Goal: Information Seeking & Learning: Learn about a topic

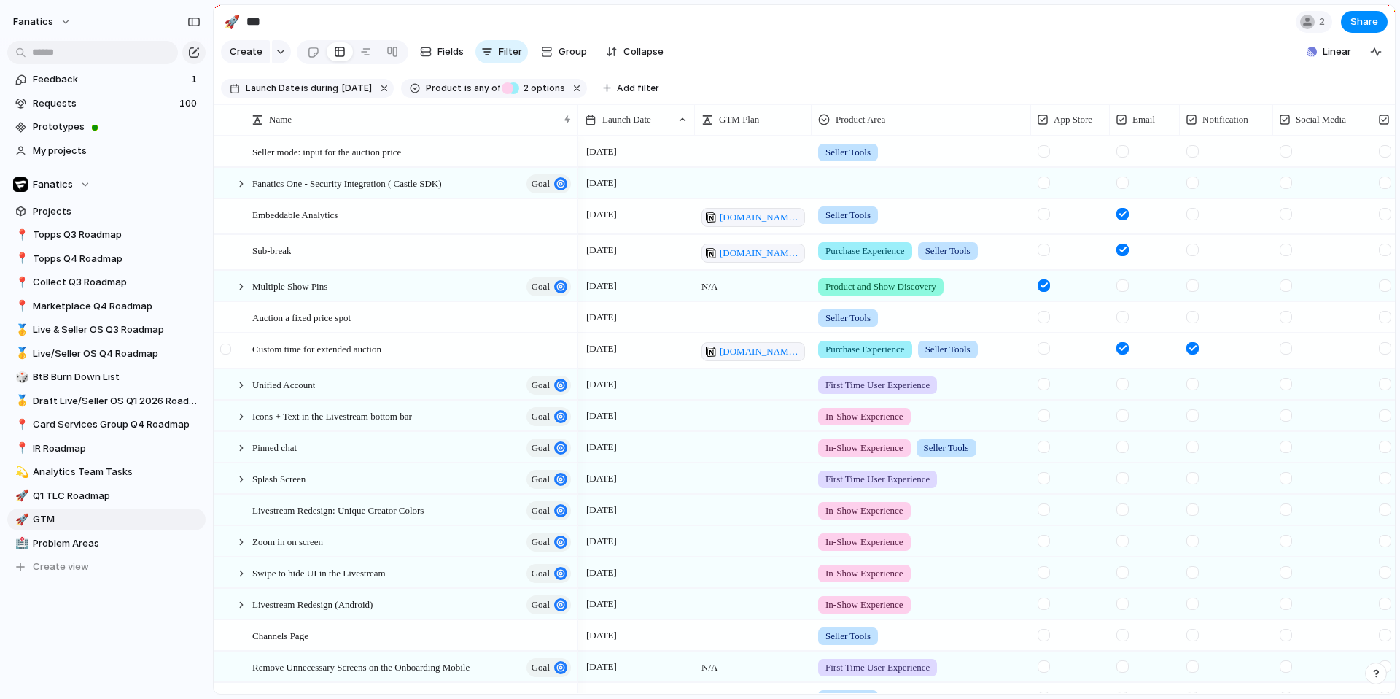
scroll to position [0, 247]
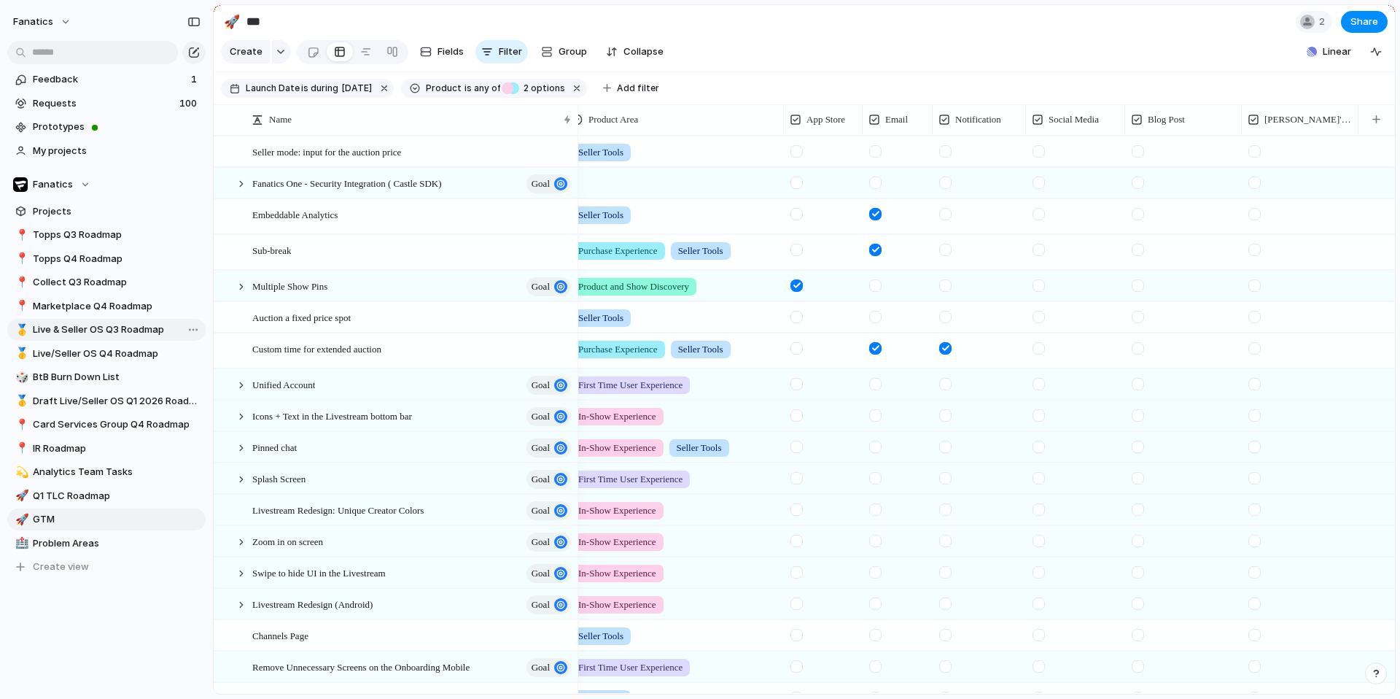
click at [141, 331] on span "Live & Seller OS Q3 Roadmap" at bounding box center [117, 329] width 168 height 15
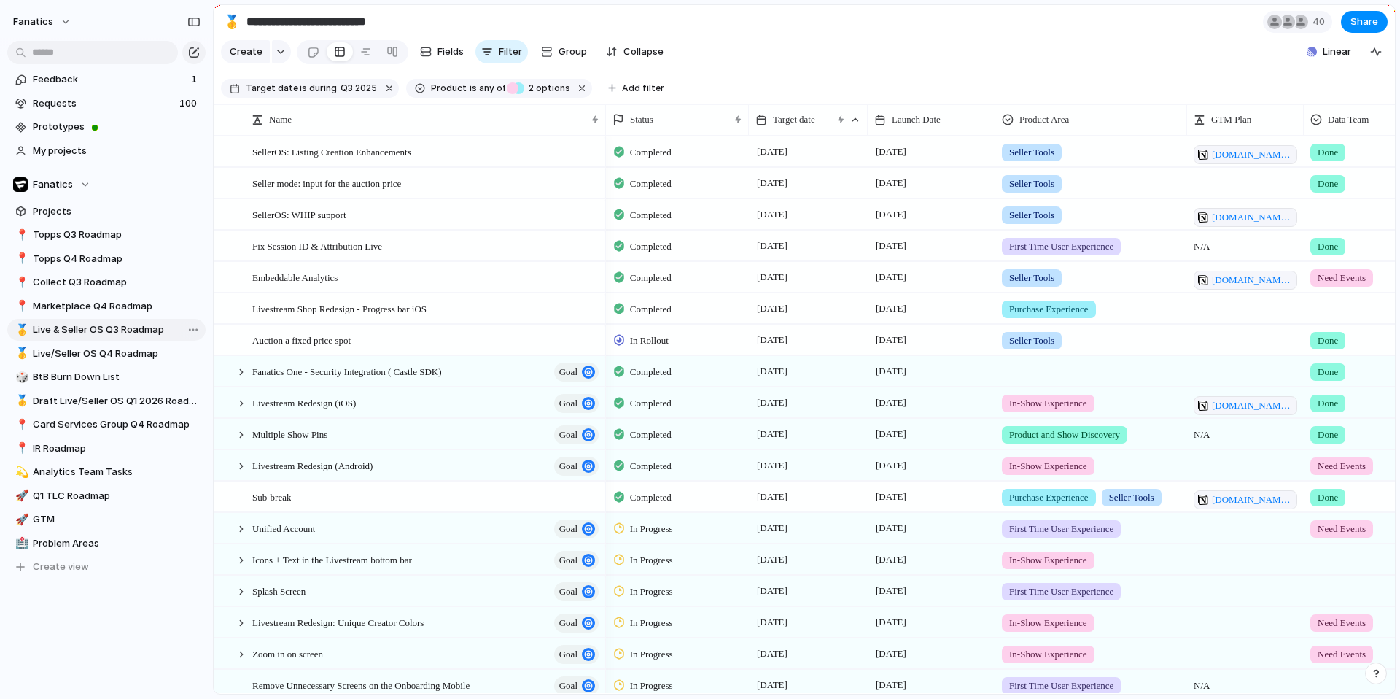
type input "**********"
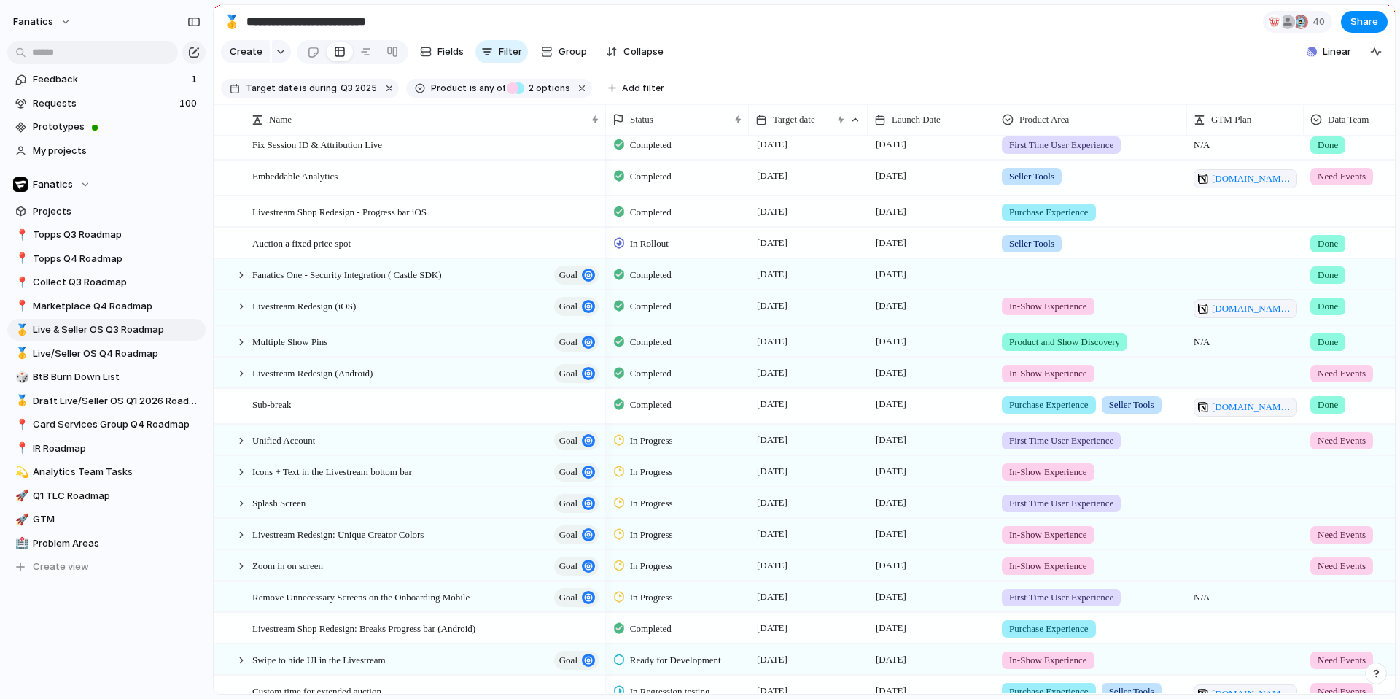
scroll to position [252, 0]
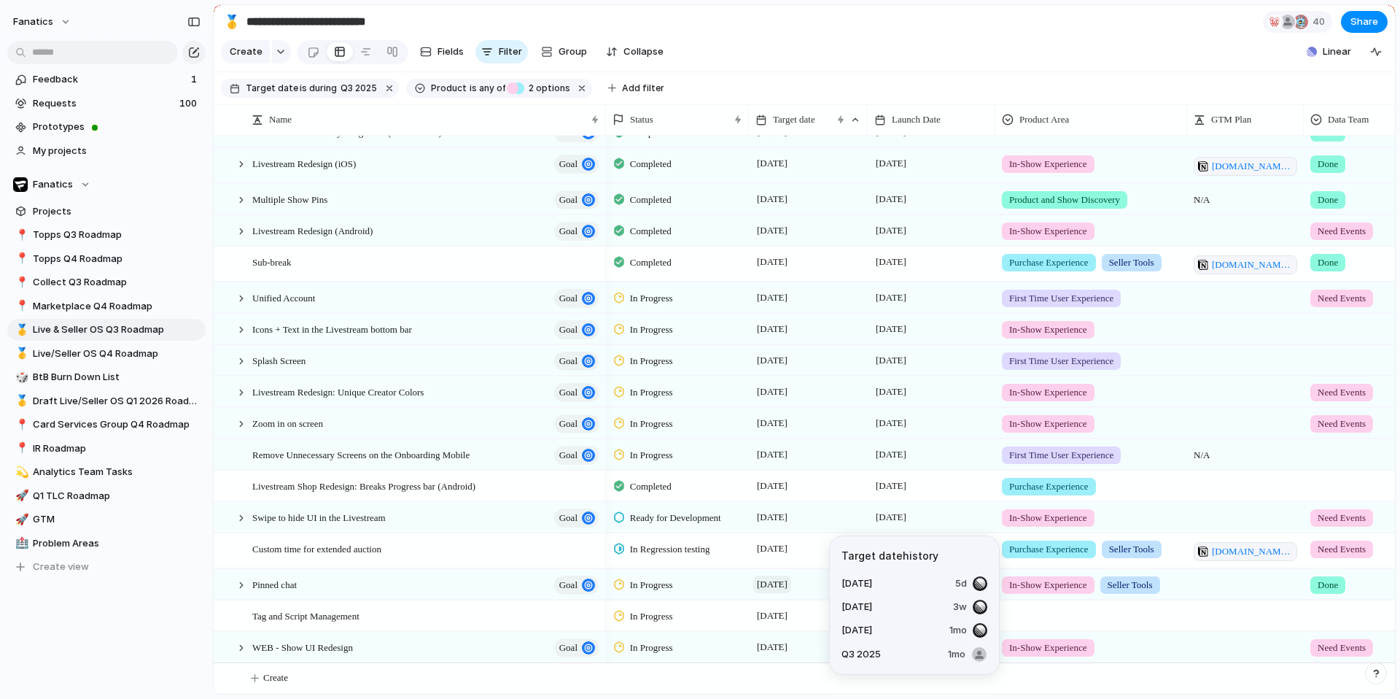
click at [772, 583] on span "[DATE]" at bounding box center [772, 584] width 38 height 18
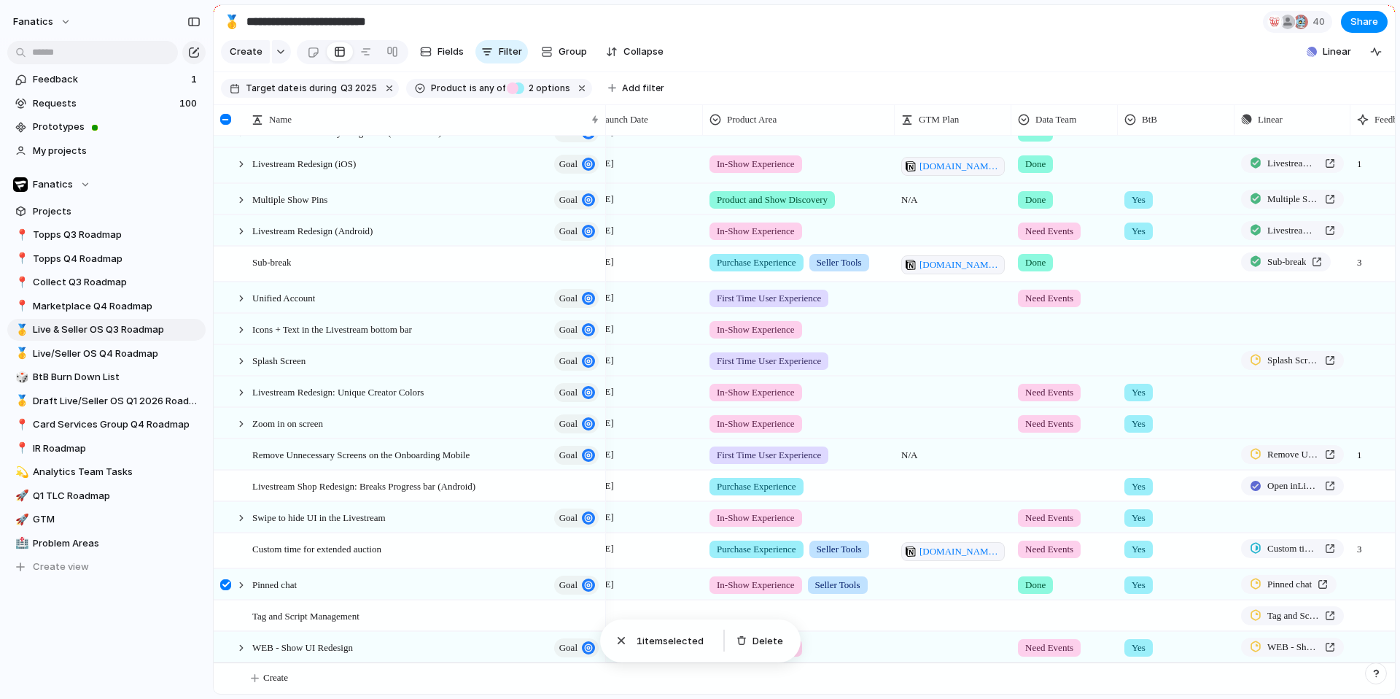
scroll to position [0, 492]
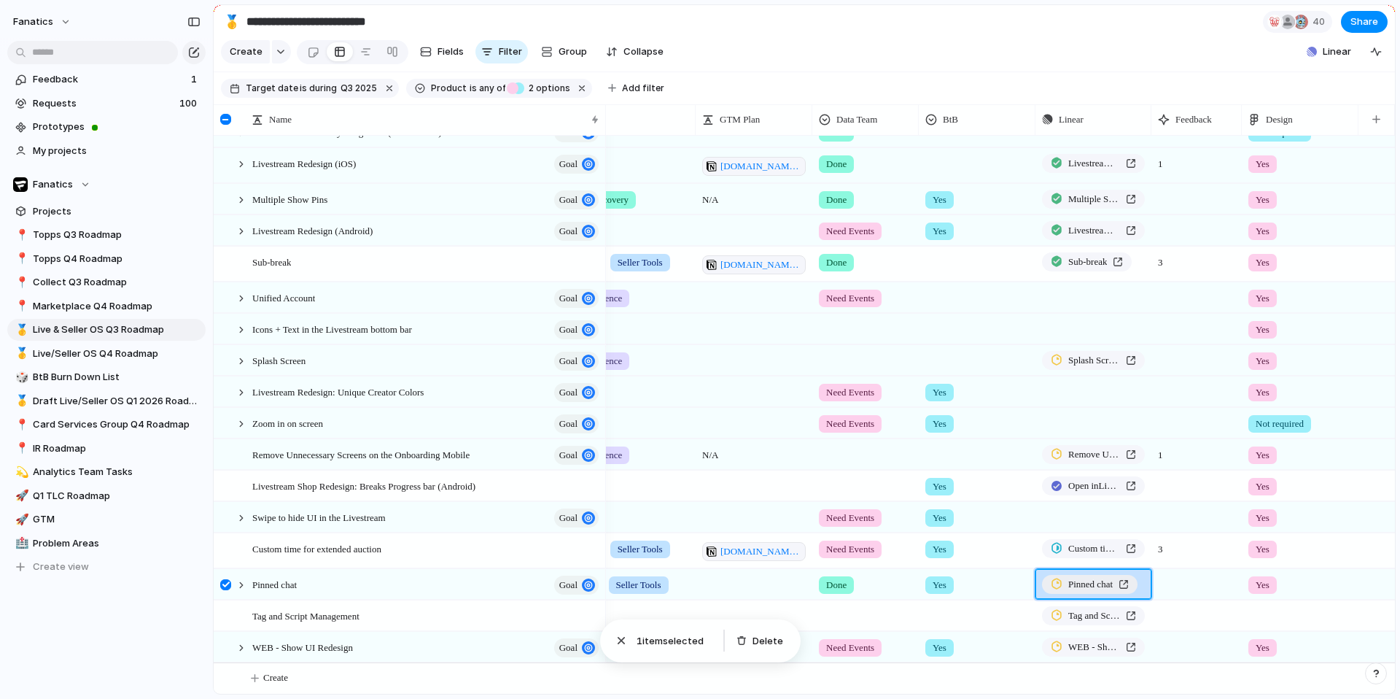
click at [1065, 583] on div "Pinned chat" at bounding box center [1090, 584] width 78 height 15
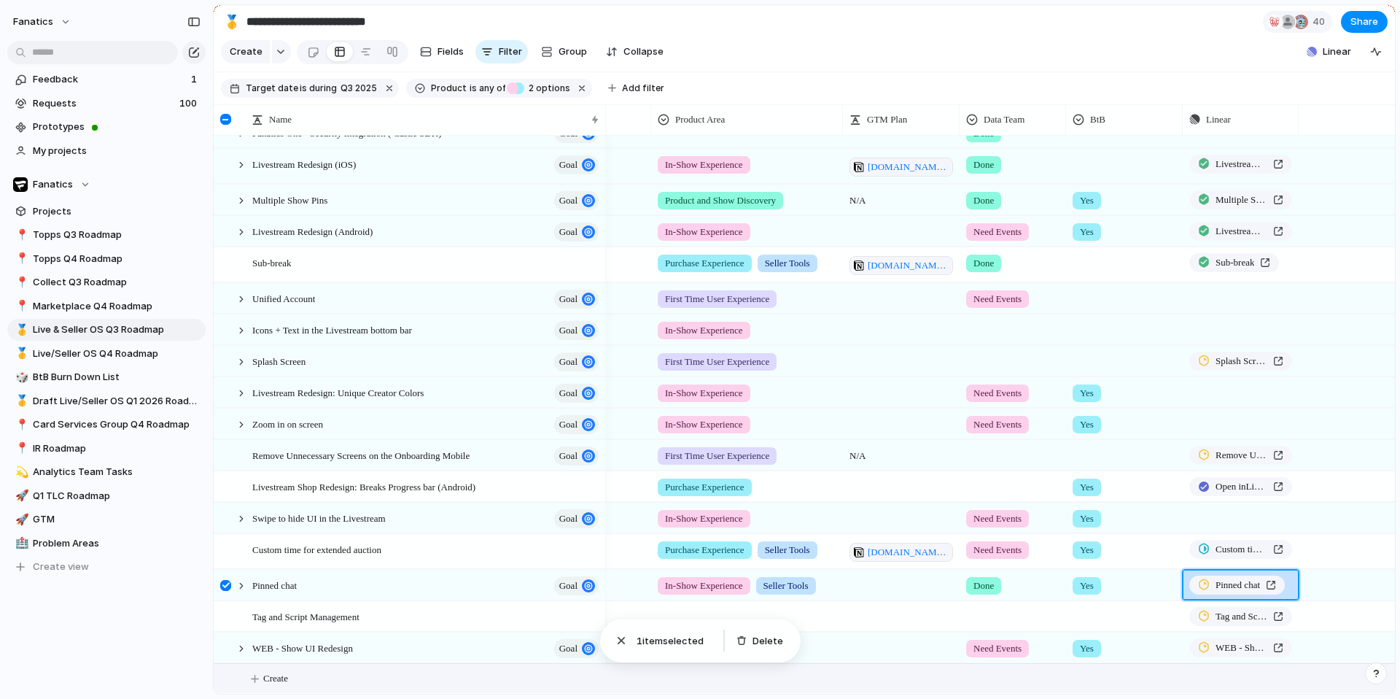
scroll to position [0, 0]
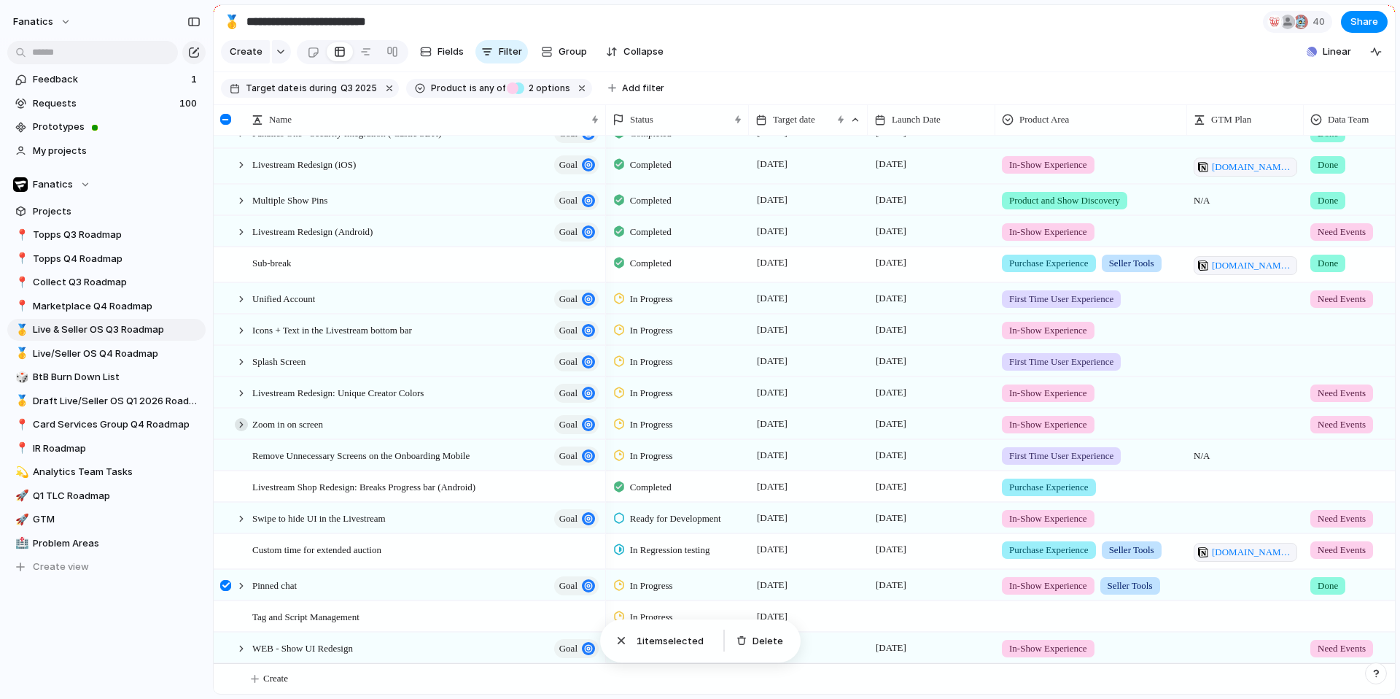
click at [243, 421] on div at bounding box center [241, 424] width 13 height 13
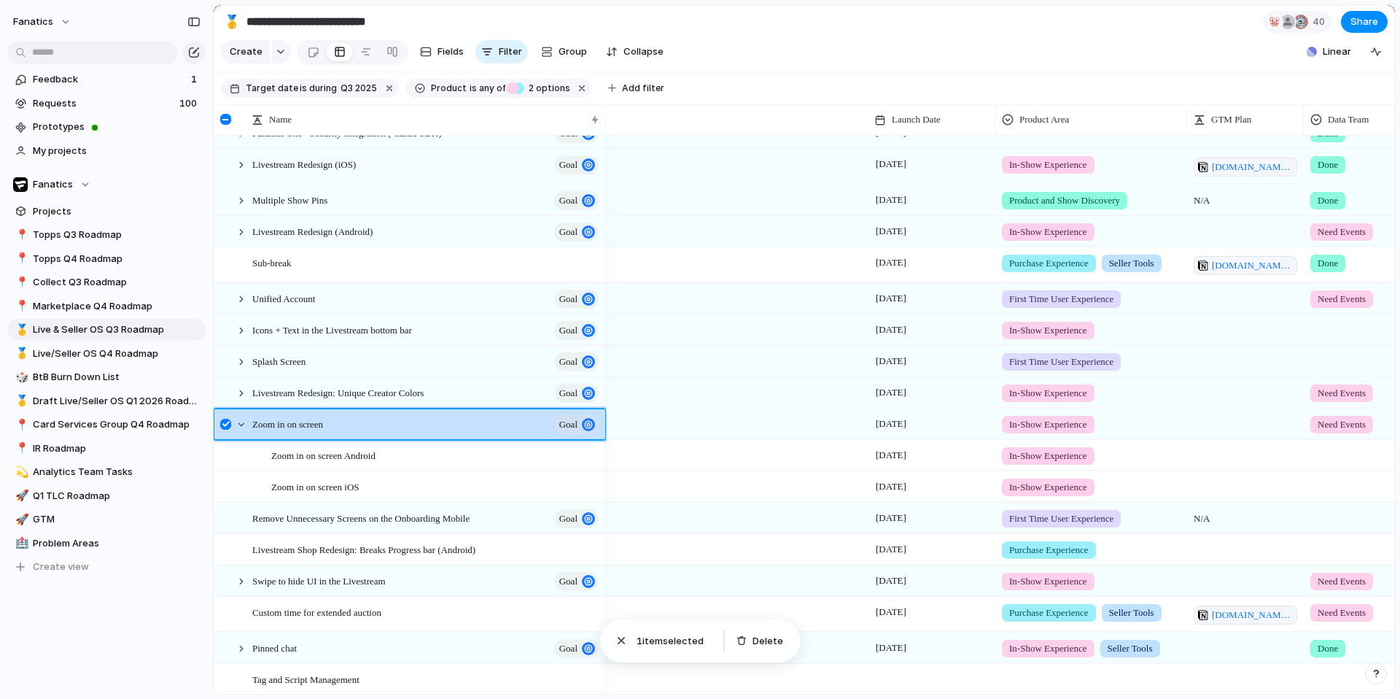
scroll to position [0, 492]
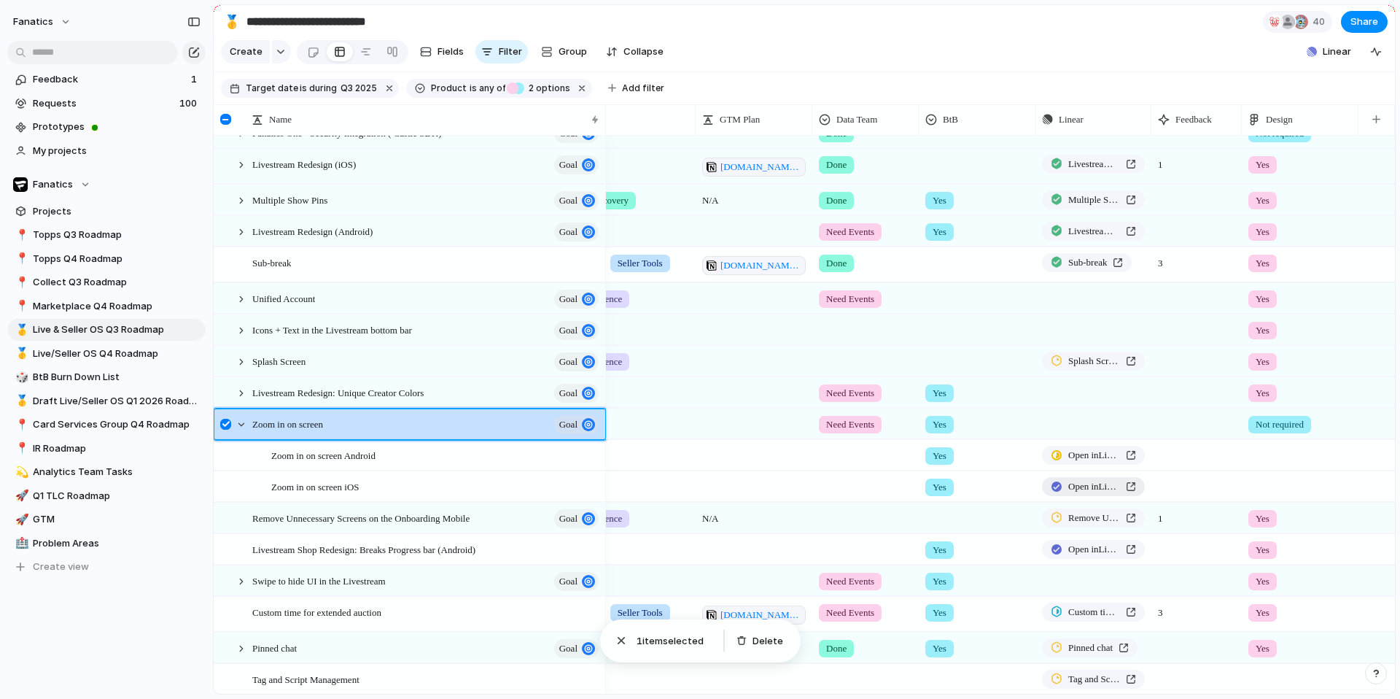
click at [1083, 488] on span "Open in Linear" at bounding box center [1094, 486] width 52 height 15
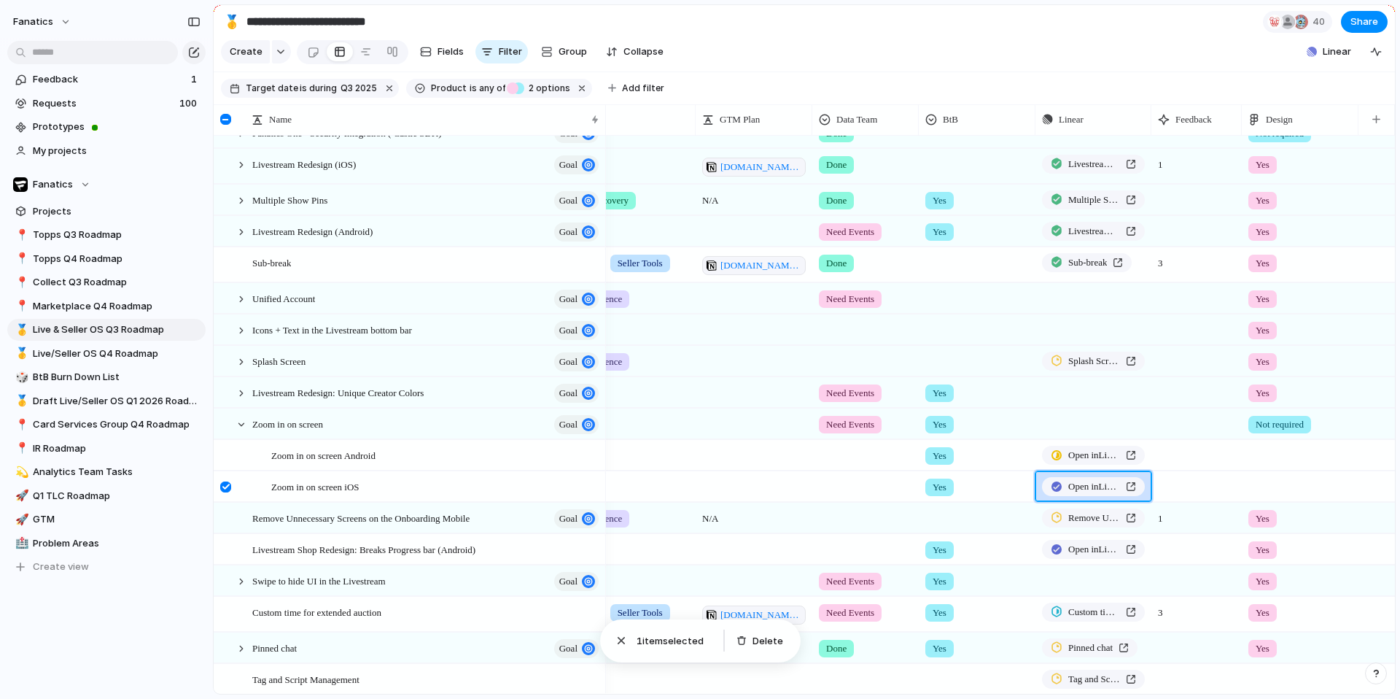
scroll to position [0, 312]
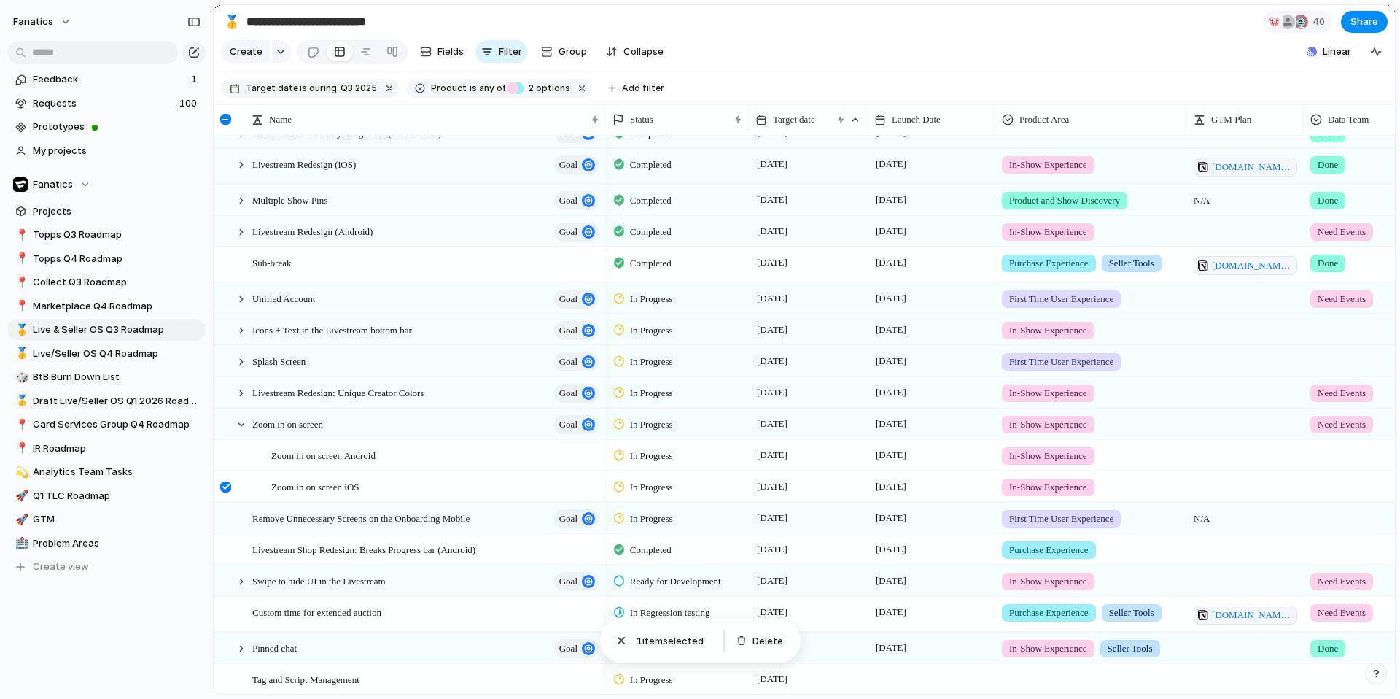
click at [636, 486] on span "In Progress" at bounding box center [651, 487] width 43 height 15
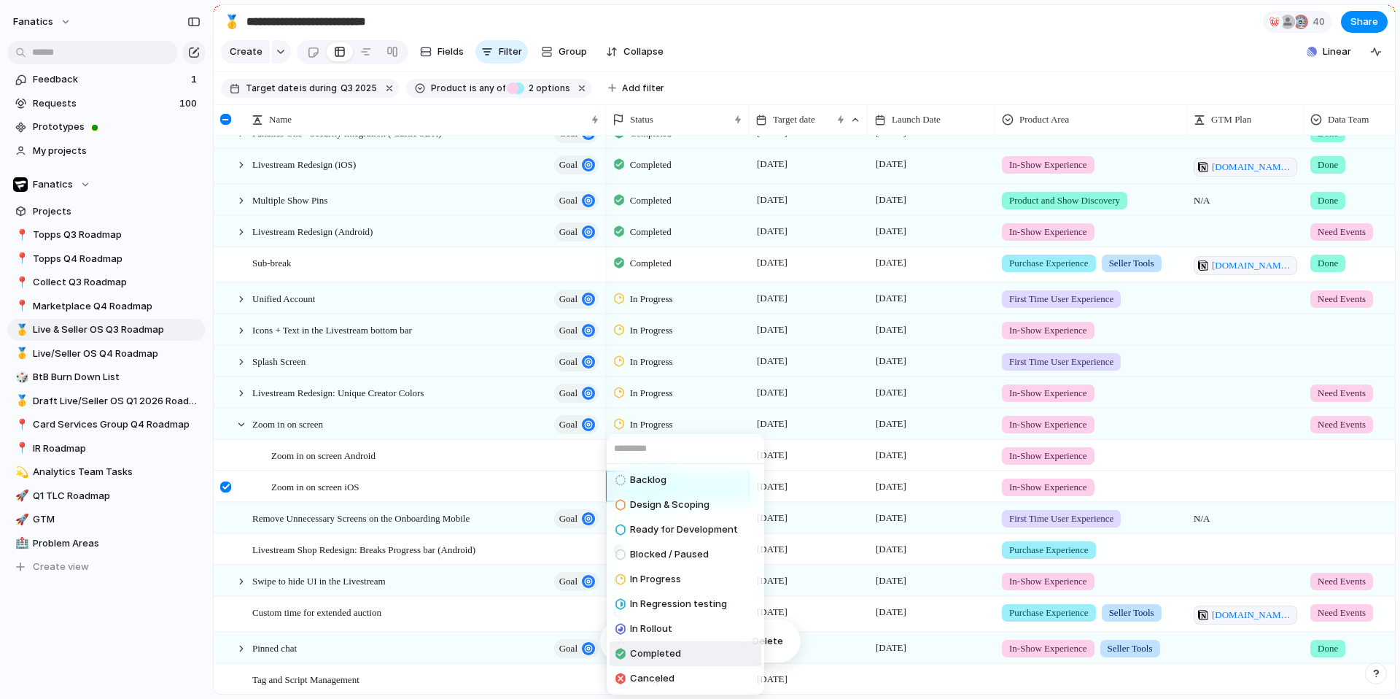
click at [661, 648] on span "Completed" at bounding box center [655, 653] width 51 height 15
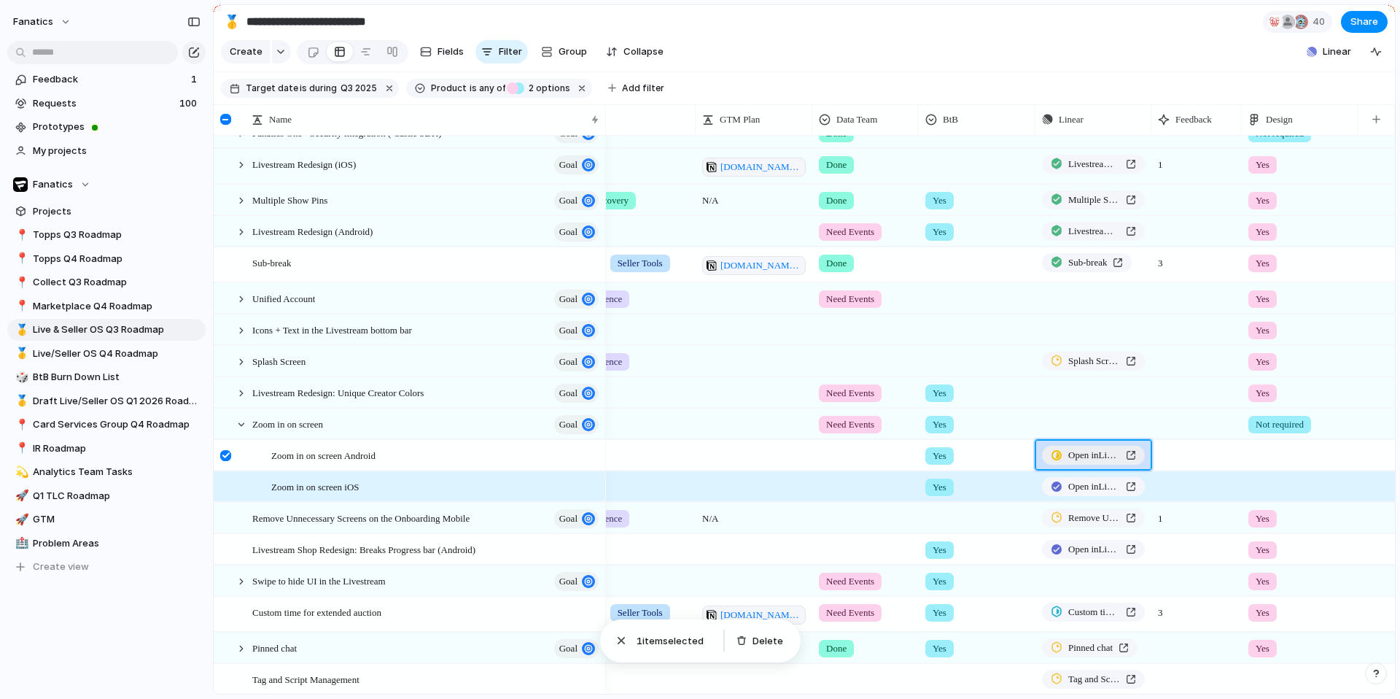
click at [1080, 452] on span "Open in Linear" at bounding box center [1094, 455] width 52 height 15
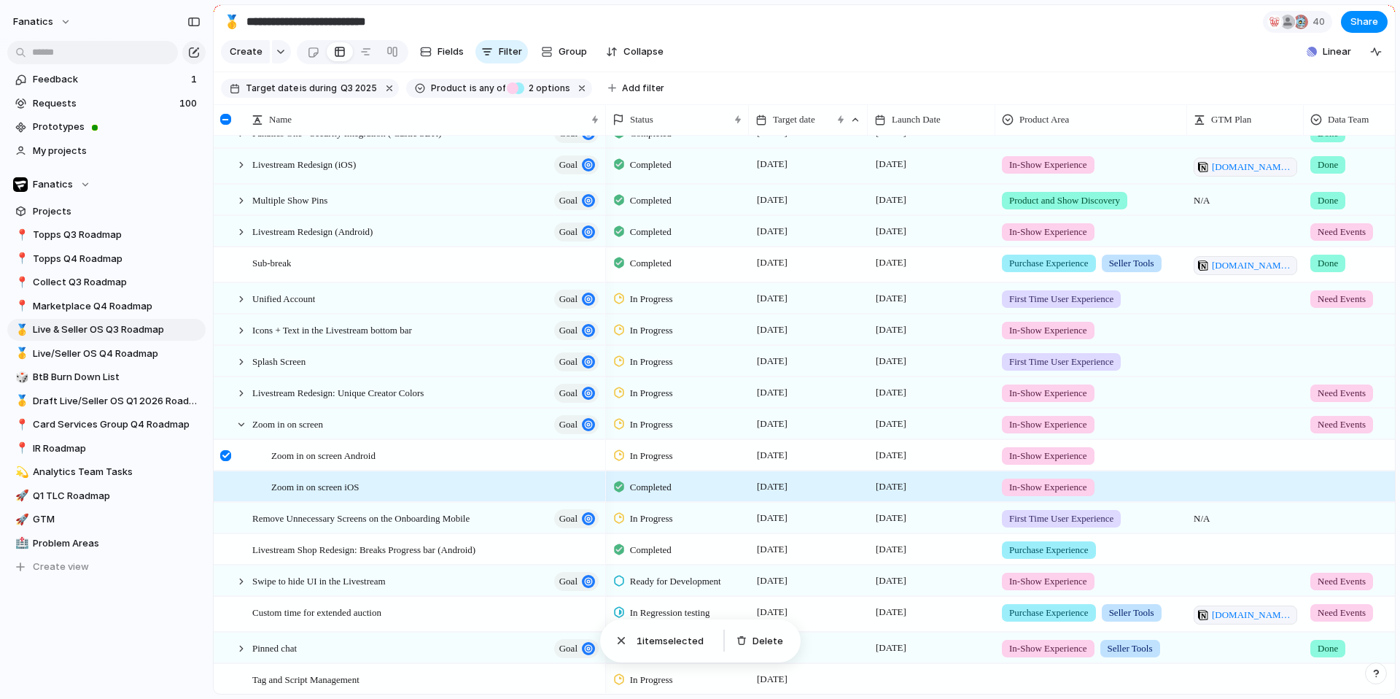
click at [665, 451] on span "In Progress" at bounding box center [651, 455] width 43 height 15
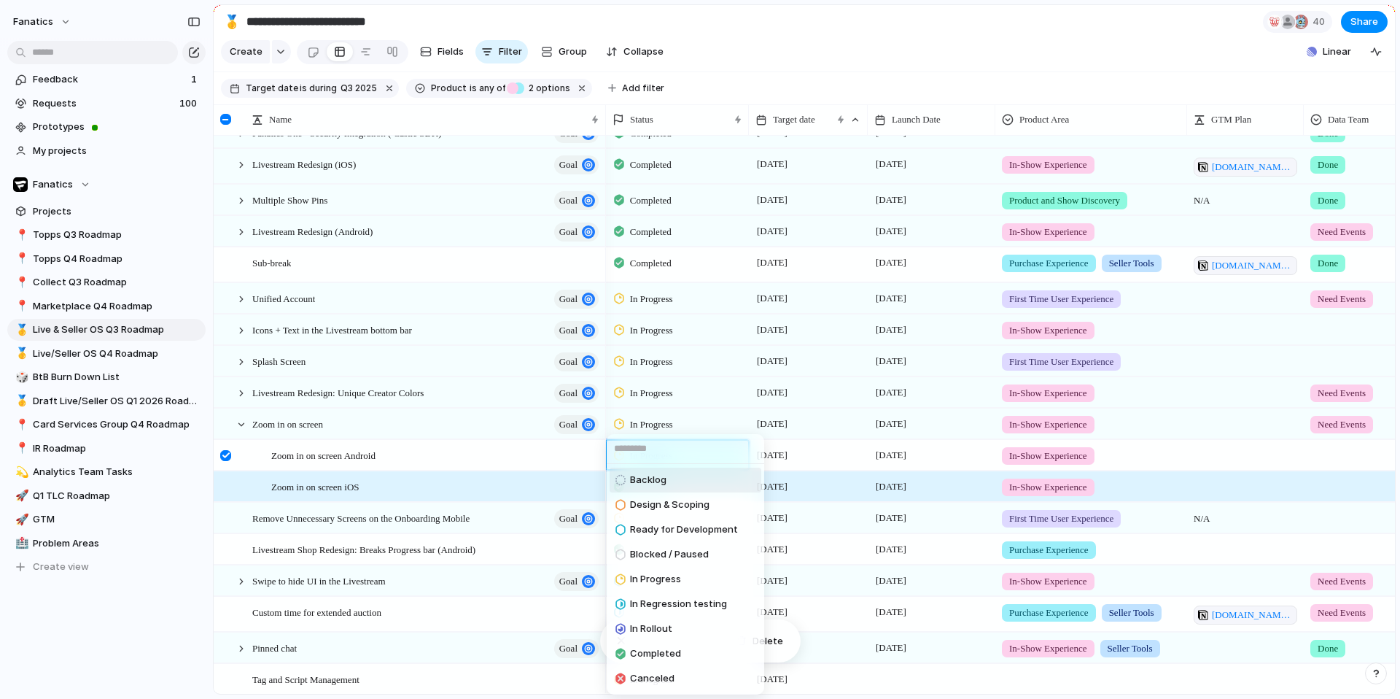
click at [486, 462] on div "Backlog Design & Scoping Ready for Development Blocked / Paused In Progress In …" at bounding box center [700, 349] width 1400 height 699
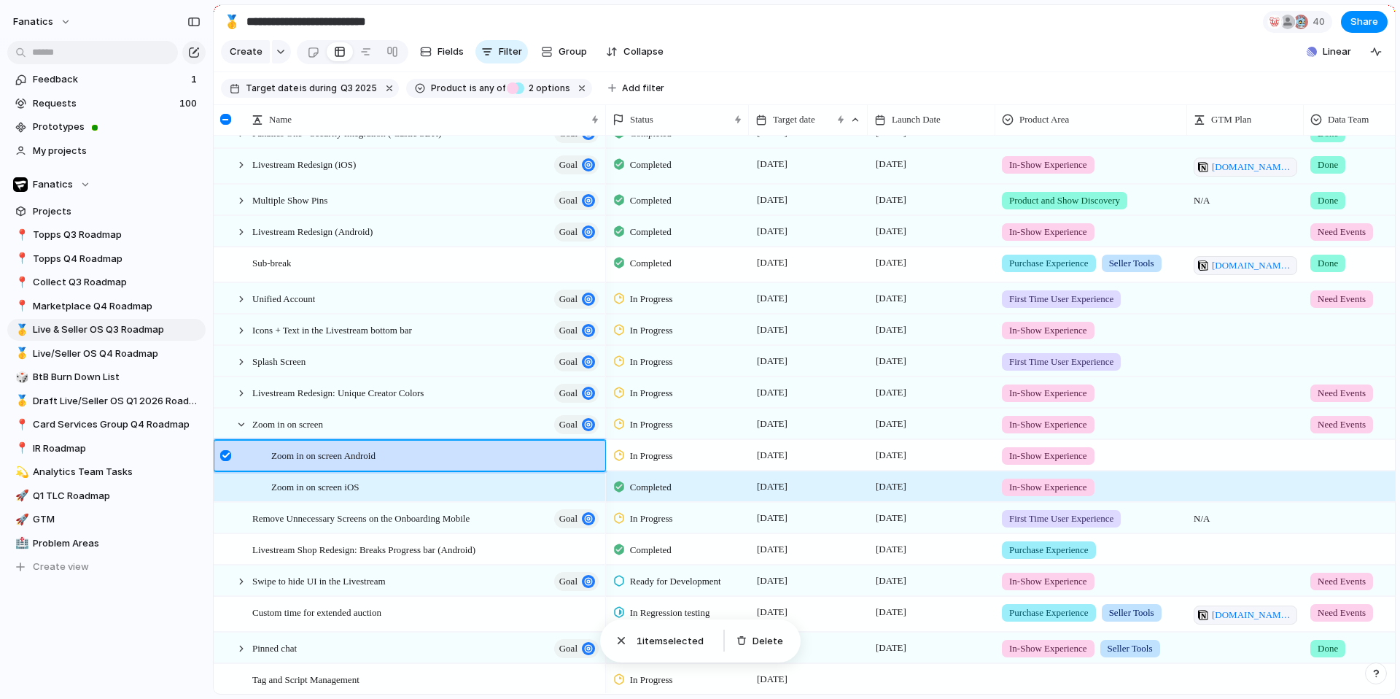
click at [225, 455] on div at bounding box center [225, 455] width 11 height 11
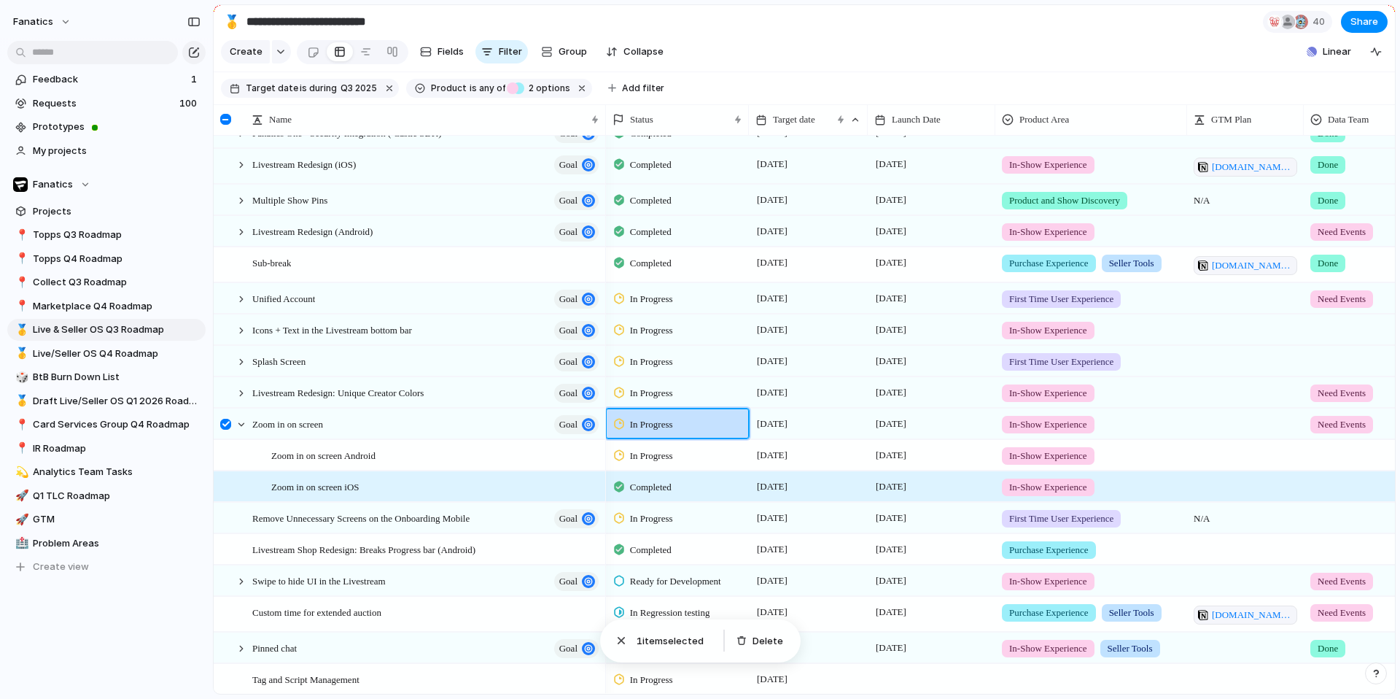
click at [662, 424] on span "In Progress" at bounding box center [651, 424] width 43 height 15
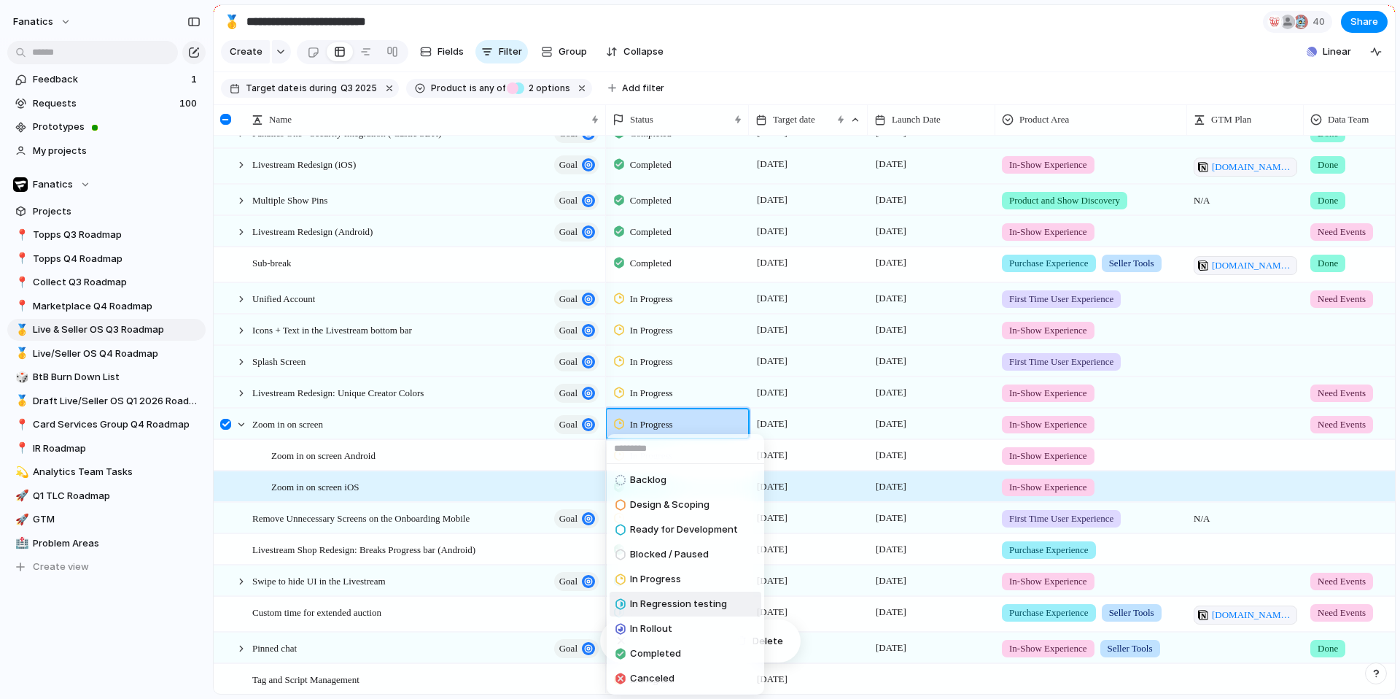
click at [661, 597] on span "In Regression testing" at bounding box center [678, 604] width 97 height 15
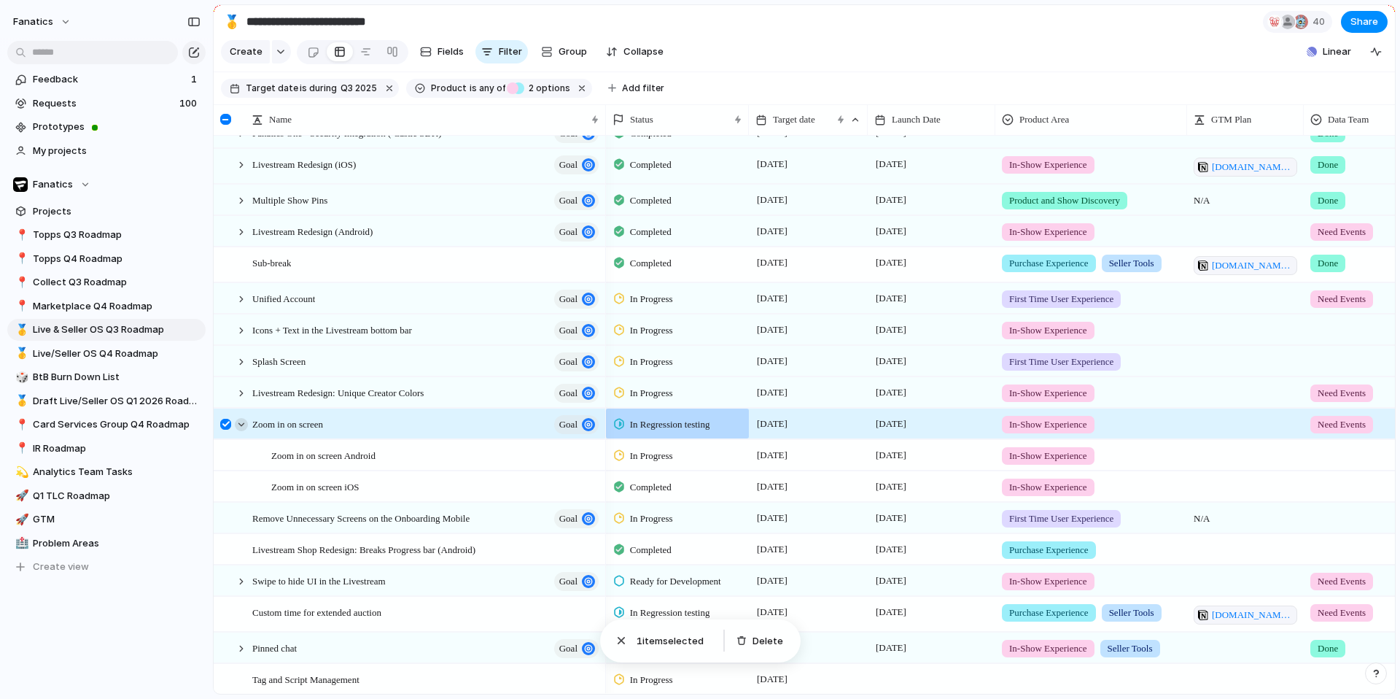
click at [244, 423] on div at bounding box center [241, 424] width 13 height 13
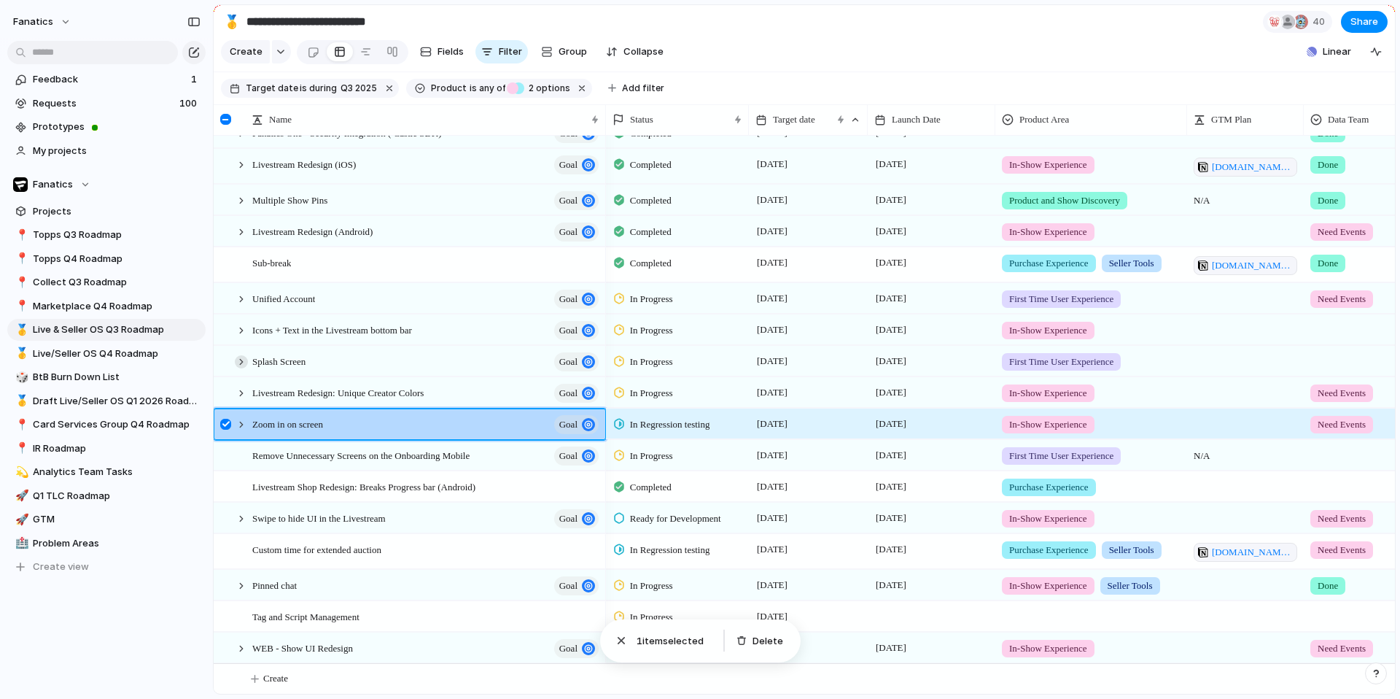
click at [243, 361] on div at bounding box center [241, 361] width 13 height 13
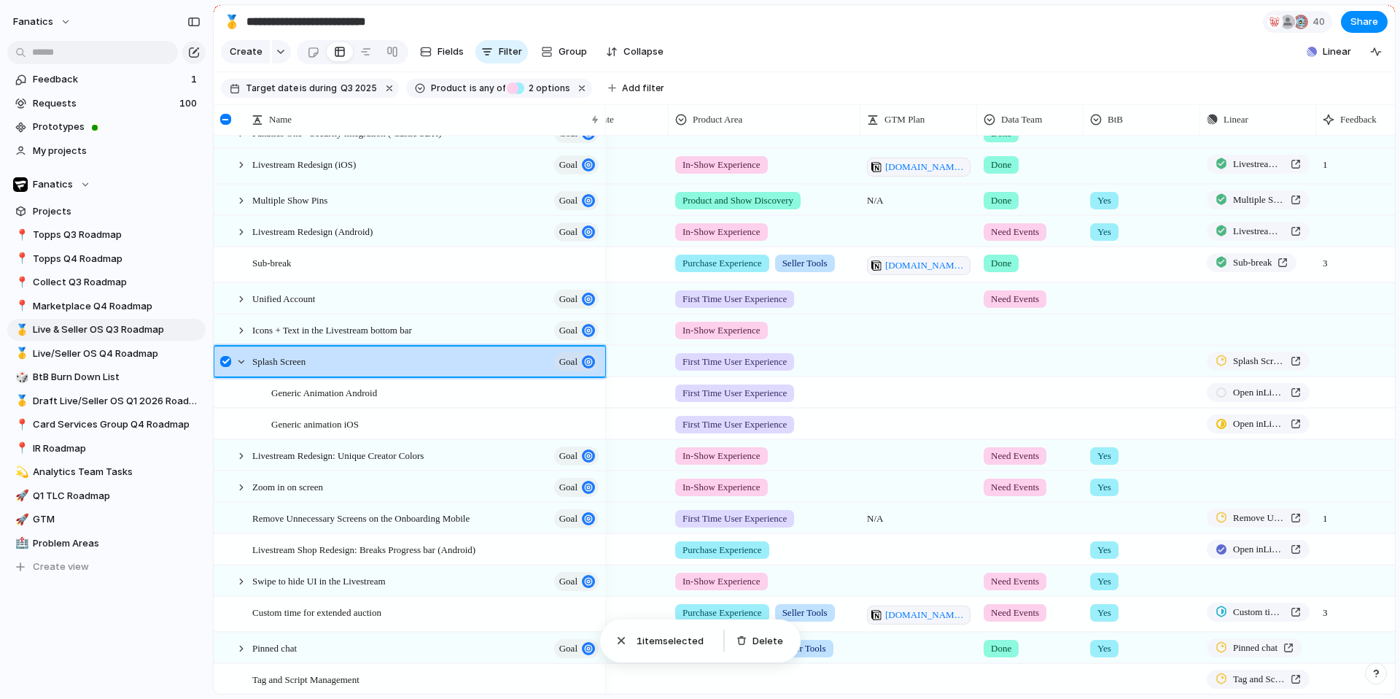
scroll to position [0, 492]
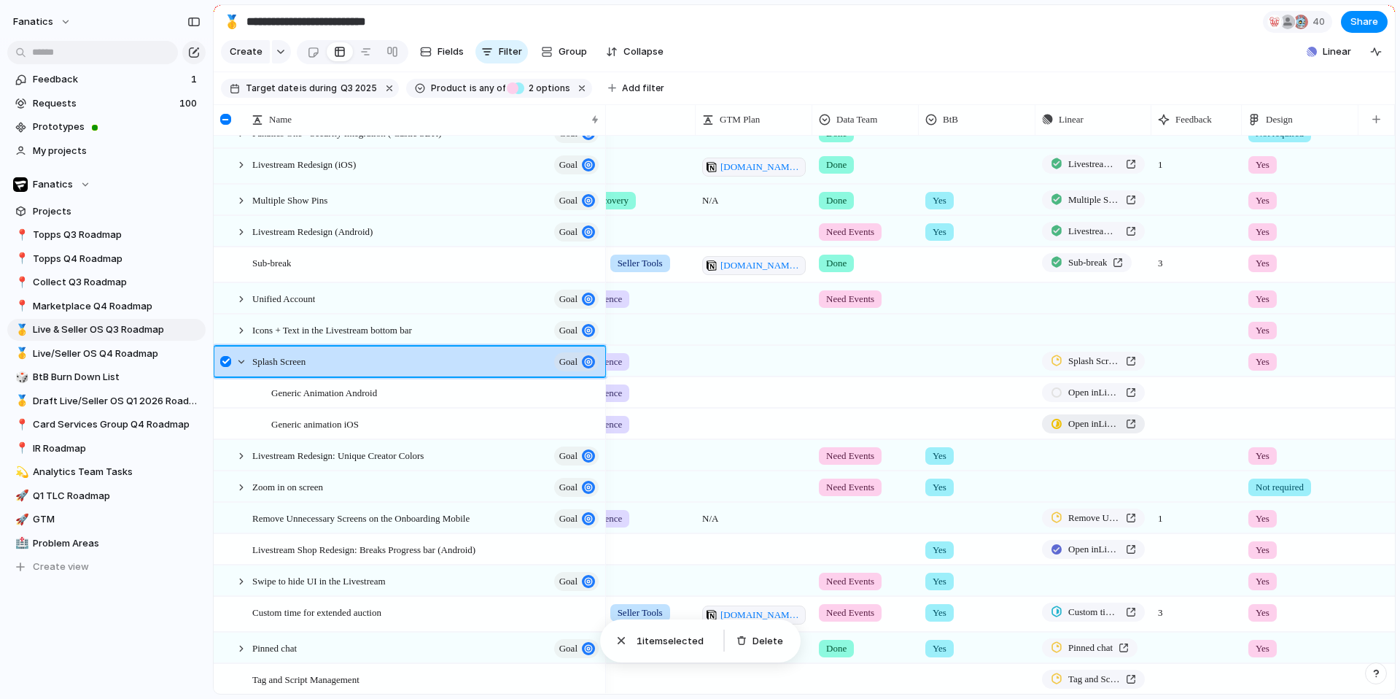
click at [1081, 424] on span "Open in Linear" at bounding box center [1094, 423] width 52 height 15
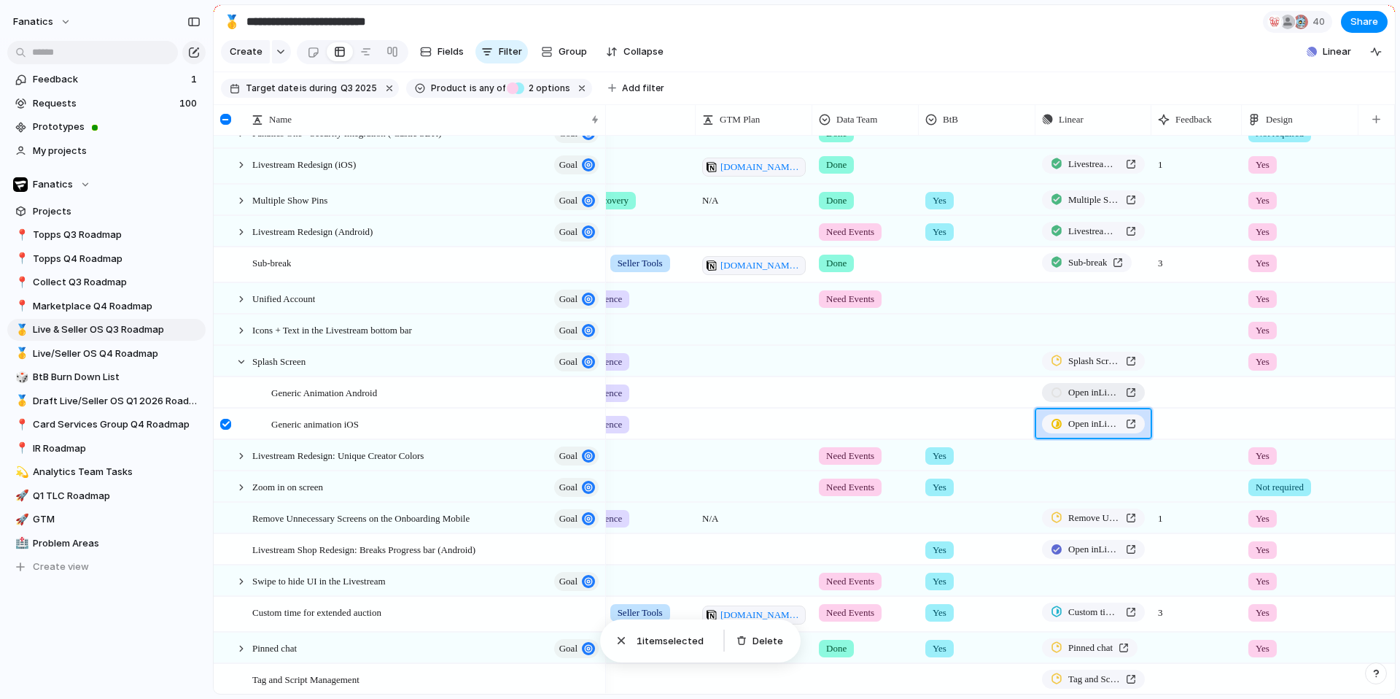
click at [1055, 397] on link "Open in Linear" at bounding box center [1093, 392] width 103 height 19
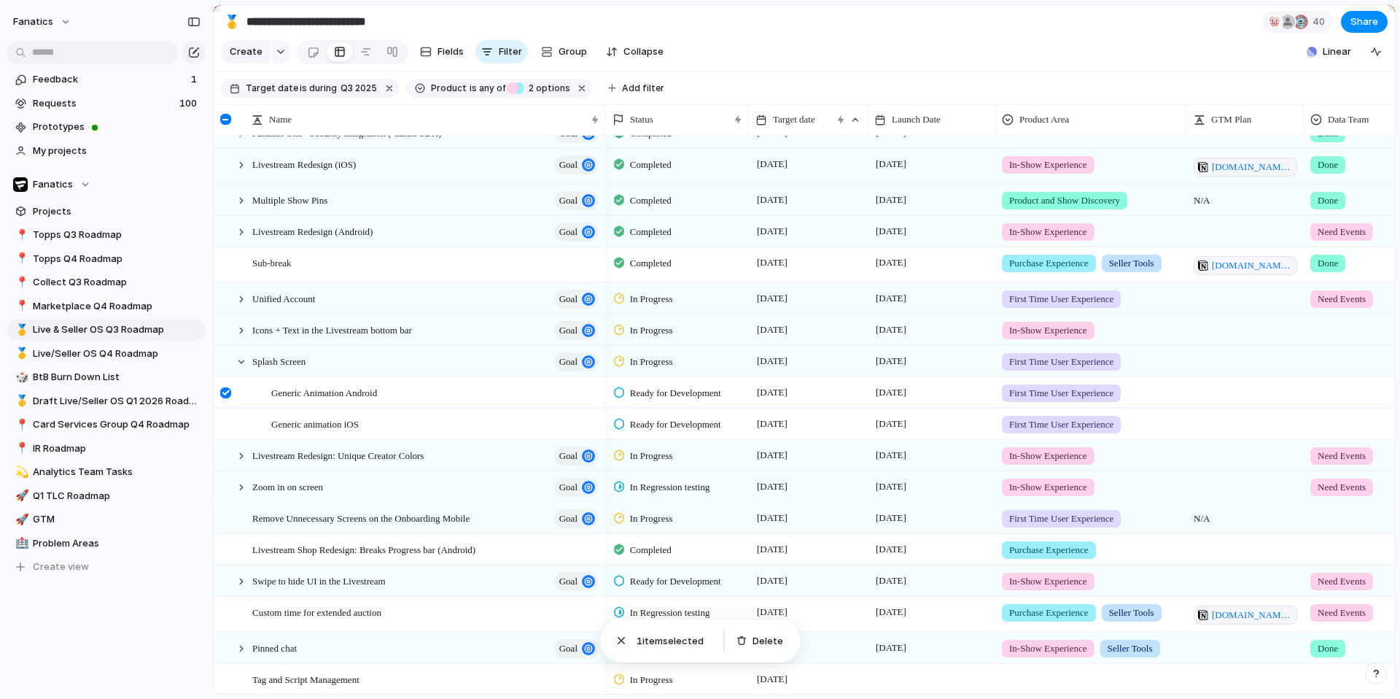
click at [671, 428] on span "Ready for Development" at bounding box center [675, 424] width 91 height 15
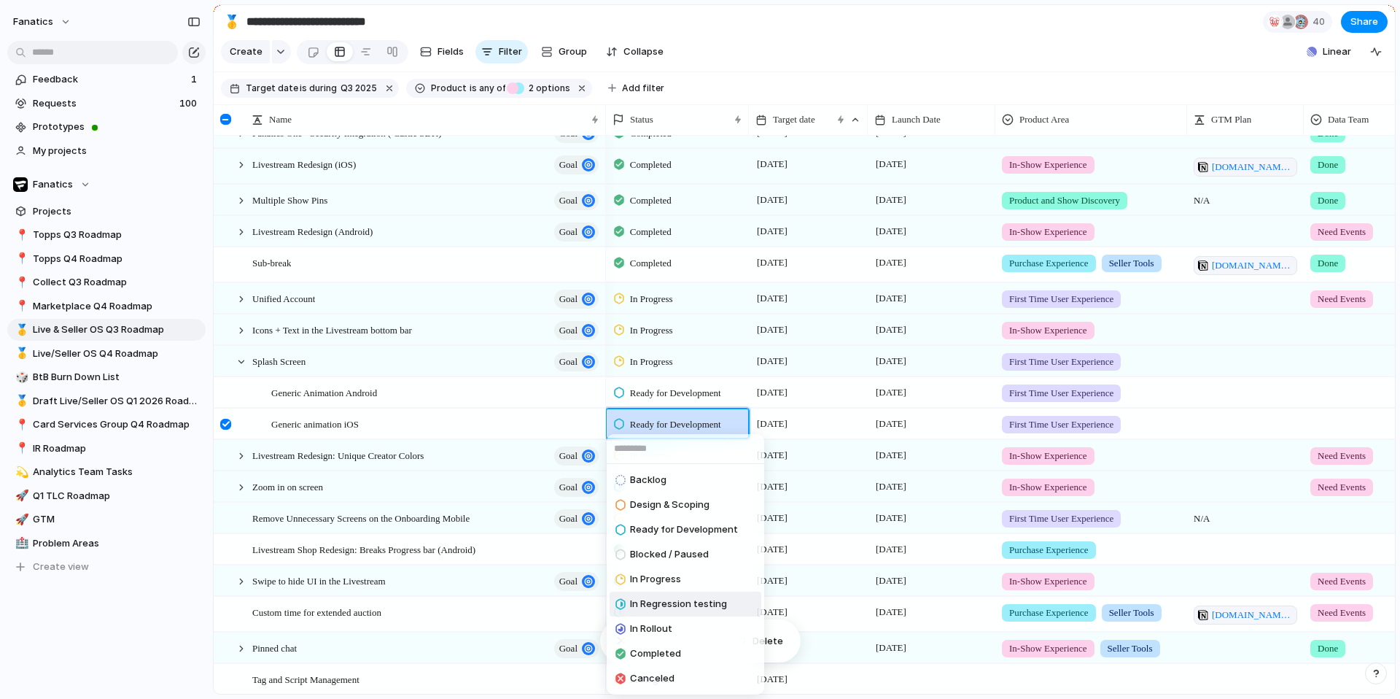
click at [665, 596] on div "In Regression testing" at bounding box center [671, 604] width 112 height 18
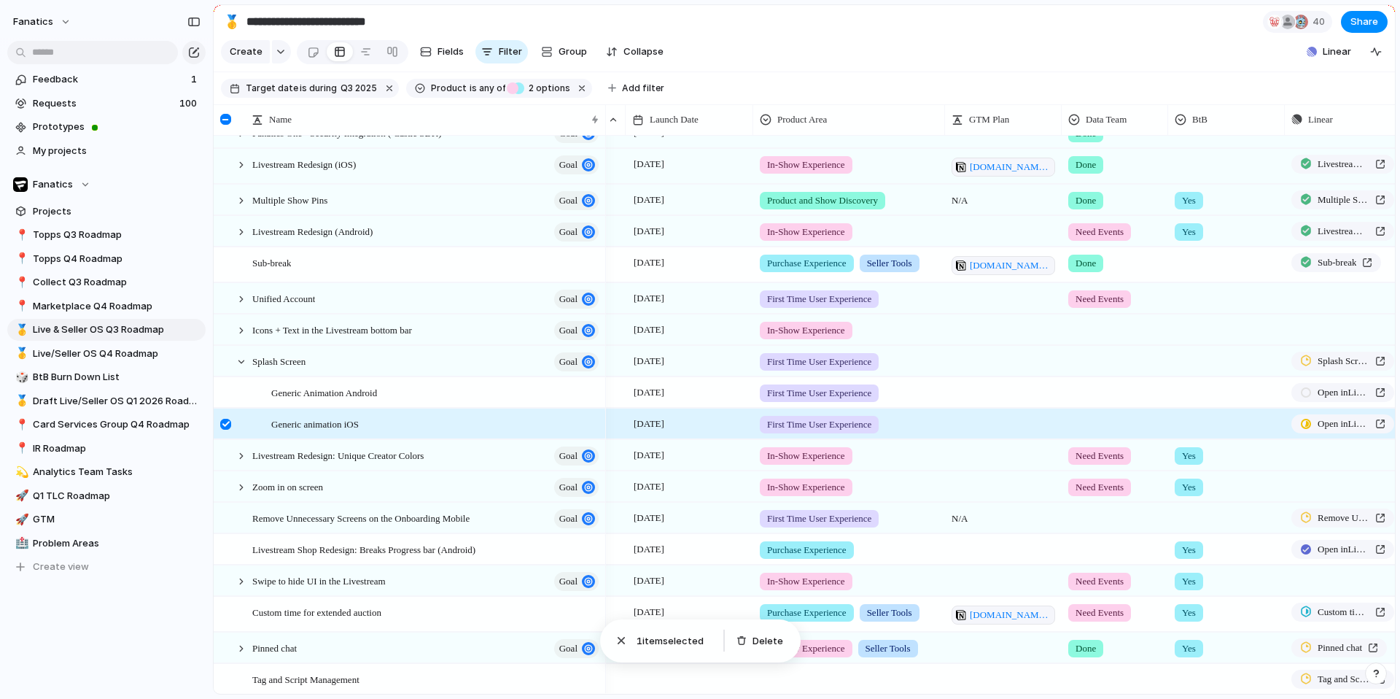
scroll to position [0, 492]
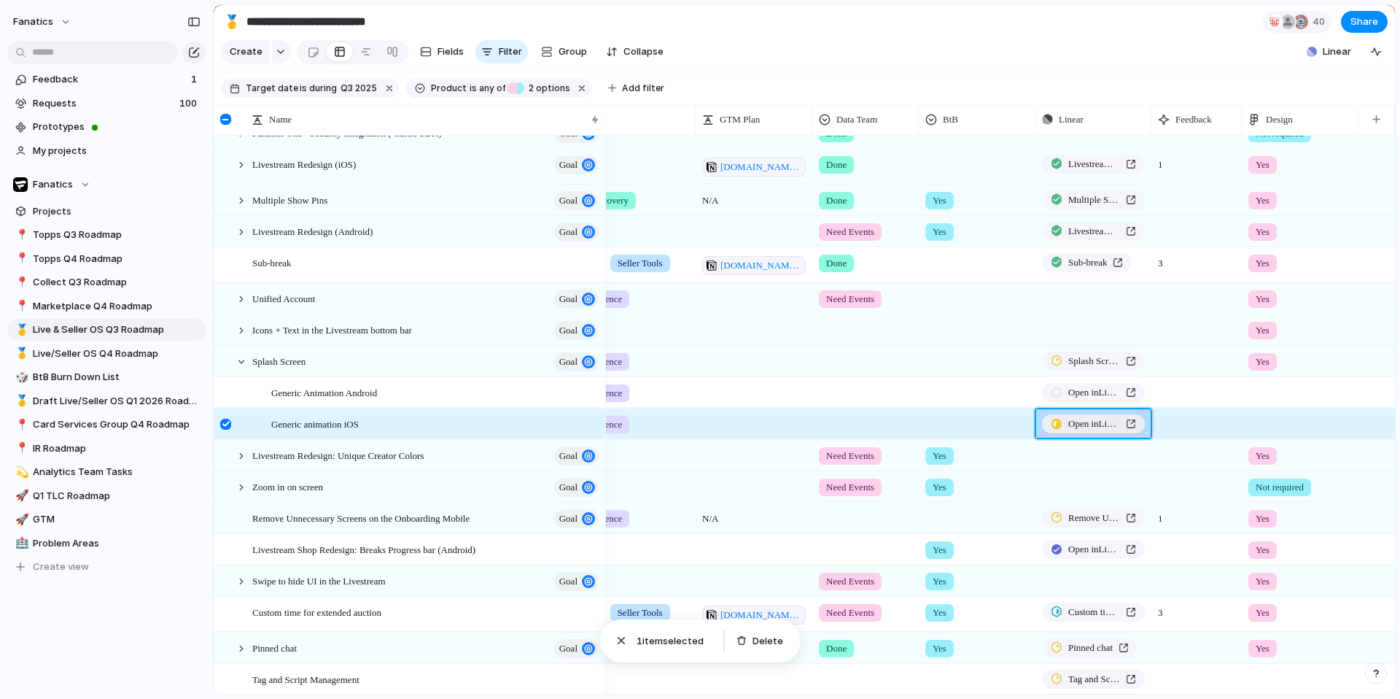
click at [1068, 422] on span "Open in Linear" at bounding box center [1094, 423] width 52 height 15
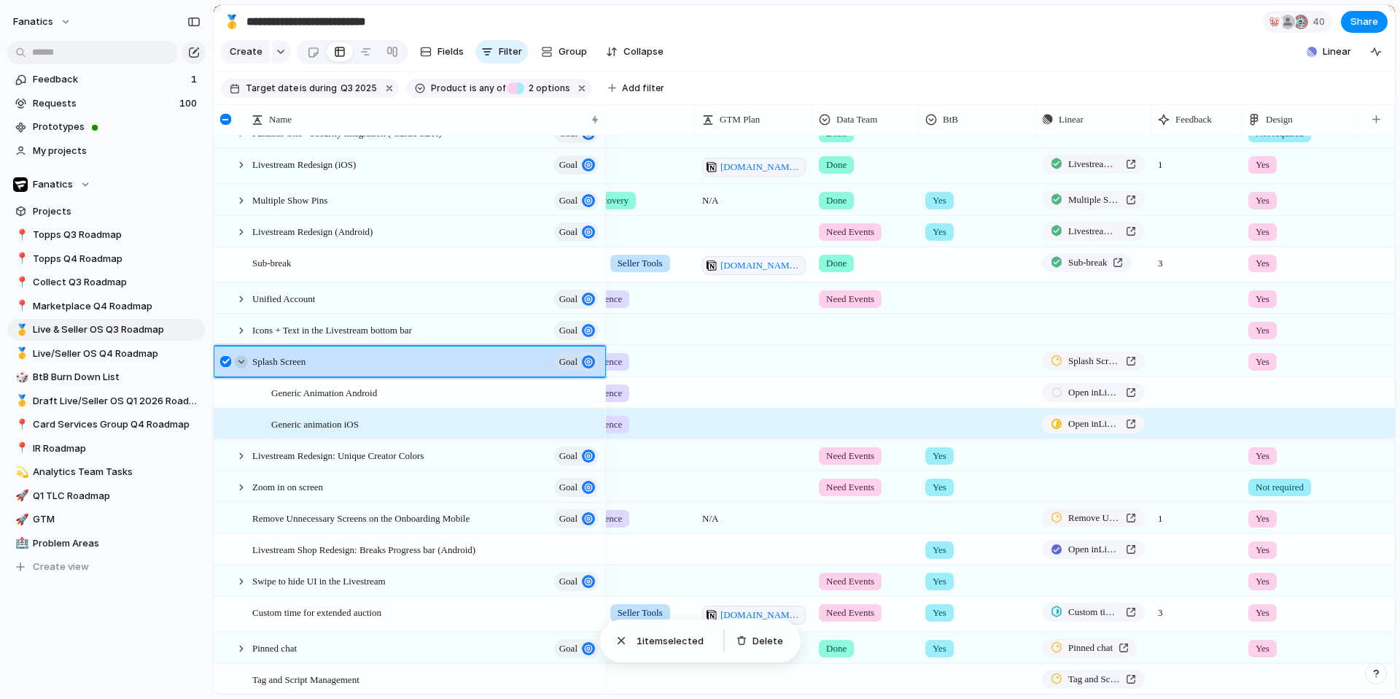
click at [244, 362] on div at bounding box center [241, 361] width 13 height 13
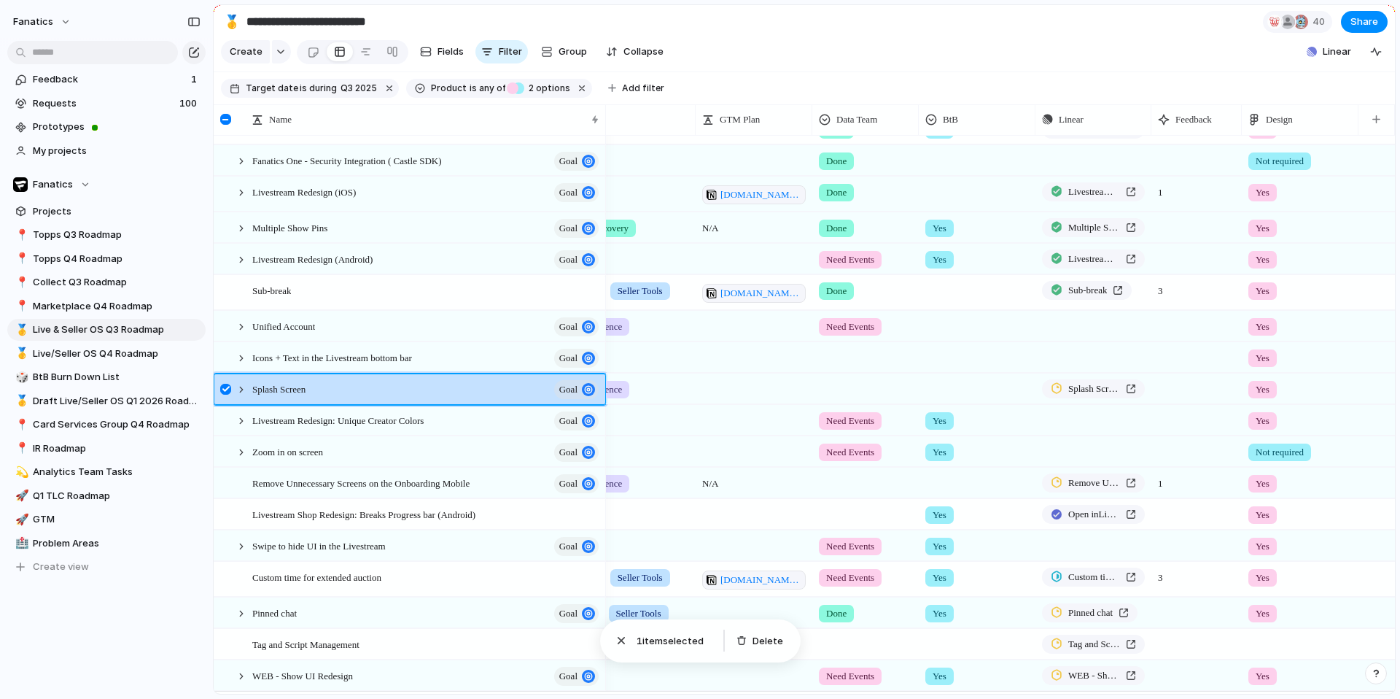
scroll to position [227, 0]
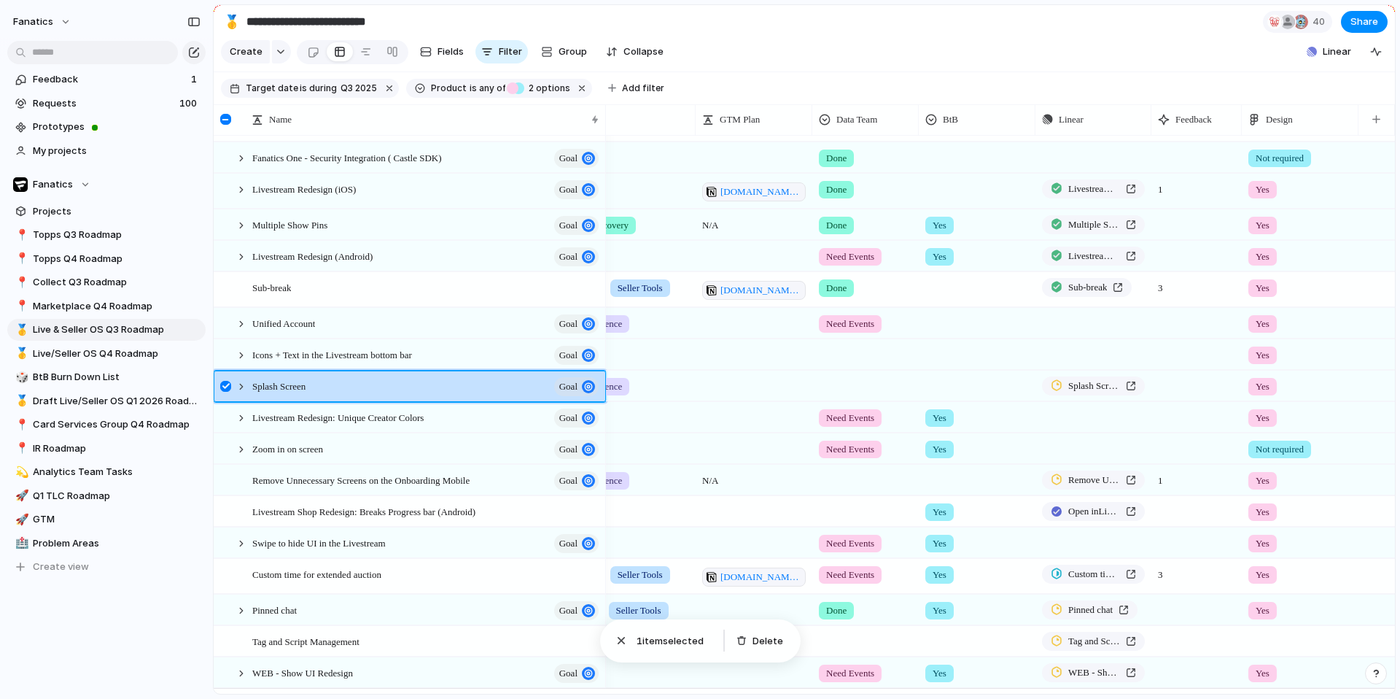
click at [222, 388] on div at bounding box center [225, 386] width 11 height 11
click at [236, 357] on div at bounding box center [241, 355] width 13 height 13
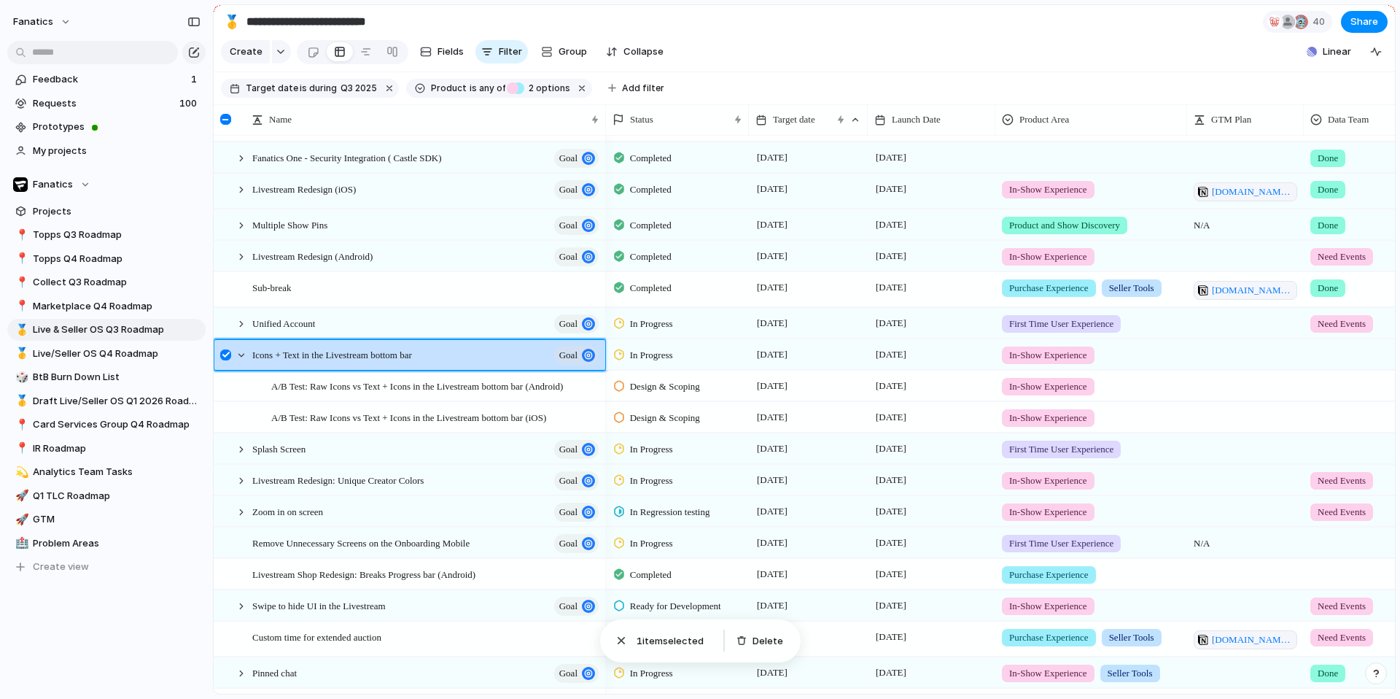
scroll to position [0, 55]
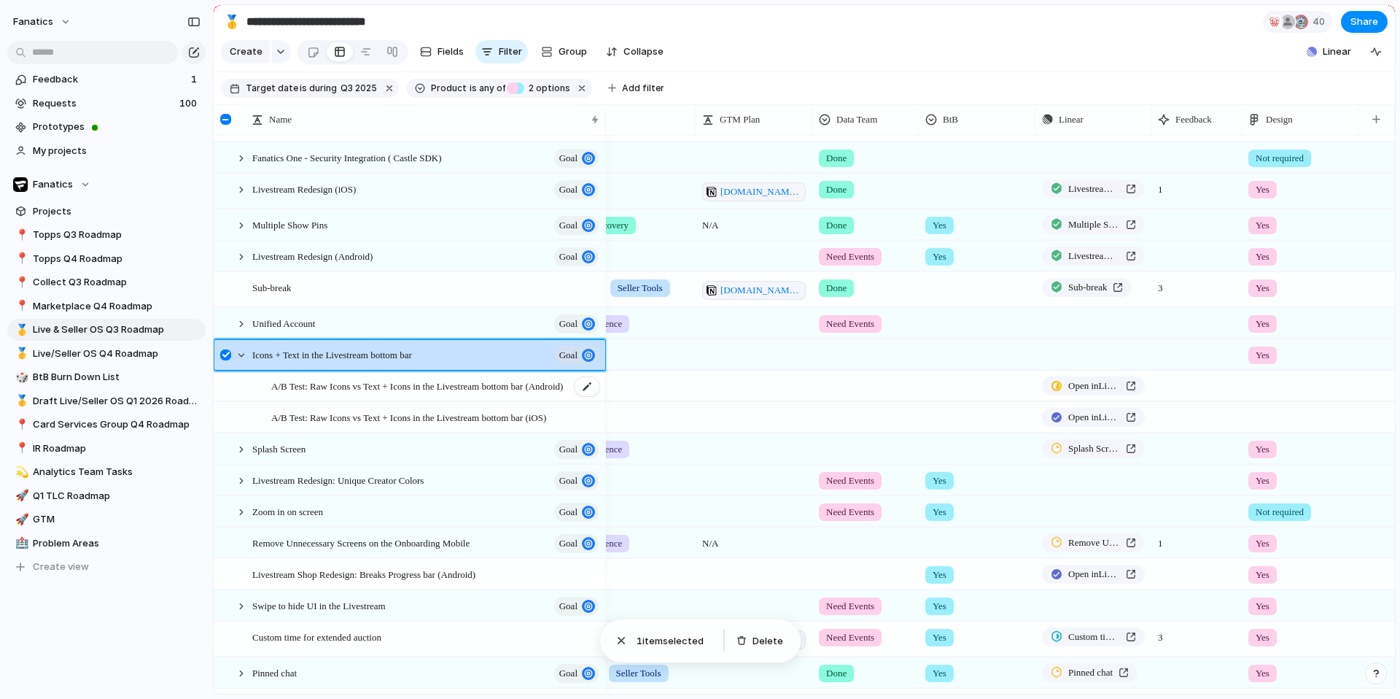
click at [423, 394] on div "A/B Test: Raw Icons vs Text + Icons in the Livestream bottom bar (Android)" at bounding box center [436, 386] width 330 height 30
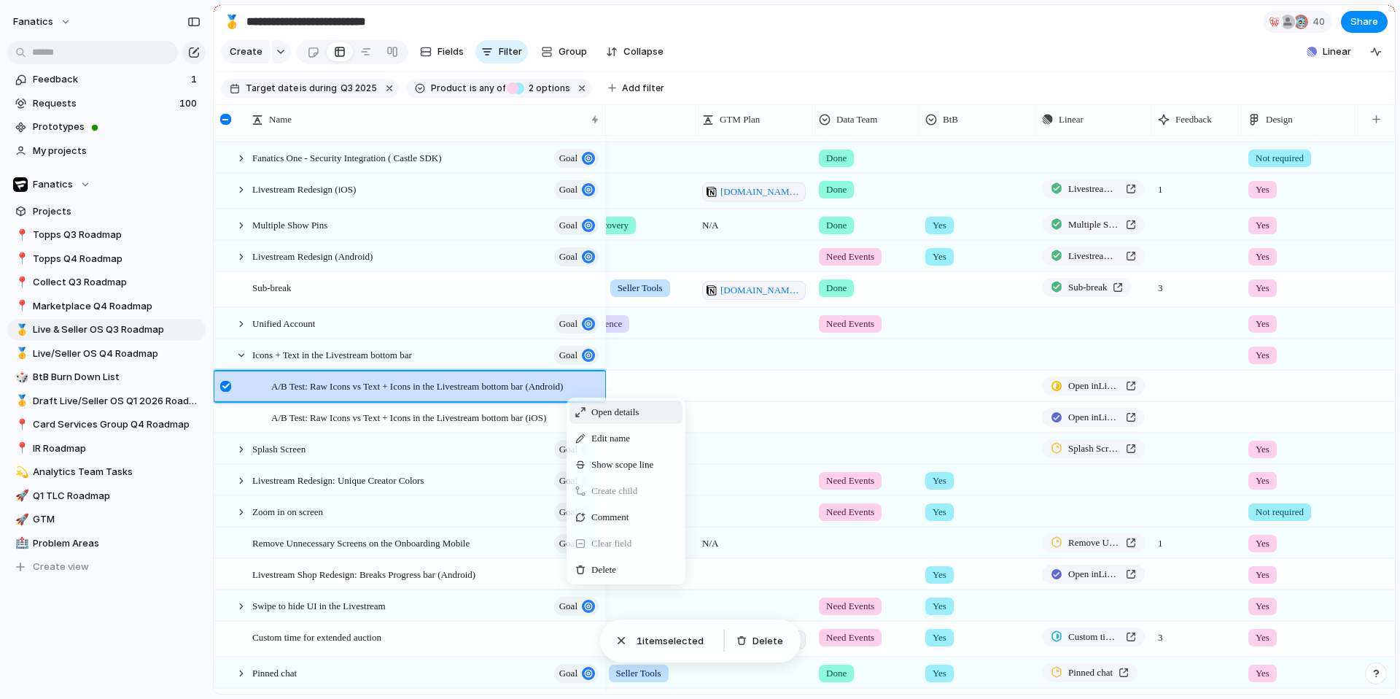
click at [592, 419] on span "Open details" at bounding box center [614, 412] width 47 height 15
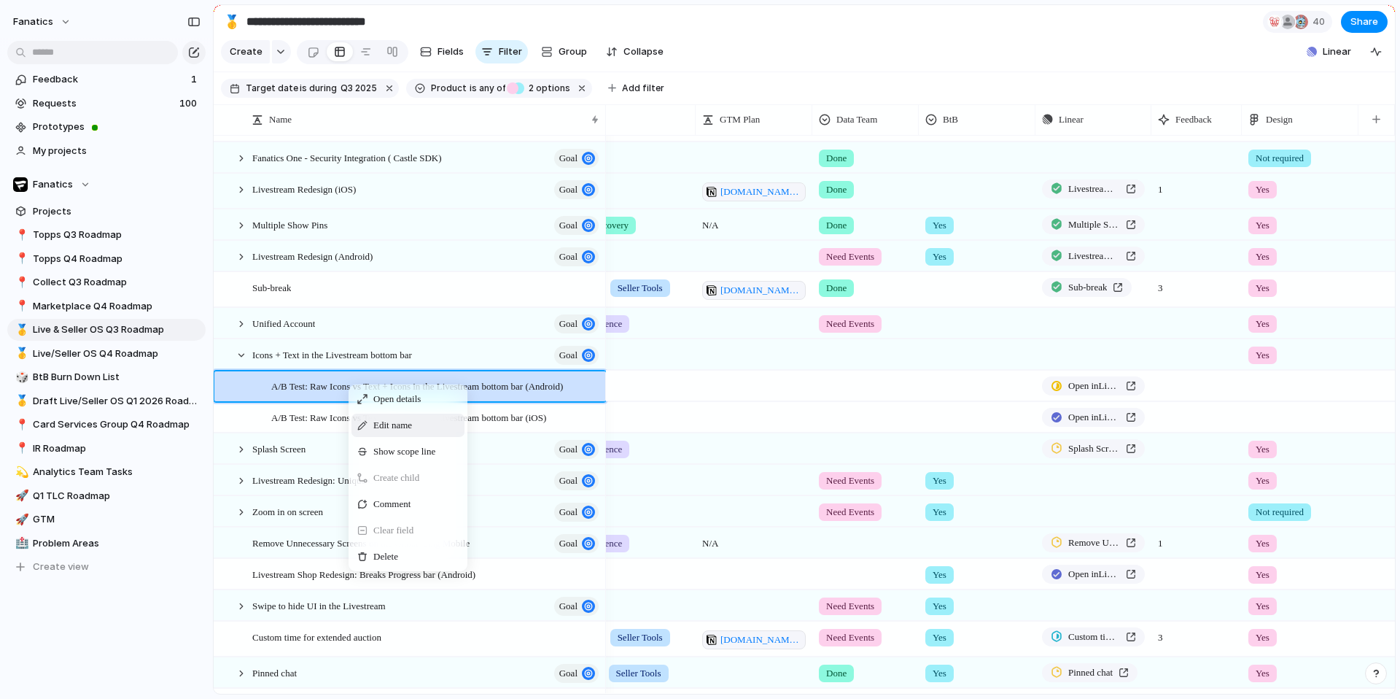
click at [386, 425] on span "Edit name" at bounding box center [392, 425] width 39 height 15
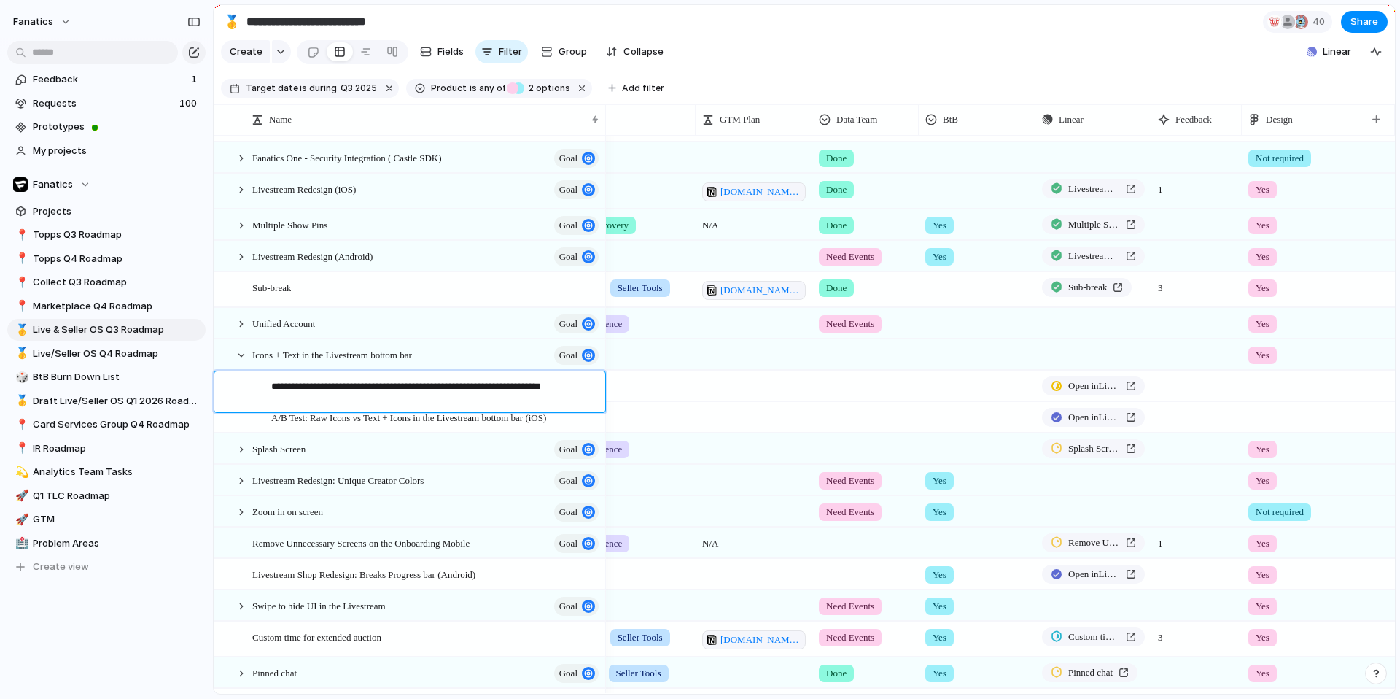
drag, startPoint x: 375, startPoint y: 389, endPoint x: 268, endPoint y: 380, distance: 107.6
click at [268, 380] on div "**********" at bounding box center [426, 392] width 349 height 42
type textarea "**********"
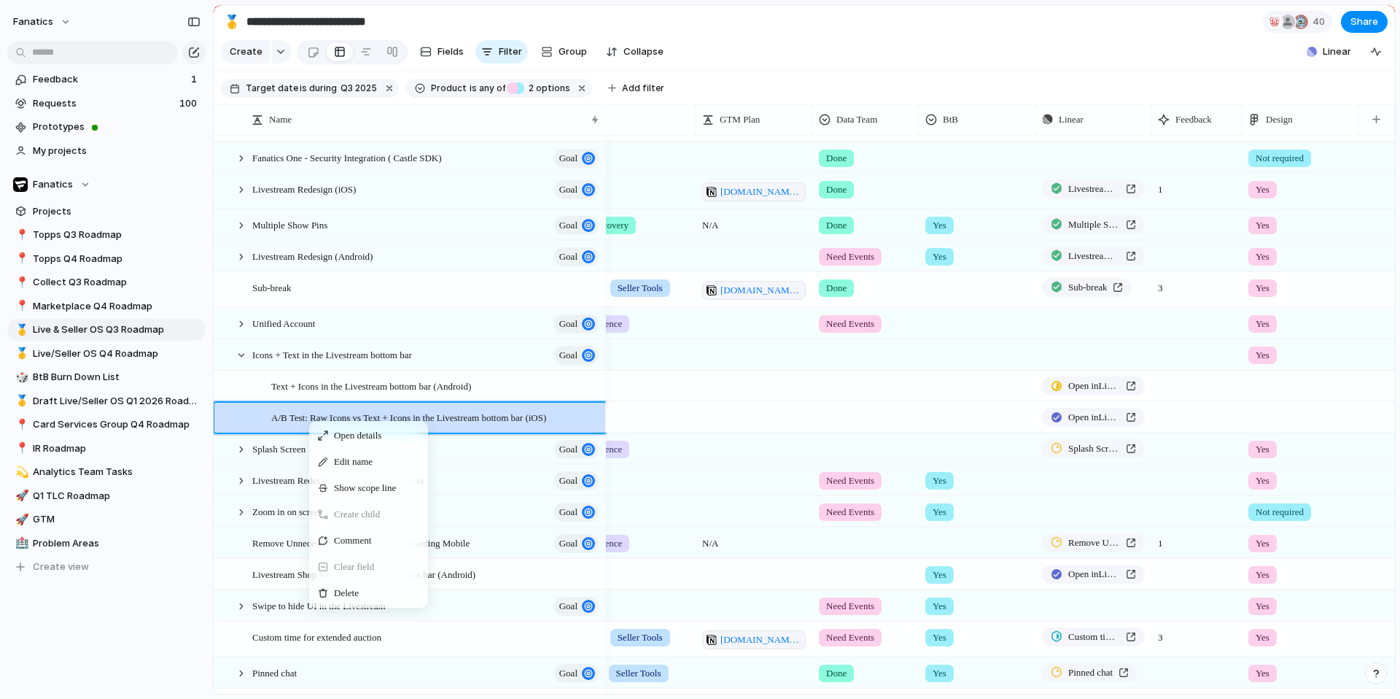
click at [346, 459] on span "Edit name" at bounding box center [353, 461] width 39 height 15
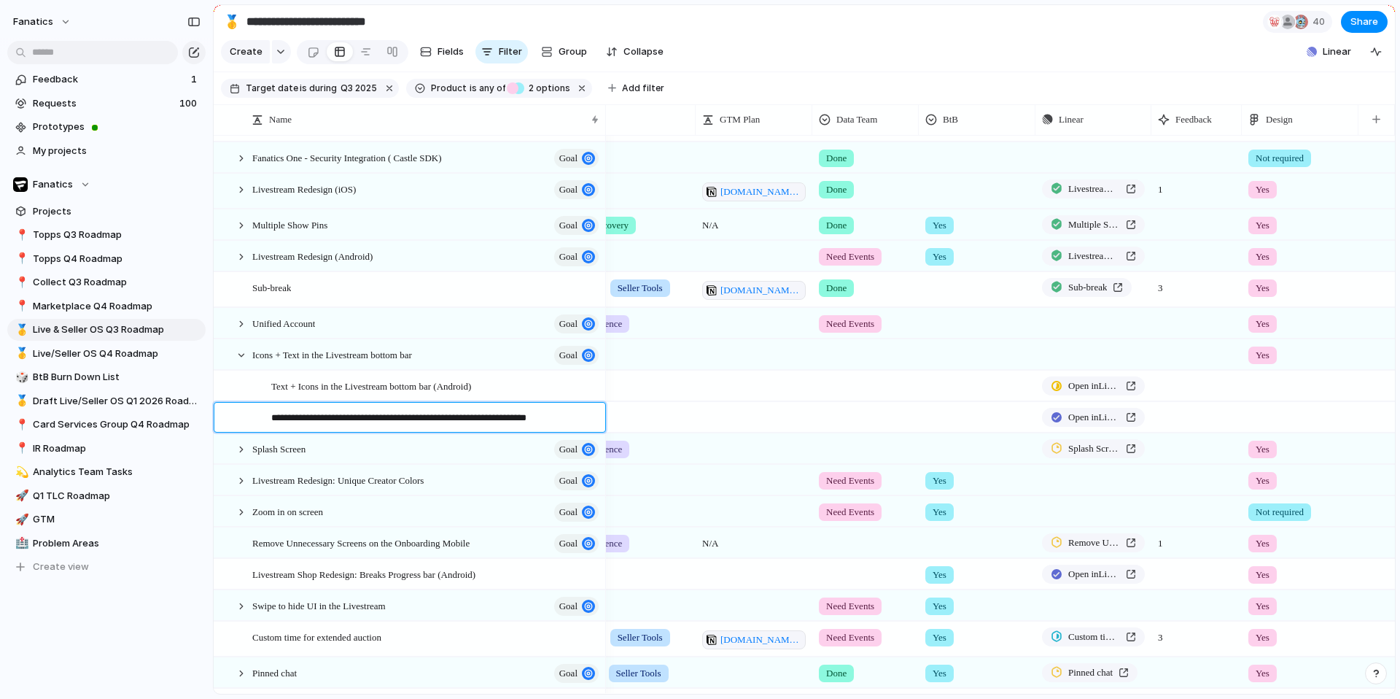
drag, startPoint x: 377, startPoint y: 417, endPoint x: 254, endPoint y: 414, distance: 123.3
click at [254, 414] on div "**********" at bounding box center [426, 417] width 349 height 29
type textarea "**********"
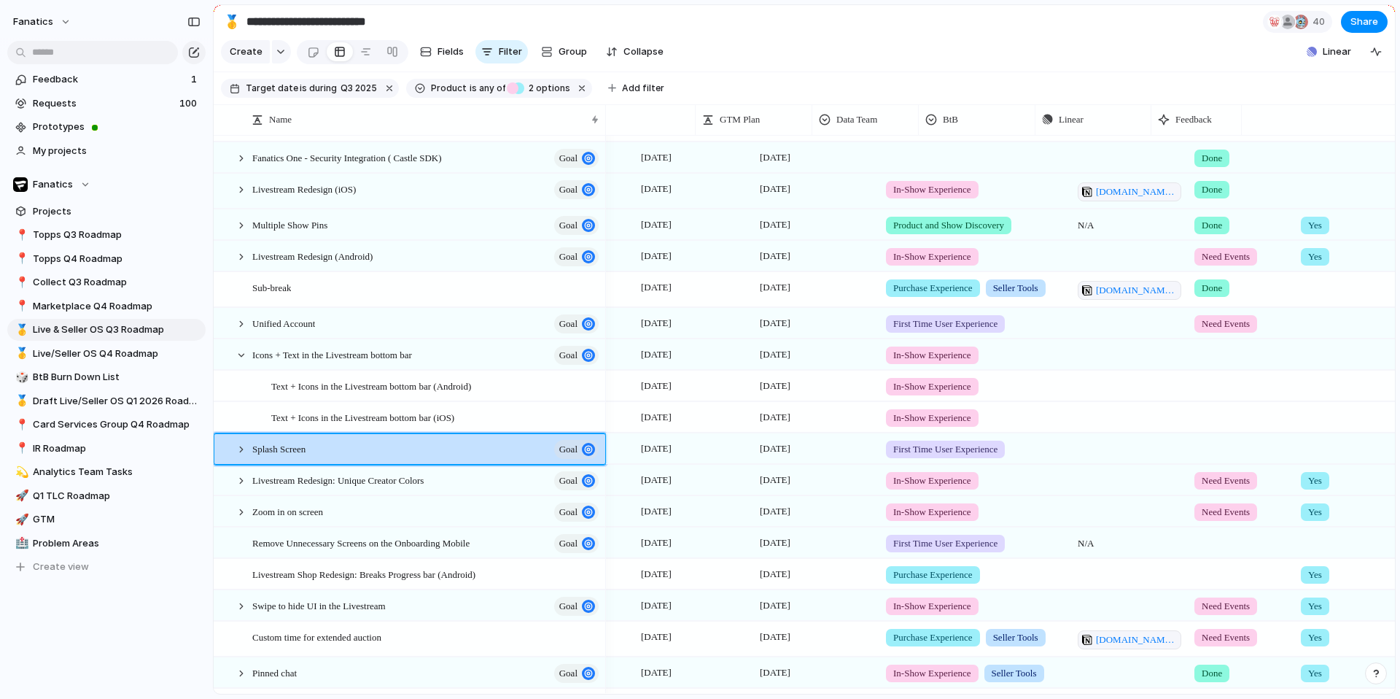
scroll to position [0, 116]
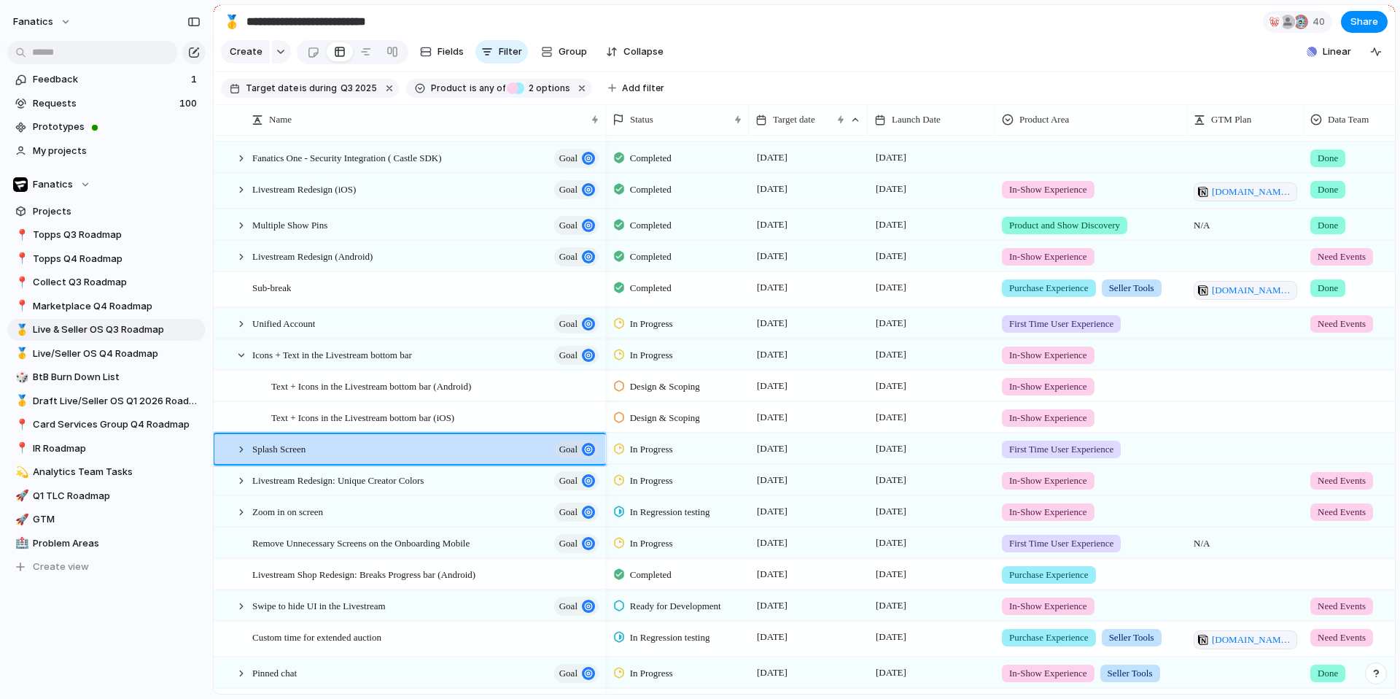
click at [673, 422] on span "Design & Scoping" at bounding box center [665, 418] width 70 height 15
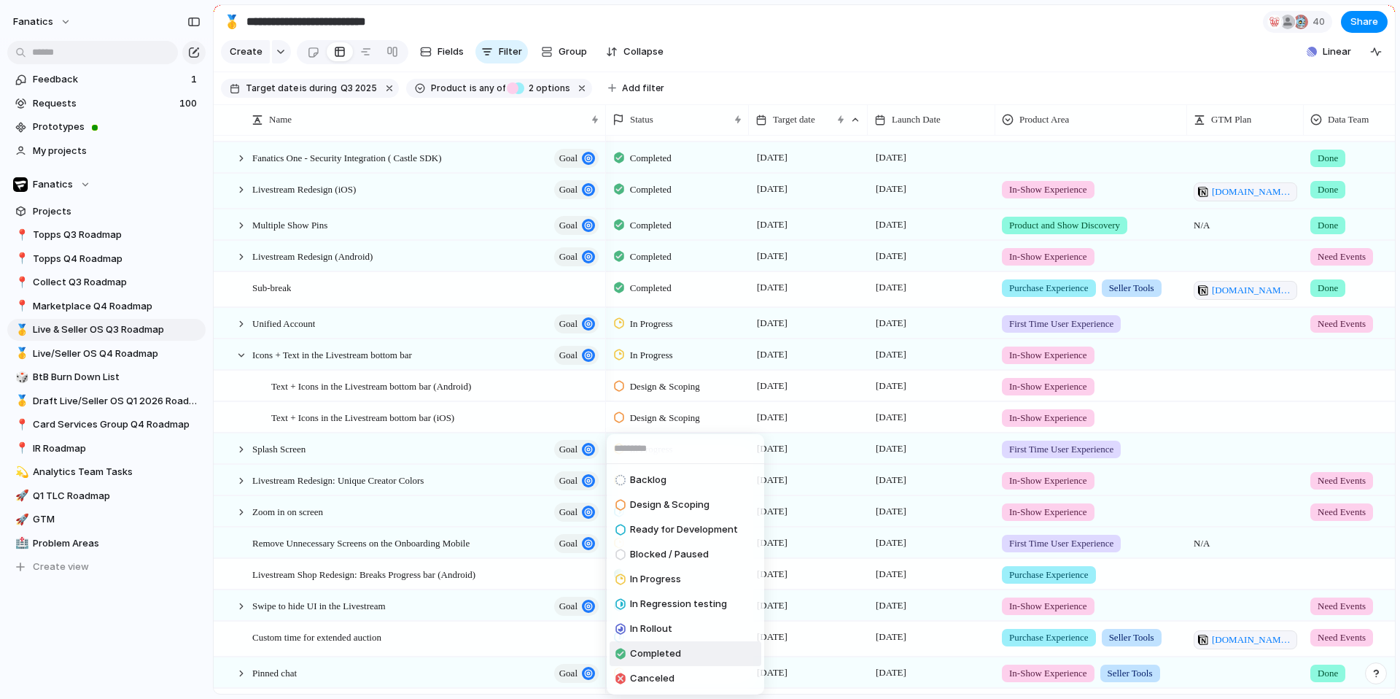
click at [669, 651] on span "Completed" at bounding box center [655, 653] width 51 height 15
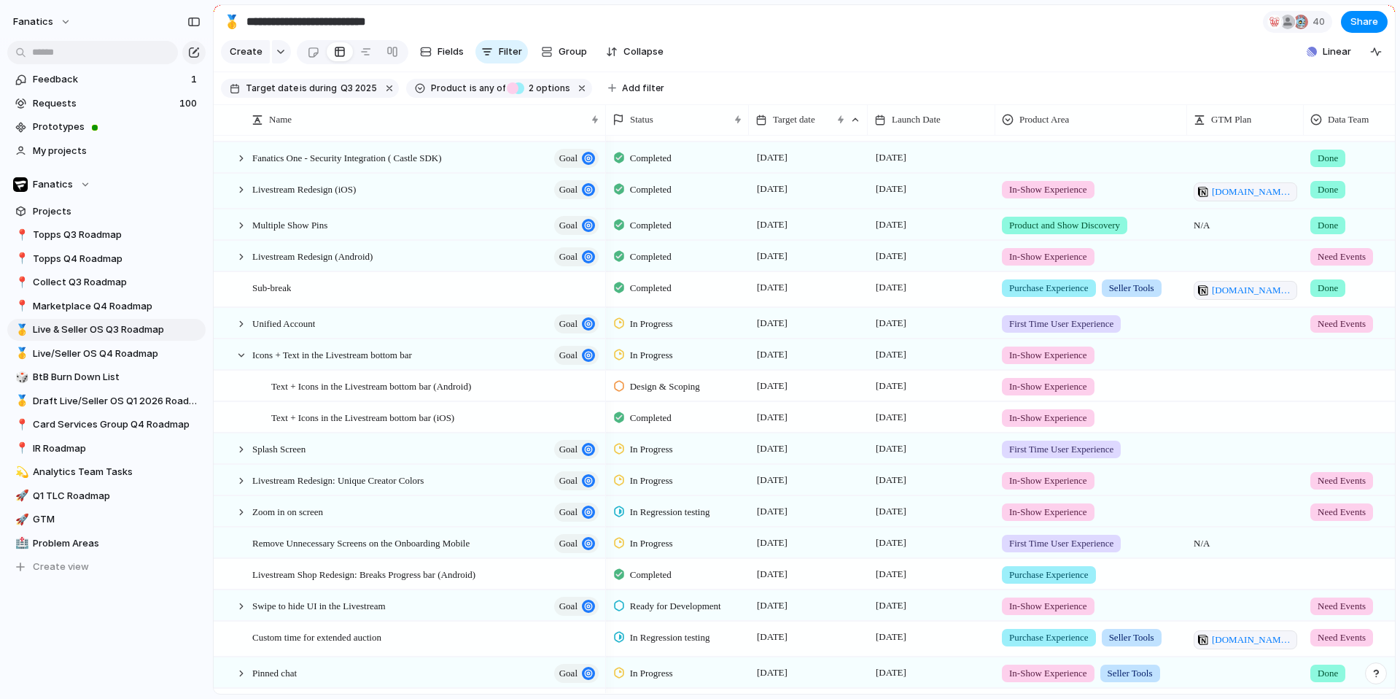
click at [677, 384] on span "Design & Scoping" at bounding box center [665, 386] width 70 height 15
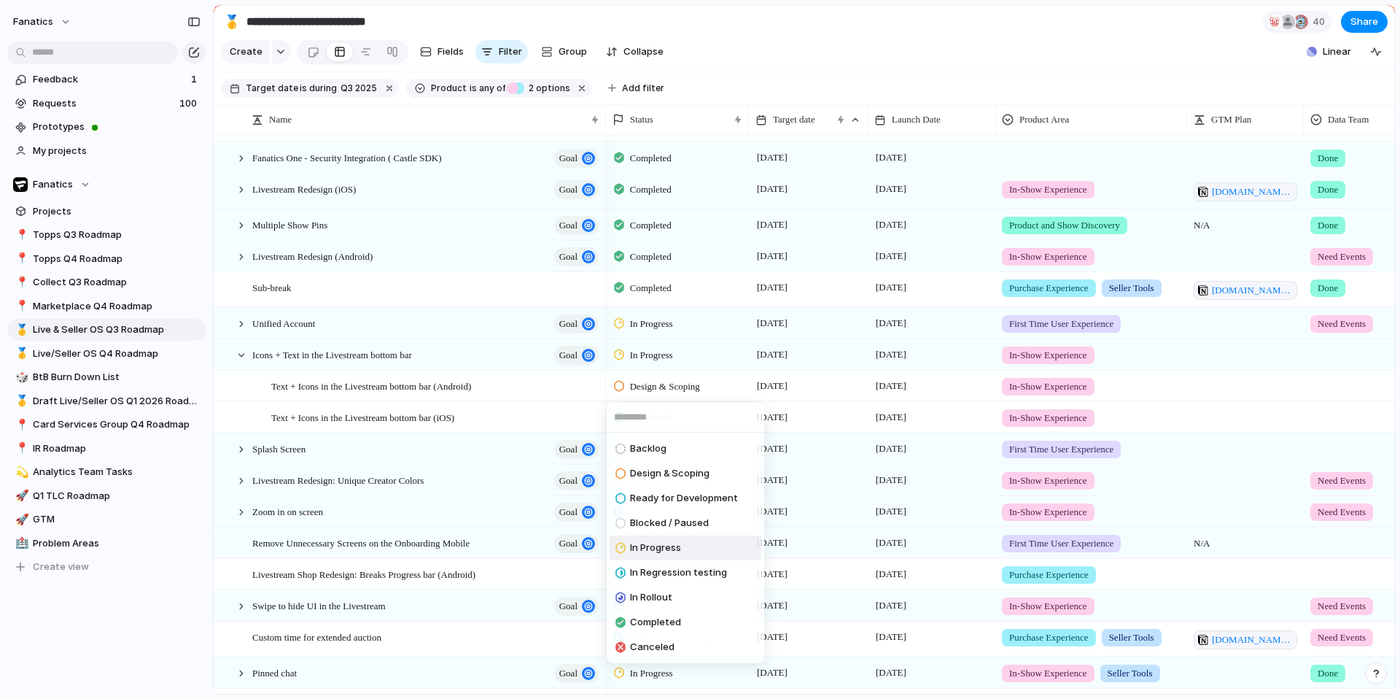
click at [674, 549] on span "In Progress" at bounding box center [655, 547] width 51 height 15
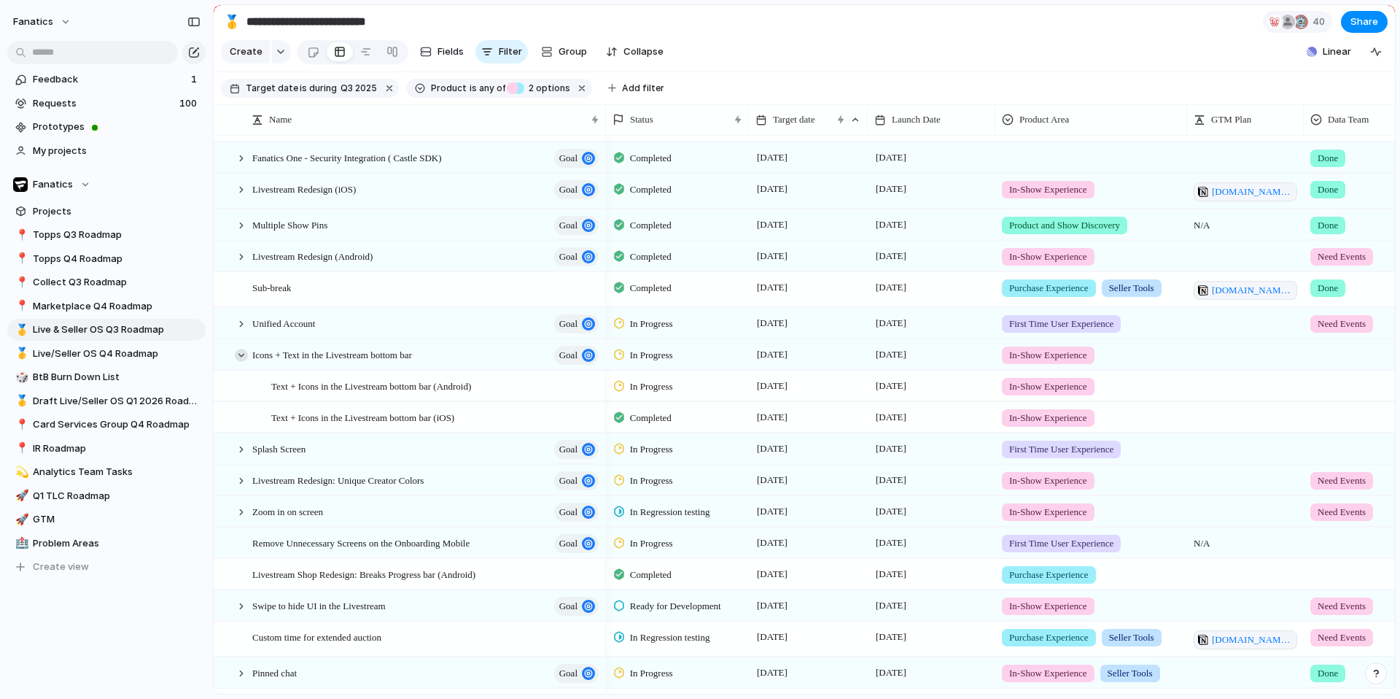
click at [238, 359] on div at bounding box center [241, 355] width 13 height 13
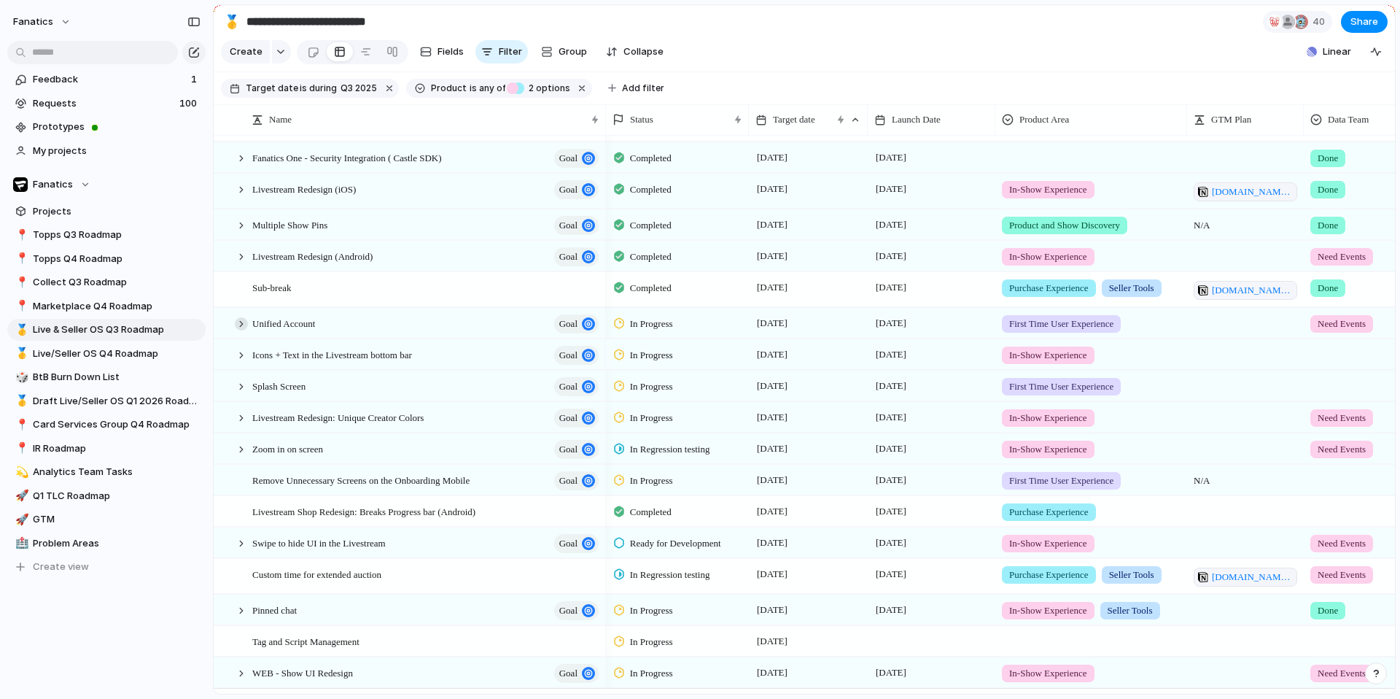
click at [243, 322] on div at bounding box center [241, 323] width 13 height 13
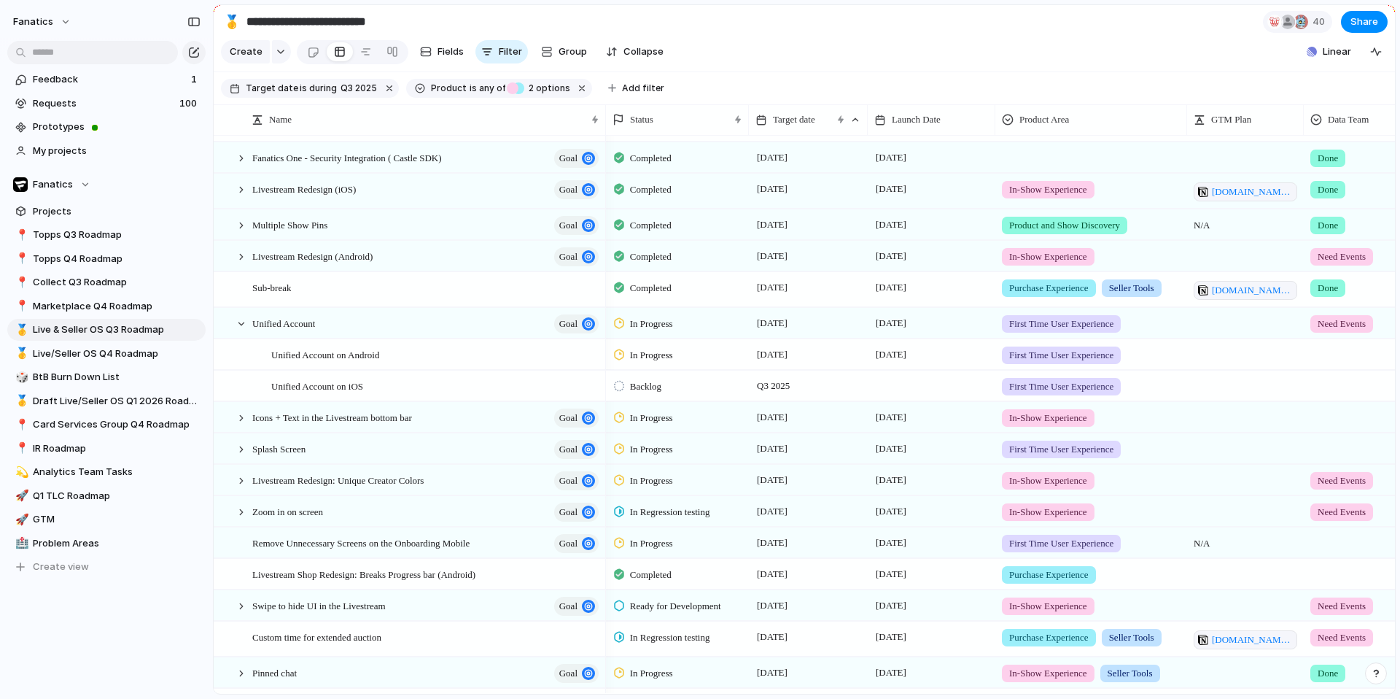
click at [656, 386] on span "Backlog" at bounding box center [645, 386] width 31 height 15
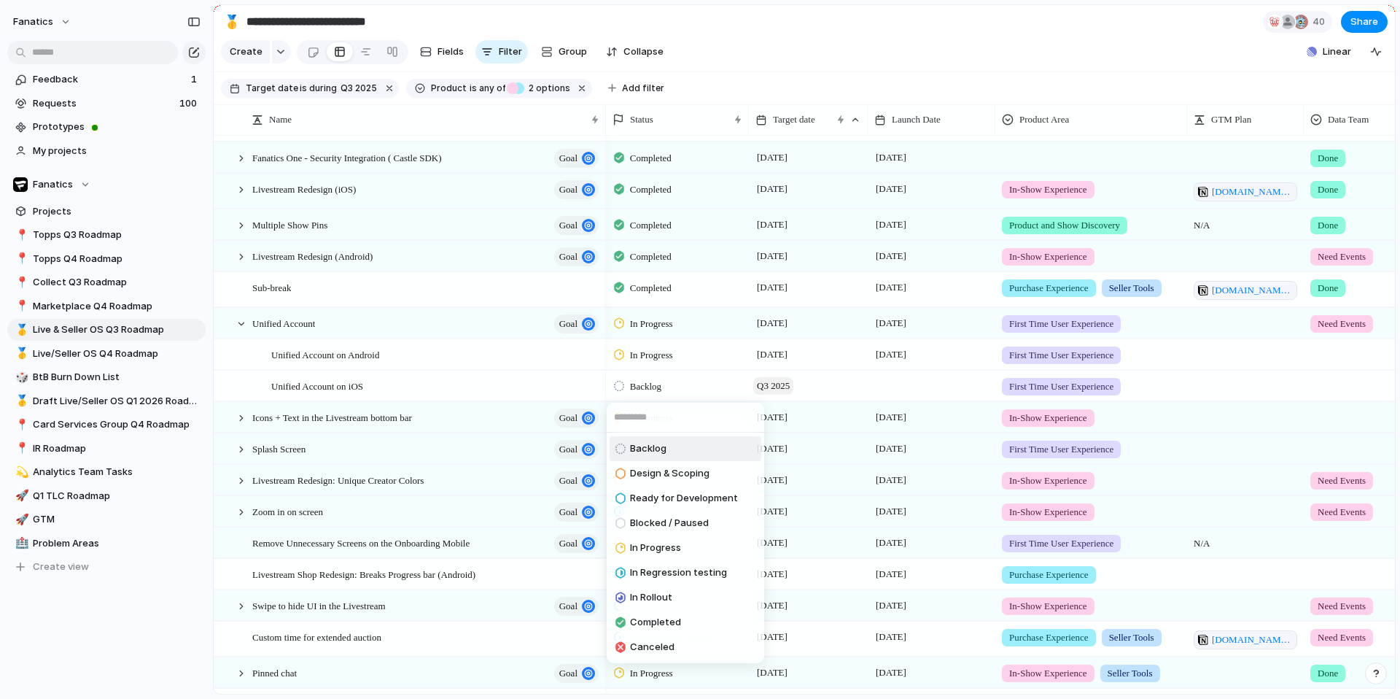
drag, startPoint x: 810, startPoint y: 373, endPoint x: 782, endPoint y: 378, distance: 29.0
click at [809, 373] on div "Backlog Design & Scoping Ready for Development Blocked / Paused In Progress In …" at bounding box center [700, 349] width 1400 height 699
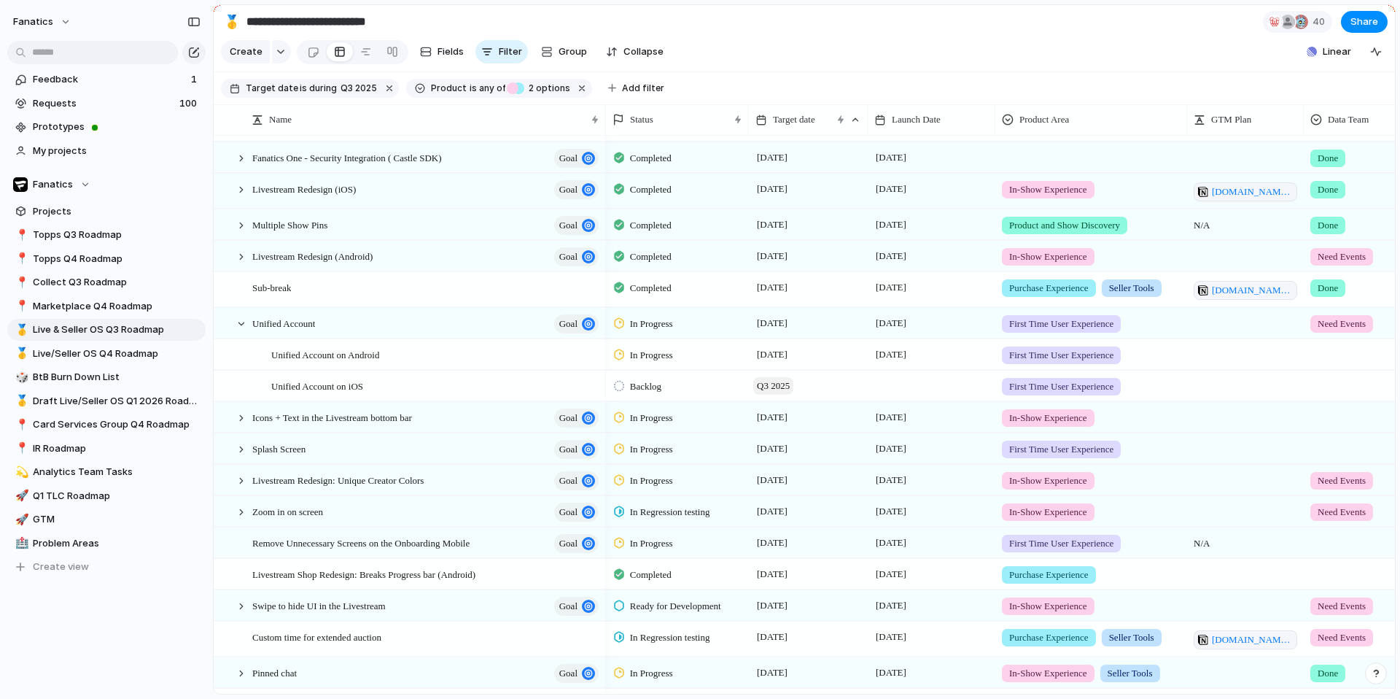
click at [770, 377] on span "Q3 2025" at bounding box center [773, 386] width 40 height 18
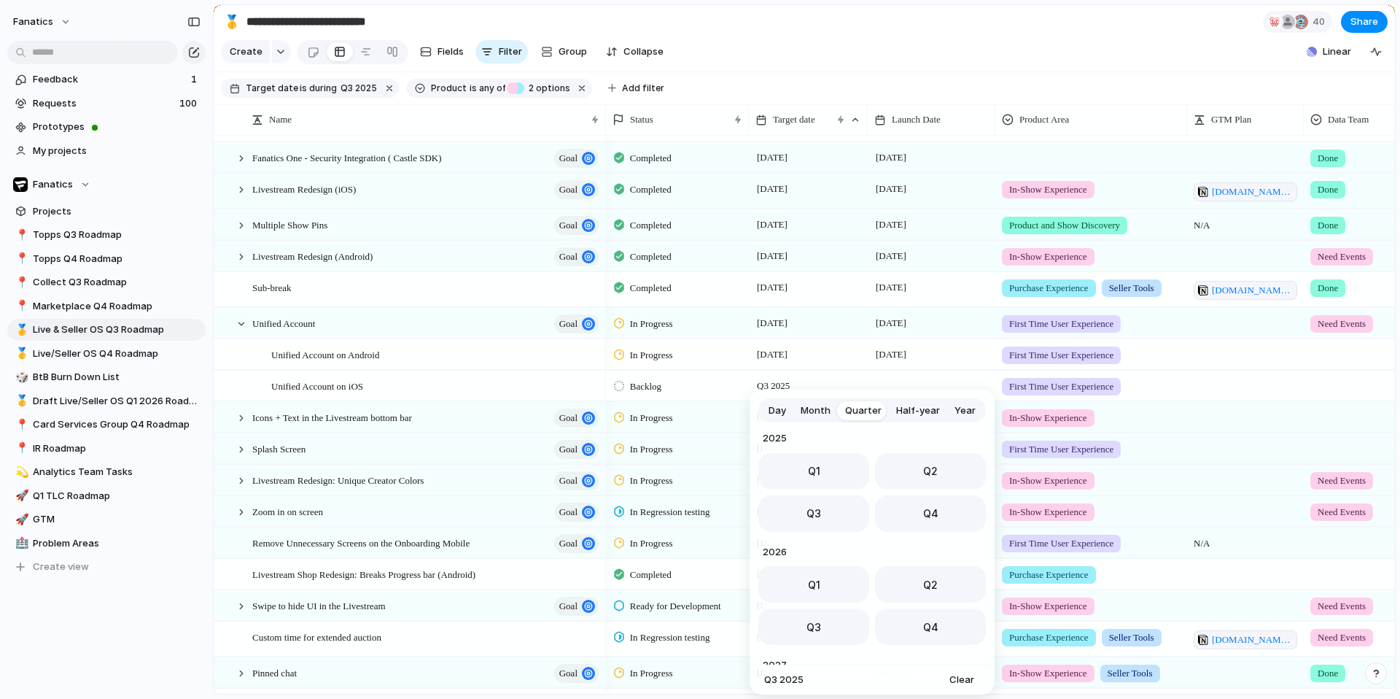
click at [784, 407] on span "Day" at bounding box center [778, 410] width 18 height 15
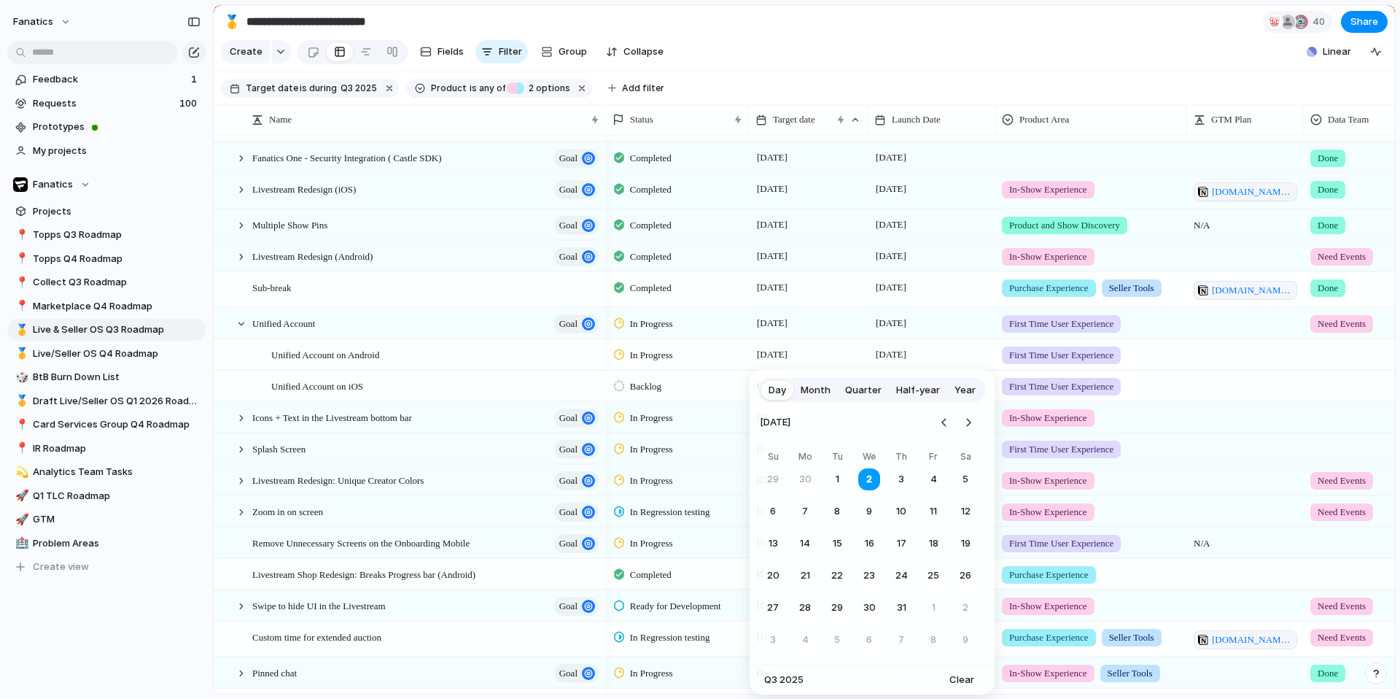
click at [971, 436] on div "July 2025 Su Mo Tu We Th Fr Sa 29 30 1 2 3 4 5 6 7 8 9 10 11 12 13 14 15 16 17 …" at bounding box center [869, 529] width 219 height 246
click at [971, 425] on button "Go to the Next Month" at bounding box center [968, 422] width 20 height 20
click at [939, 545] on button "19" at bounding box center [933, 543] width 26 height 26
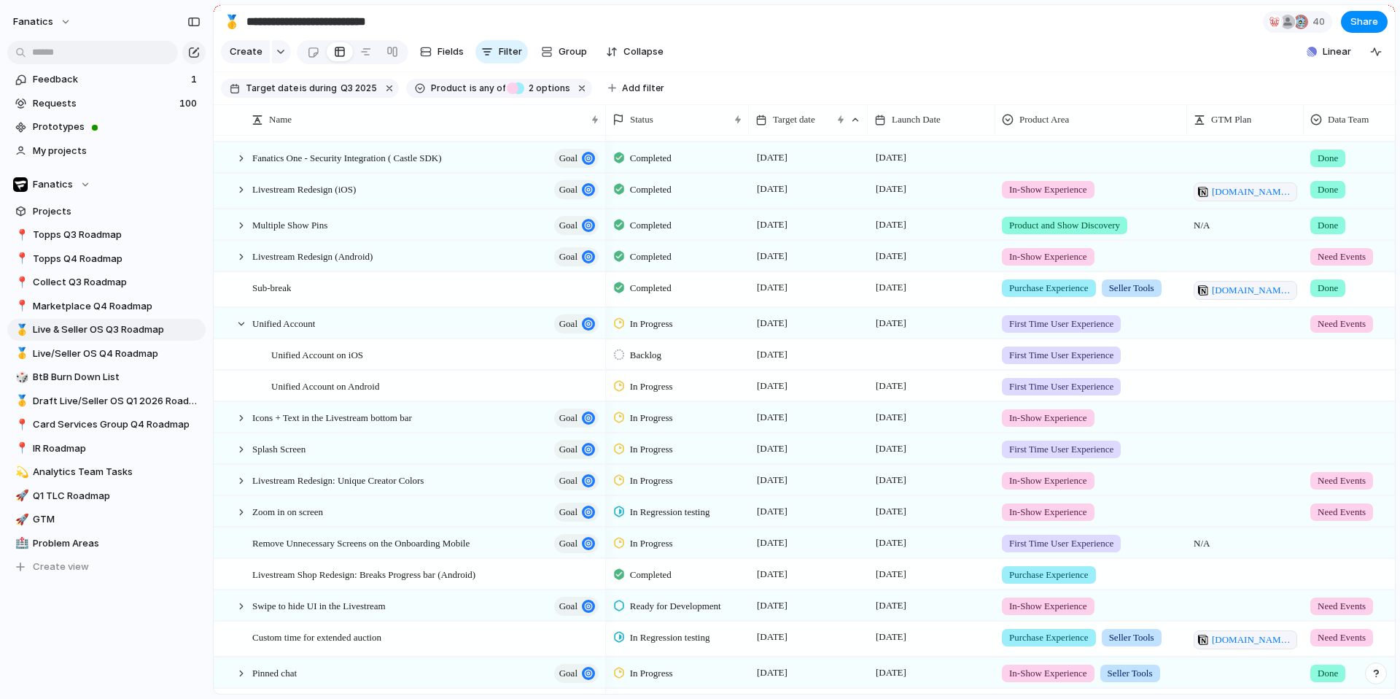
click at [913, 358] on div at bounding box center [932, 354] width 128 height 30
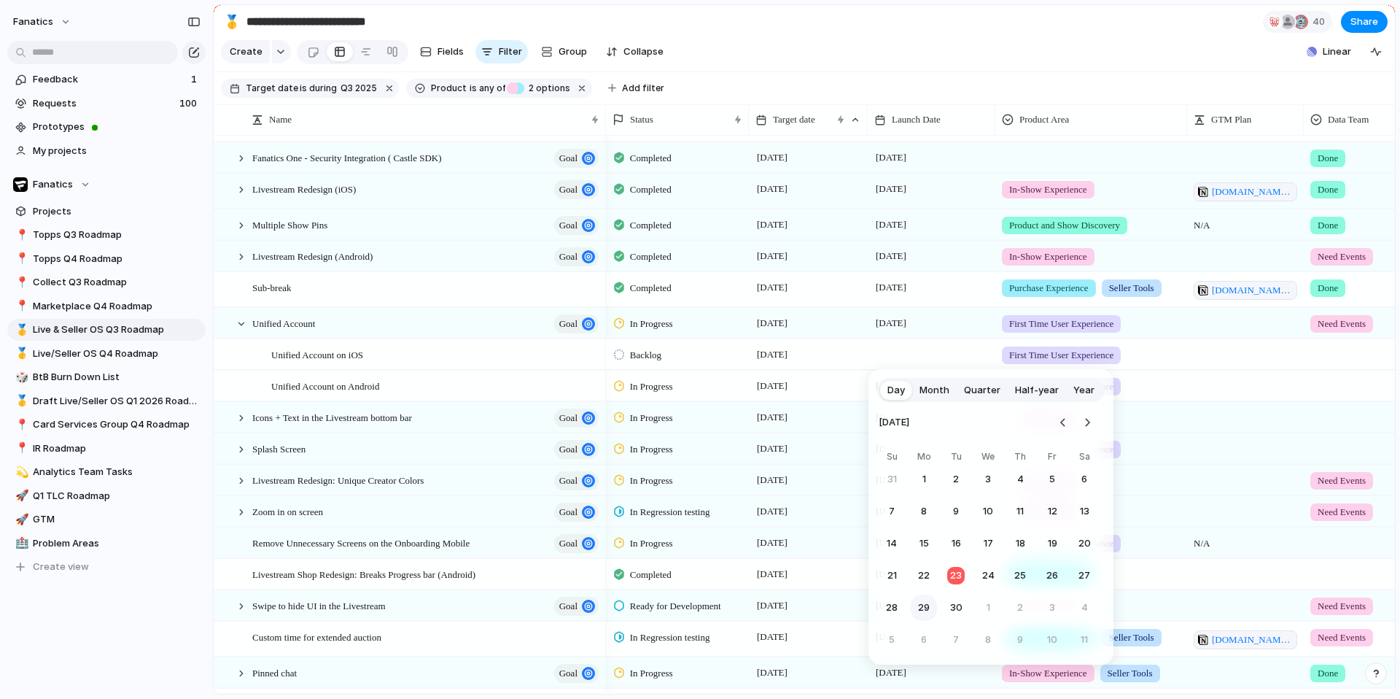
click at [928, 600] on button "29" at bounding box center [924, 607] width 26 height 26
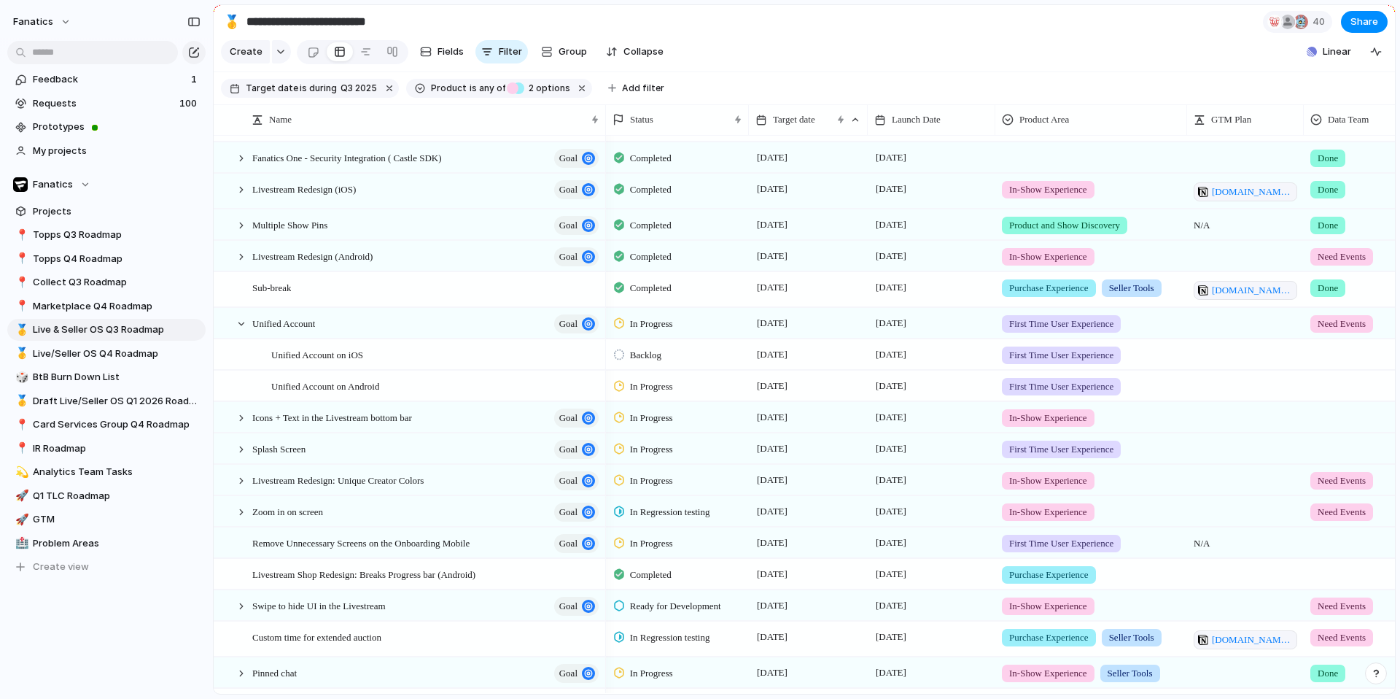
click at [646, 365] on div "Backlog" at bounding box center [677, 354] width 143 height 30
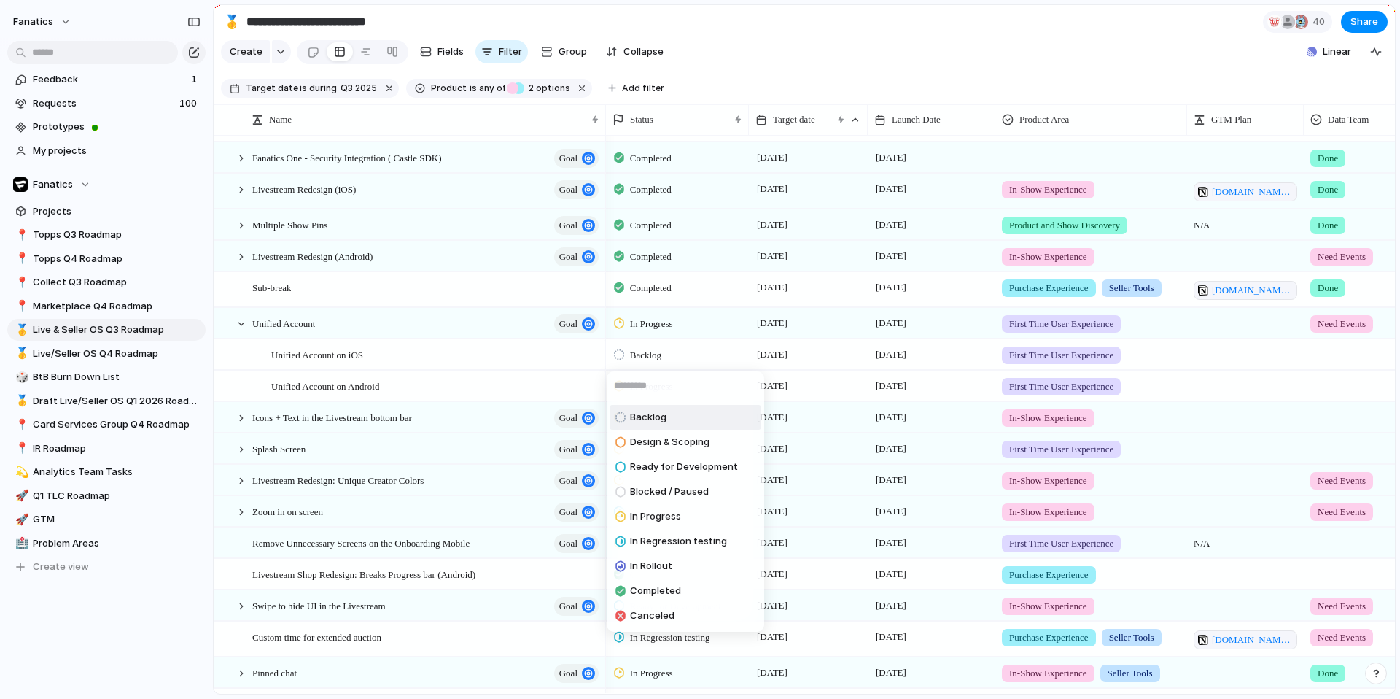
click at [643, 354] on div "Backlog Design & Scoping Ready for Development Blocked / Paused In Progress In …" at bounding box center [700, 349] width 1400 height 699
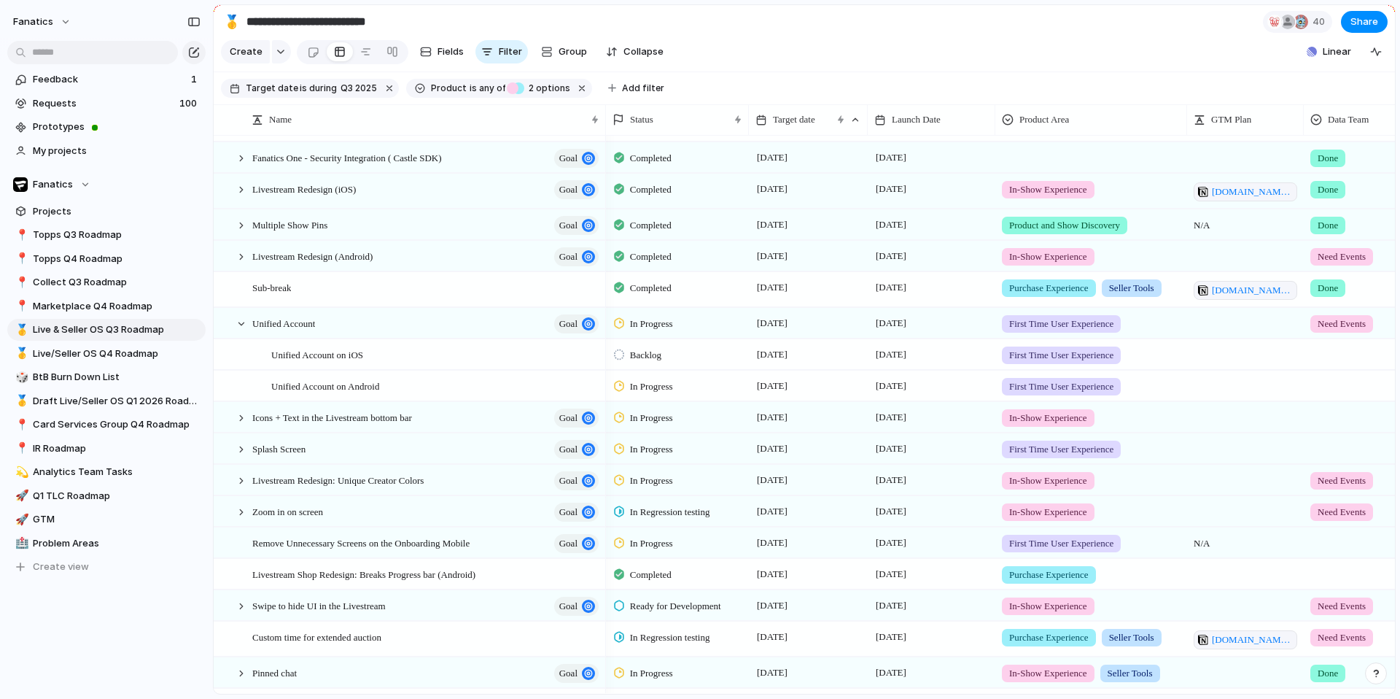
click at [643, 354] on span "Backlog" at bounding box center [645, 355] width 31 height 15
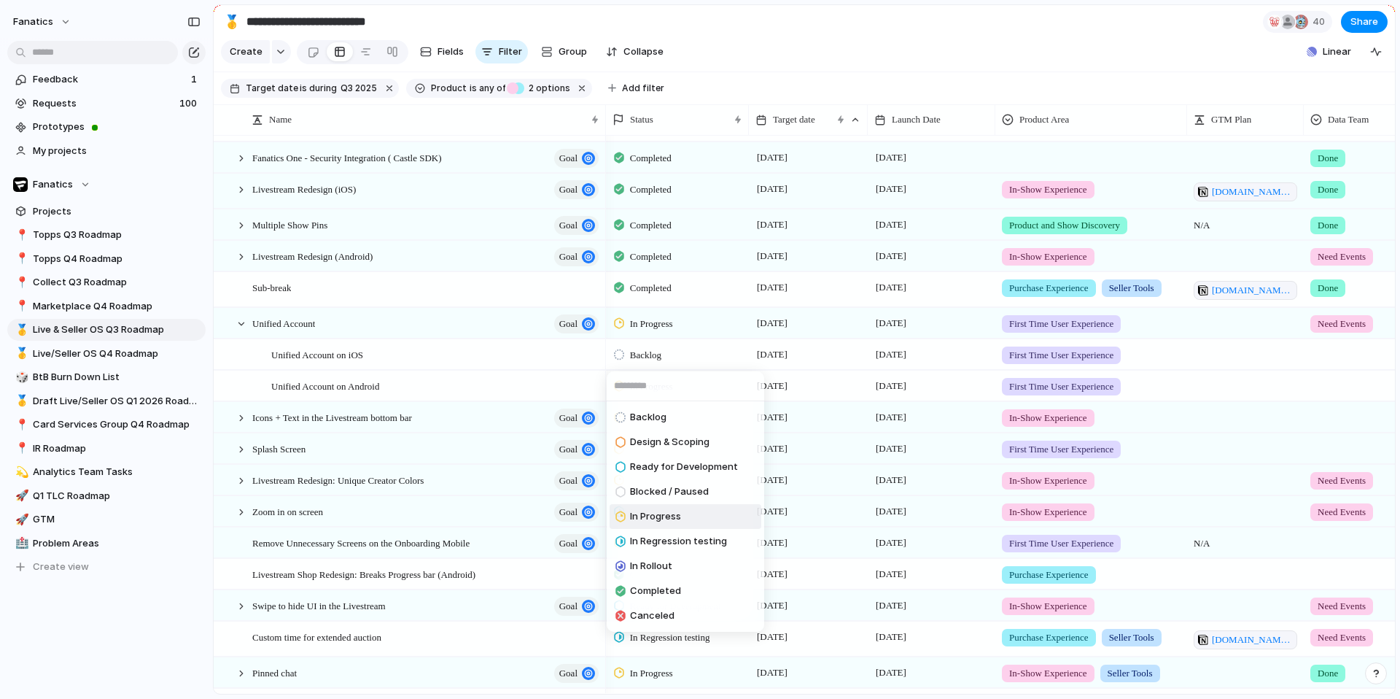
click at [680, 515] on span "In Progress" at bounding box center [655, 516] width 51 height 15
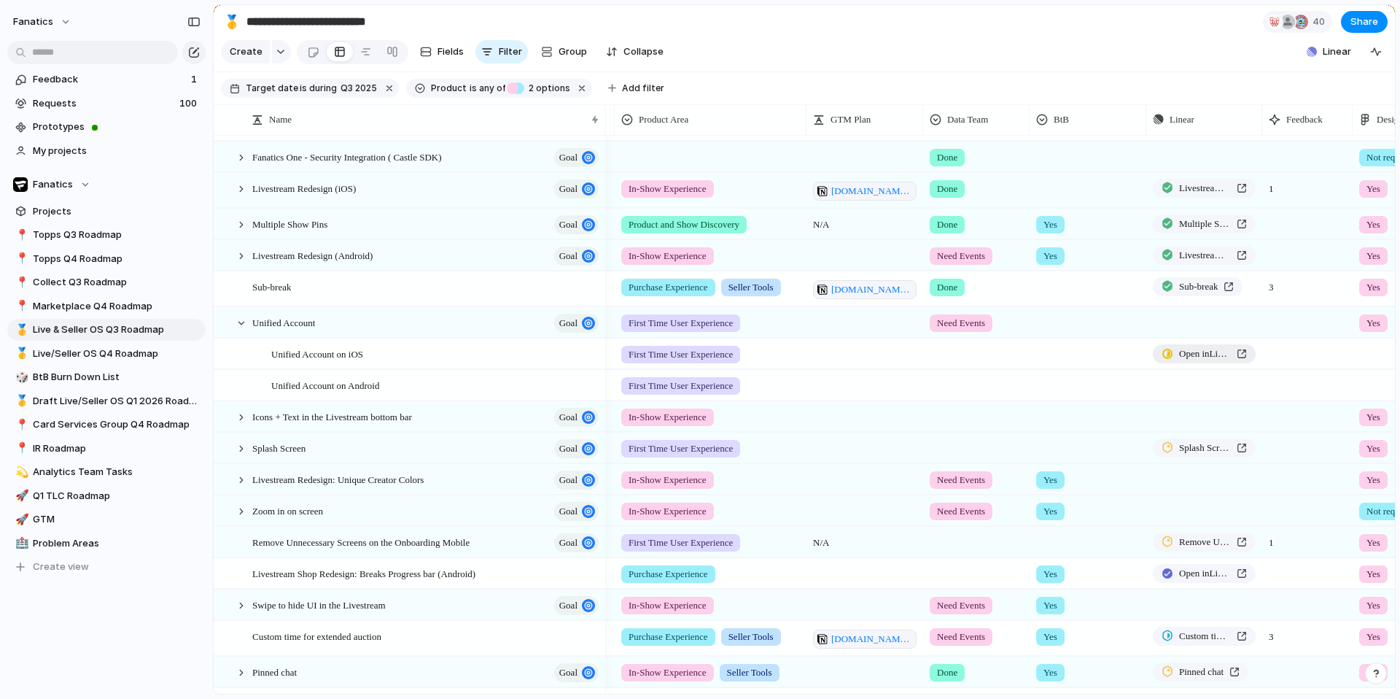
click at [1211, 351] on span "Open in Linear" at bounding box center [1205, 353] width 52 height 15
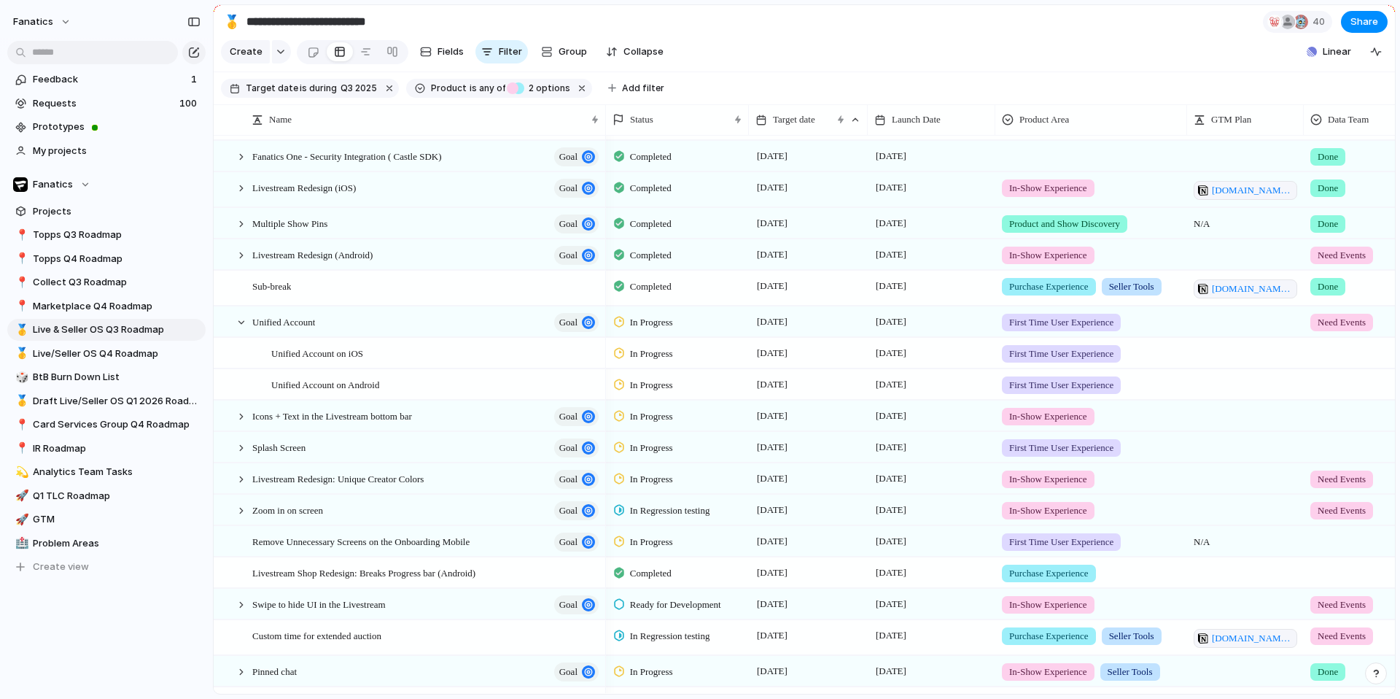
click at [647, 350] on span "In Progress" at bounding box center [651, 353] width 43 height 15
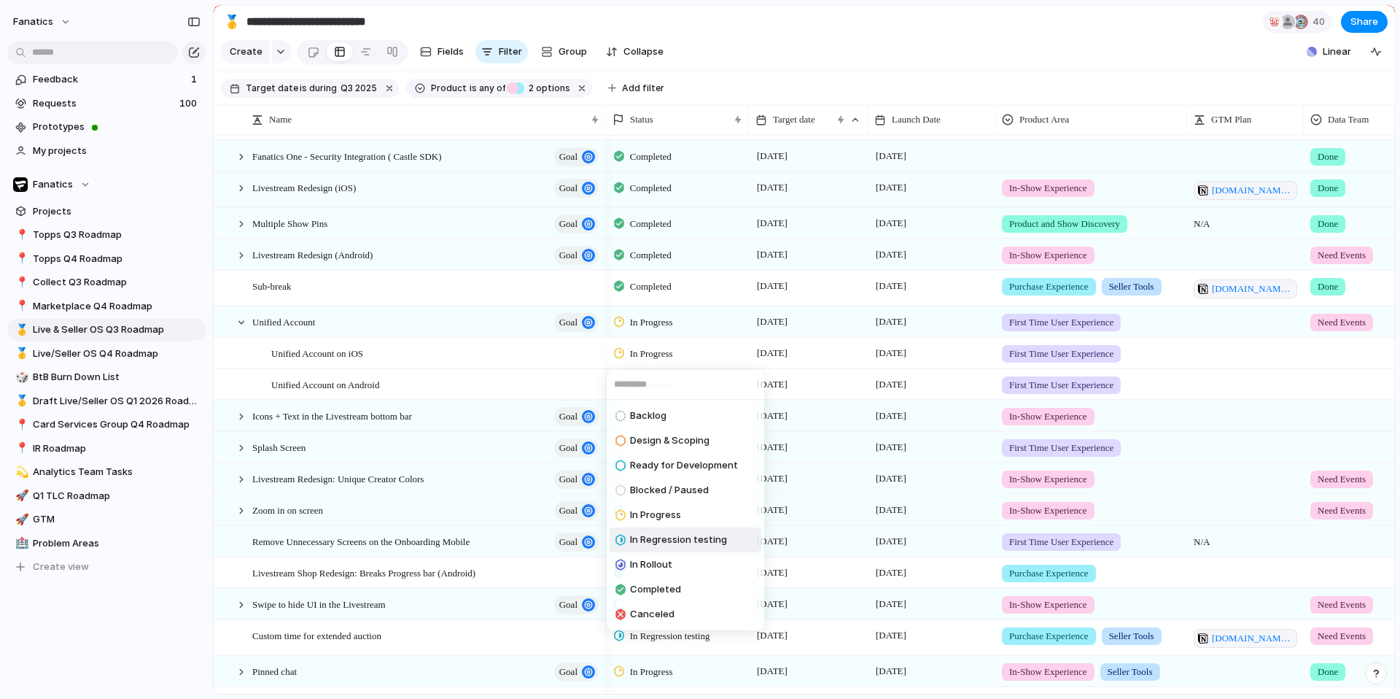
click at [674, 535] on span "In Regression testing" at bounding box center [678, 539] width 97 height 15
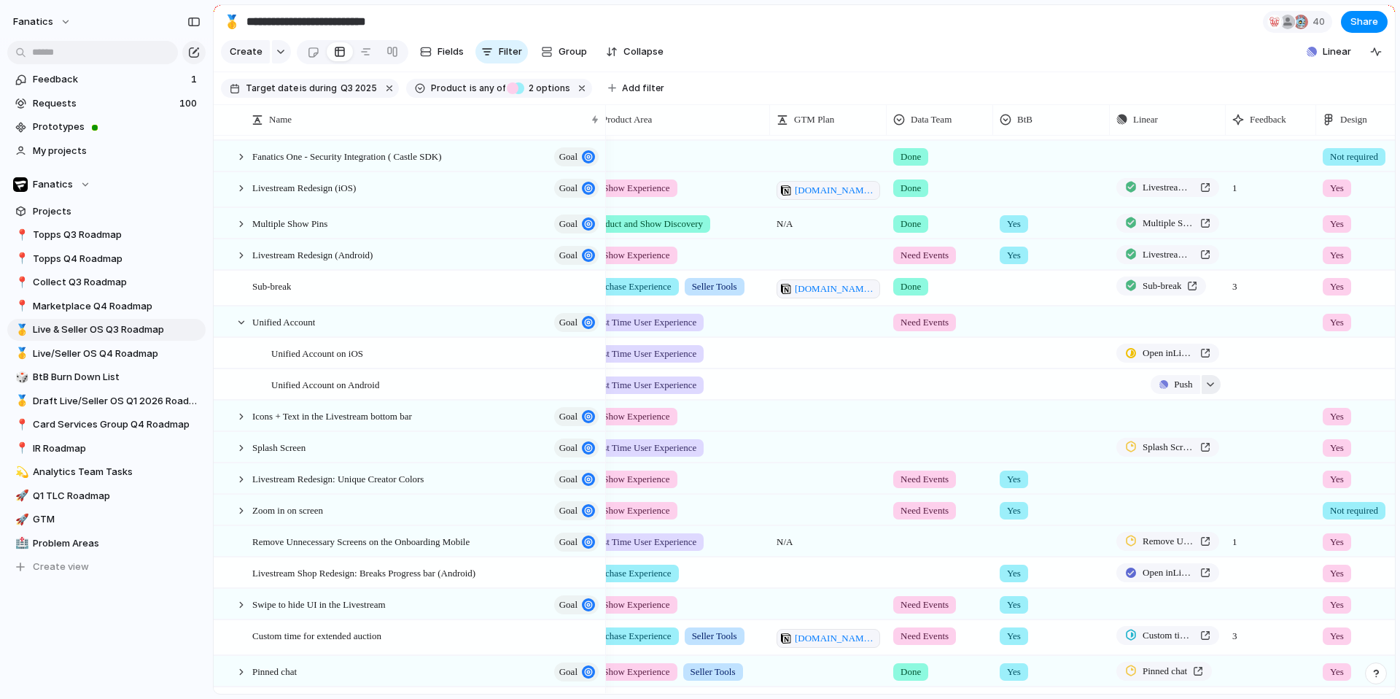
click at [1203, 389] on button "button" at bounding box center [1211, 384] width 19 height 19
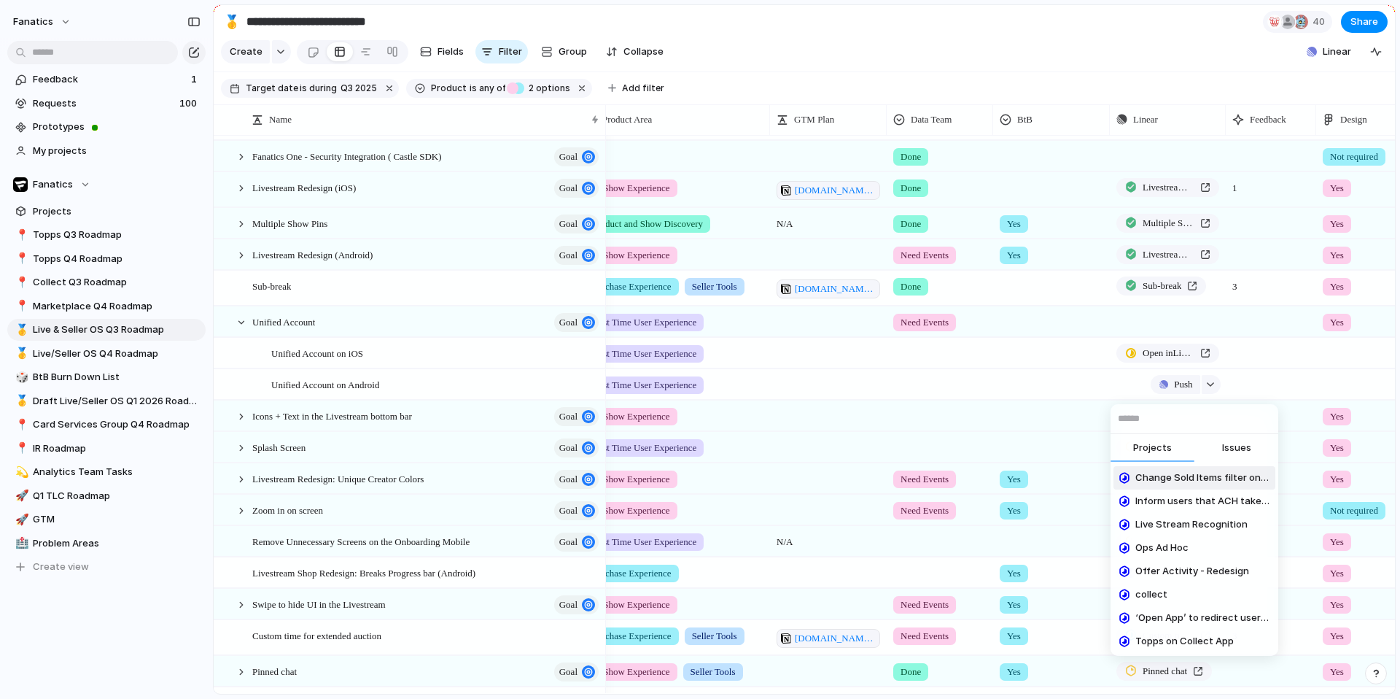
click at [1222, 450] on span "Issues" at bounding box center [1236, 447] width 29 height 15
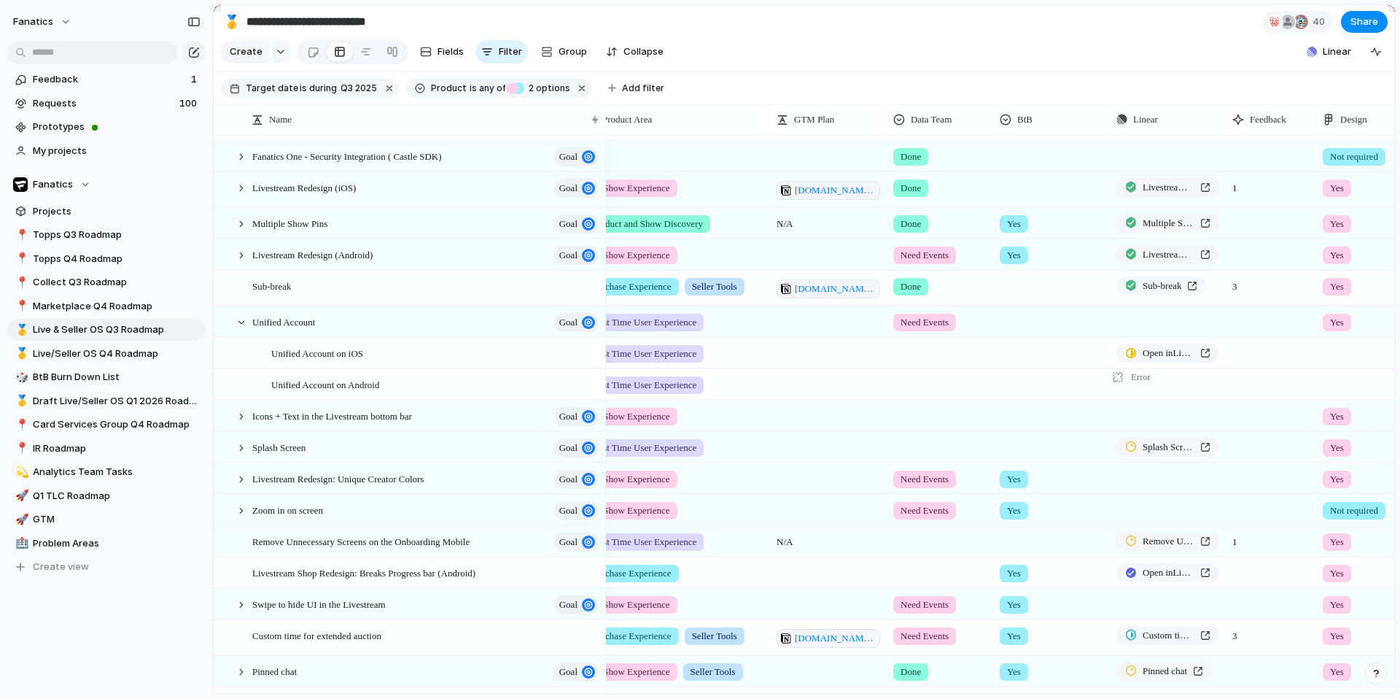
click at [1188, 382] on div "Error" at bounding box center [1168, 384] width 116 height 30
click at [1133, 378] on span "Error" at bounding box center [1141, 377] width 20 height 15
type input "*******"
click at [1230, 443] on span "Issues" at bounding box center [1236, 446] width 29 height 15
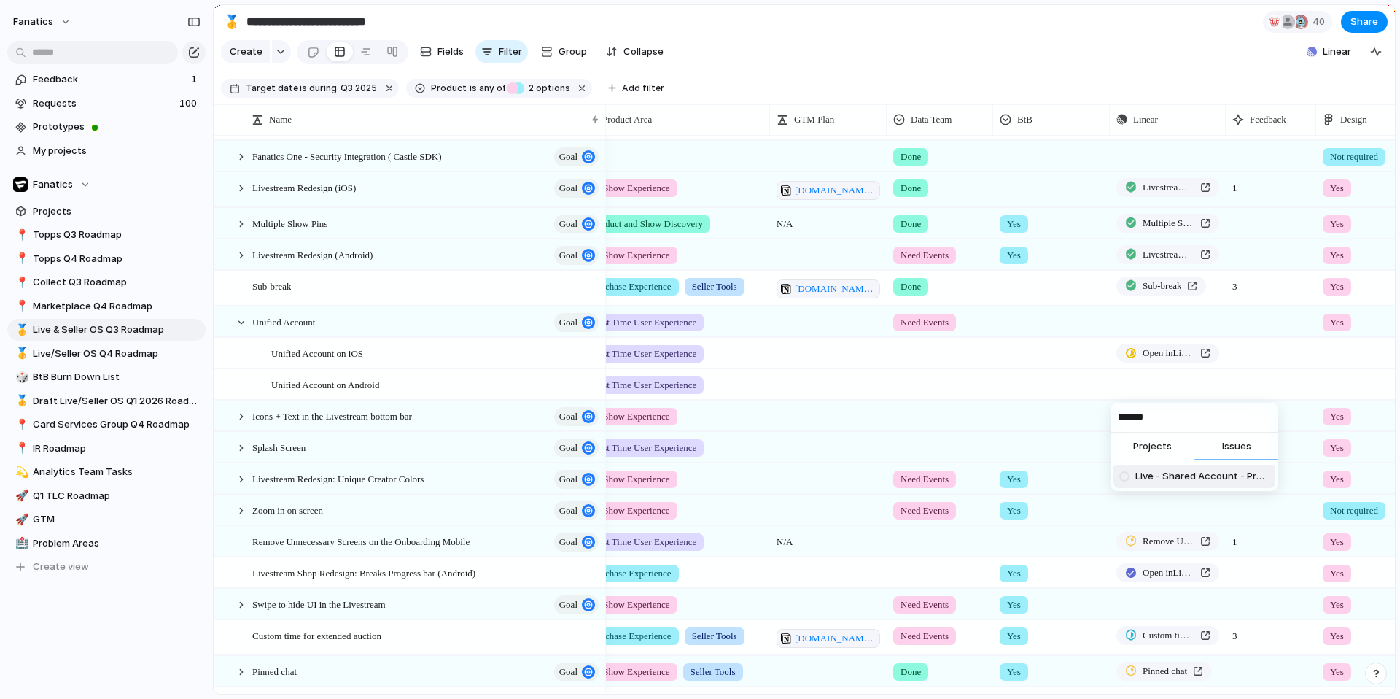
click at [1200, 475] on span "Live - Shared Account - Profile" at bounding box center [1202, 476] width 134 height 15
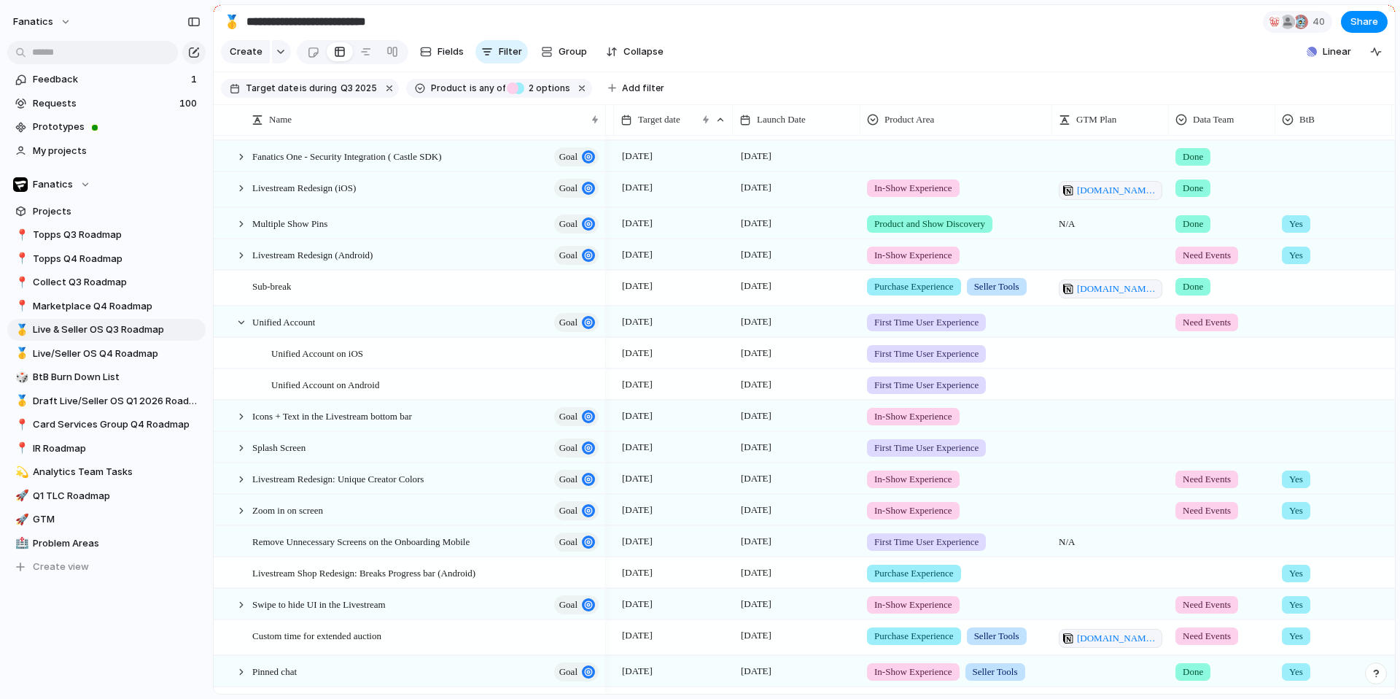
scroll to position [0, 0]
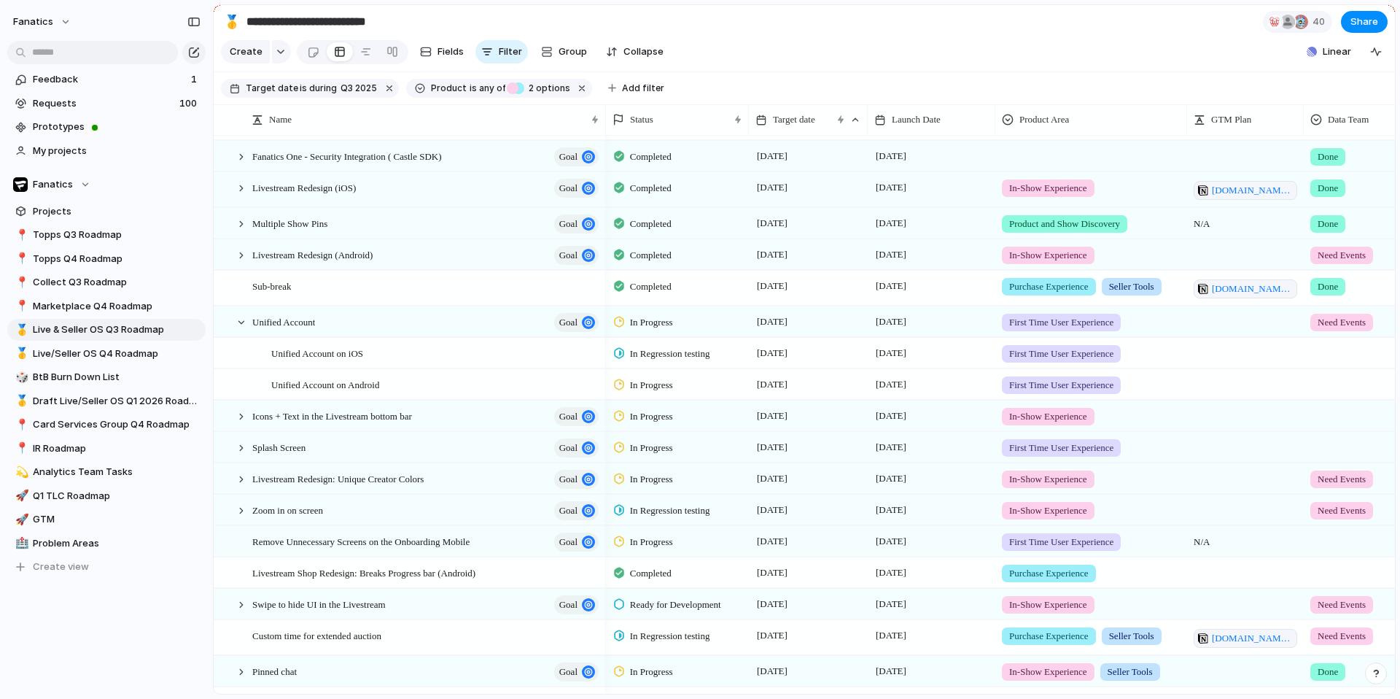
click at [662, 384] on span "In Progress" at bounding box center [651, 385] width 43 height 15
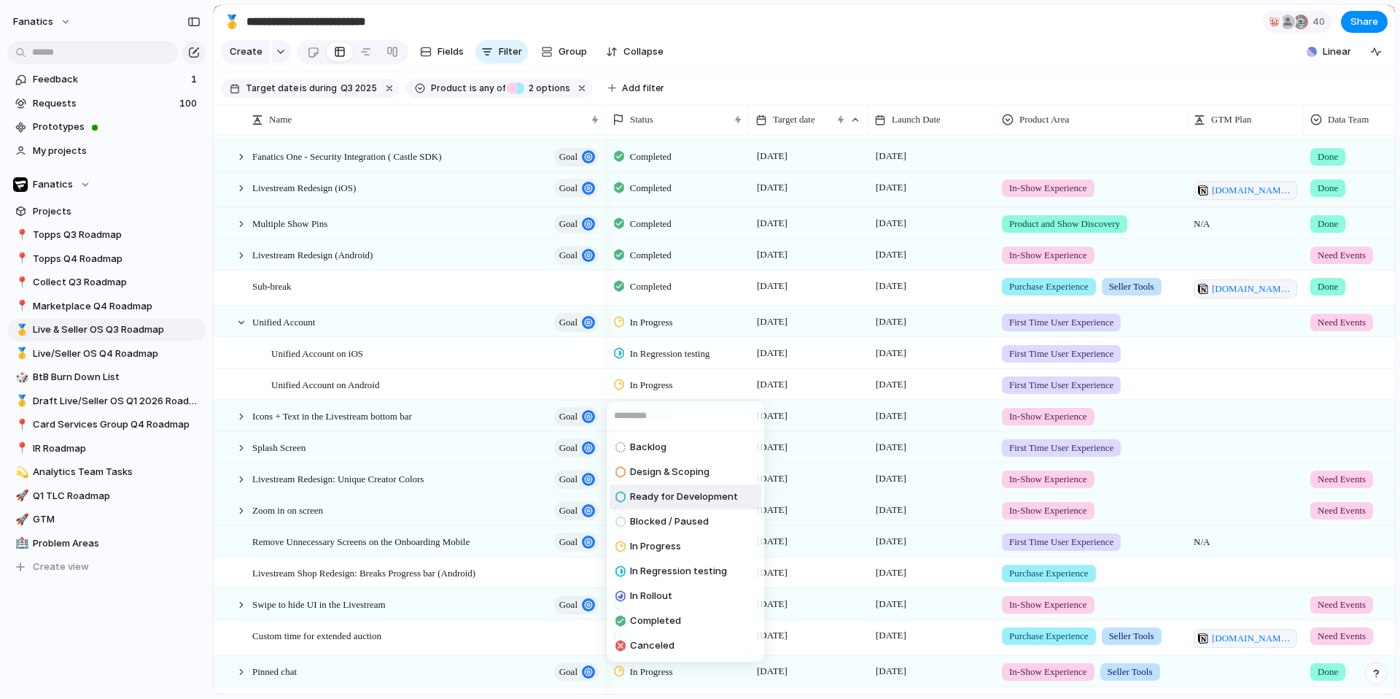
click at [676, 489] on span "Ready for Development" at bounding box center [684, 496] width 108 height 15
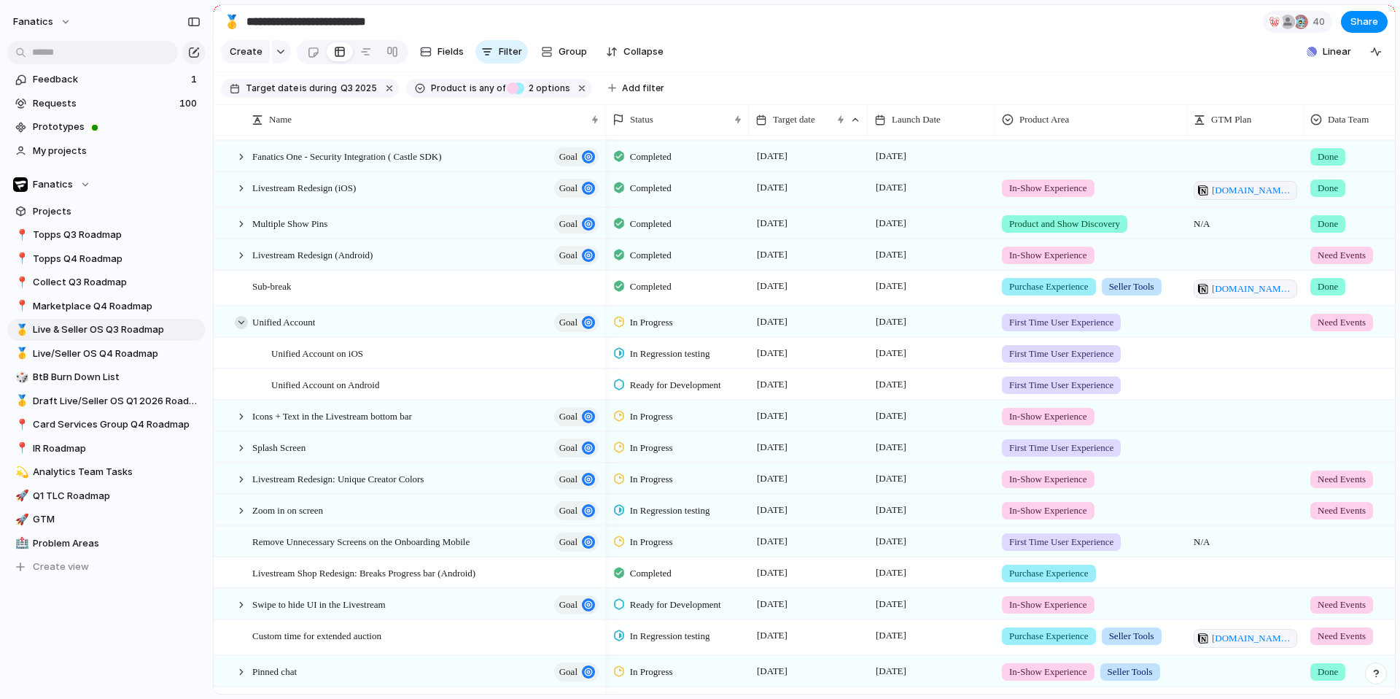
click at [241, 321] on div at bounding box center [241, 322] width 13 height 13
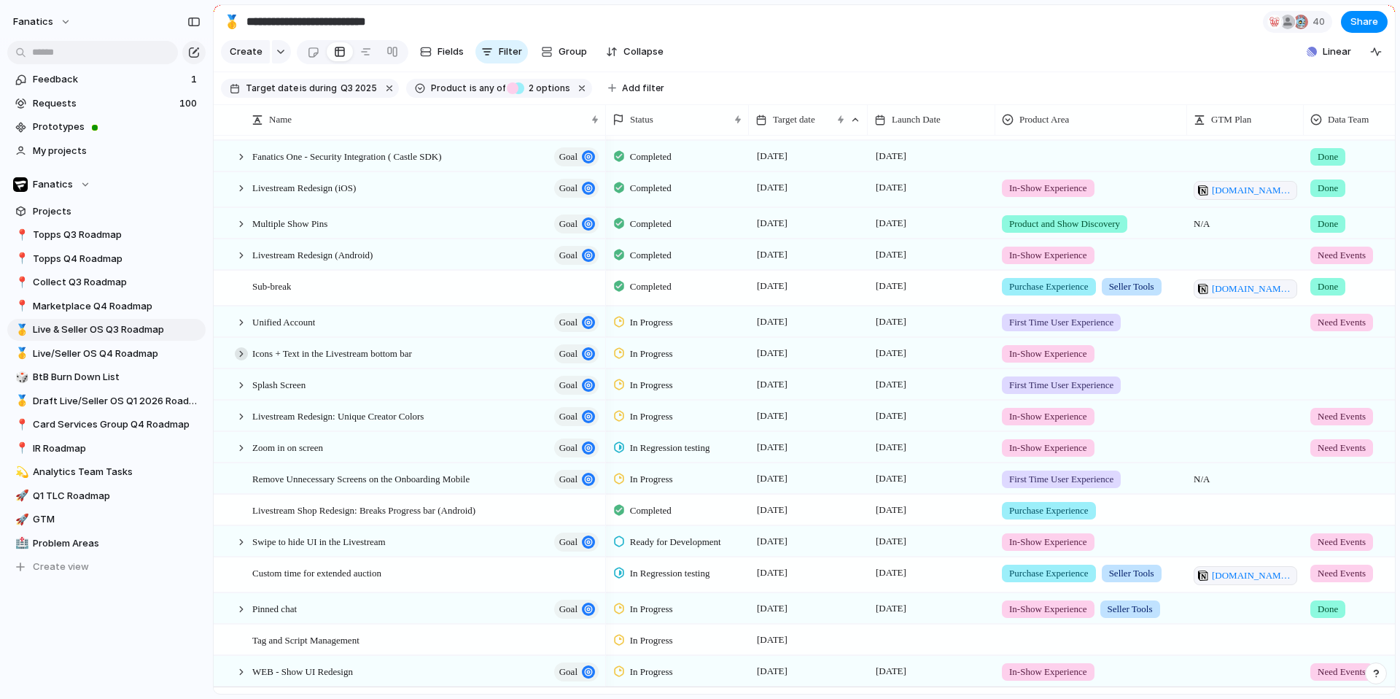
click at [244, 354] on div at bounding box center [241, 353] width 13 height 13
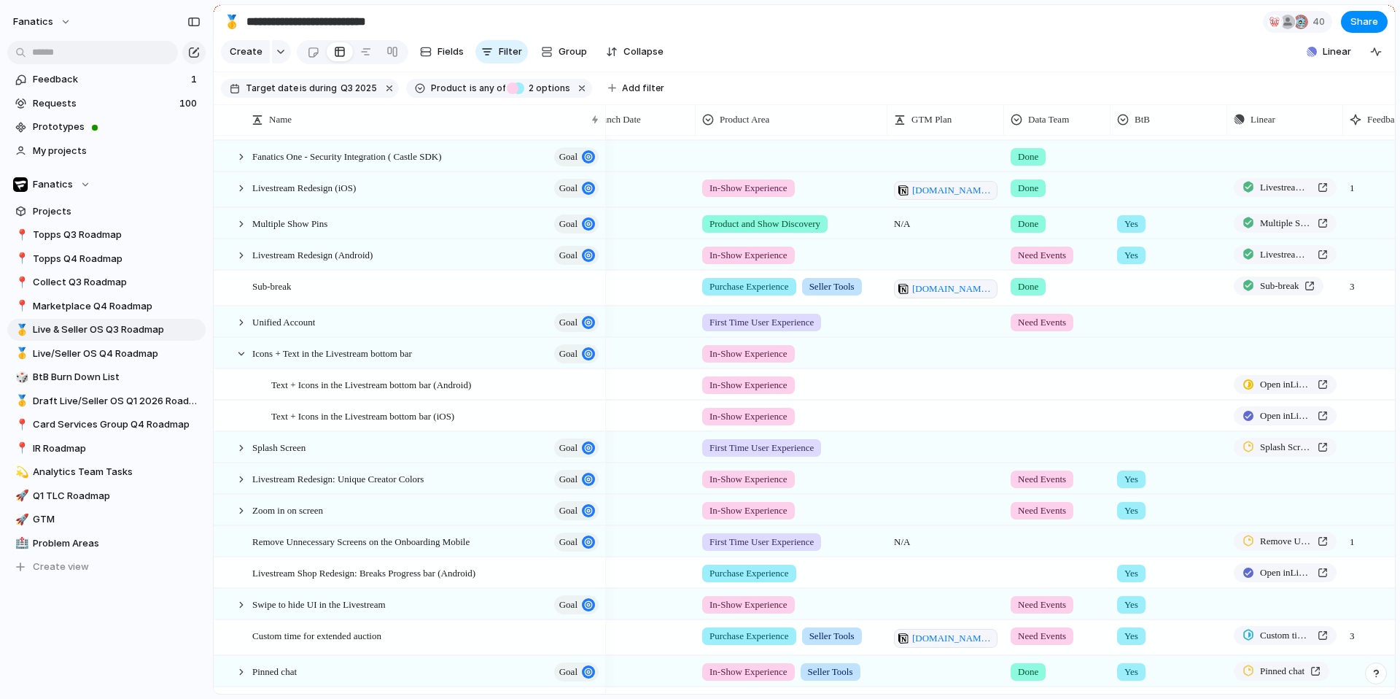
scroll to position [0, 476]
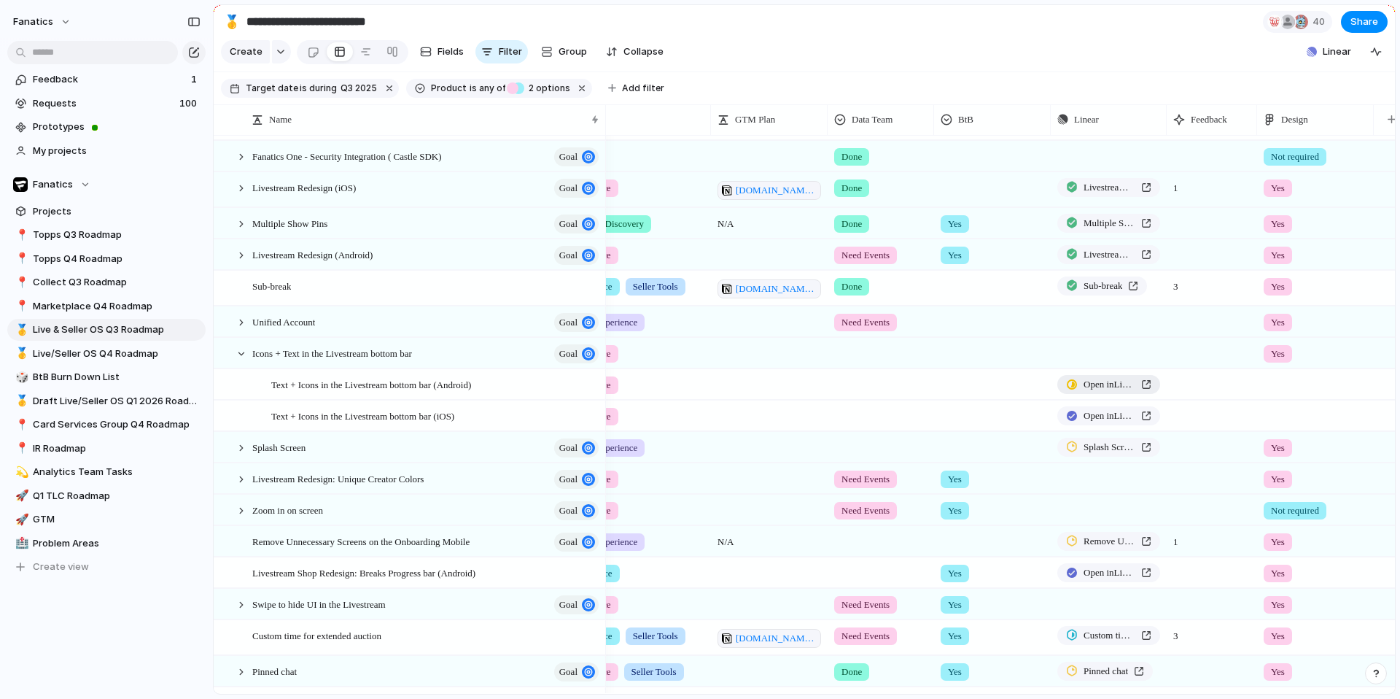
click at [1069, 380] on div at bounding box center [1072, 384] width 12 height 10
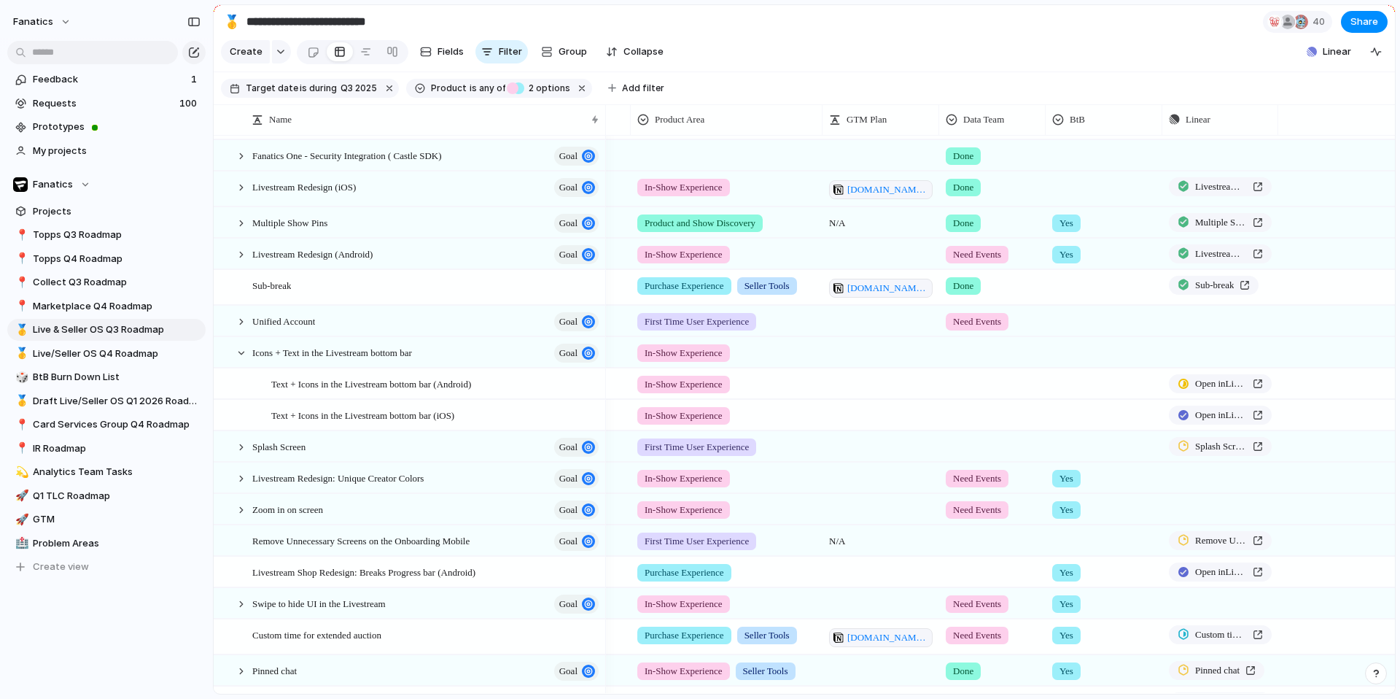
scroll to position [0, 0]
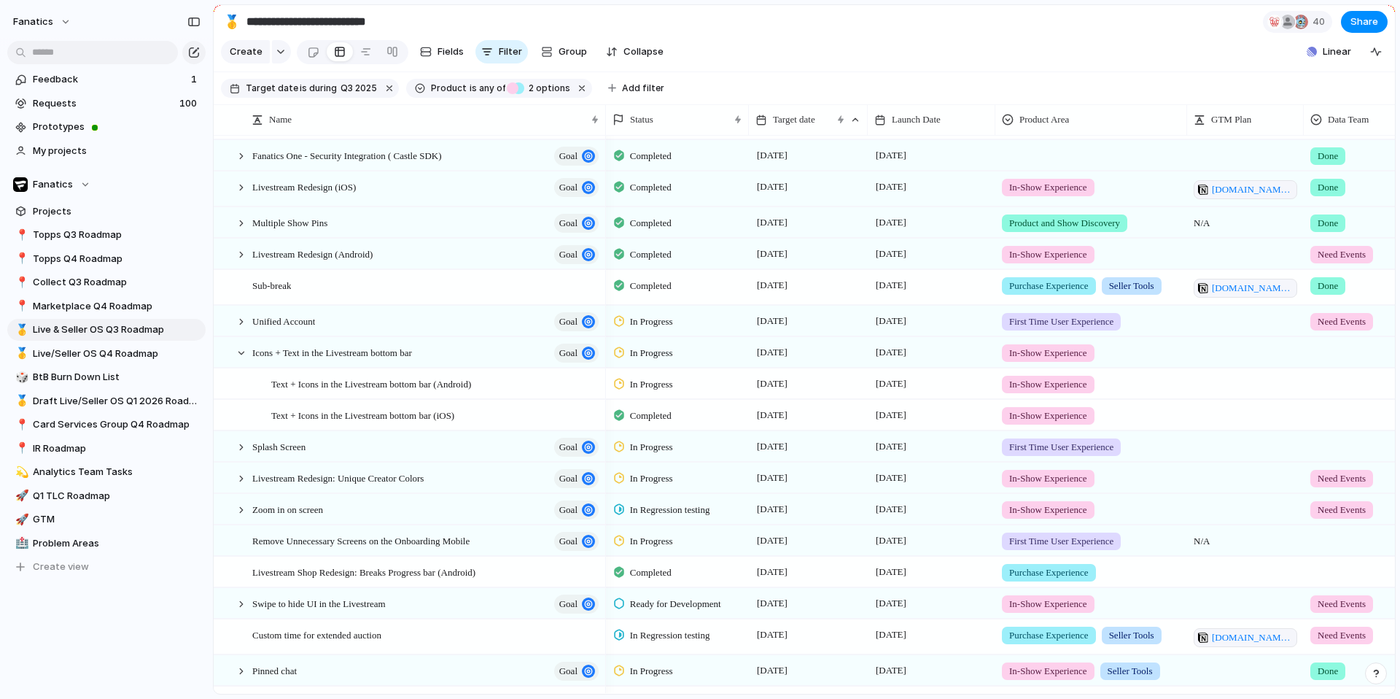
click at [640, 386] on span "In Progress" at bounding box center [651, 384] width 43 height 15
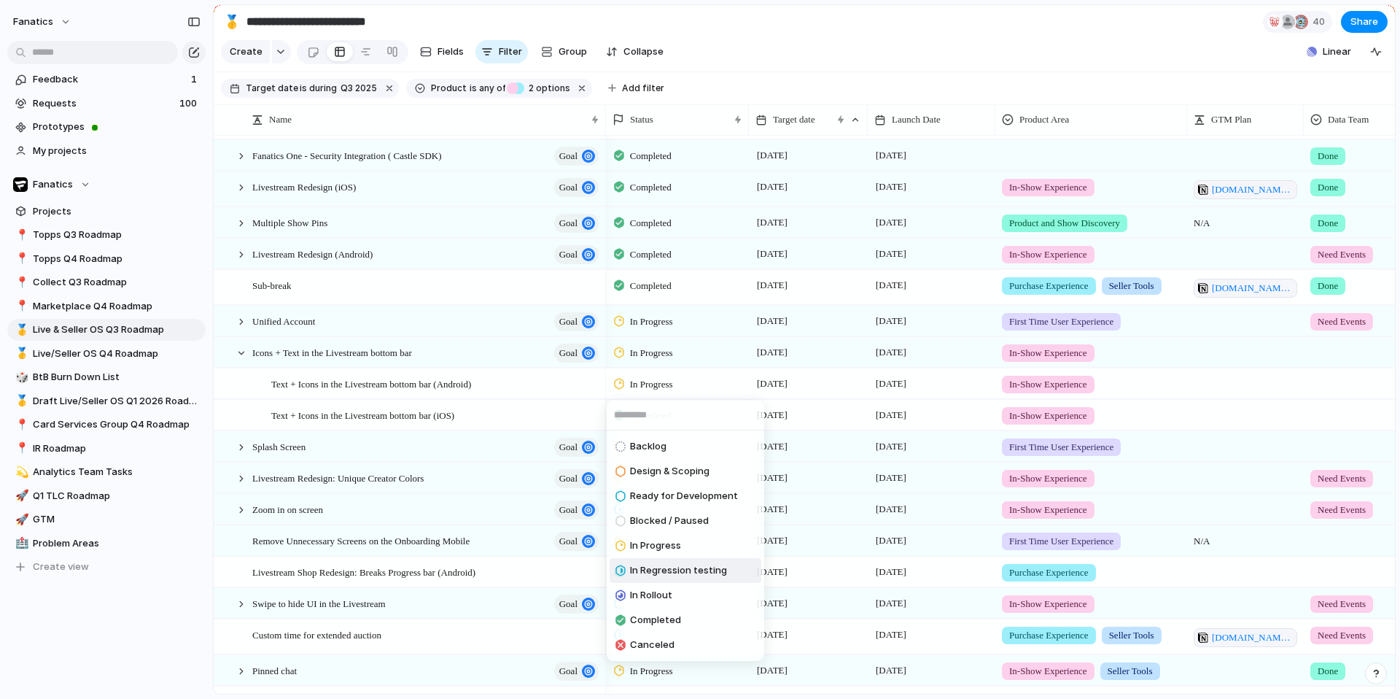
click at [677, 572] on span "In Regression testing" at bounding box center [678, 570] width 97 height 15
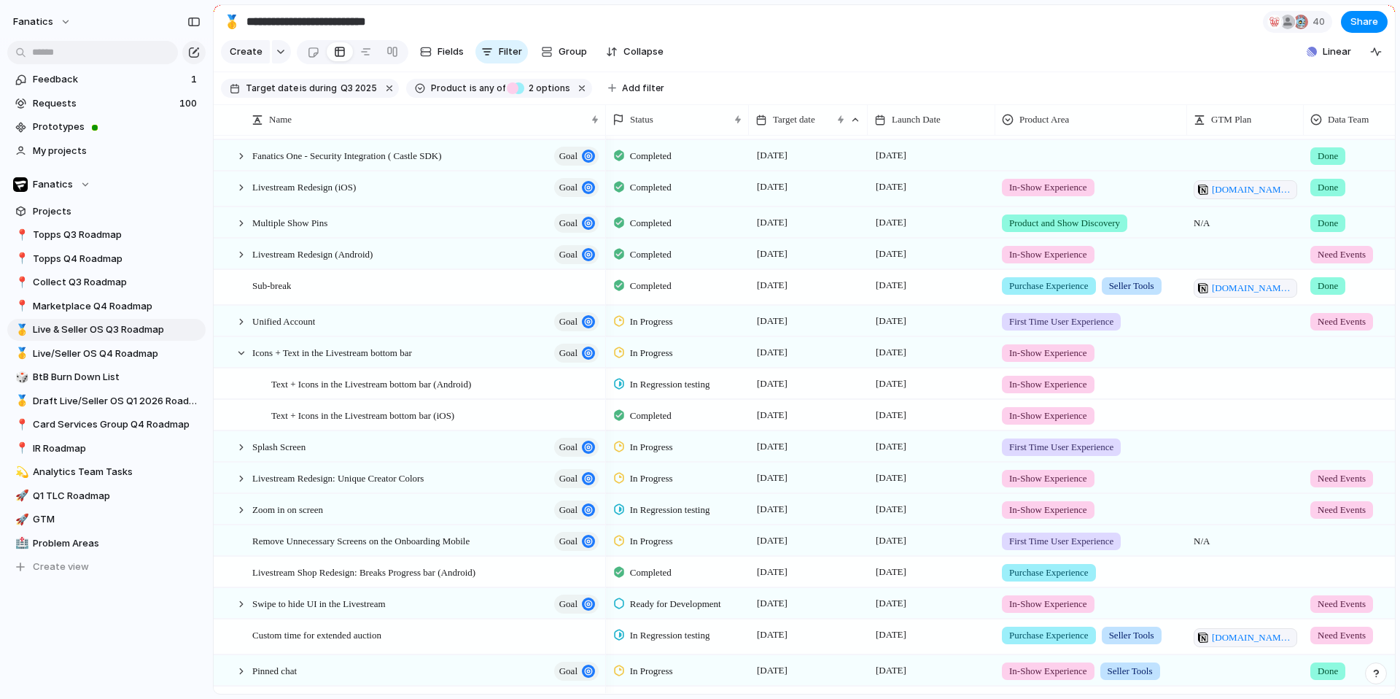
click at [664, 349] on span "In Progress" at bounding box center [651, 353] width 43 height 15
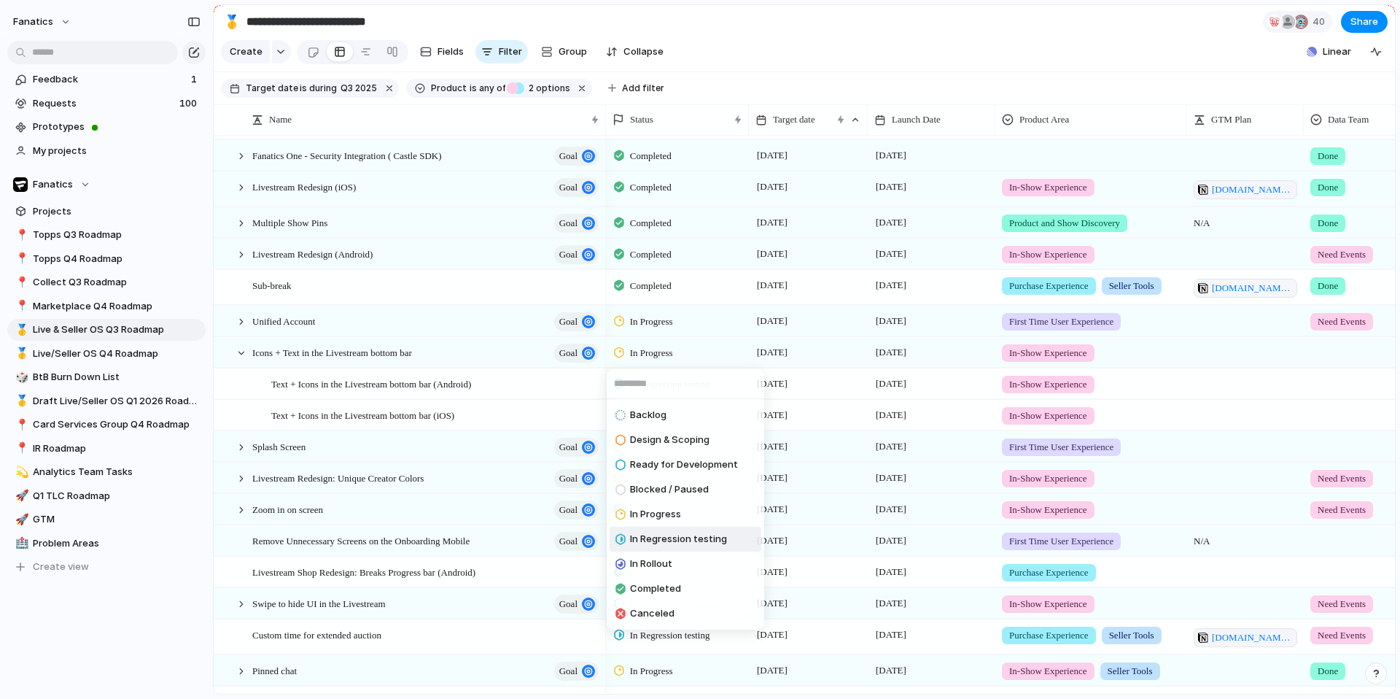
click at [662, 537] on span "In Regression testing" at bounding box center [678, 539] width 97 height 15
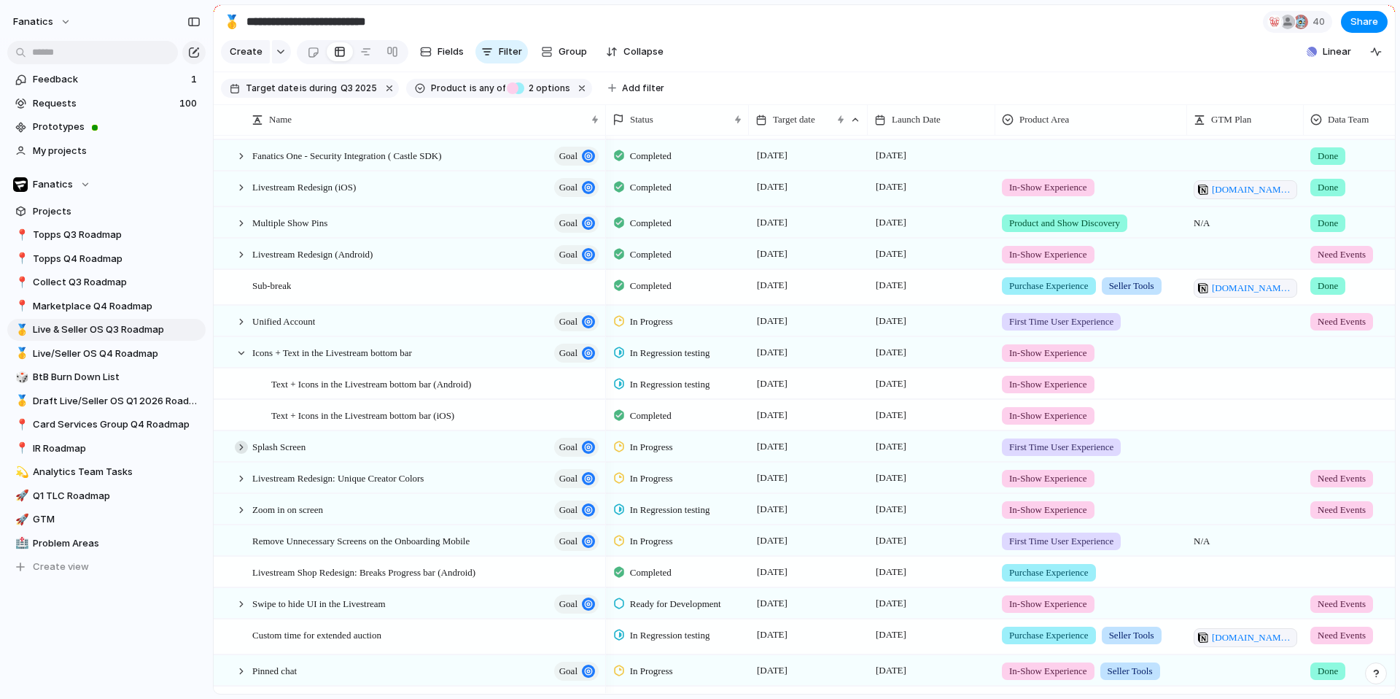
click at [246, 445] on div at bounding box center [241, 446] width 13 height 13
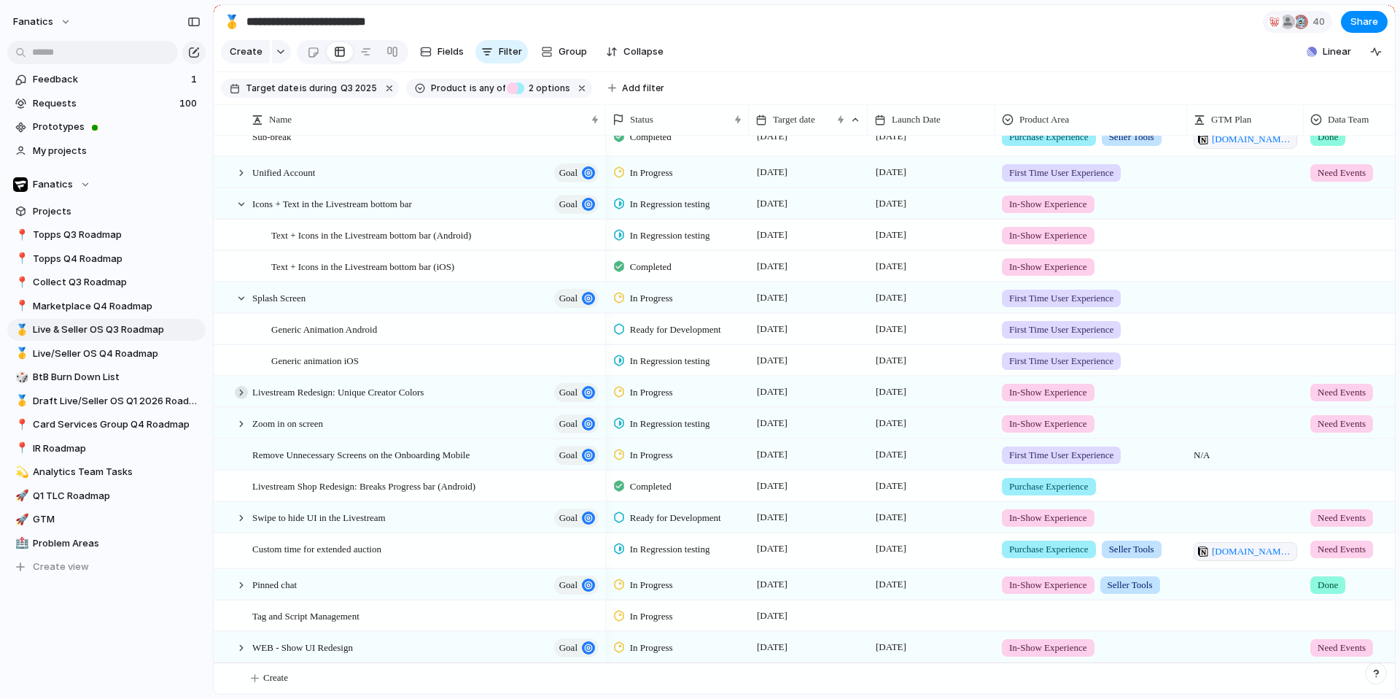
click at [239, 397] on div at bounding box center [241, 392] width 13 height 13
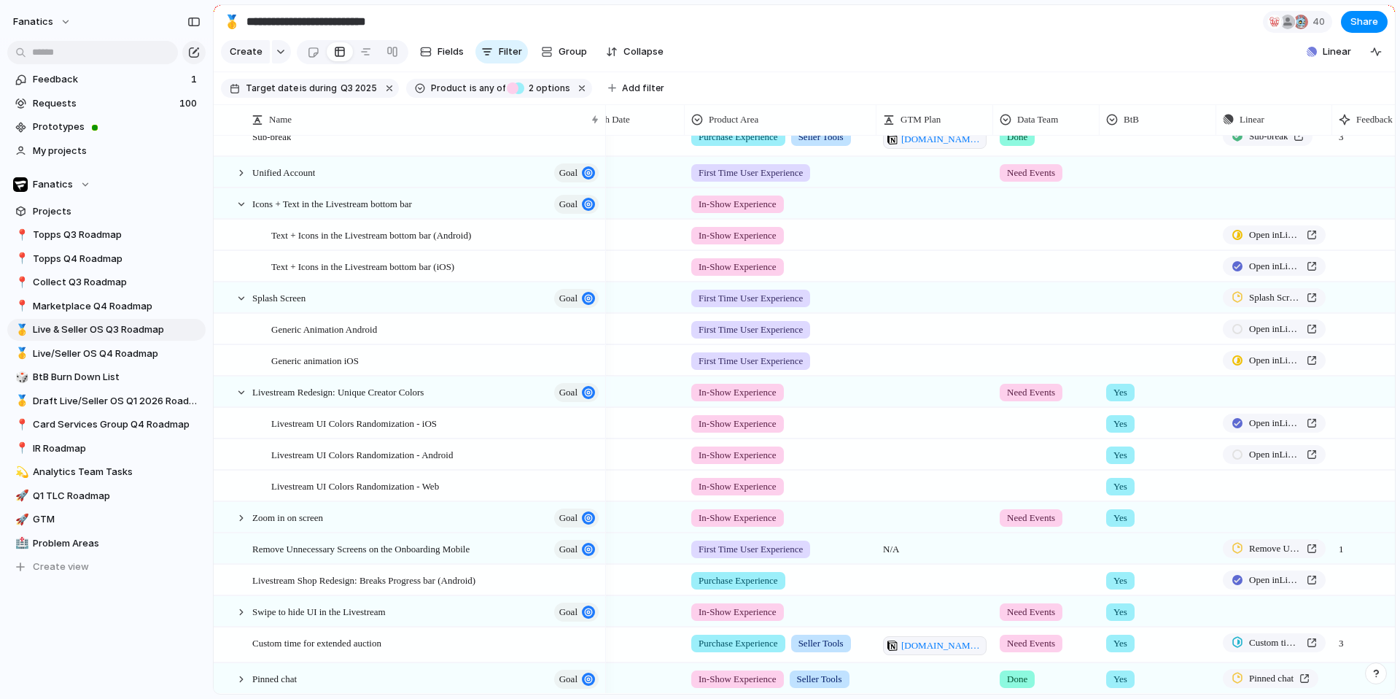
scroll to position [0, 437]
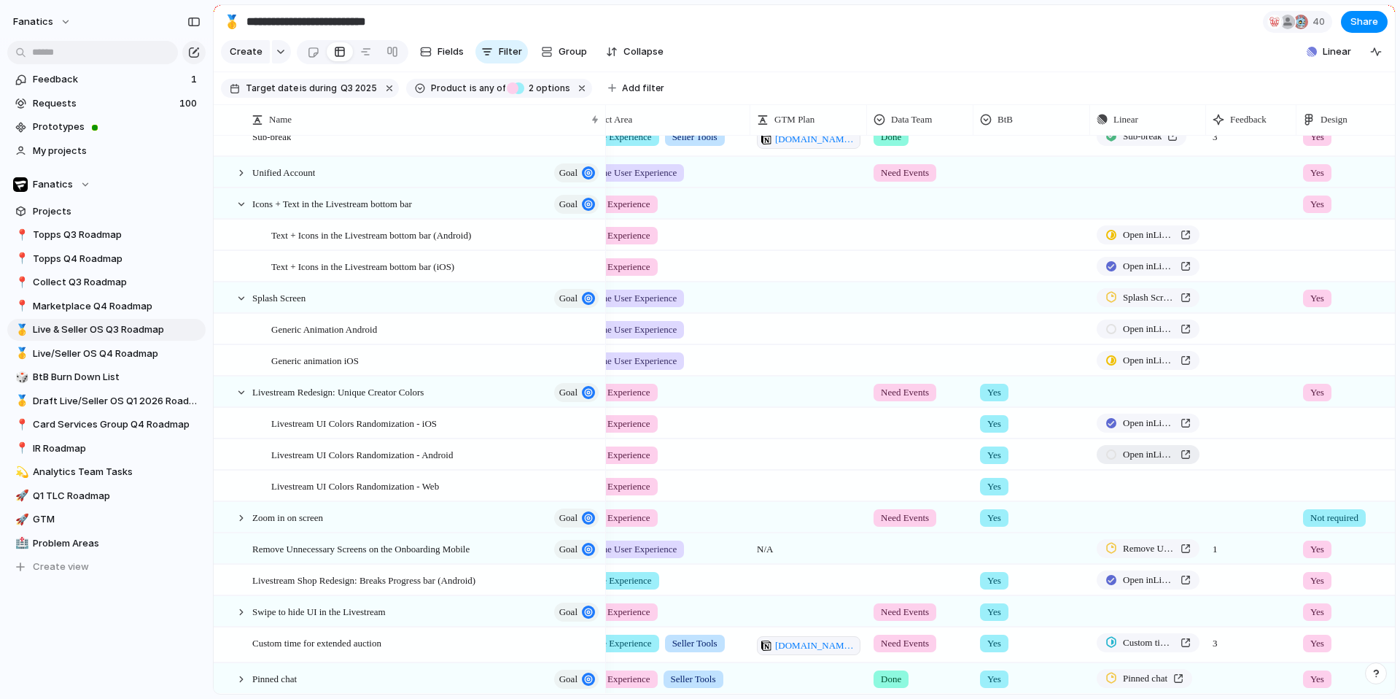
click at [1168, 459] on span "Open in Linear" at bounding box center [1149, 454] width 52 height 15
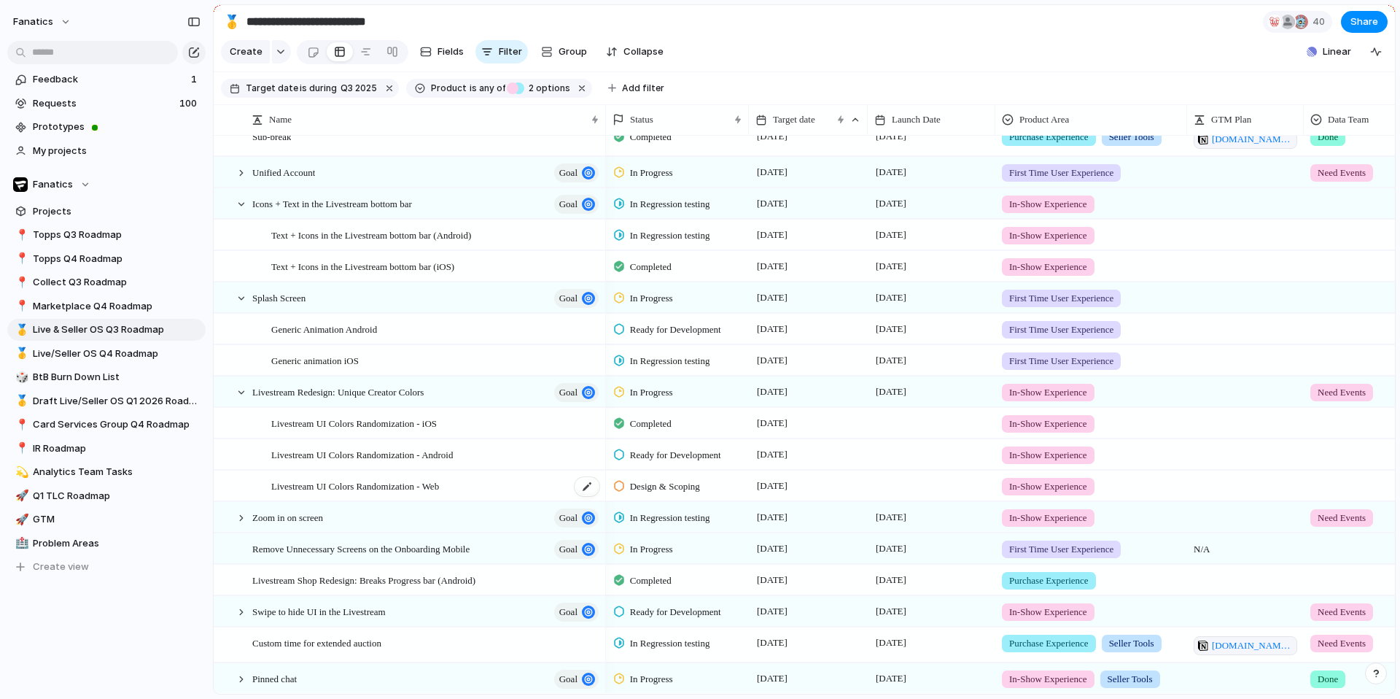
click at [504, 483] on div "Livestream UI Colors Randomization - Web" at bounding box center [436, 486] width 330 height 30
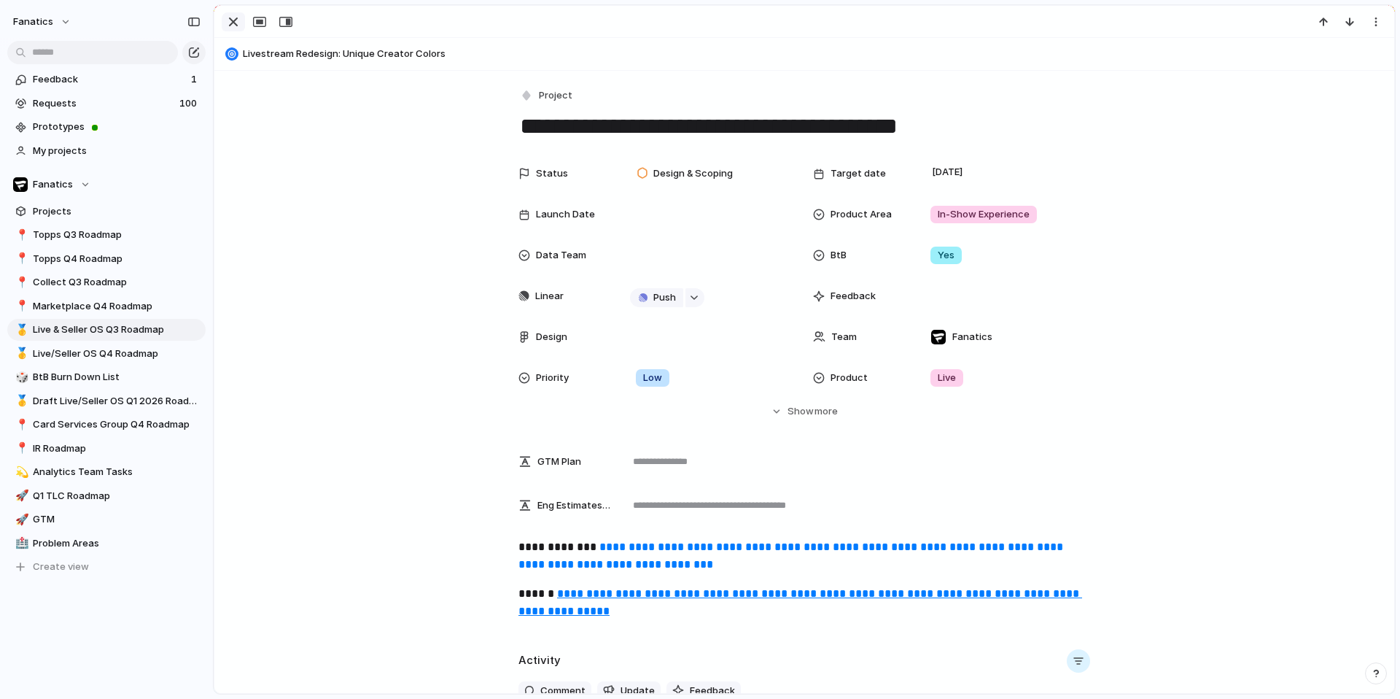
click at [229, 12] on button "button" at bounding box center [233, 21] width 23 height 19
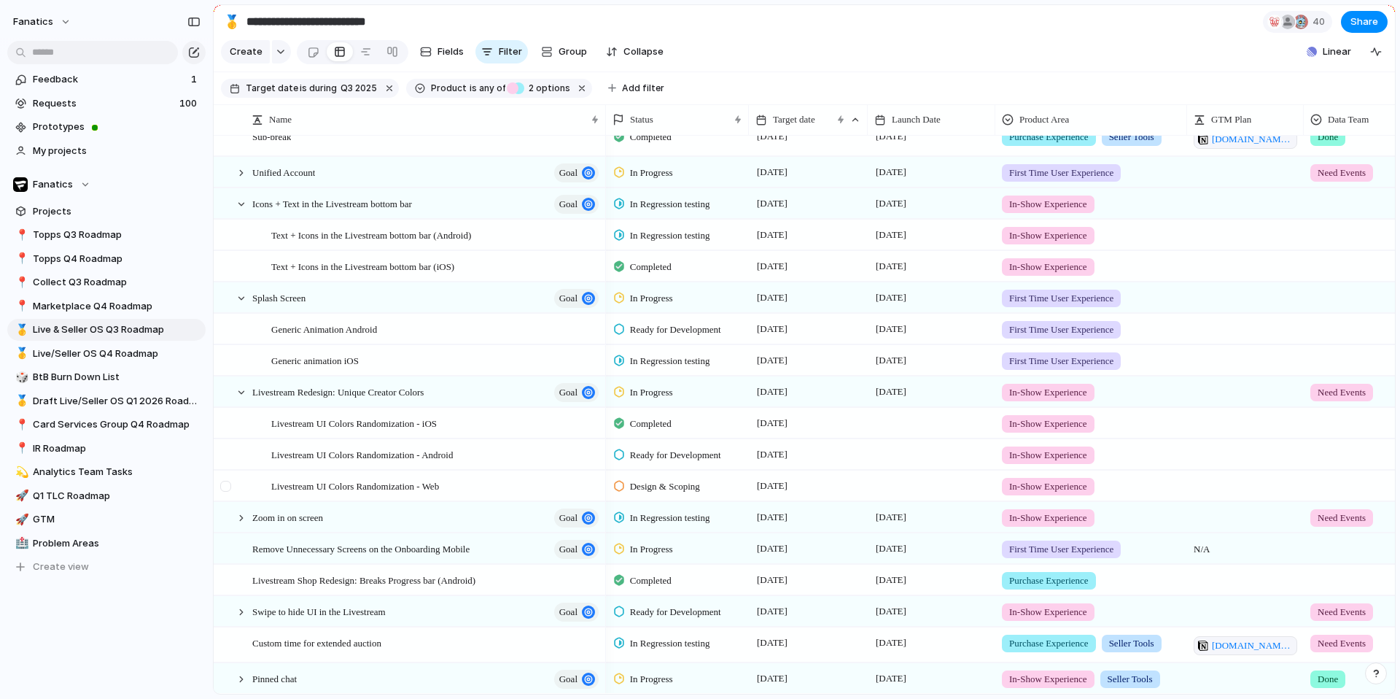
click at [228, 487] on div at bounding box center [225, 486] width 11 height 11
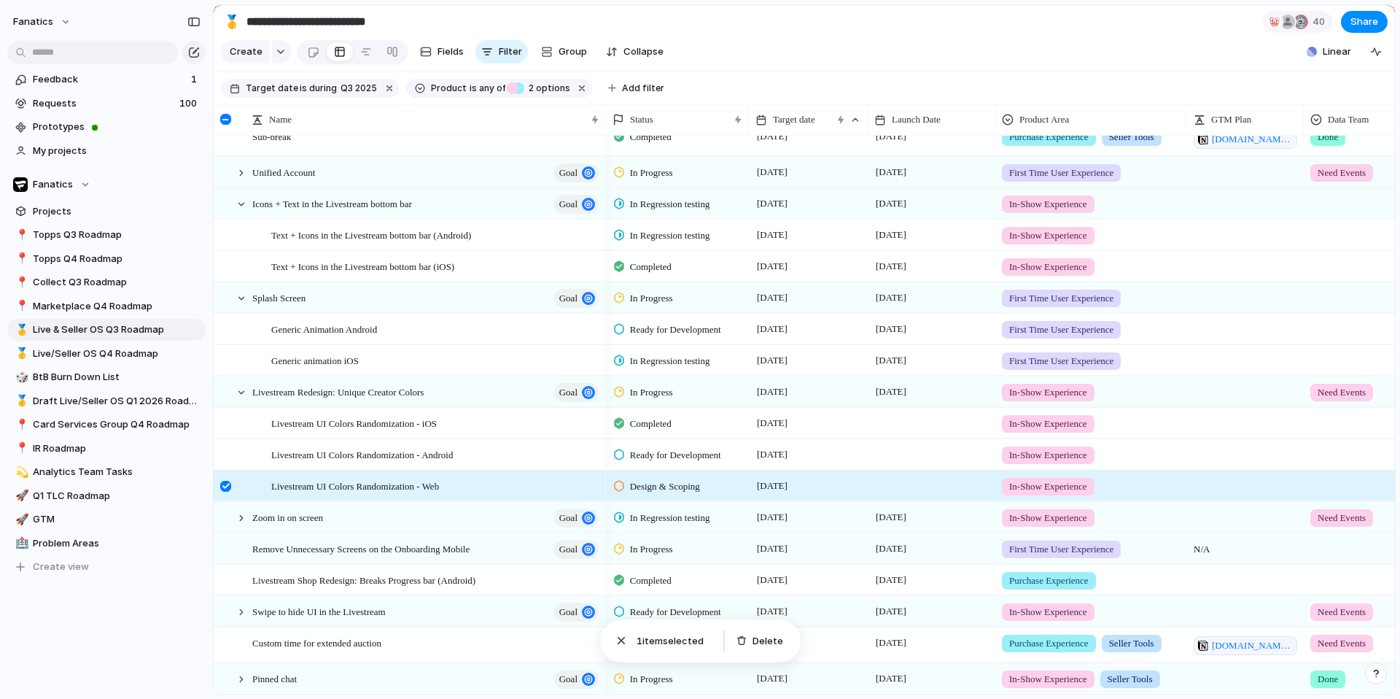
click at [224, 489] on div at bounding box center [225, 486] width 11 height 11
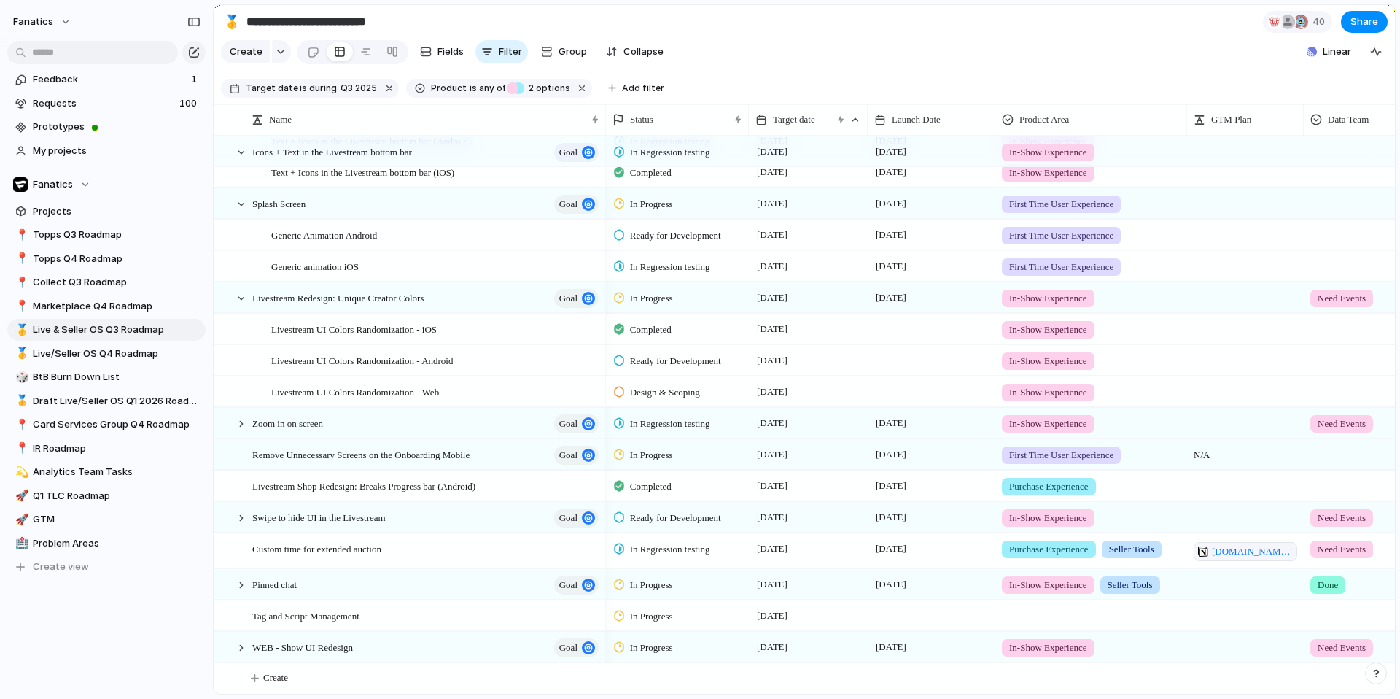
click at [658, 392] on span "Design & Scoping" at bounding box center [665, 392] width 70 height 15
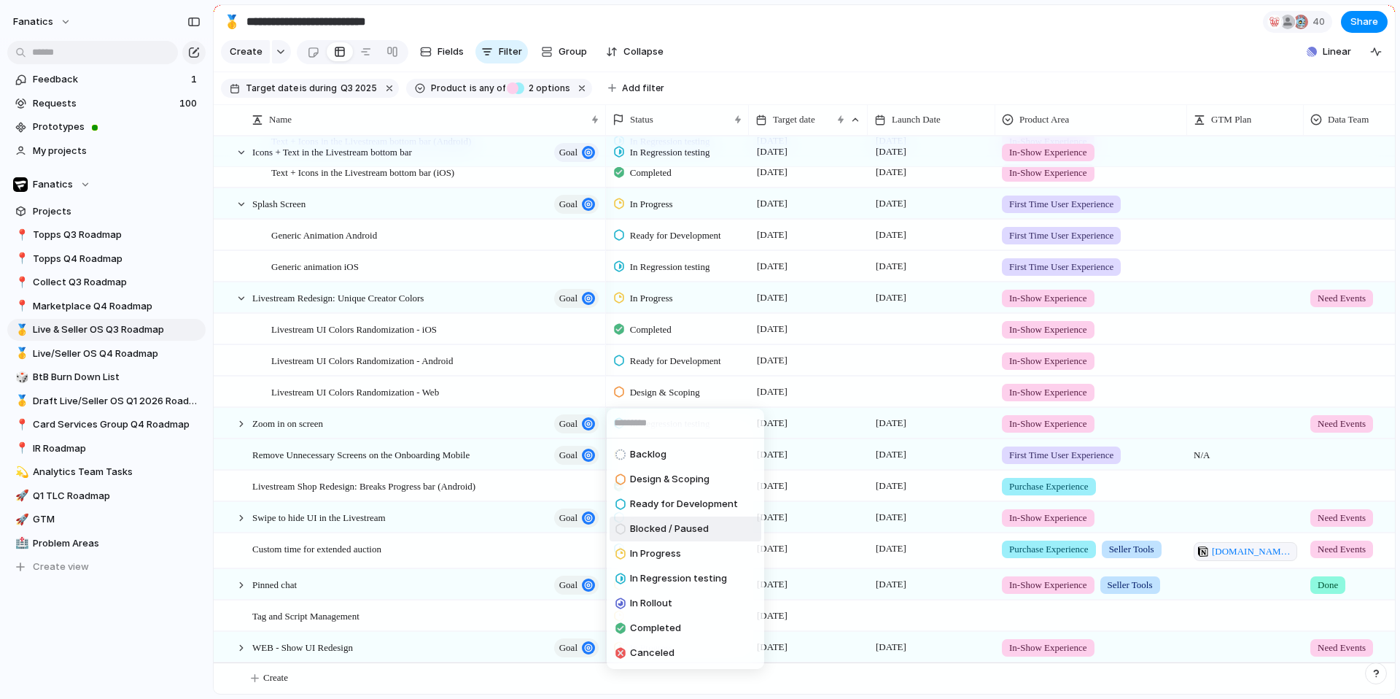
click at [673, 527] on span "Blocked / Paused" at bounding box center [669, 528] width 79 height 15
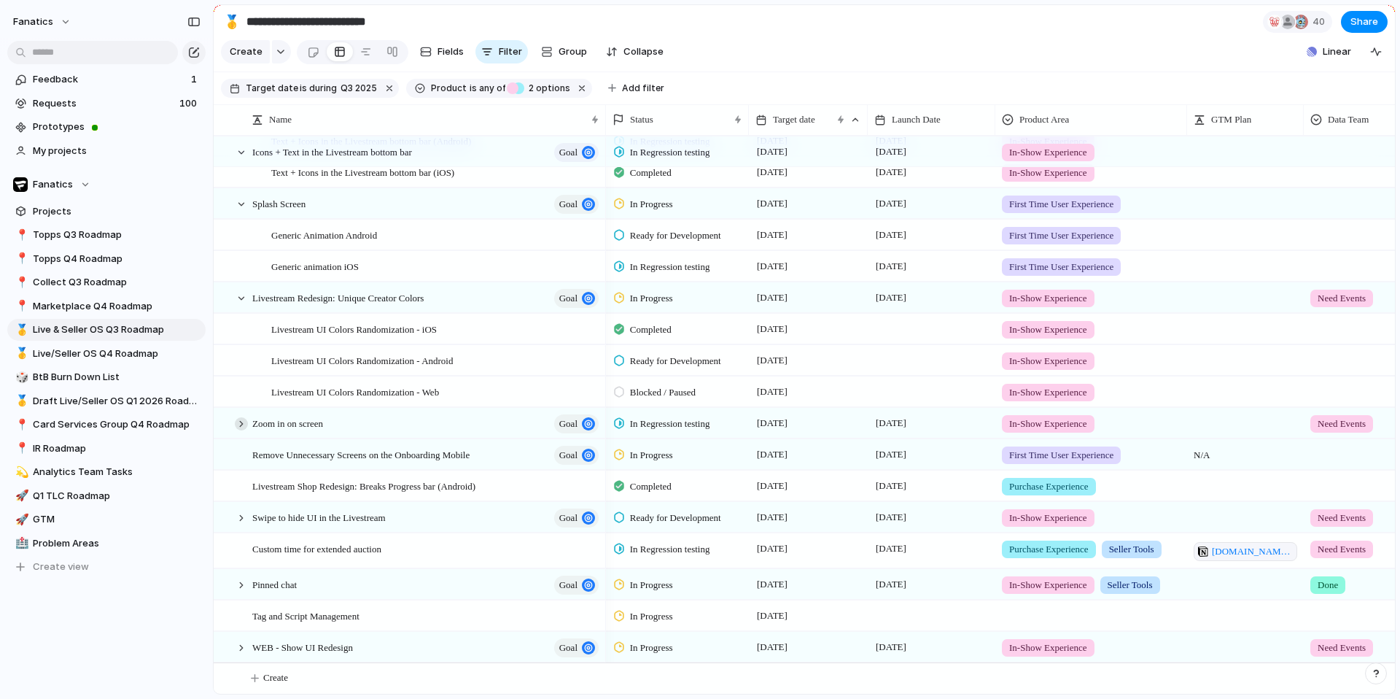
click at [238, 423] on div at bounding box center [241, 423] width 13 height 13
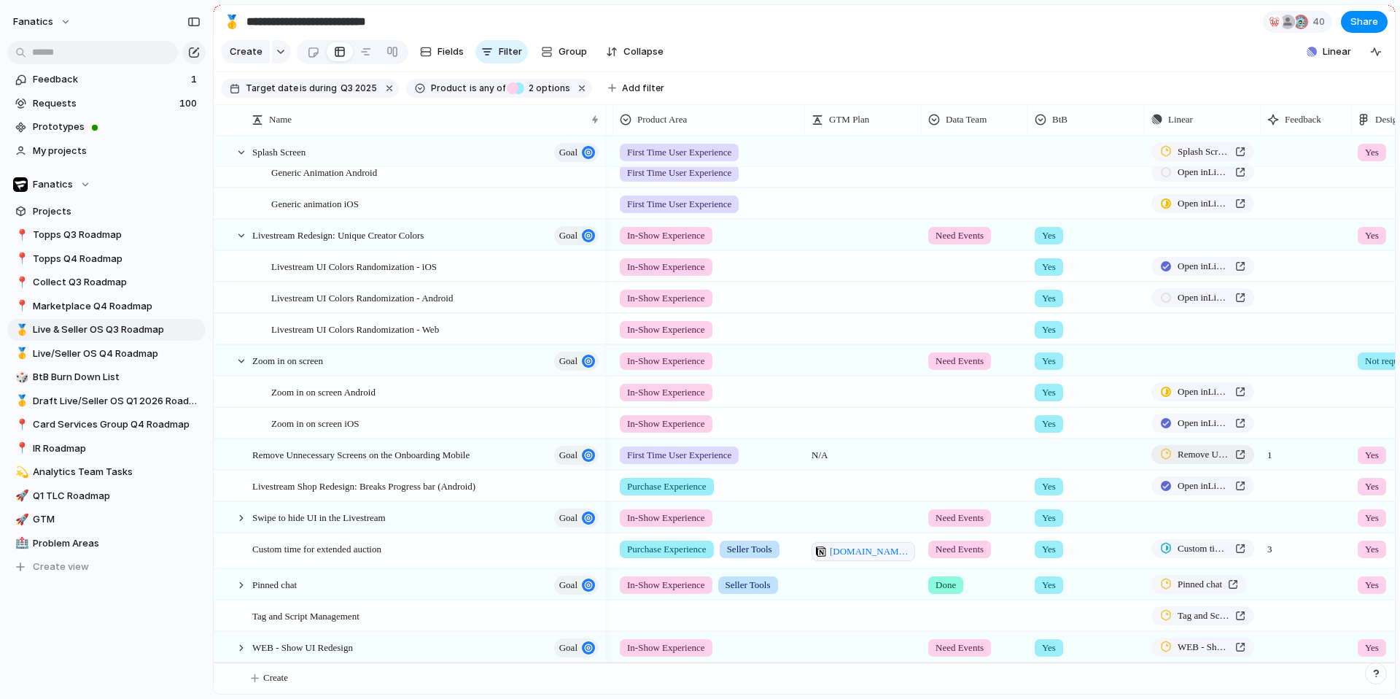
click at [1187, 453] on span "Remove Unnecessary Screens on the Onboarding Mobile" at bounding box center [1204, 454] width 52 height 15
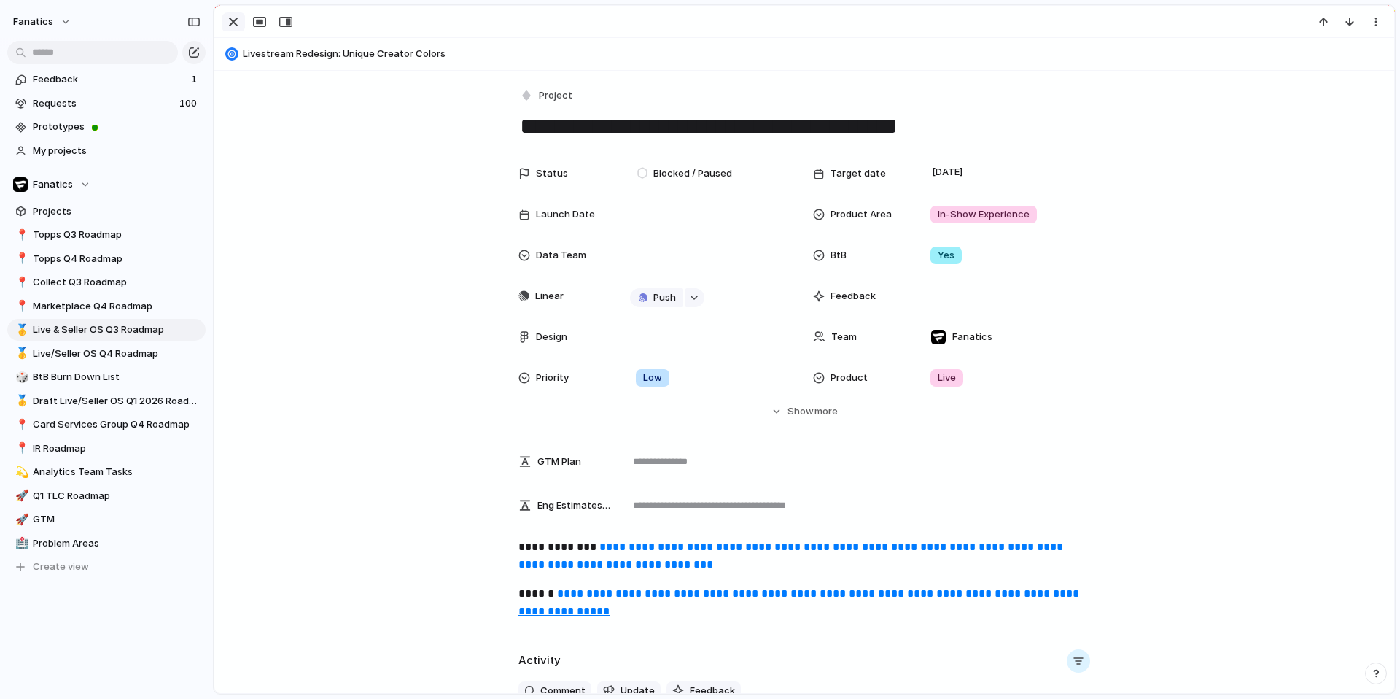
click at [222, 26] on button "button" at bounding box center [233, 21] width 23 height 19
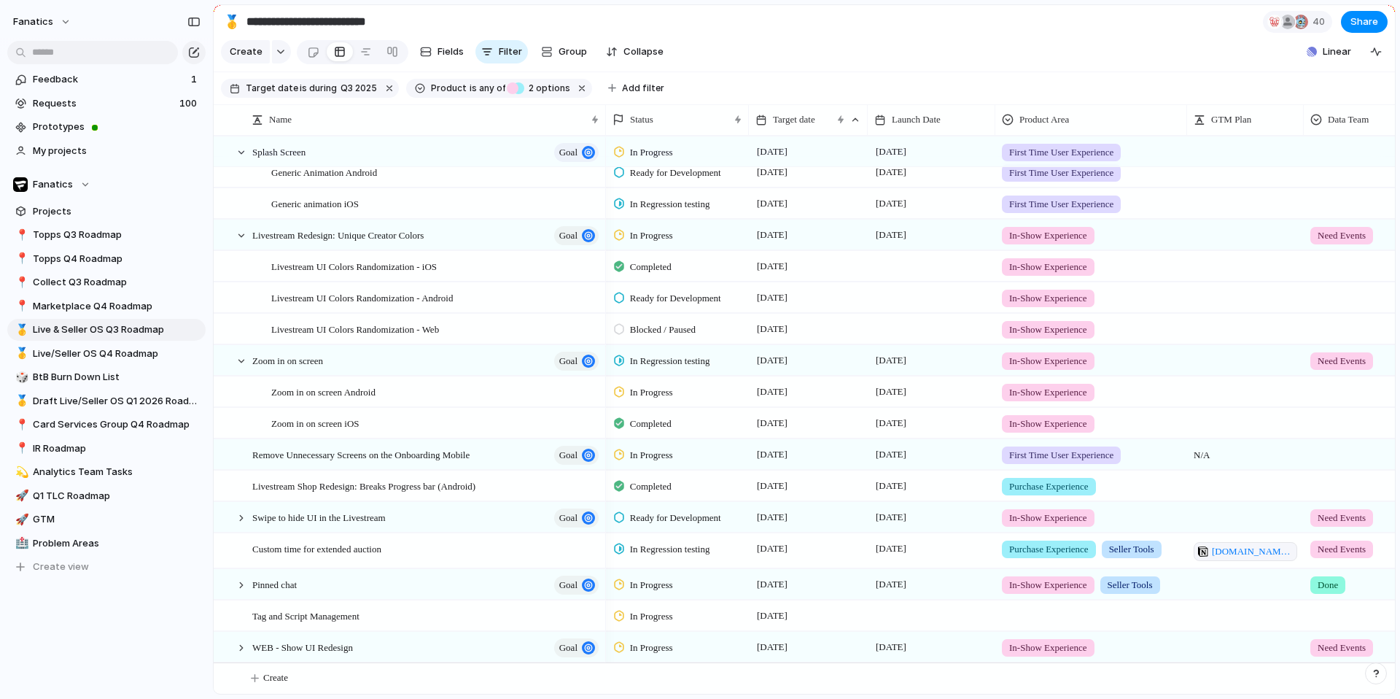
click at [643, 456] on span "In Progress" at bounding box center [651, 455] width 43 height 15
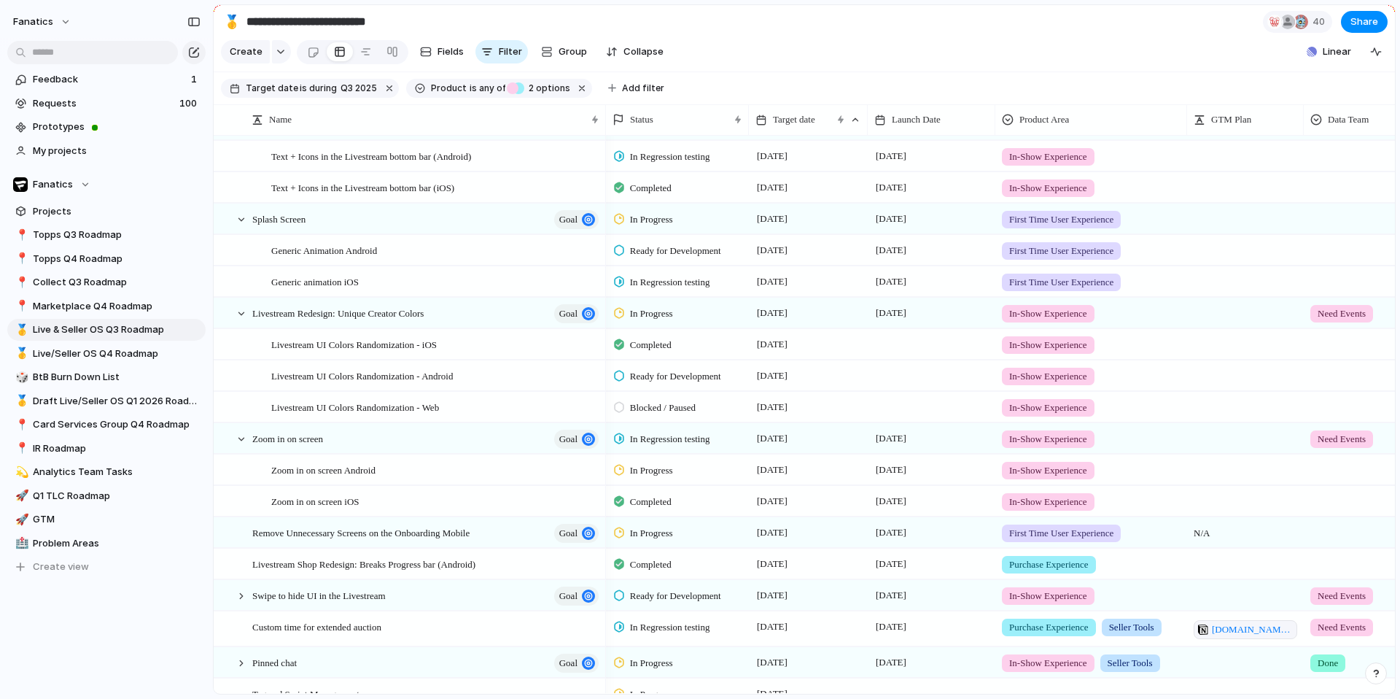
scroll to position [535, 0]
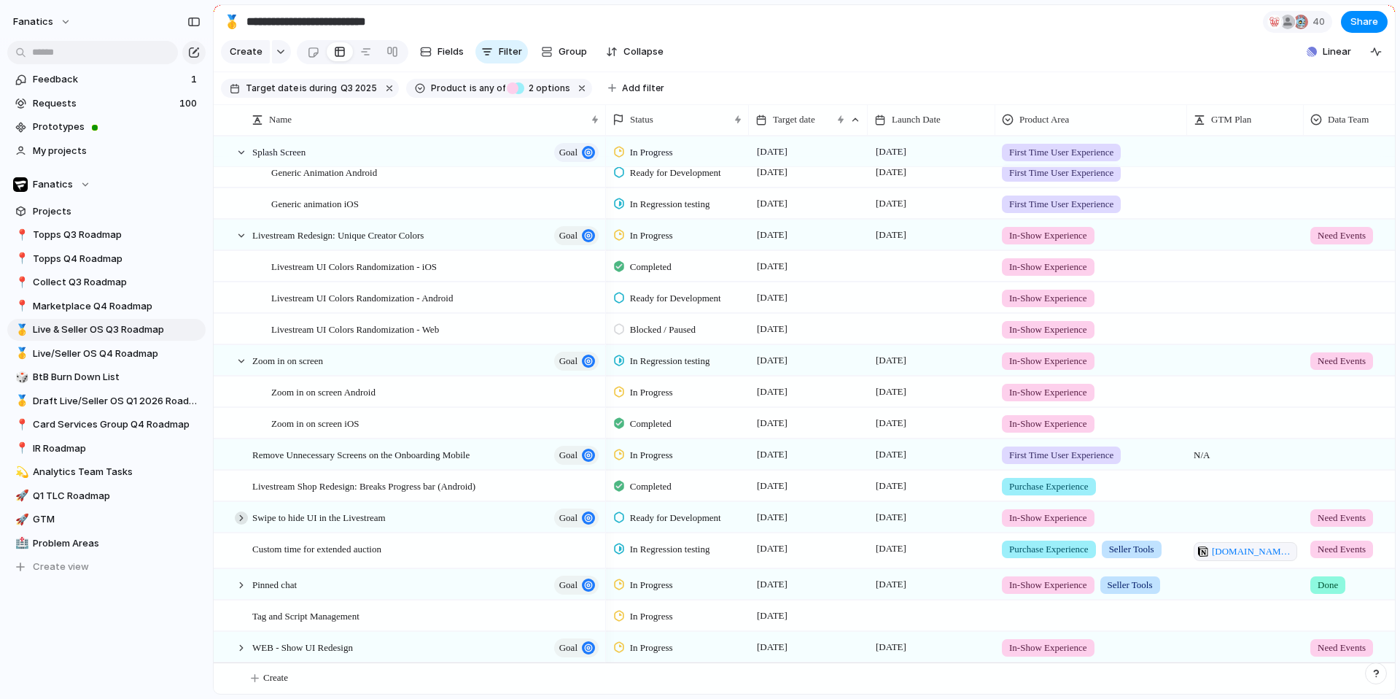
click at [243, 518] on div at bounding box center [241, 517] width 13 height 13
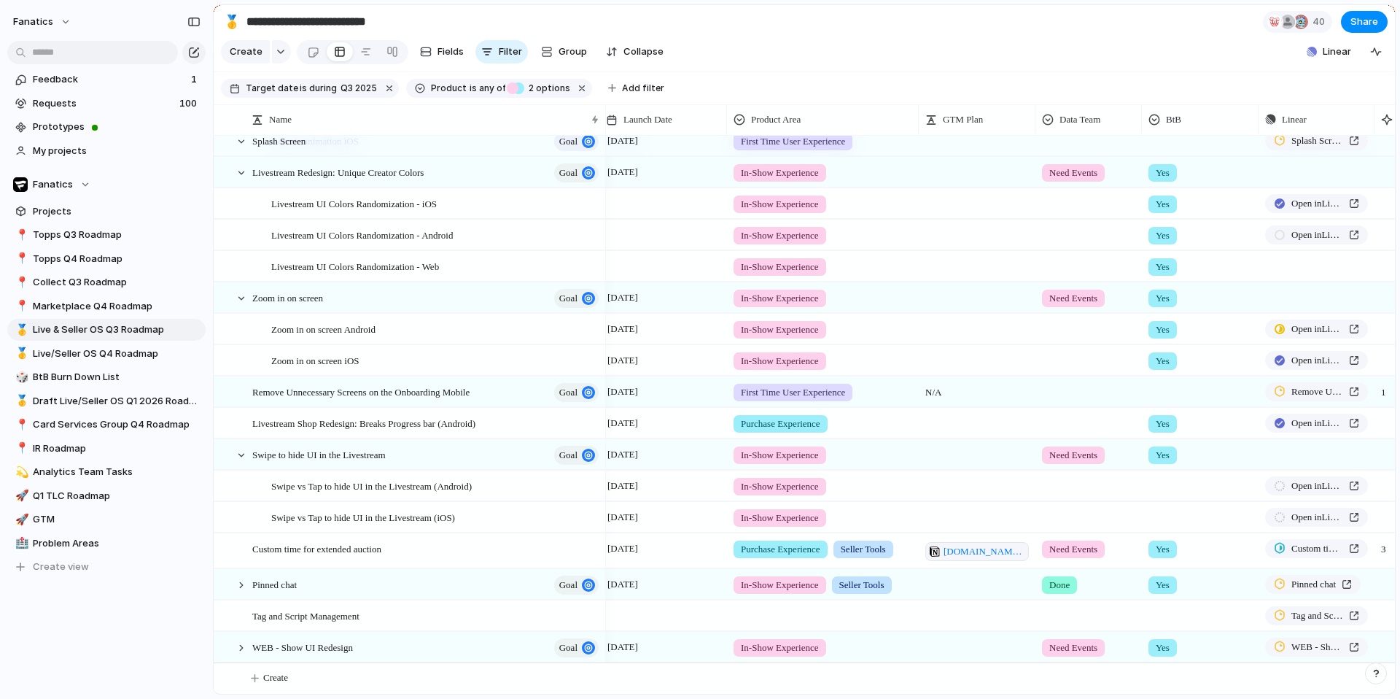
scroll to position [0, 373]
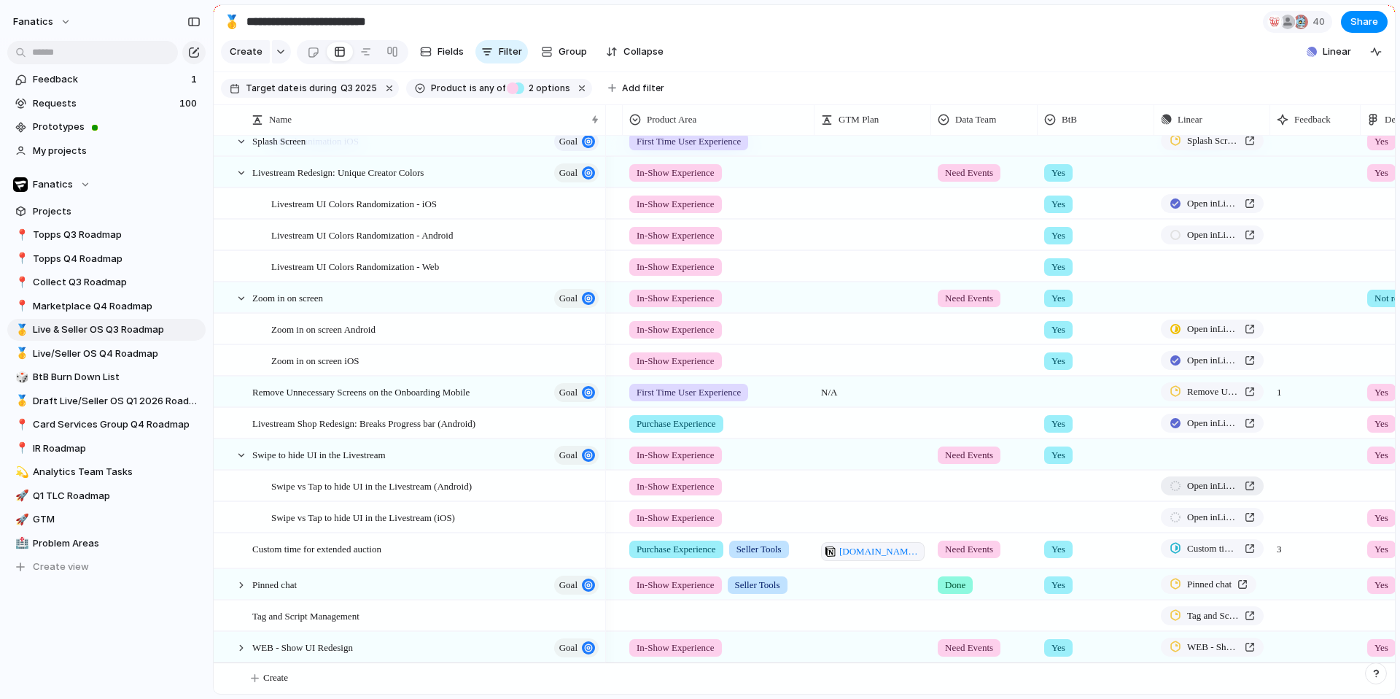
click at [1202, 486] on span "Open in Linear" at bounding box center [1213, 485] width 52 height 15
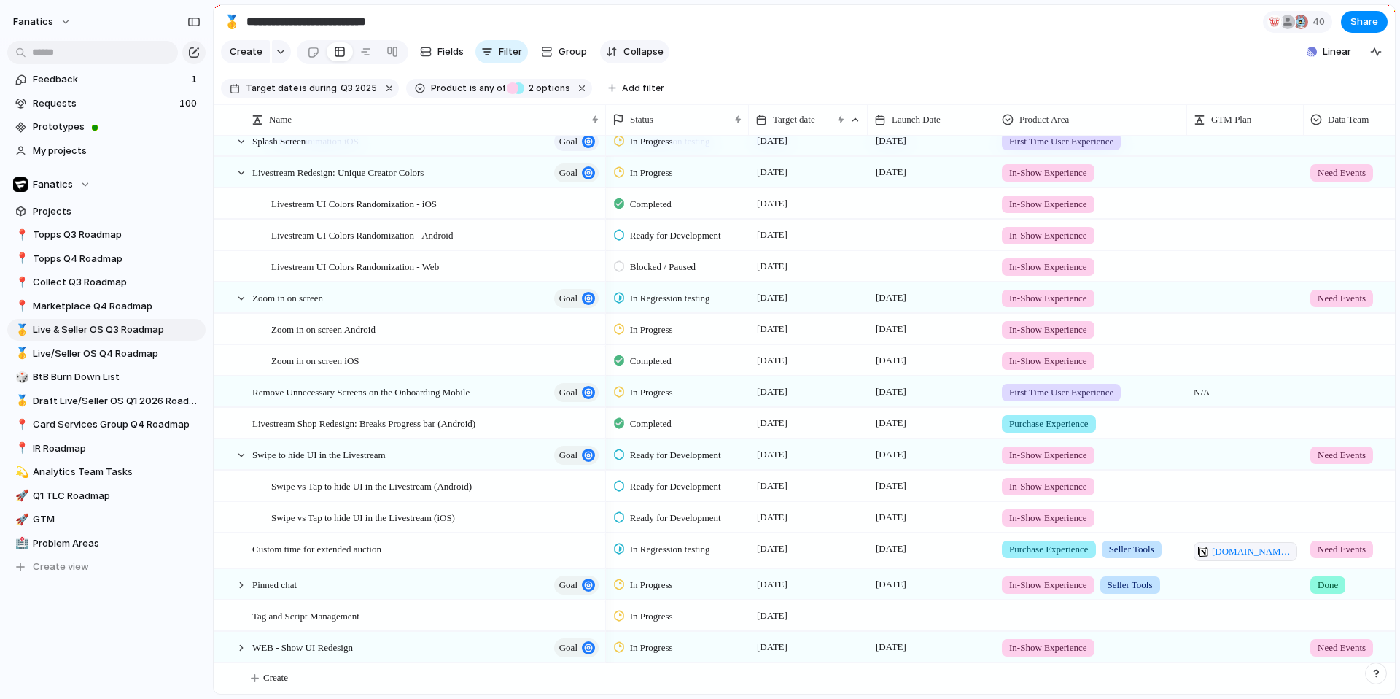
click at [626, 54] on span "Collapse" at bounding box center [644, 51] width 40 height 15
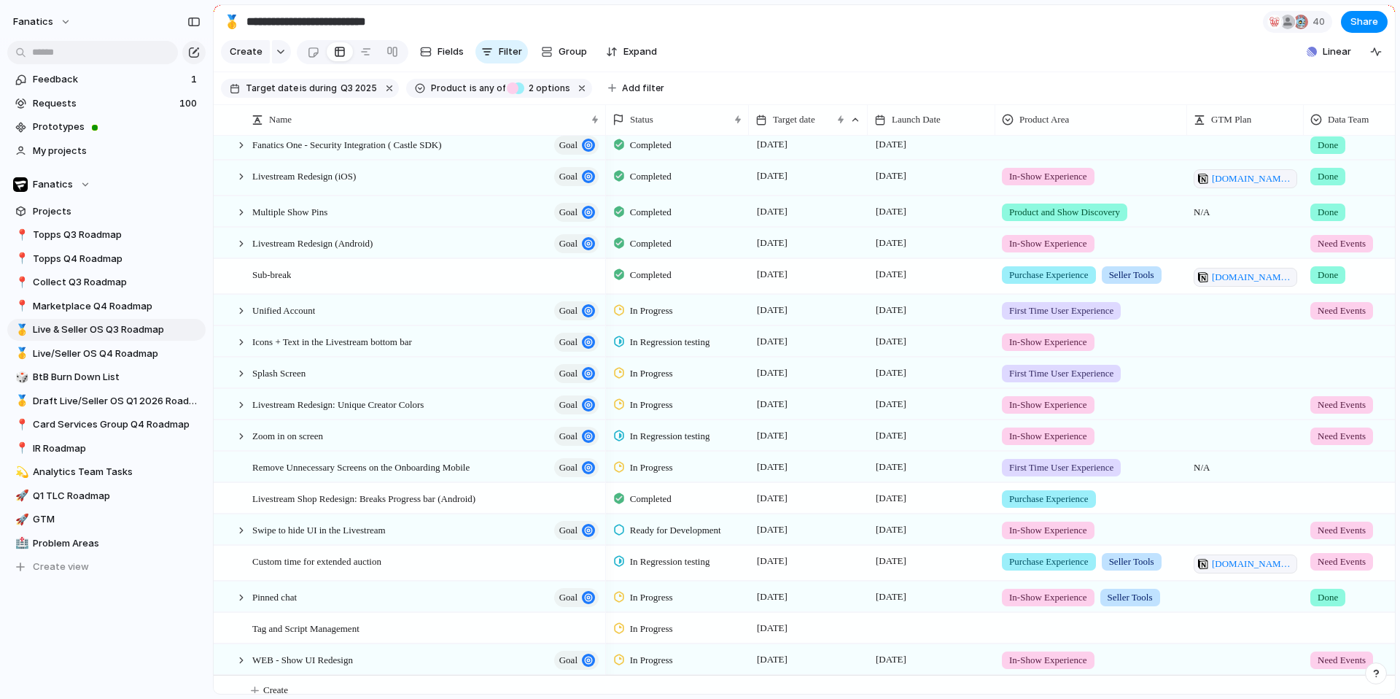
scroll to position [252, 0]
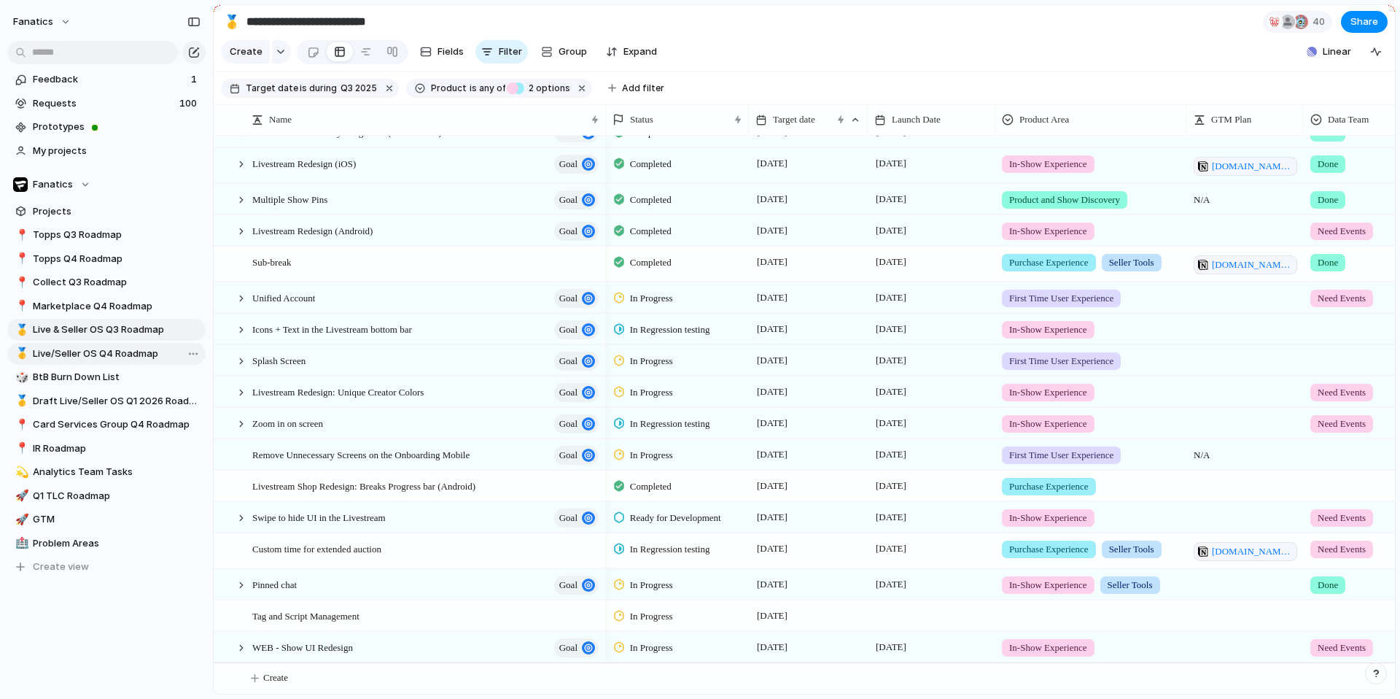
click at [95, 354] on span "Live/Seller OS Q4 Roadmap" at bounding box center [117, 353] width 168 height 15
type input "**********"
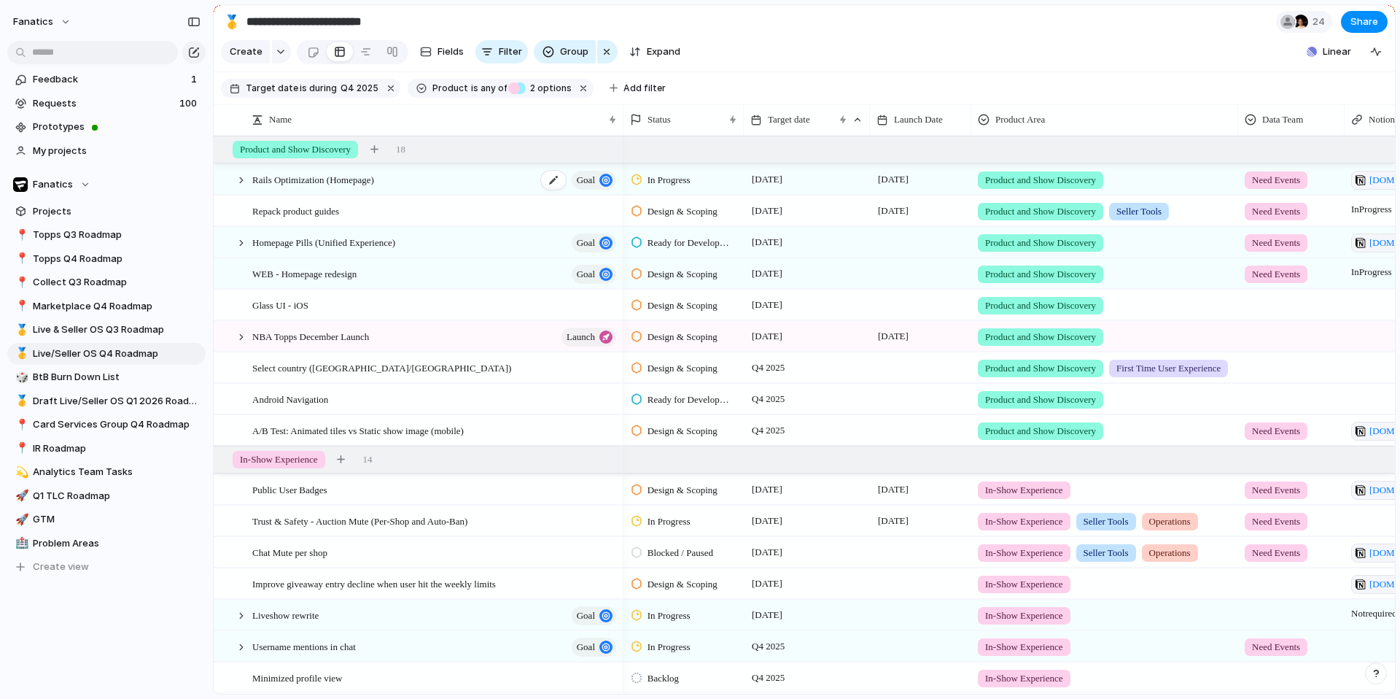
click at [497, 179] on div "Rails Optimization (Homepage) goal" at bounding box center [435, 180] width 366 height 30
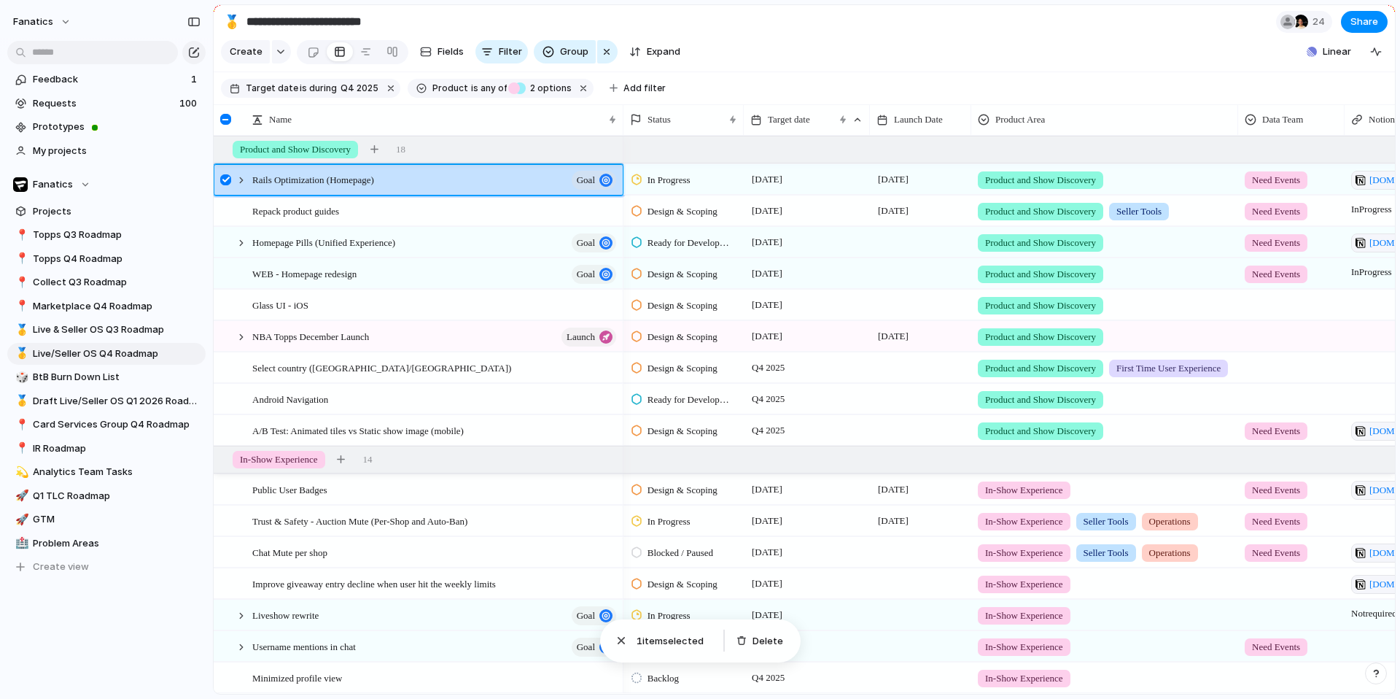
click at [225, 178] on div at bounding box center [225, 179] width 11 height 11
click at [239, 182] on div at bounding box center [241, 180] width 13 height 13
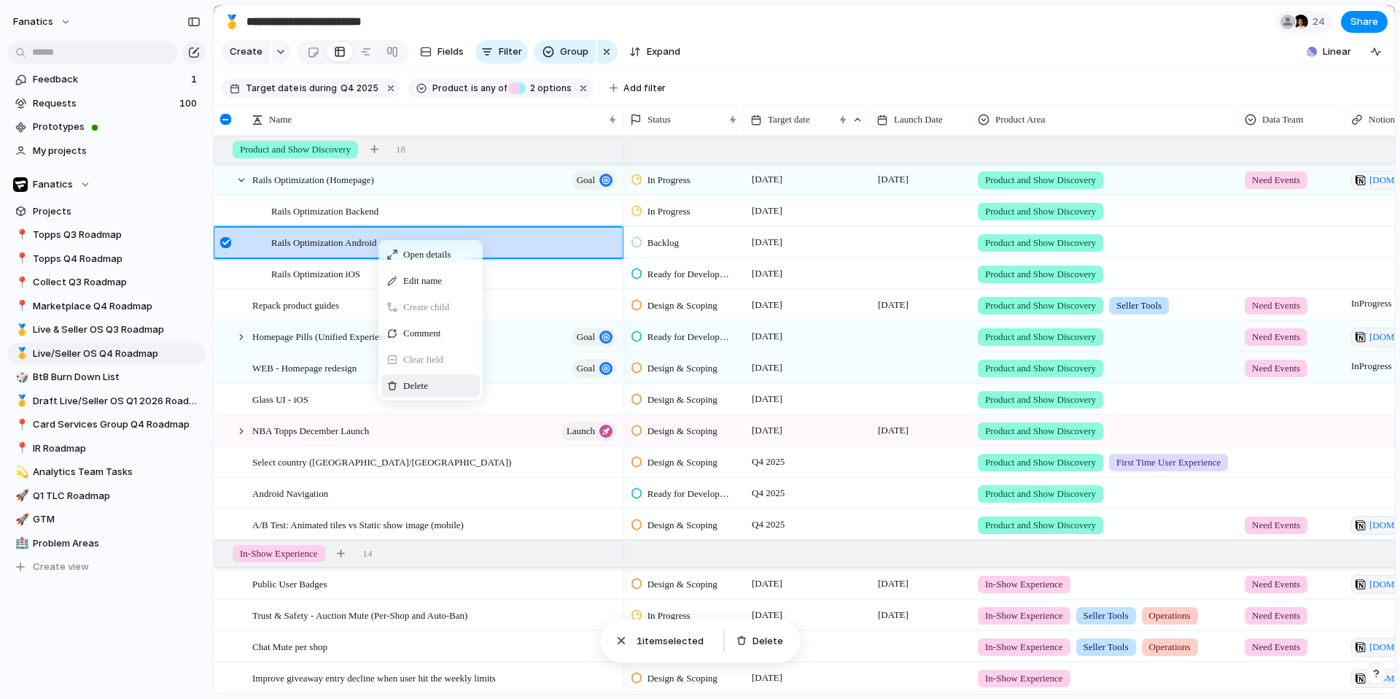
click at [471, 392] on div "Delete" at bounding box center [430, 385] width 98 height 23
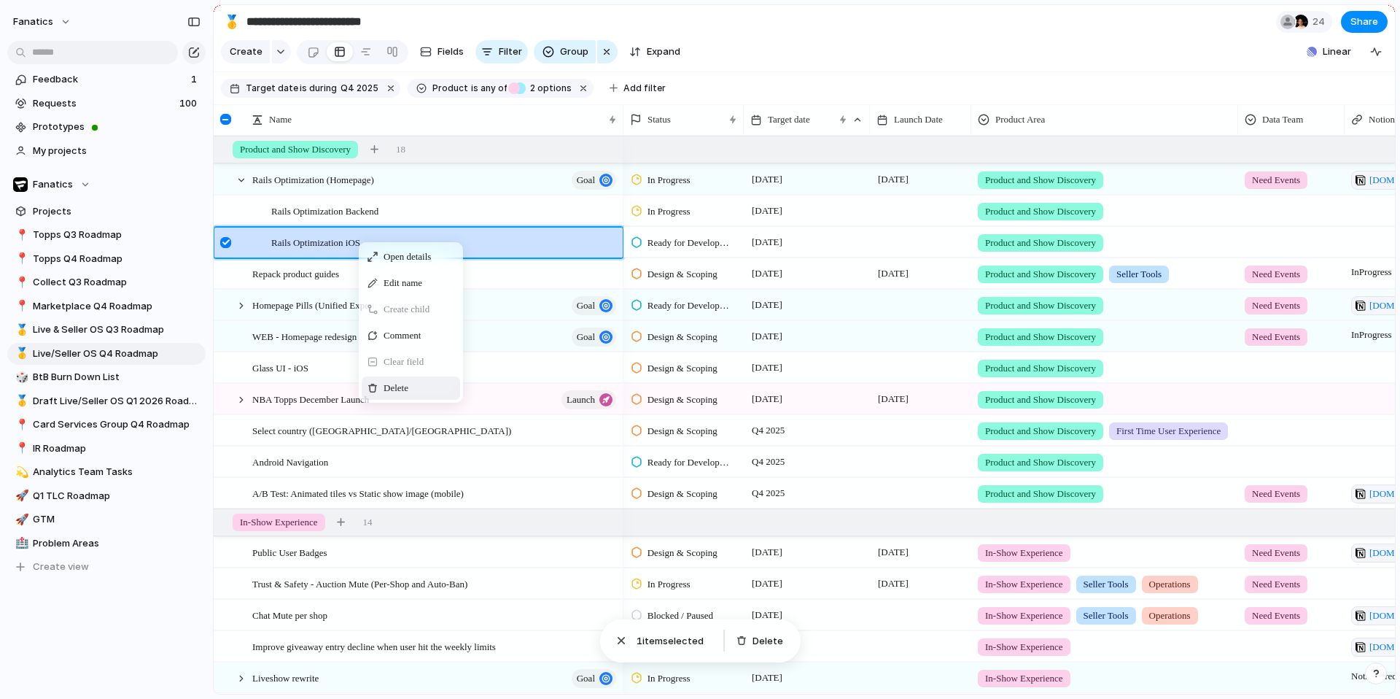
click at [399, 382] on span "Delete" at bounding box center [396, 388] width 25 height 15
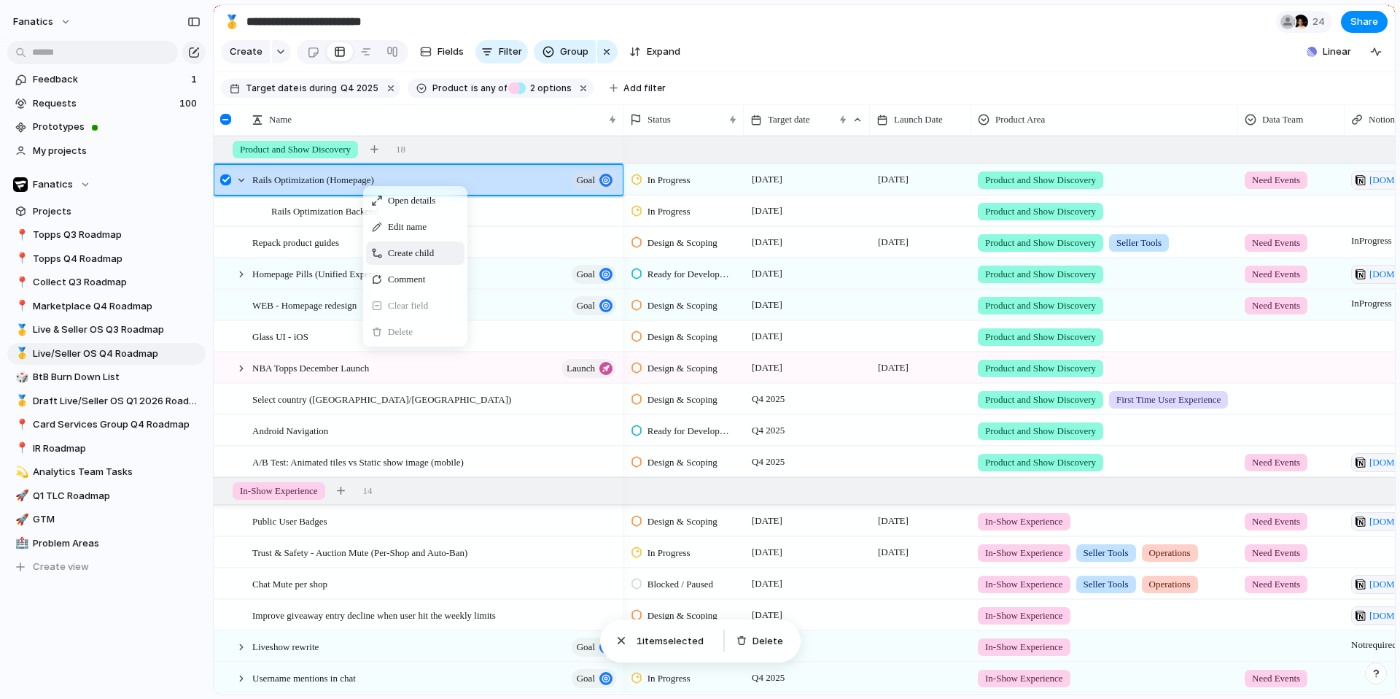
click at [406, 252] on span "Create child" at bounding box center [411, 253] width 46 height 15
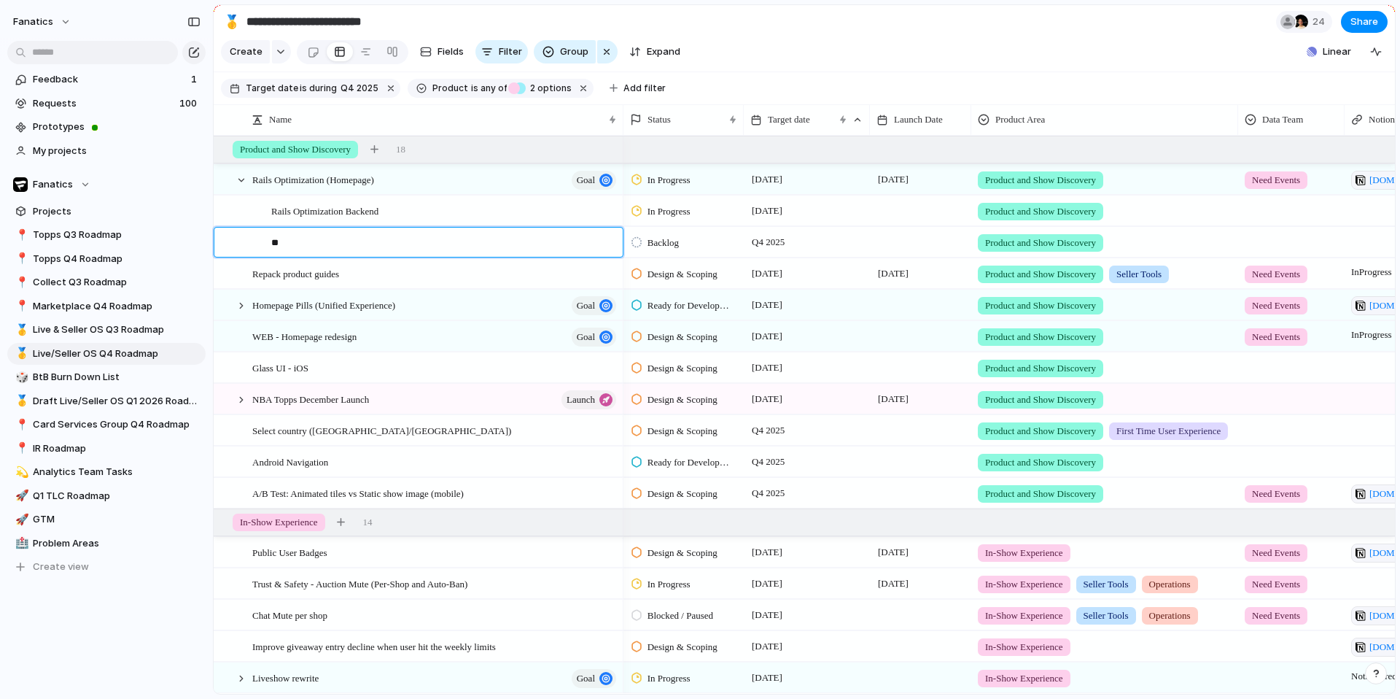
type textarea "*"
type textarea "*******"
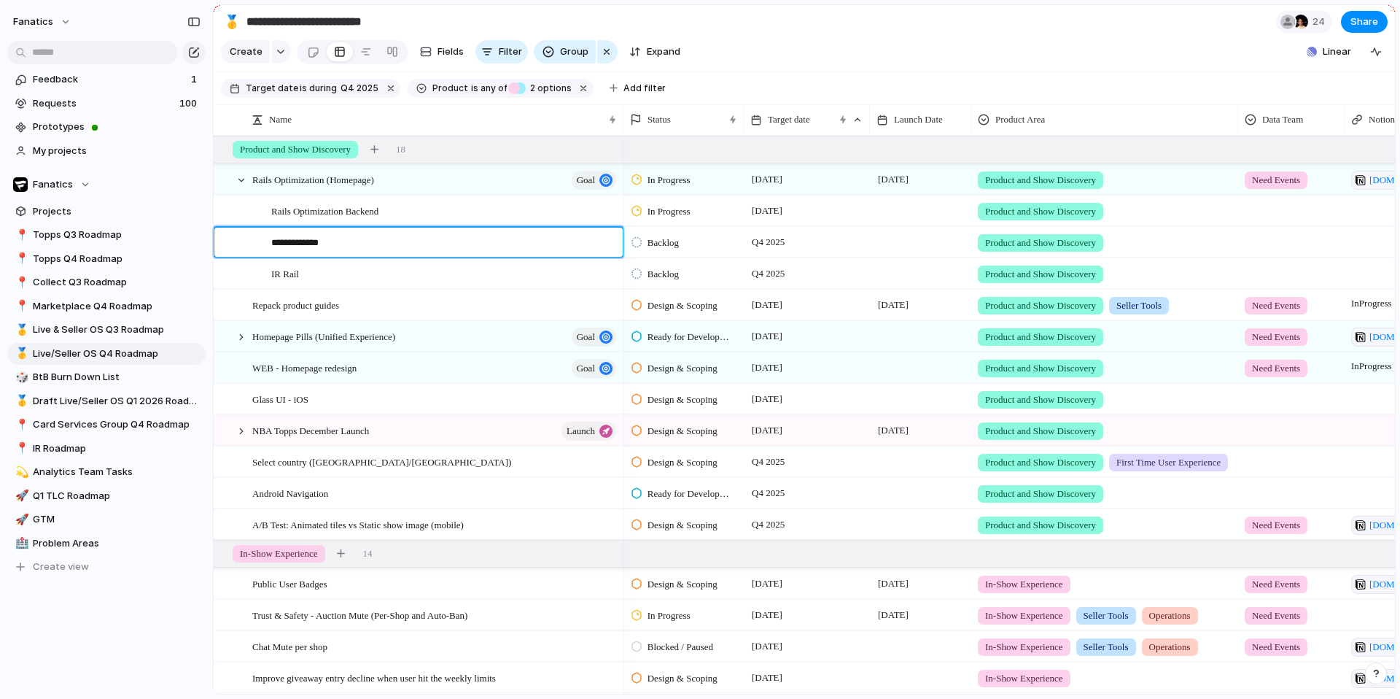
type textarea "**********"
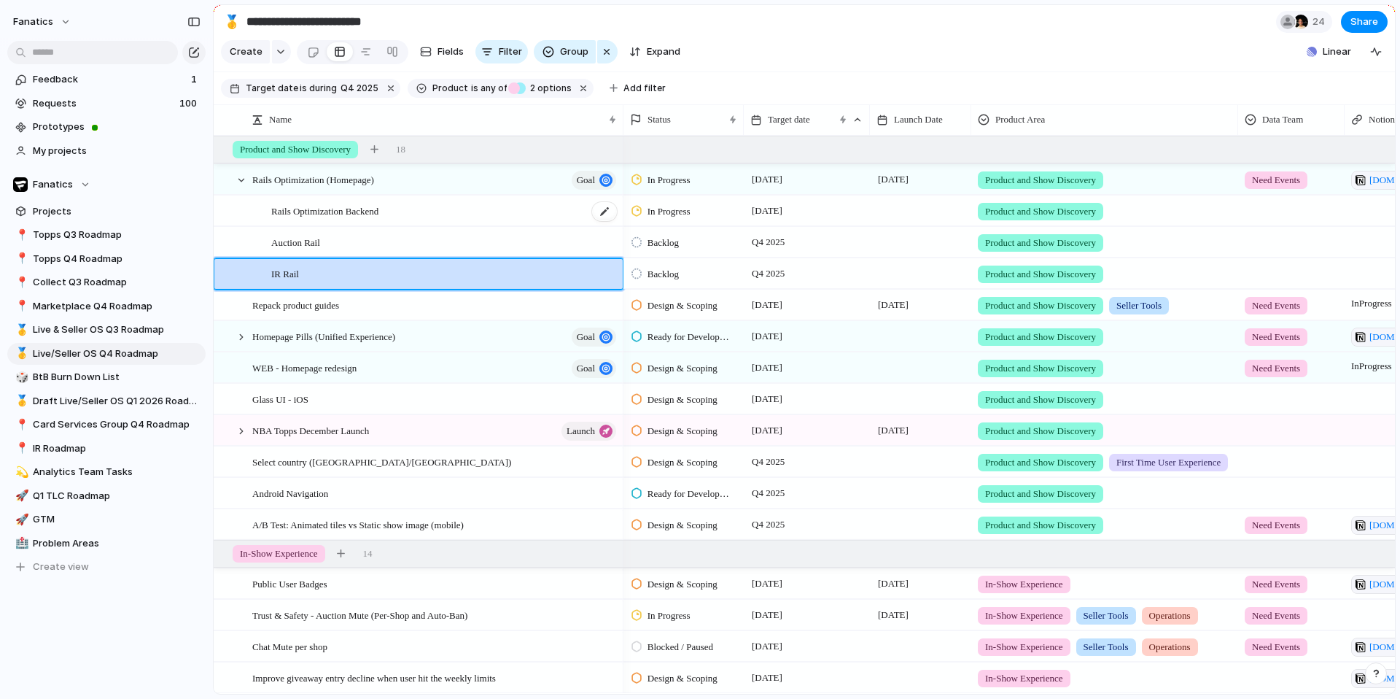
scroll to position [4, 0]
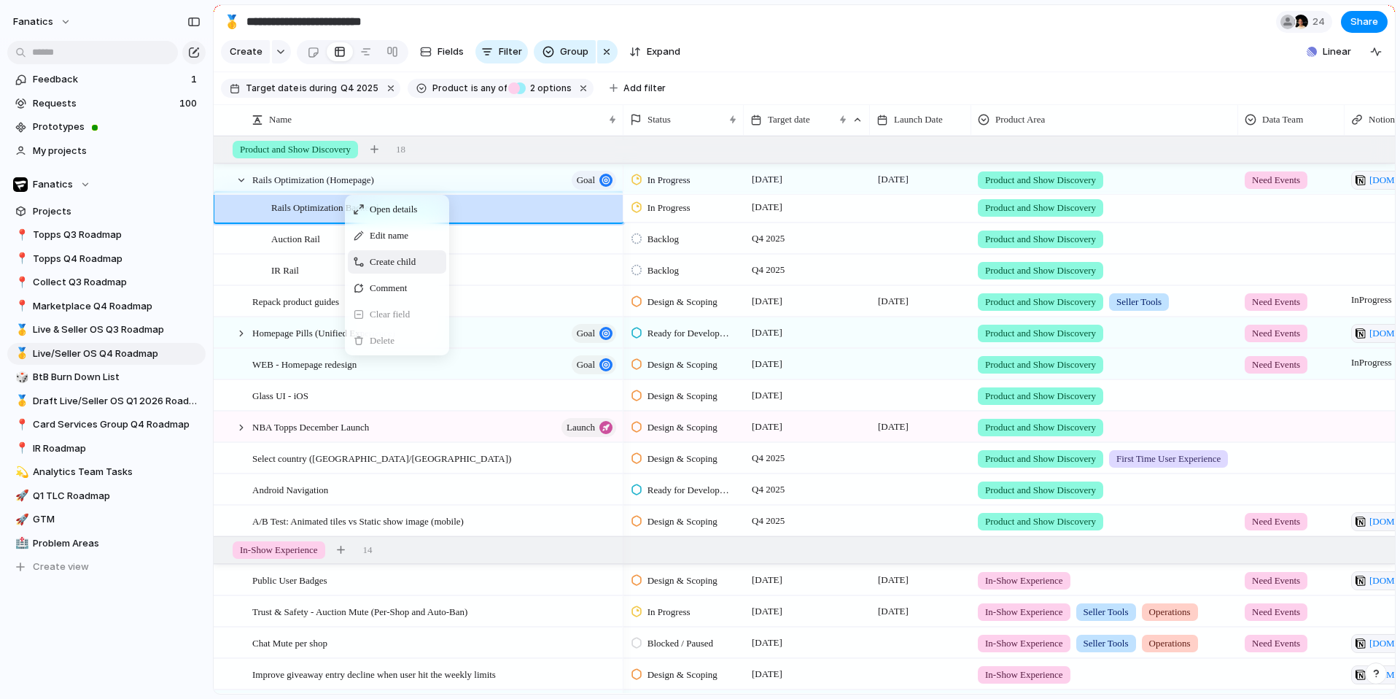
click at [388, 268] on span "Create child" at bounding box center [393, 262] width 46 height 15
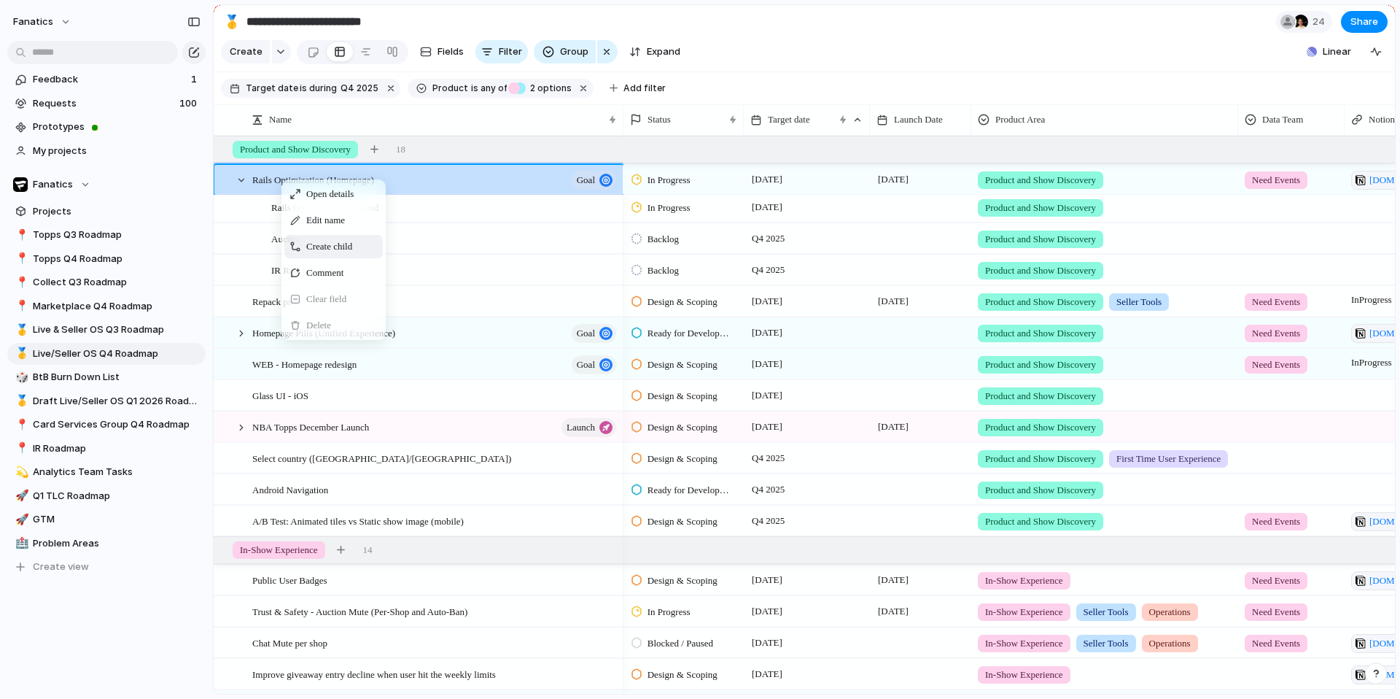
click at [315, 246] on span "Create child" at bounding box center [329, 246] width 46 height 15
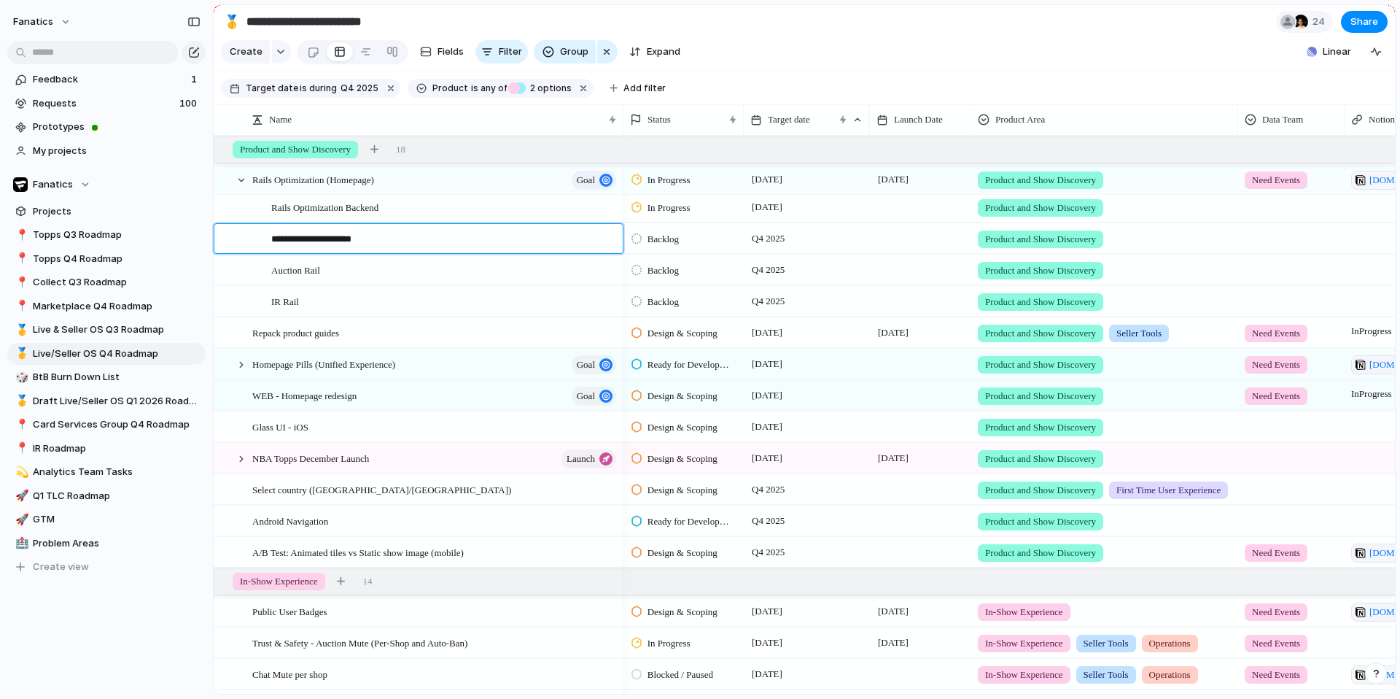
type textarea "**********"
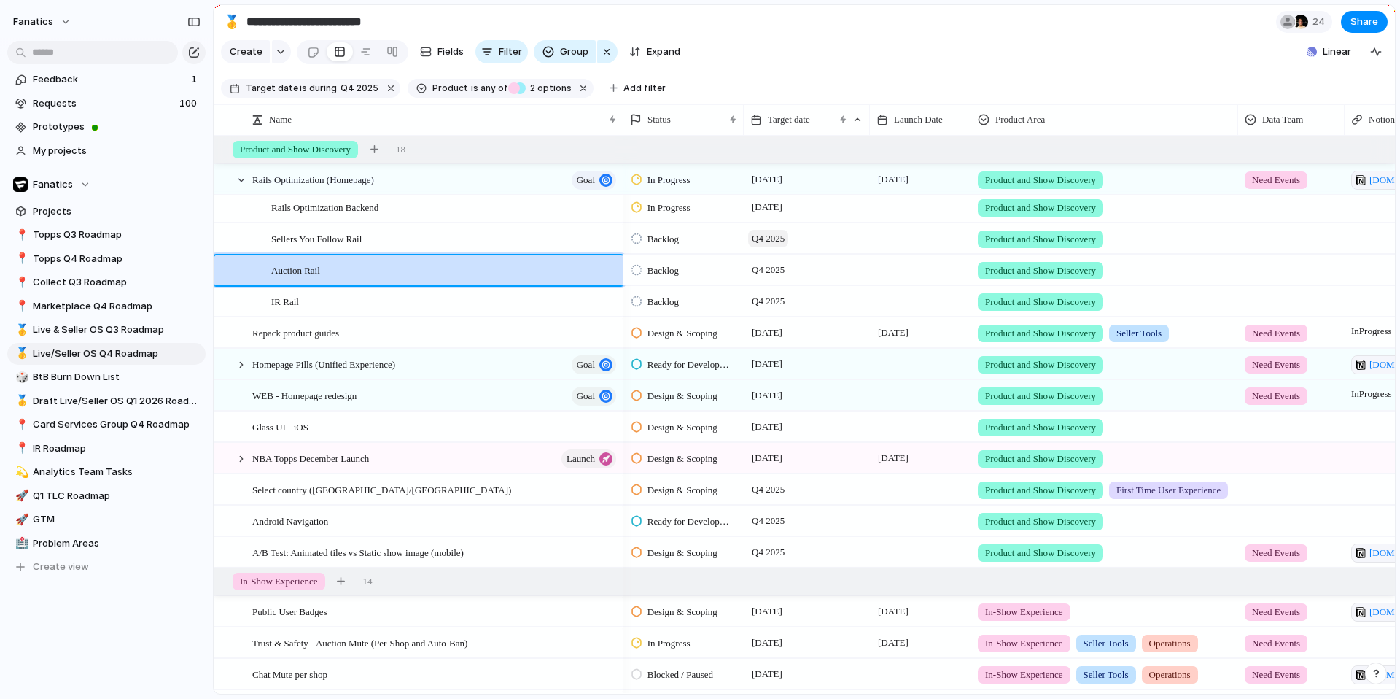
click at [769, 241] on span "Q4 2025" at bounding box center [768, 239] width 40 height 18
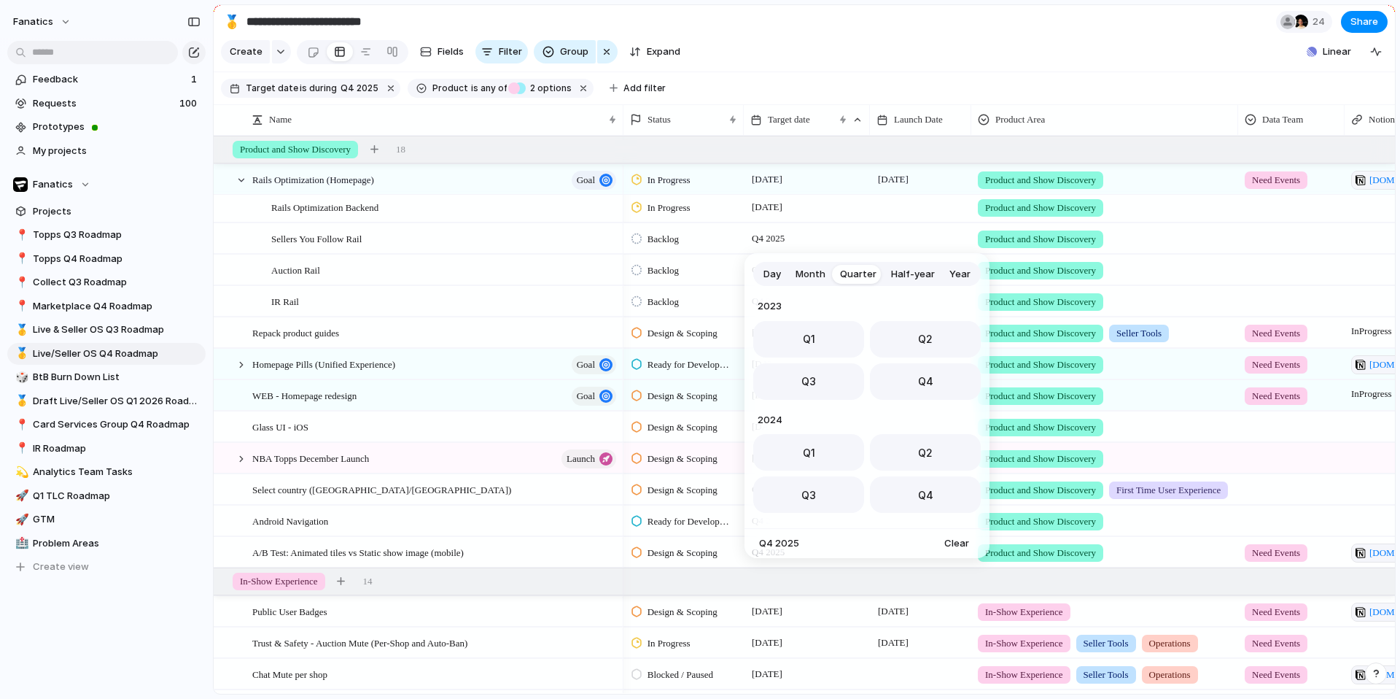
scroll to position [231, 0]
click at [774, 271] on span "Day" at bounding box center [773, 274] width 18 height 15
click at [929, 431] on button "17" at bounding box center [928, 427] width 26 height 26
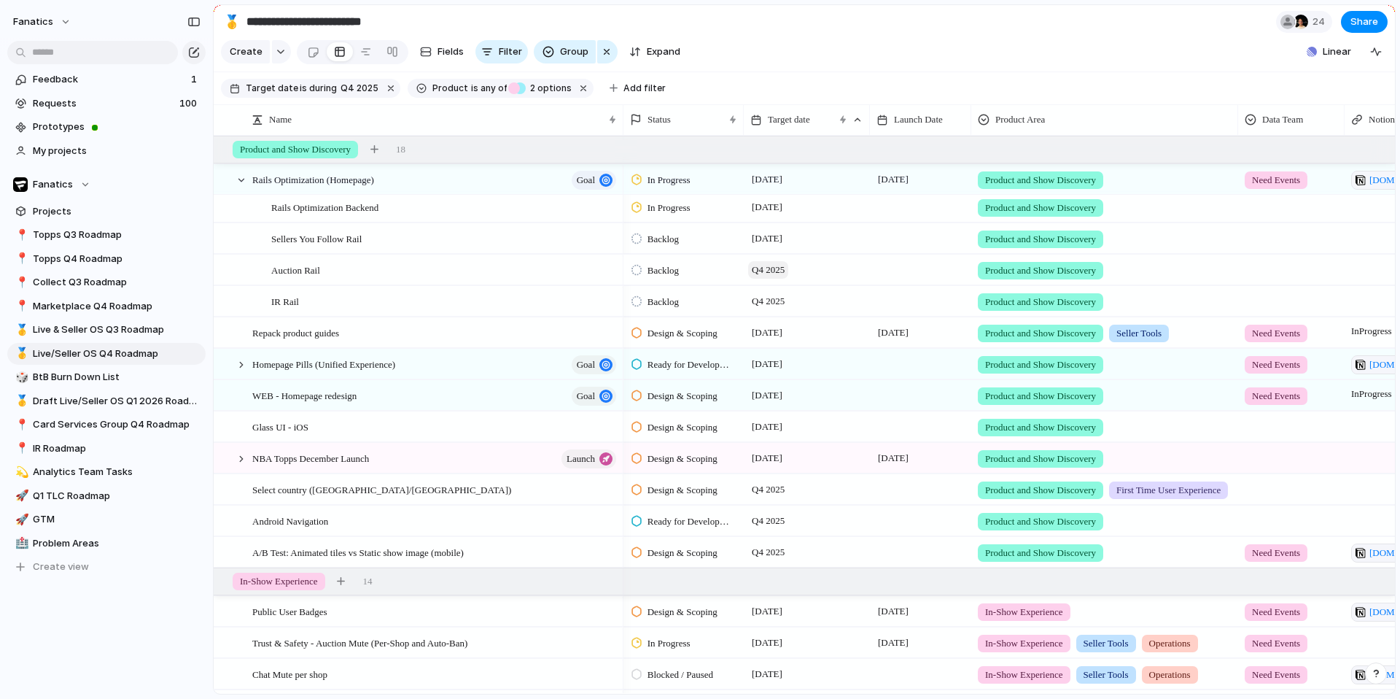
click at [780, 266] on span "Q4 2025" at bounding box center [768, 270] width 40 height 18
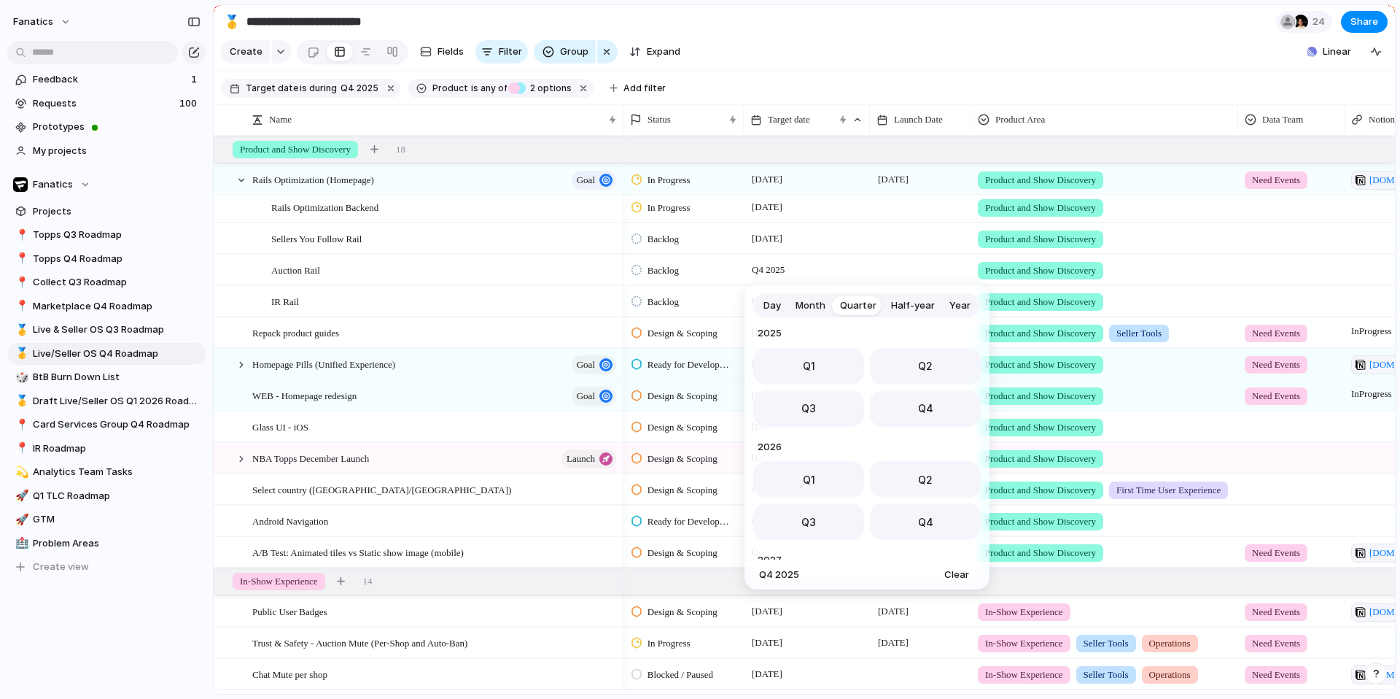
click at [769, 302] on span "Day" at bounding box center [773, 305] width 18 height 15
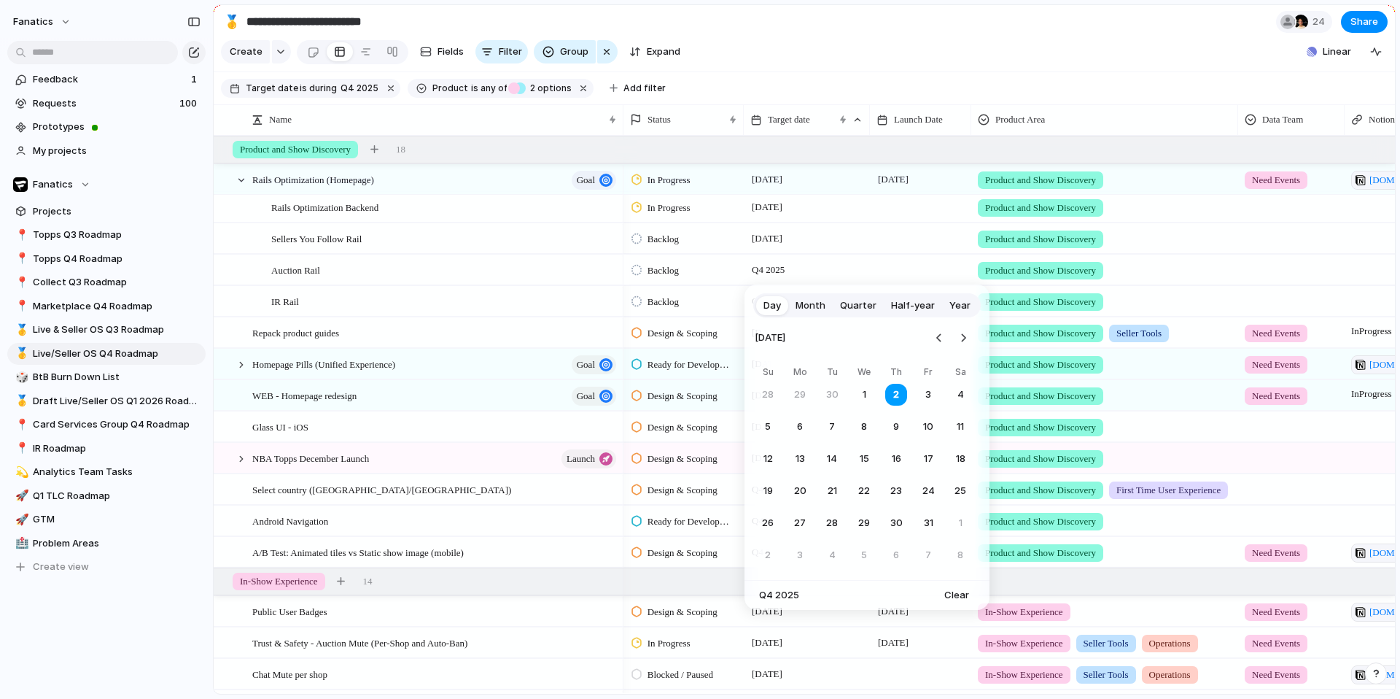
drag, startPoint x: 934, startPoint y: 462, endPoint x: 925, endPoint y: 458, distance: 9.5
click at [934, 462] on button "17" at bounding box center [928, 459] width 26 height 26
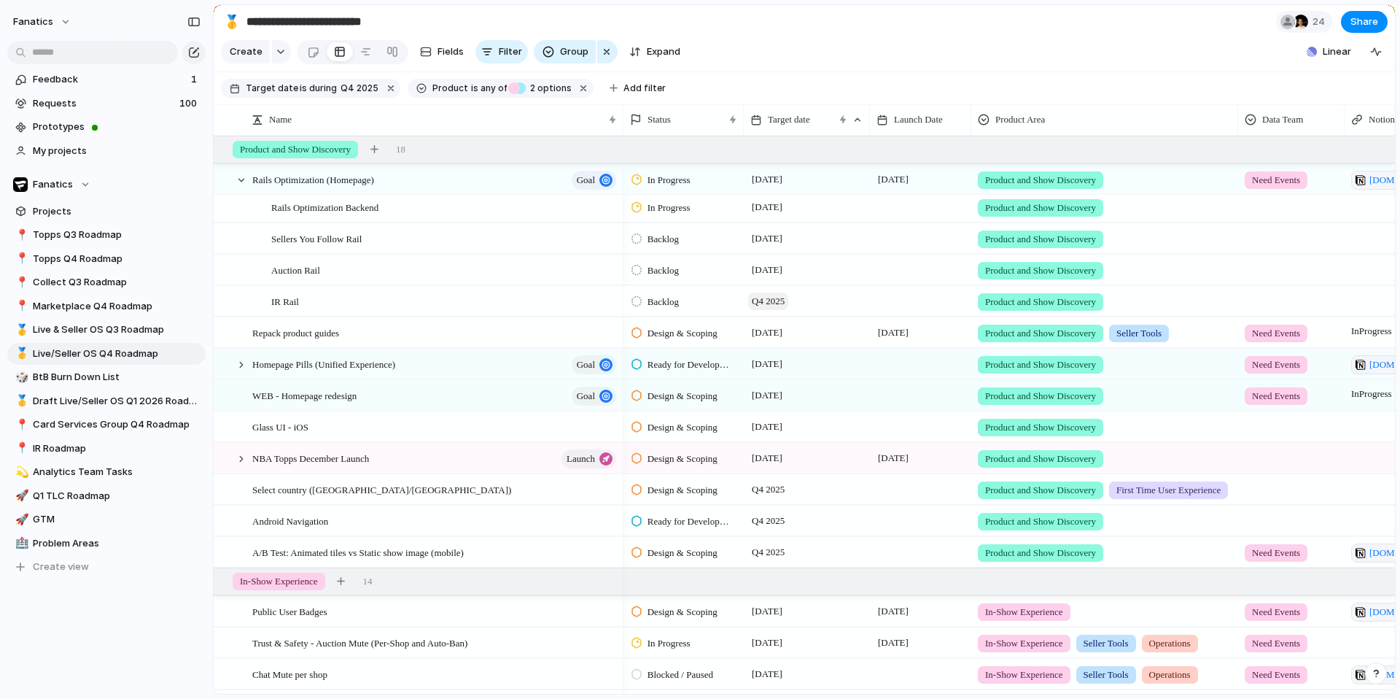
click at [758, 297] on span "Q4 2025" at bounding box center [768, 301] width 40 height 18
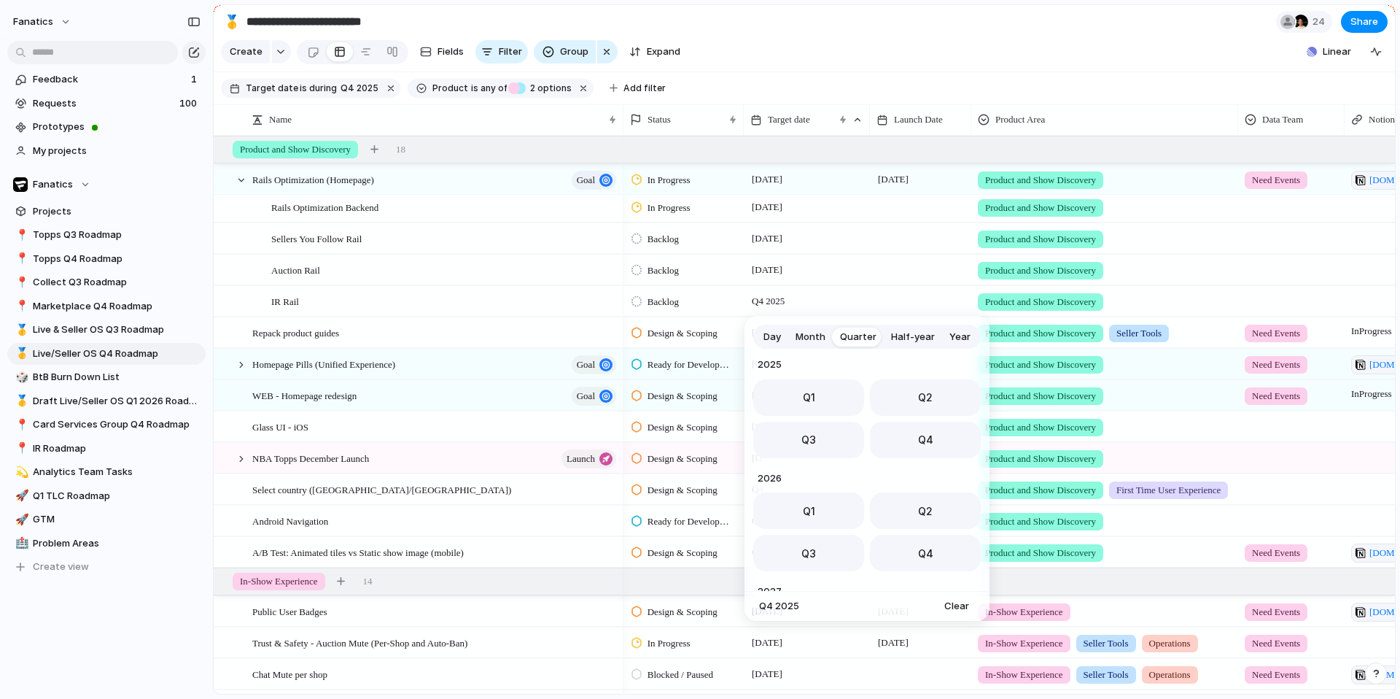
click at [755, 333] on div "Day Month Quarter Half-year Year" at bounding box center [867, 337] width 228 height 24
click at [770, 335] on span "Day" at bounding box center [773, 337] width 18 height 15
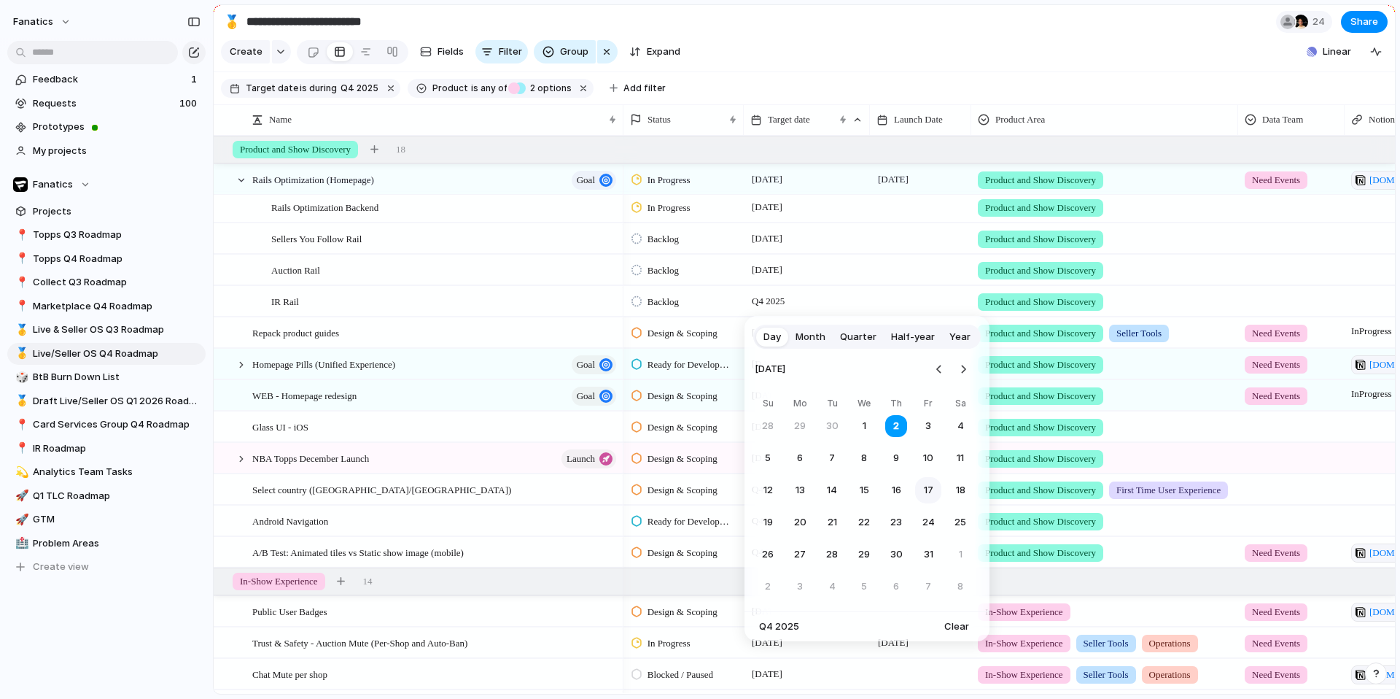
click at [930, 494] on button "17" at bounding box center [928, 490] width 26 height 26
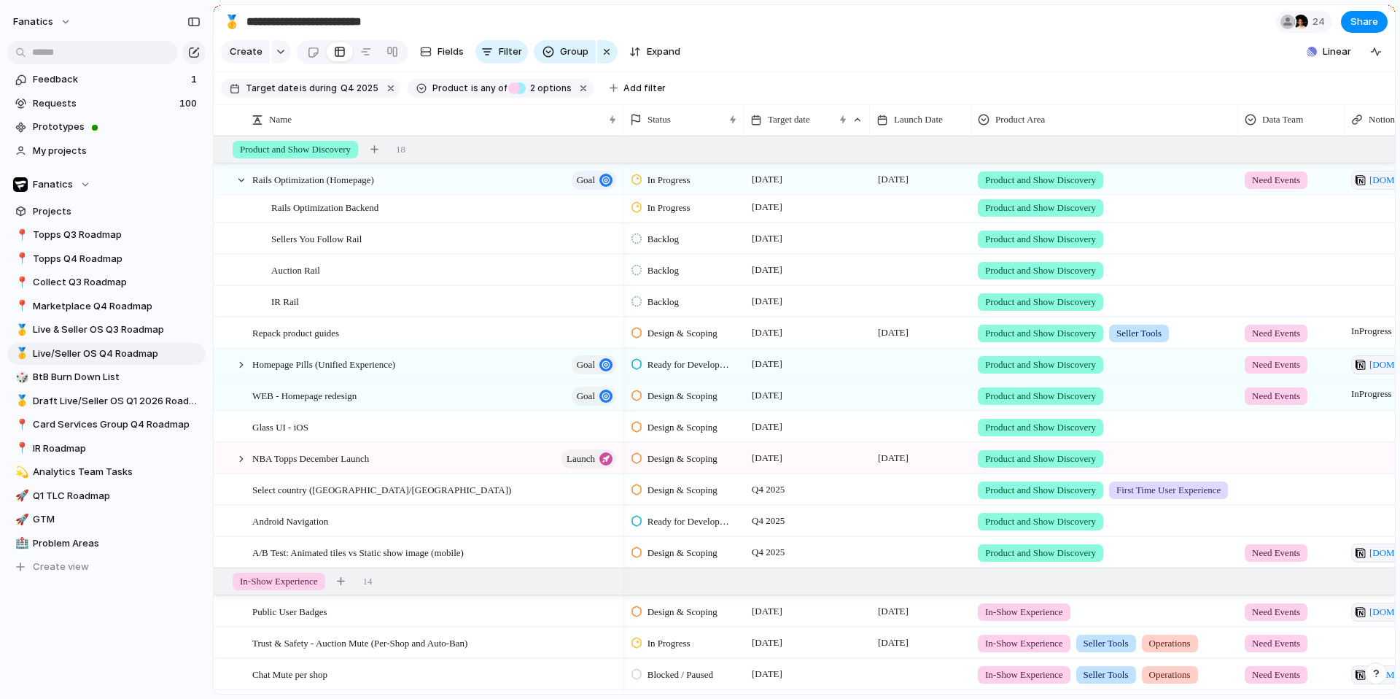
click at [897, 211] on div at bounding box center [920, 207] width 101 height 30
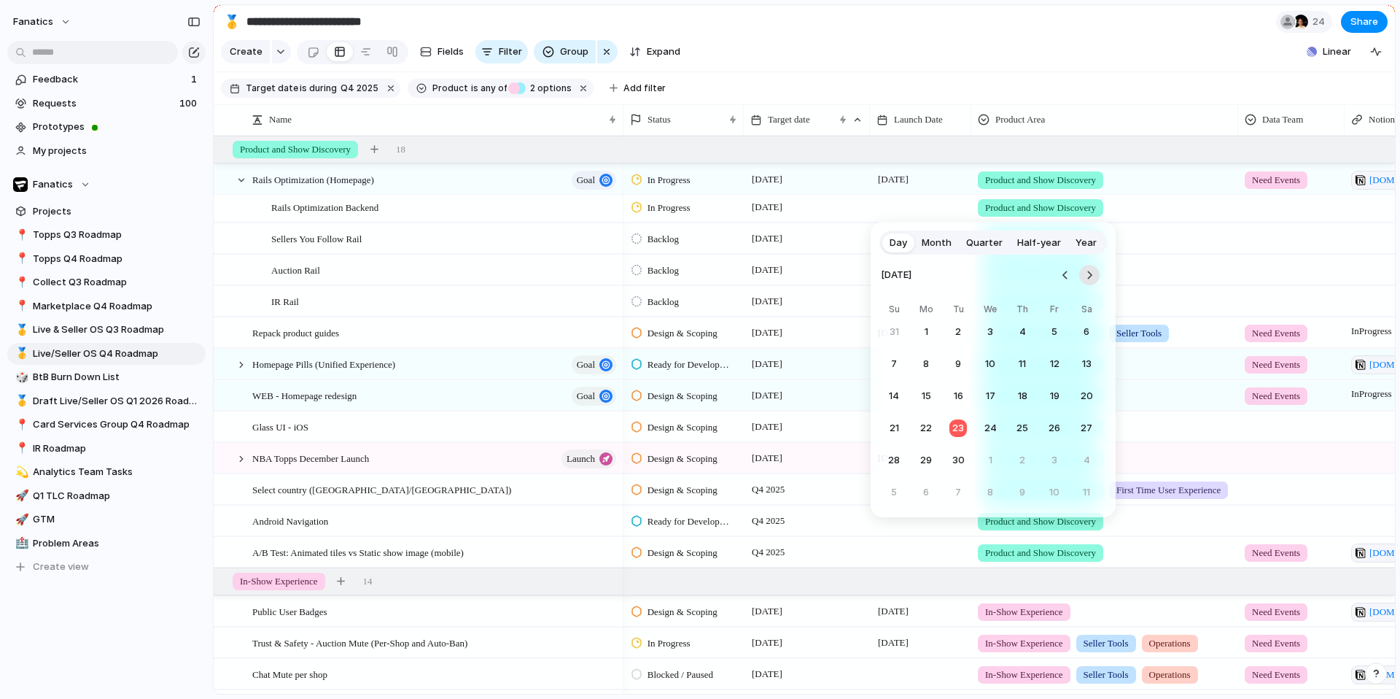
click at [1087, 274] on button "Go to the Next Month" at bounding box center [1089, 275] width 20 height 20
click at [930, 464] on button "27" at bounding box center [926, 460] width 26 height 26
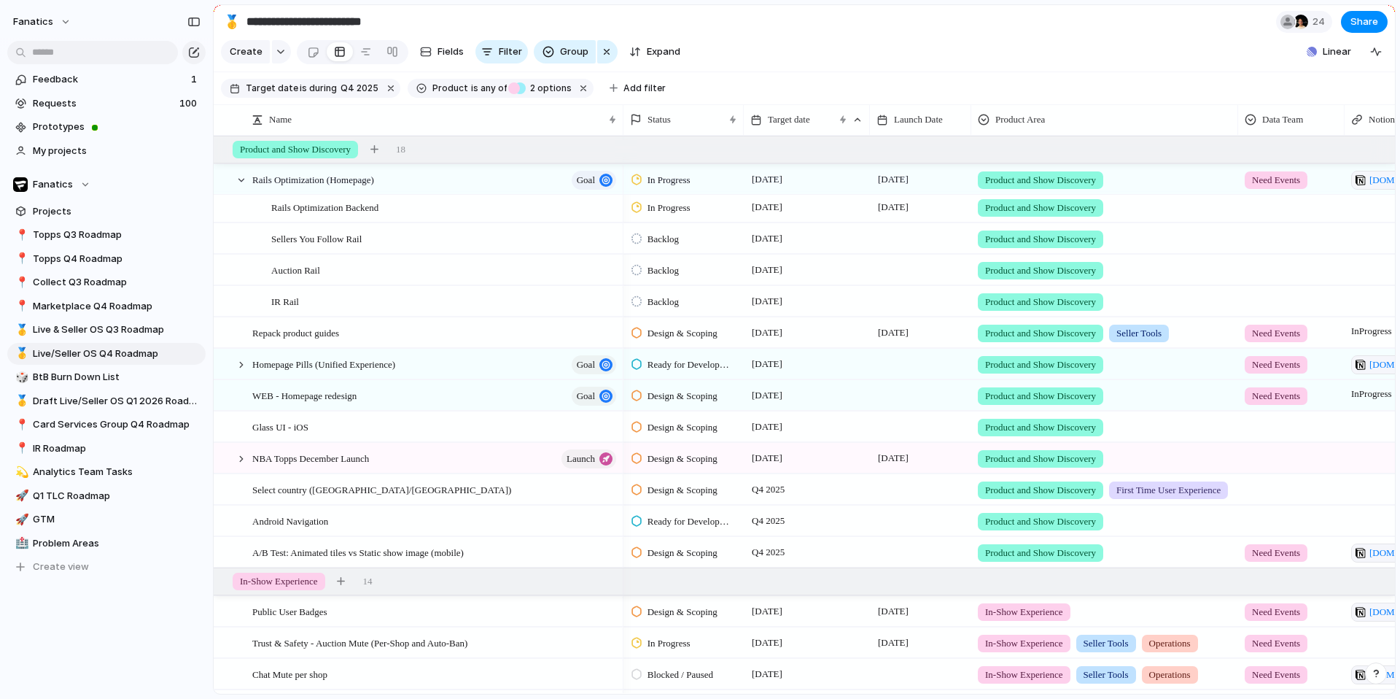
click at [901, 241] on div at bounding box center [920, 238] width 101 height 30
click at [914, 234] on div at bounding box center [920, 238] width 101 height 30
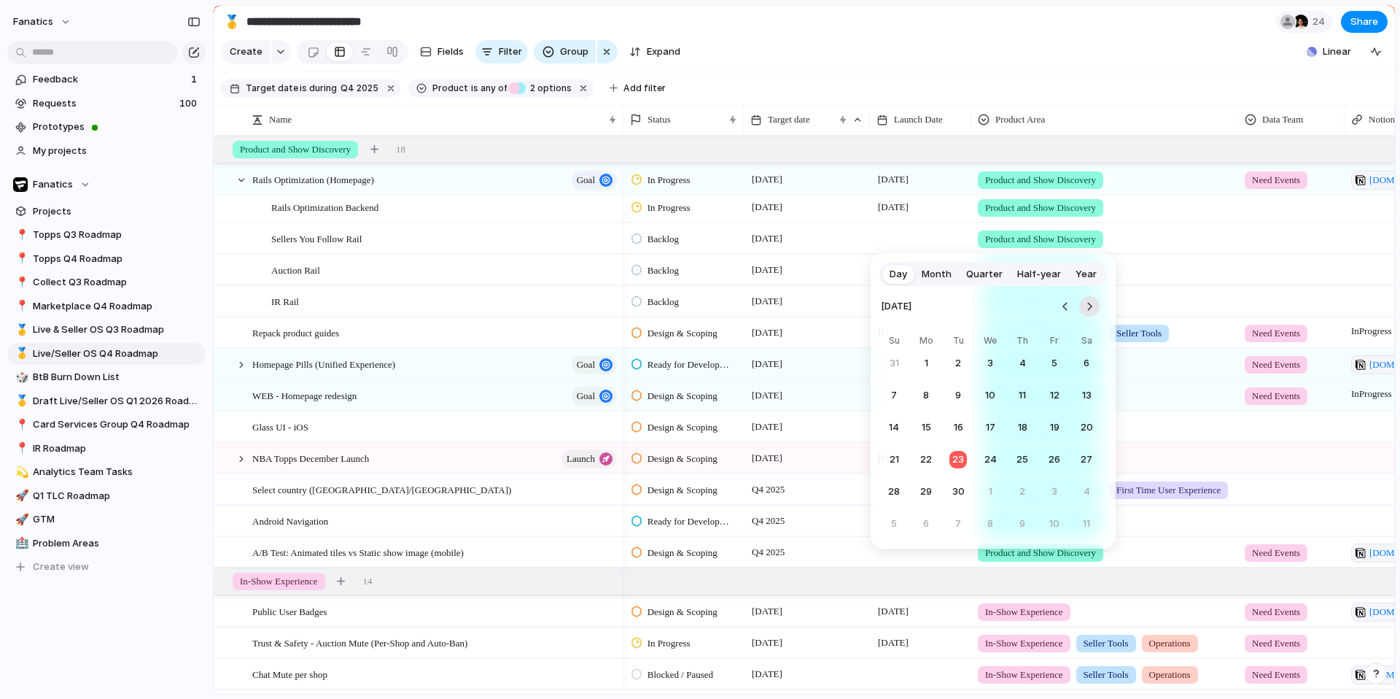
click at [1090, 307] on button "Go to the Next Month" at bounding box center [1089, 306] width 20 height 20
click at [933, 494] on button "27" at bounding box center [926, 491] width 26 height 26
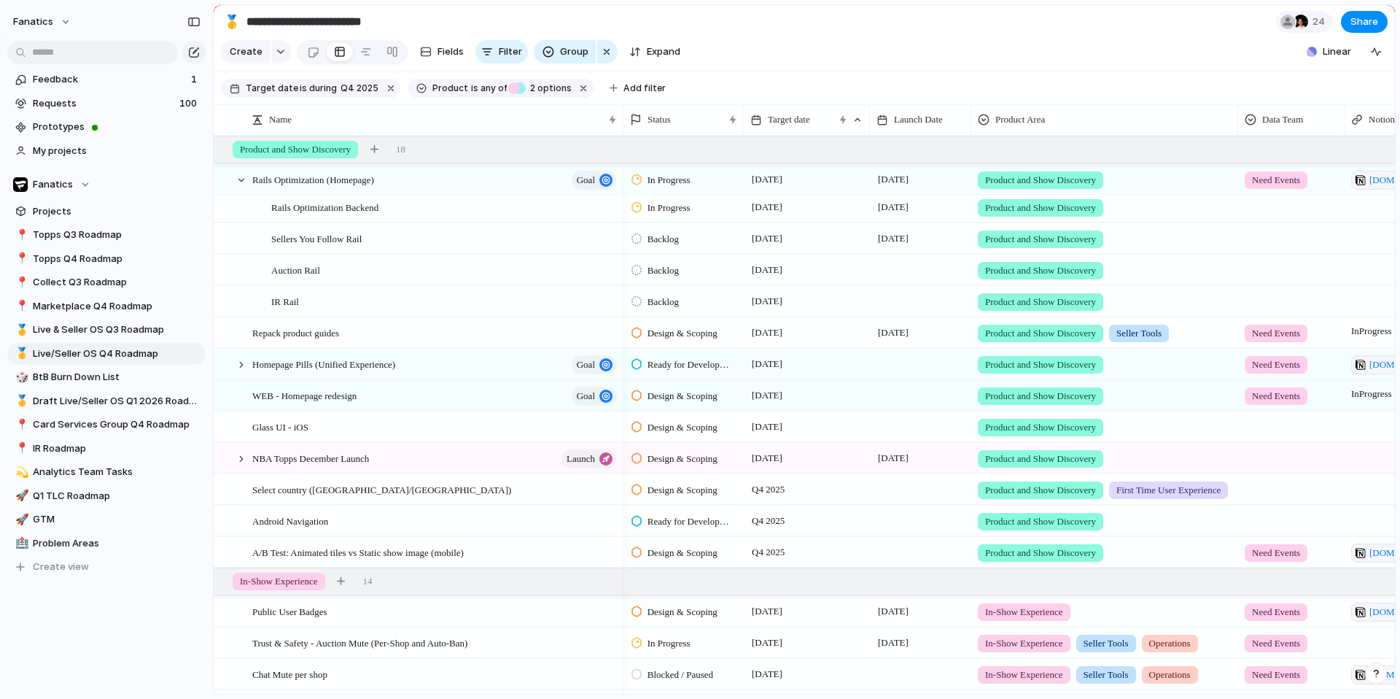
click at [902, 271] on div at bounding box center [920, 270] width 101 height 30
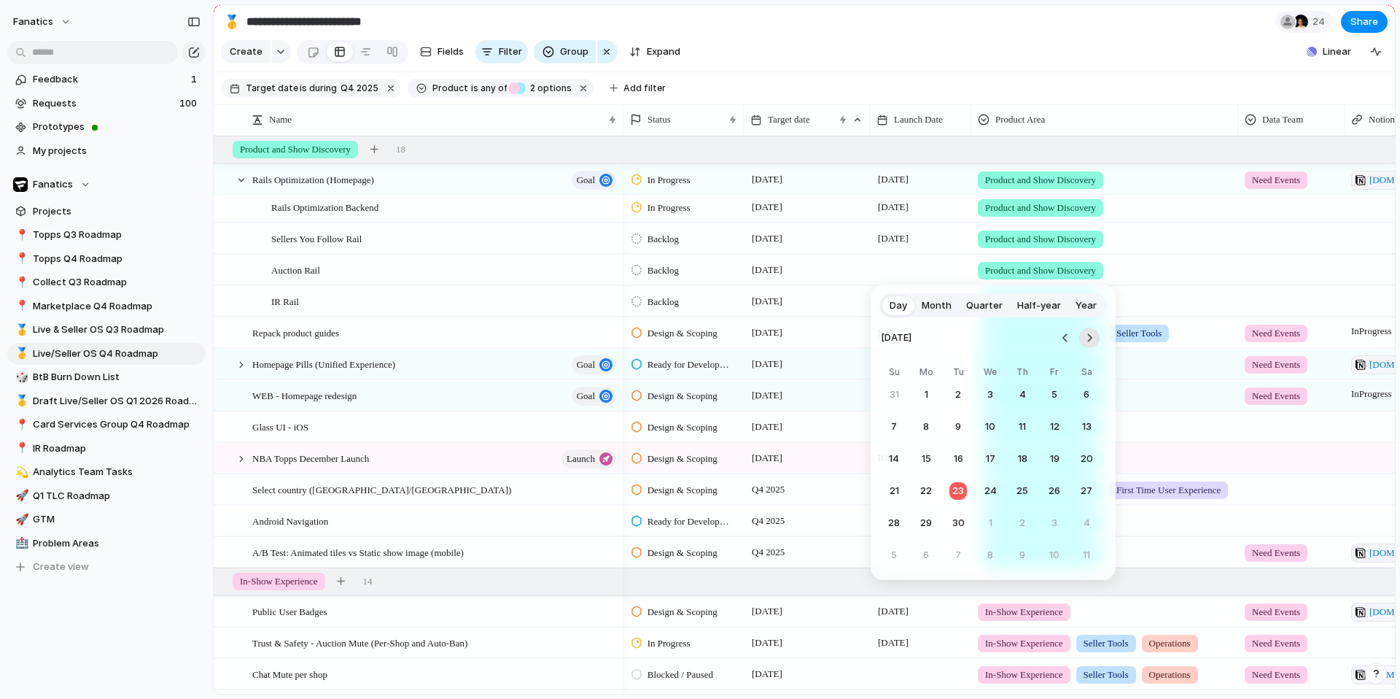
click at [1092, 336] on button "Go to the Next Month" at bounding box center [1089, 337] width 20 height 20
click at [924, 528] on button "27" at bounding box center [926, 523] width 26 height 26
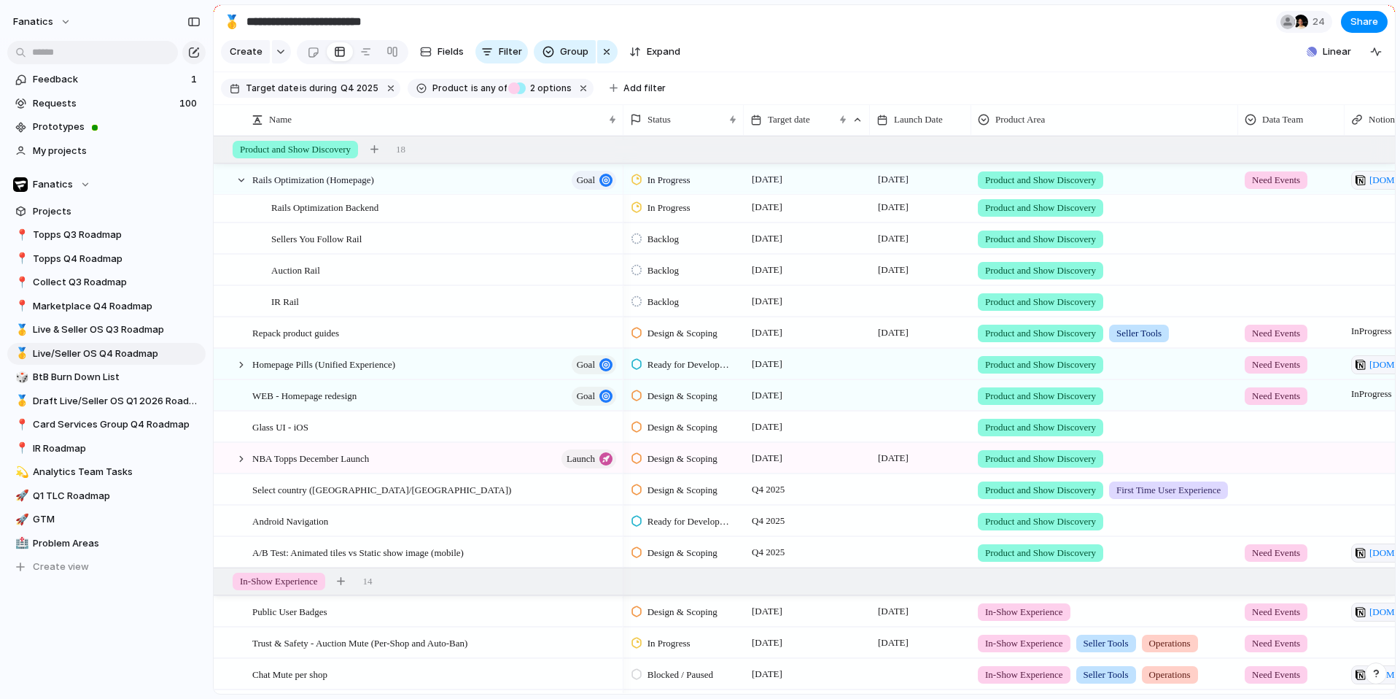
click at [890, 295] on div at bounding box center [920, 301] width 101 height 30
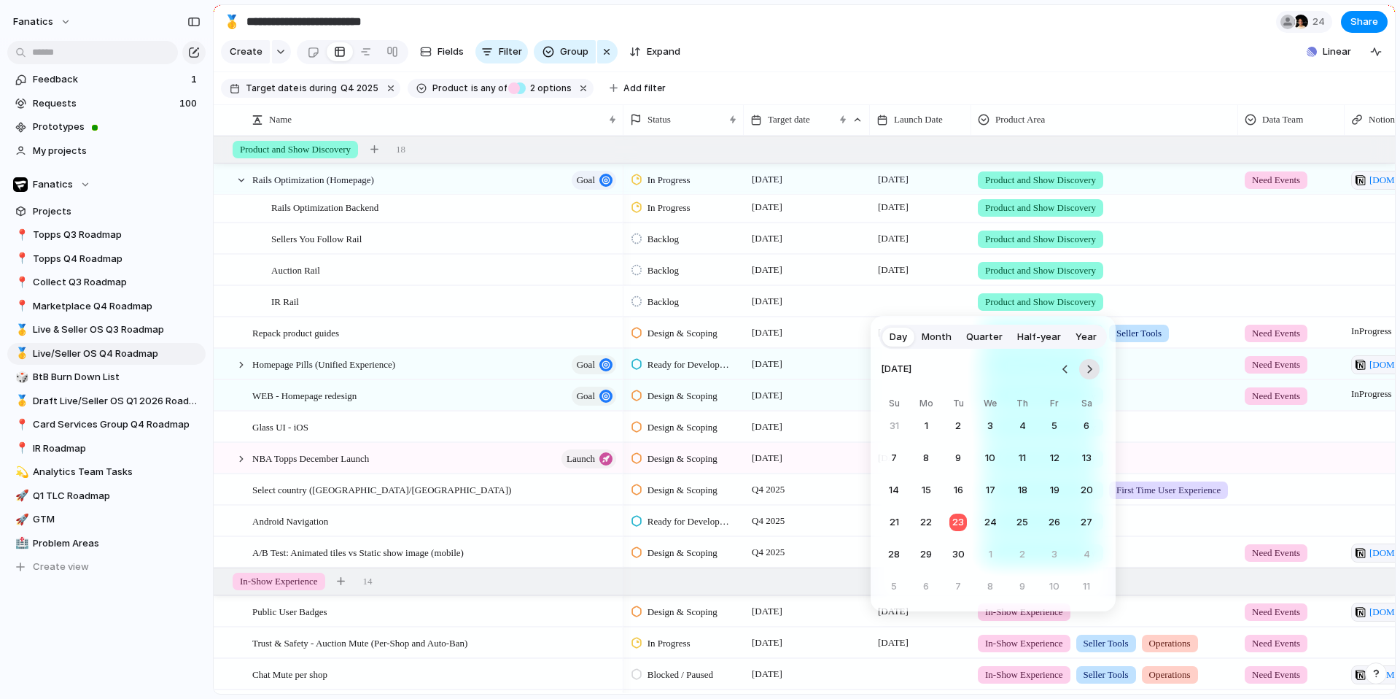
click at [1089, 373] on button "Go to the Next Month" at bounding box center [1089, 369] width 20 height 20
click at [924, 553] on button "27" at bounding box center [926, 554] width 26 height 26
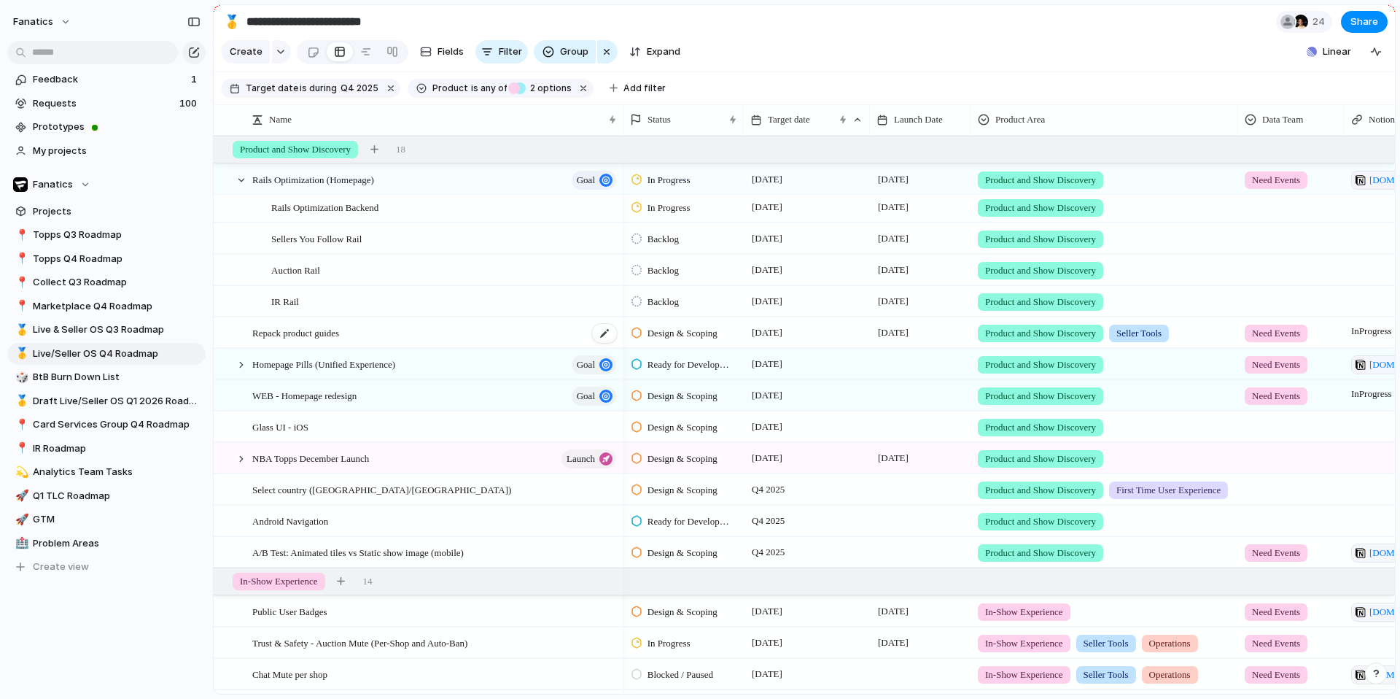
click at [364, 328] on div "Repack product guides" at bounding box center [435, 333] width 366 height 30
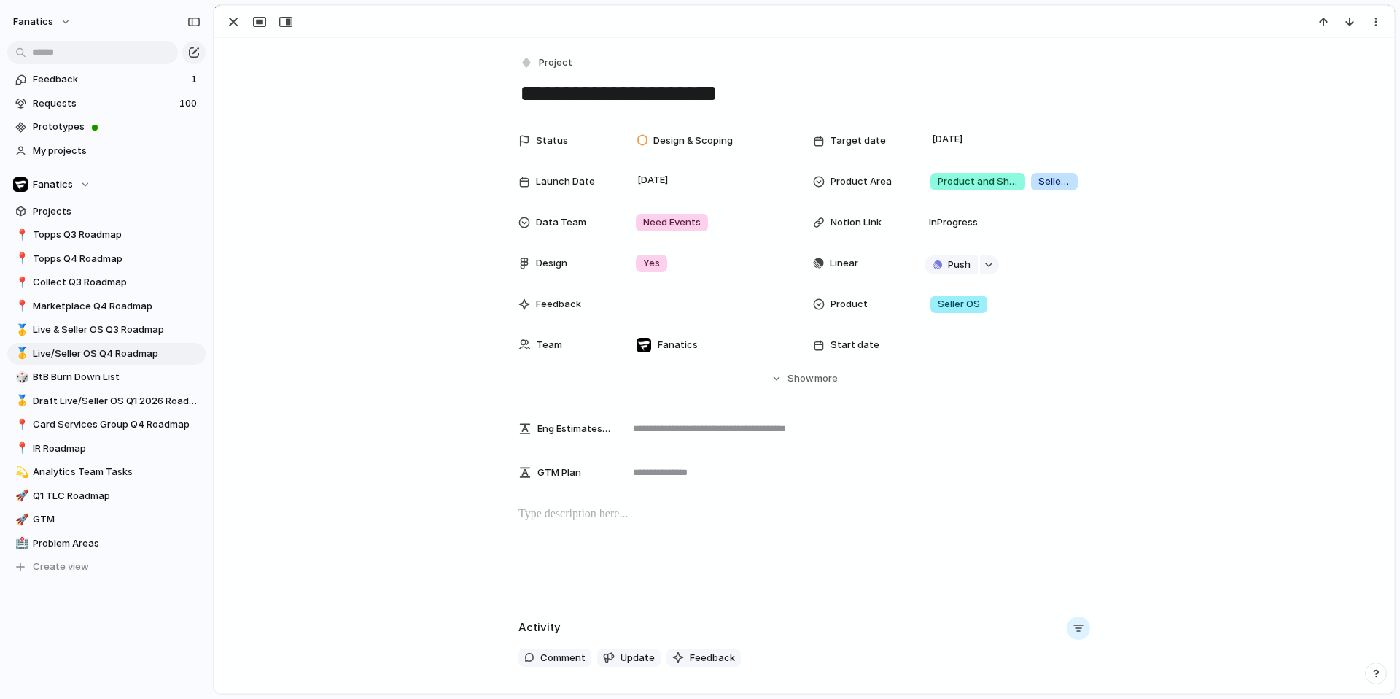
scroll to position [1034, 0]
click at [549, 523] on div at bounding box center [804, 551] width 1145 height 93
click at [684, 508] on p "**********" at bounding box center [804, 514] width 572 height 18
click at [800, 512] on p "**********" at bounding box center [804, 514] width 572 height 18
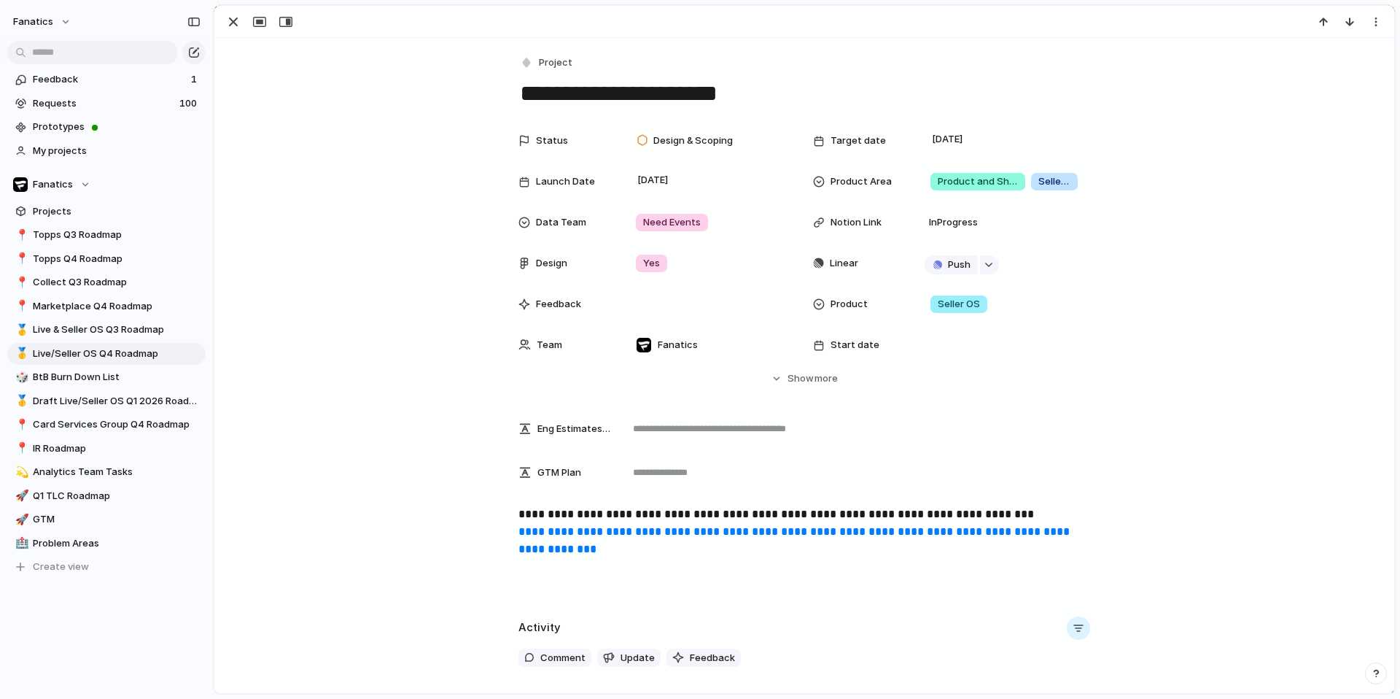
click at [642, 578] on div "**********" at bounding box center [804, 551] width 1145 height 93
click at [228, 22] on div "button" at bounding box center [234, 22] width 18 height 18
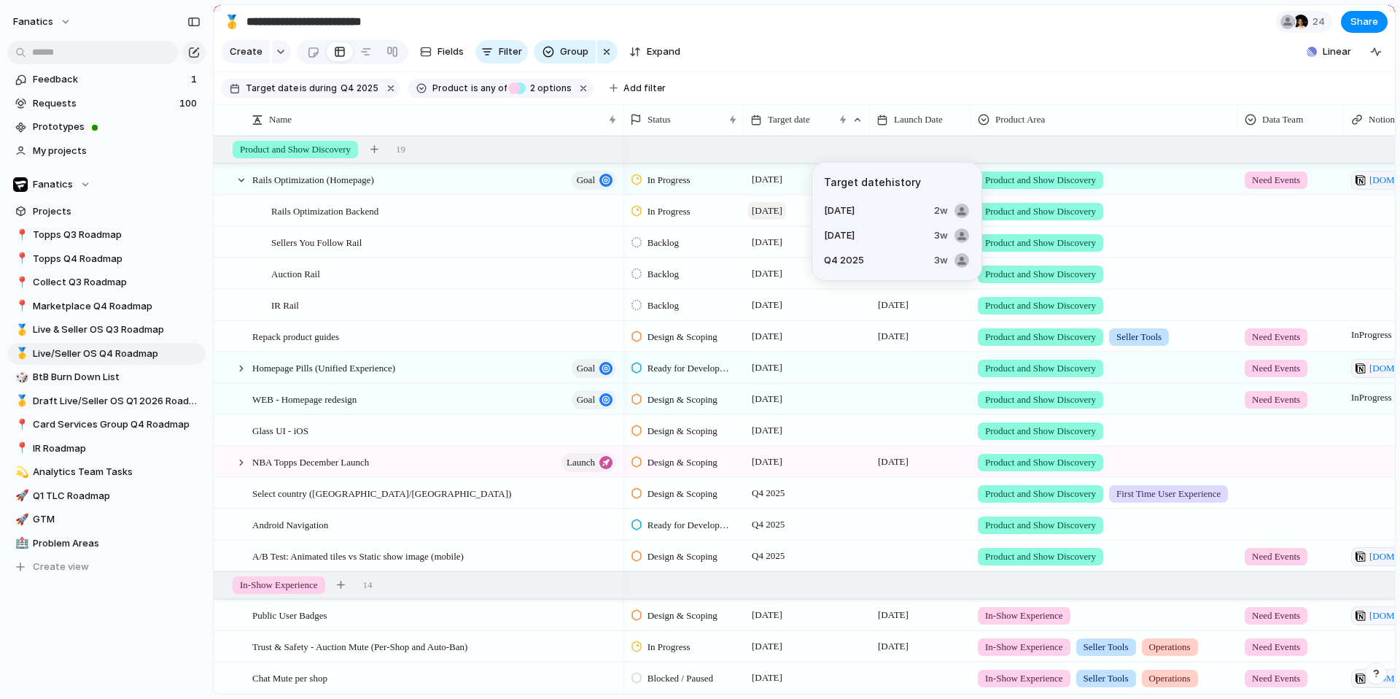
click at [767, 213] on span "[DATE]" at bounding box center [767, 211] width 38 height 18
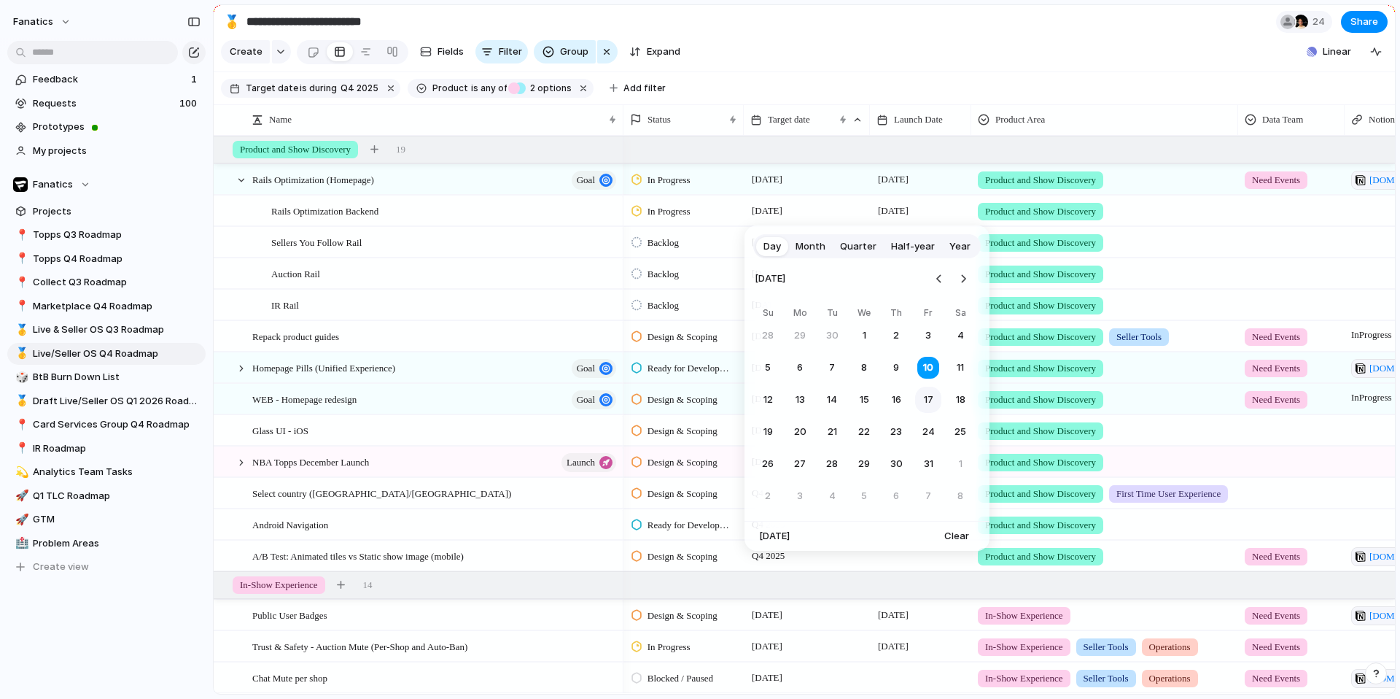
click at [933, 397] on button "17" at bounding box center [928, 399] width 26 height 26
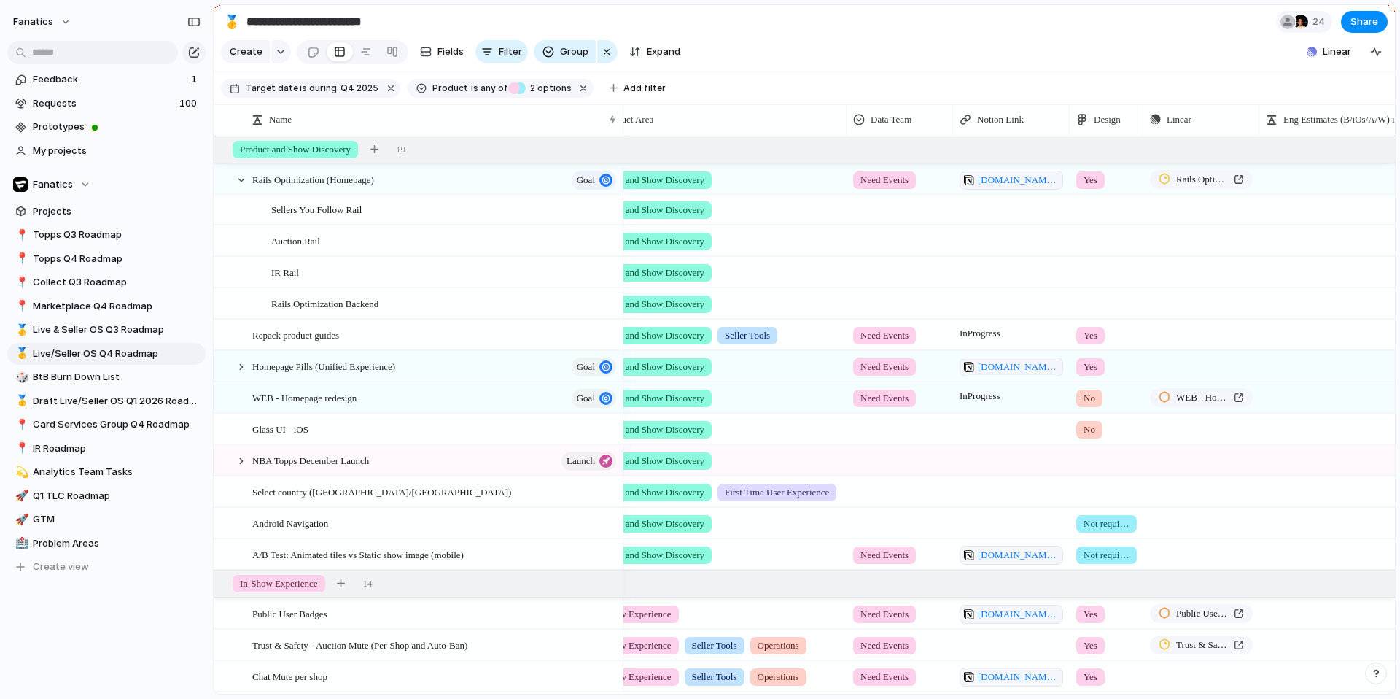
click at [1095, 206] on div at bounding box center [1107, 207] width 72 height 24
click at [1119, 62] on div "Yes No Not required" at bounding box center [700, 349] width 1400 height 699
click at [235, 182] on div at bounding box center [241, 180] width 13 height 13
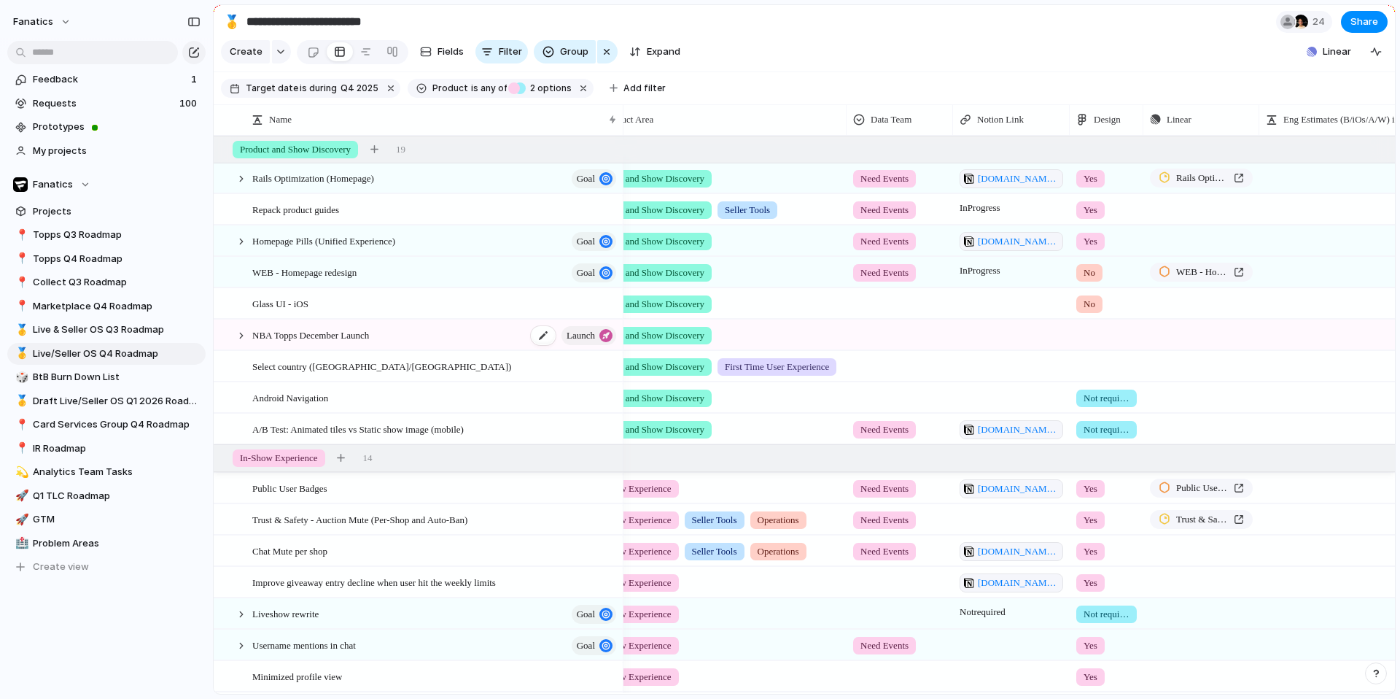
click at [333, 333] on span "NBA Topps December Launch" at bounding box center [310, 334] width 117 height 17
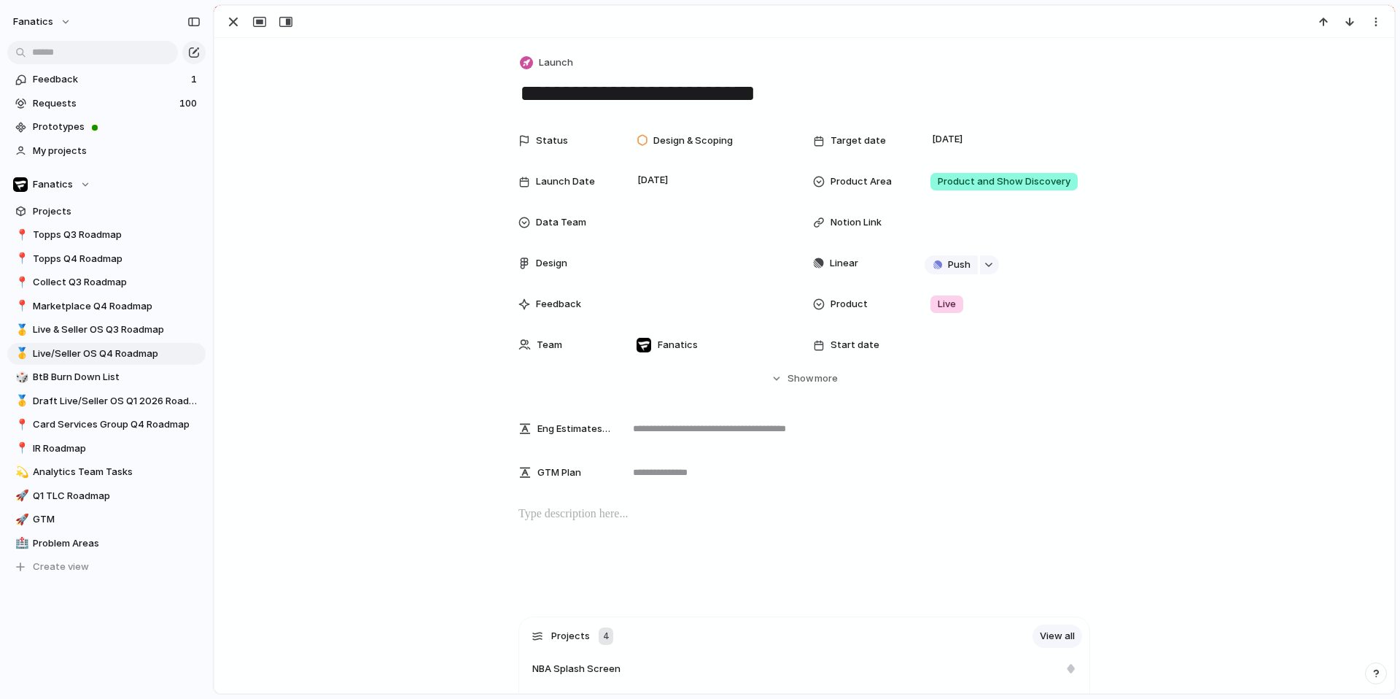
click at [554, 521] on p at bounding box center [804, 514] width 572 height 18
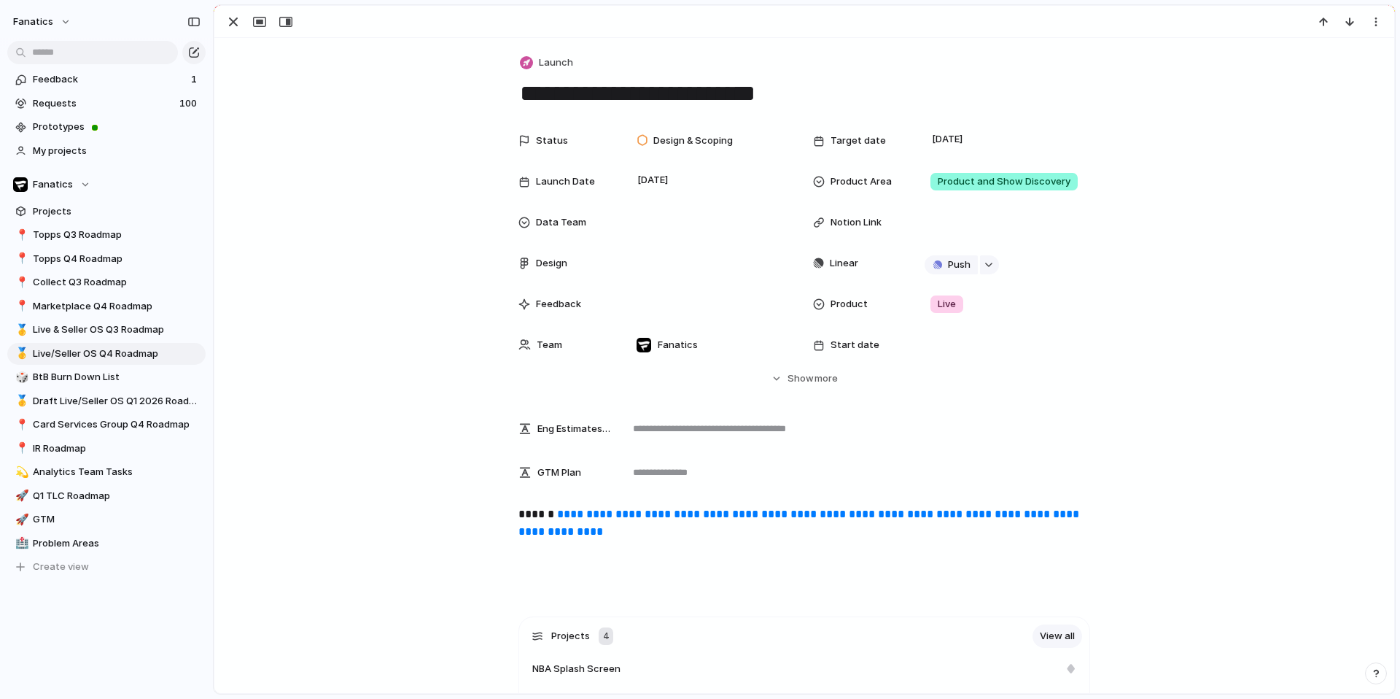
click at [554, 511] on p "**********" at bounding box center [804, 522] width 572 height 35
click at [240, 18] on div "button" at bounding box center [234, 22] width 18 height 18
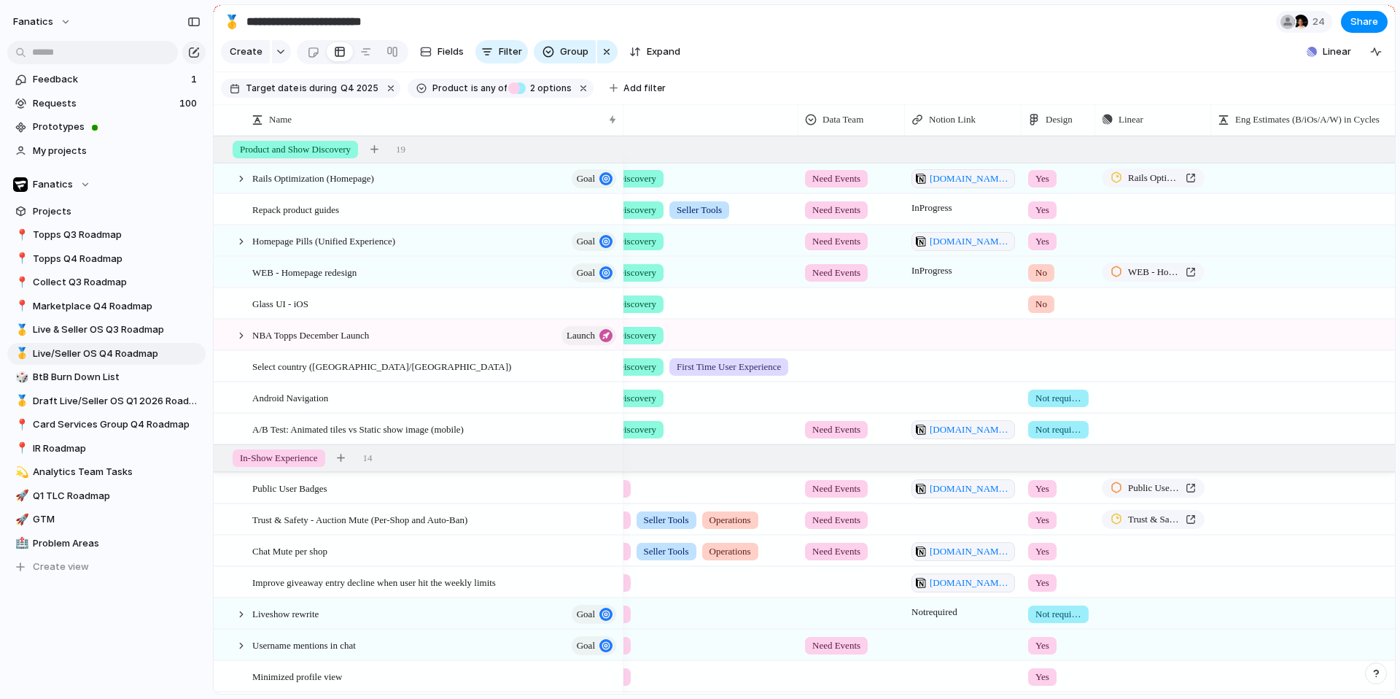
scroll to position [0, 430]
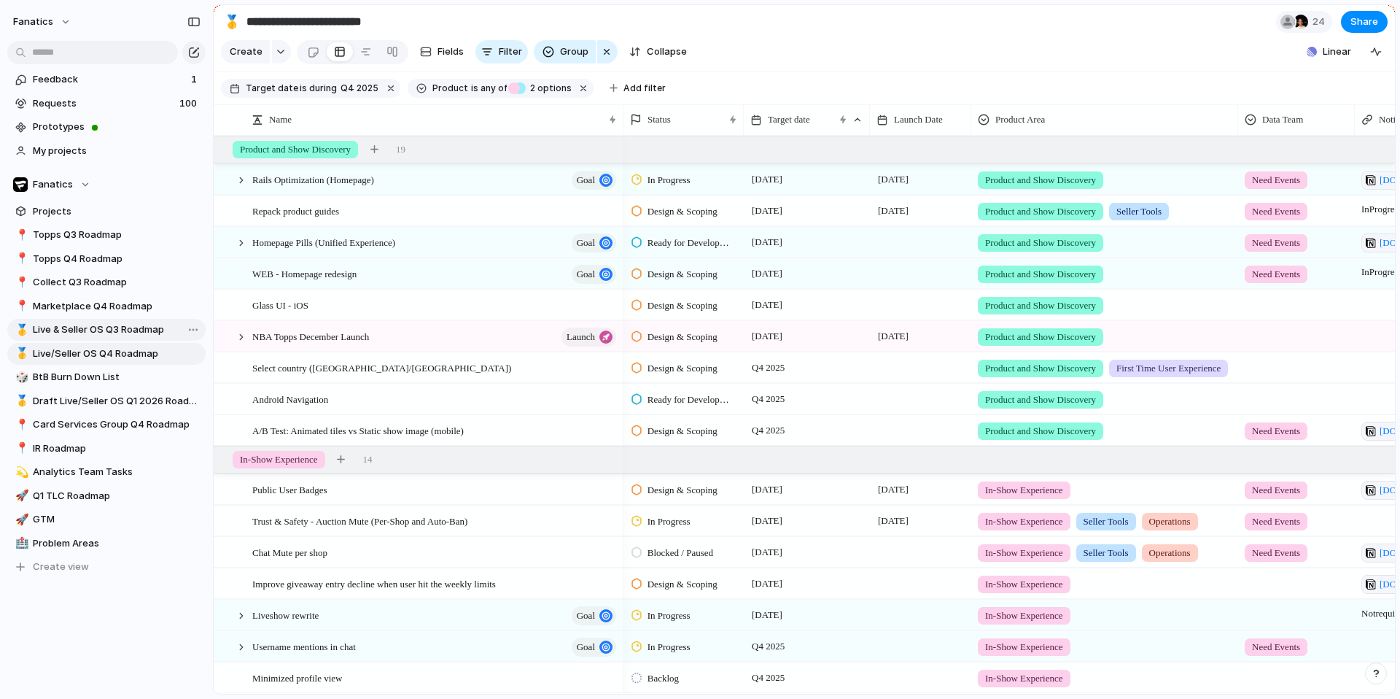
click at [131, 326] on span "Live & Seller OS Q3 Roadmap" at bounding box center [117, 329] width 168 height 15
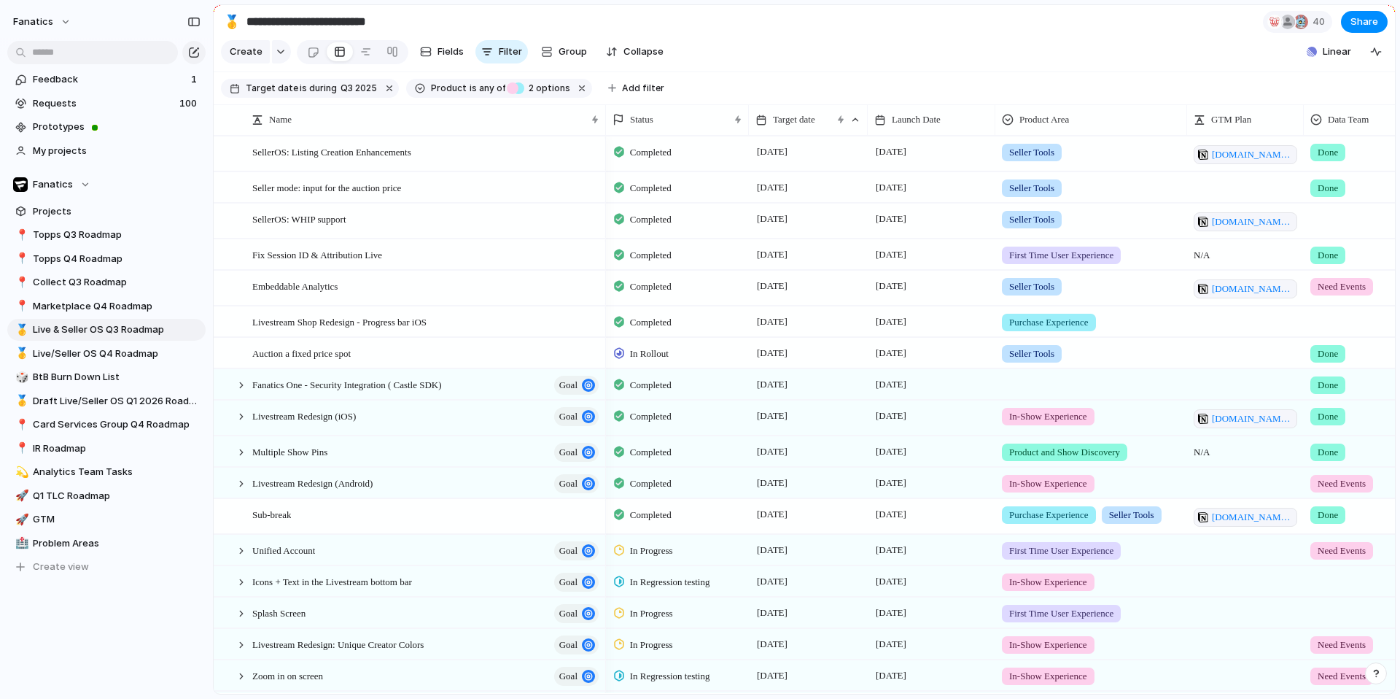
scroll to position [252, 0]
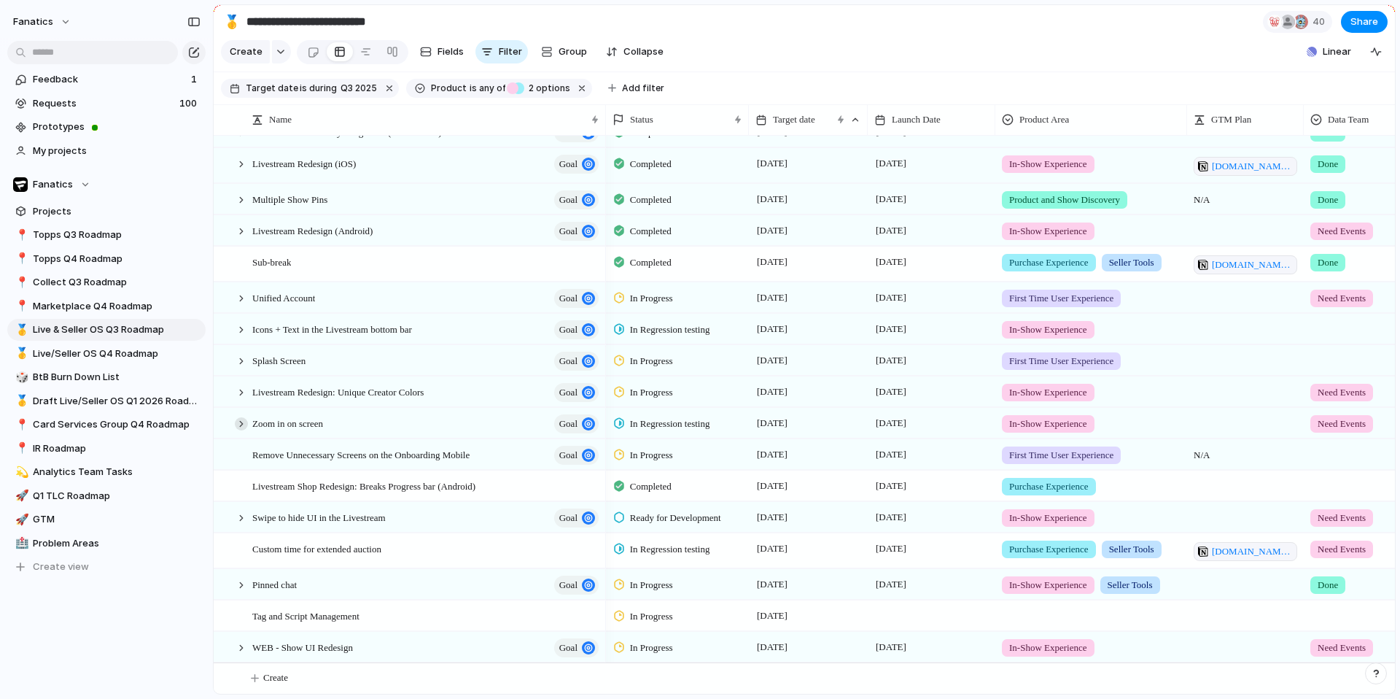
click at [238, 425] on div at bounding box center [241, 423] width 13 height 13
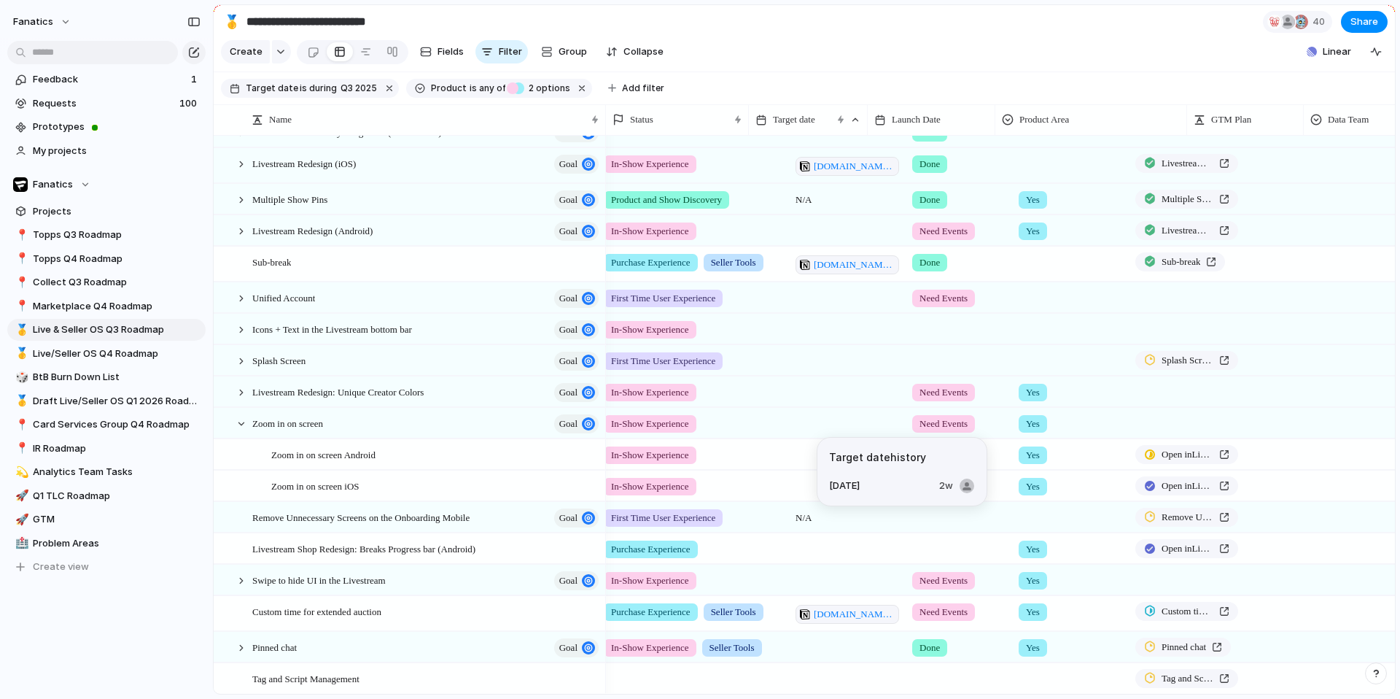
scroll to position [0, 448]
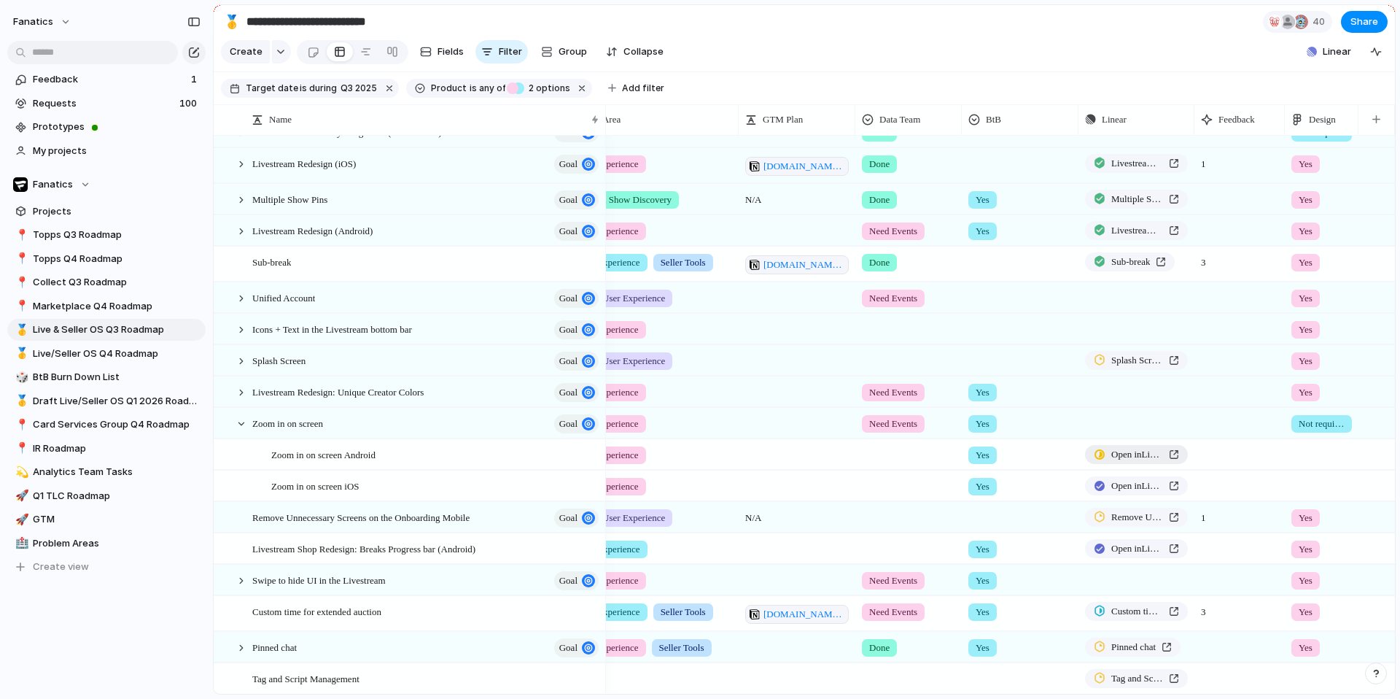
click at [1126, 458] on span "Open in Linear" at bounding box center [1137, 454] width 52 height 15
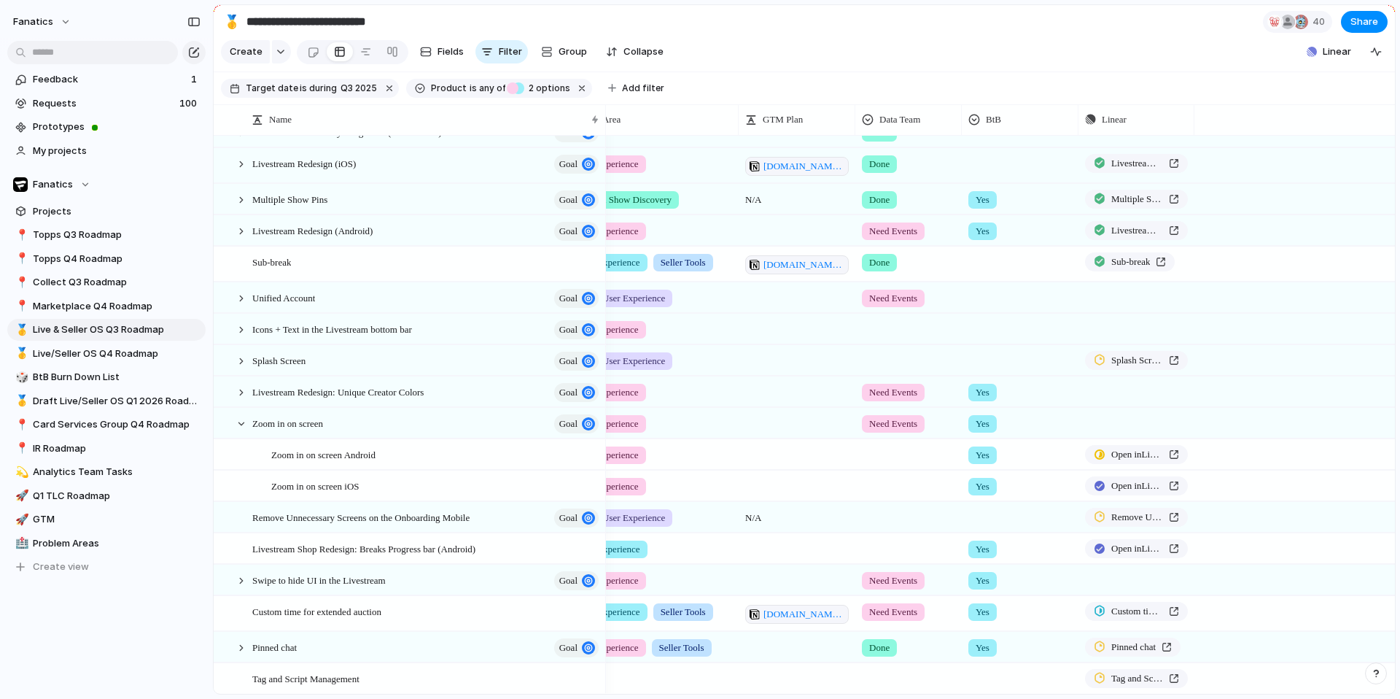
scroll to position [0, 0]
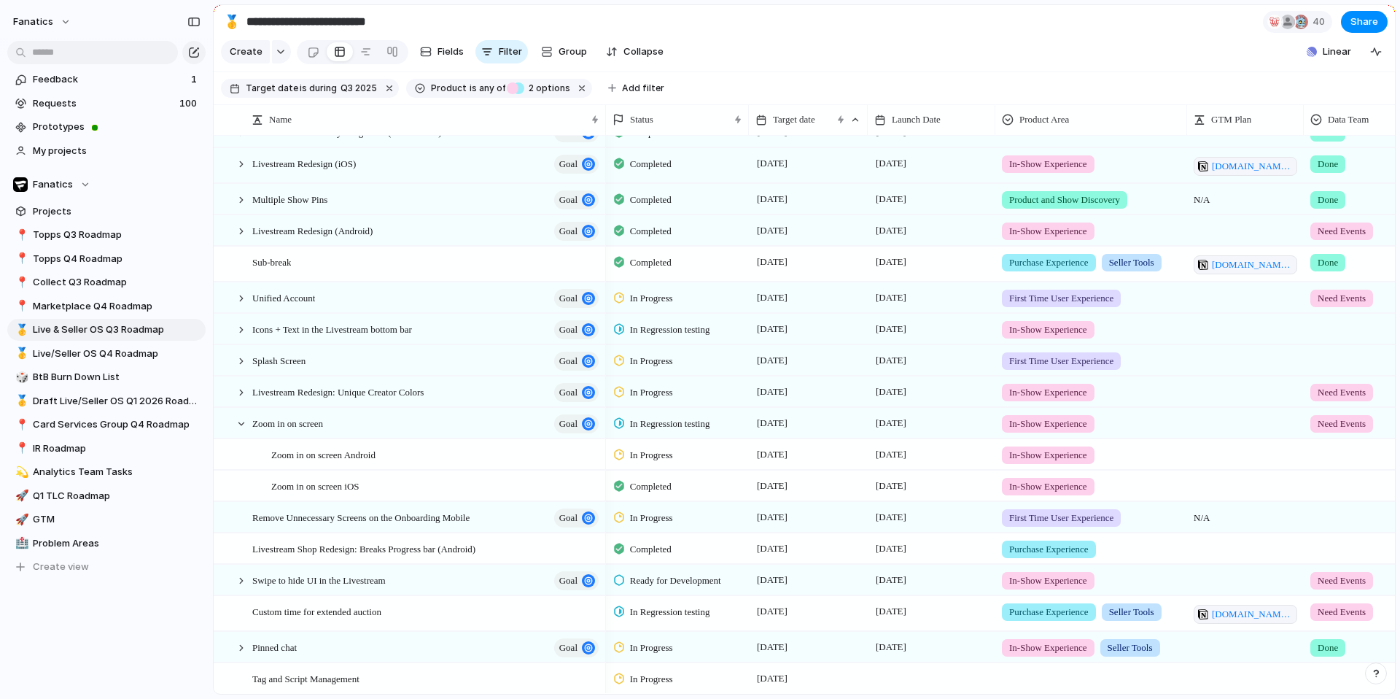
click at [650, 457] on span "In Progress" at bounding box center [651, 455] width 43 height 15
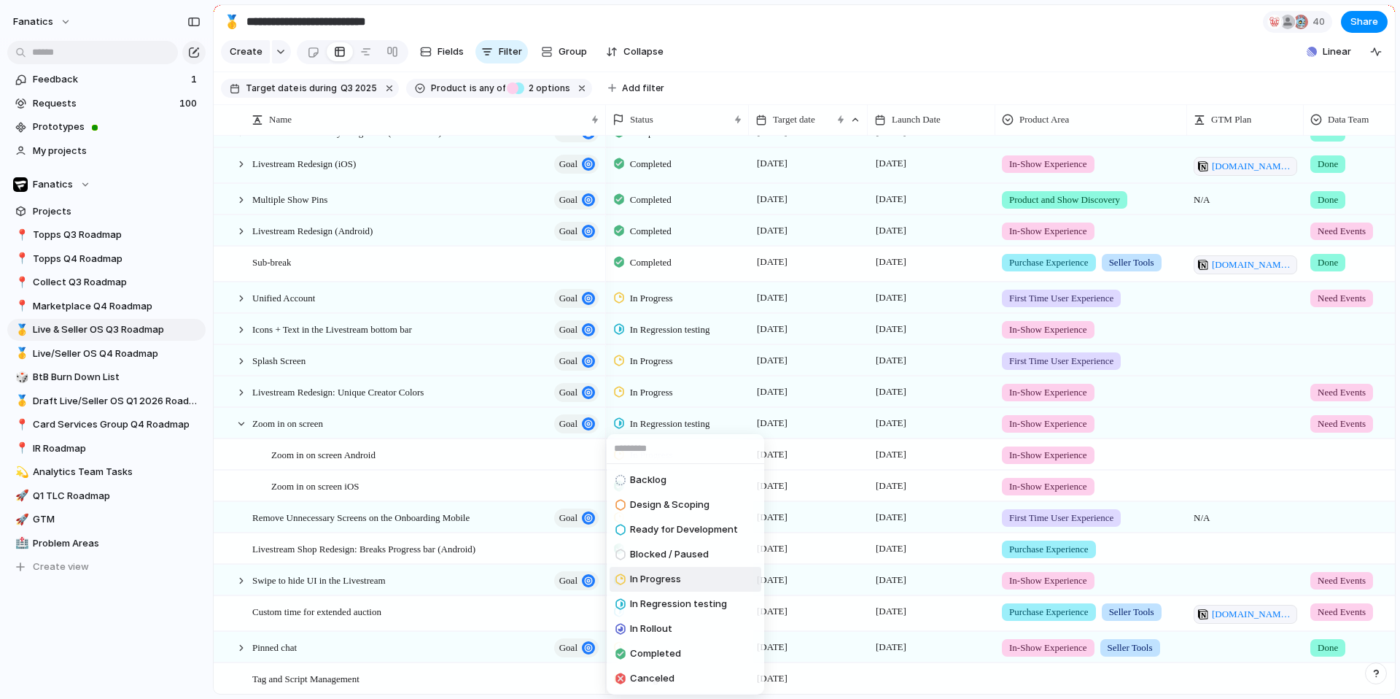
click at [105, 342] on div "Backlog Design & Scoping Ready for Development Blocked / Paused In Progress In …" at bounding box center [700, 349] width 1400 height 699
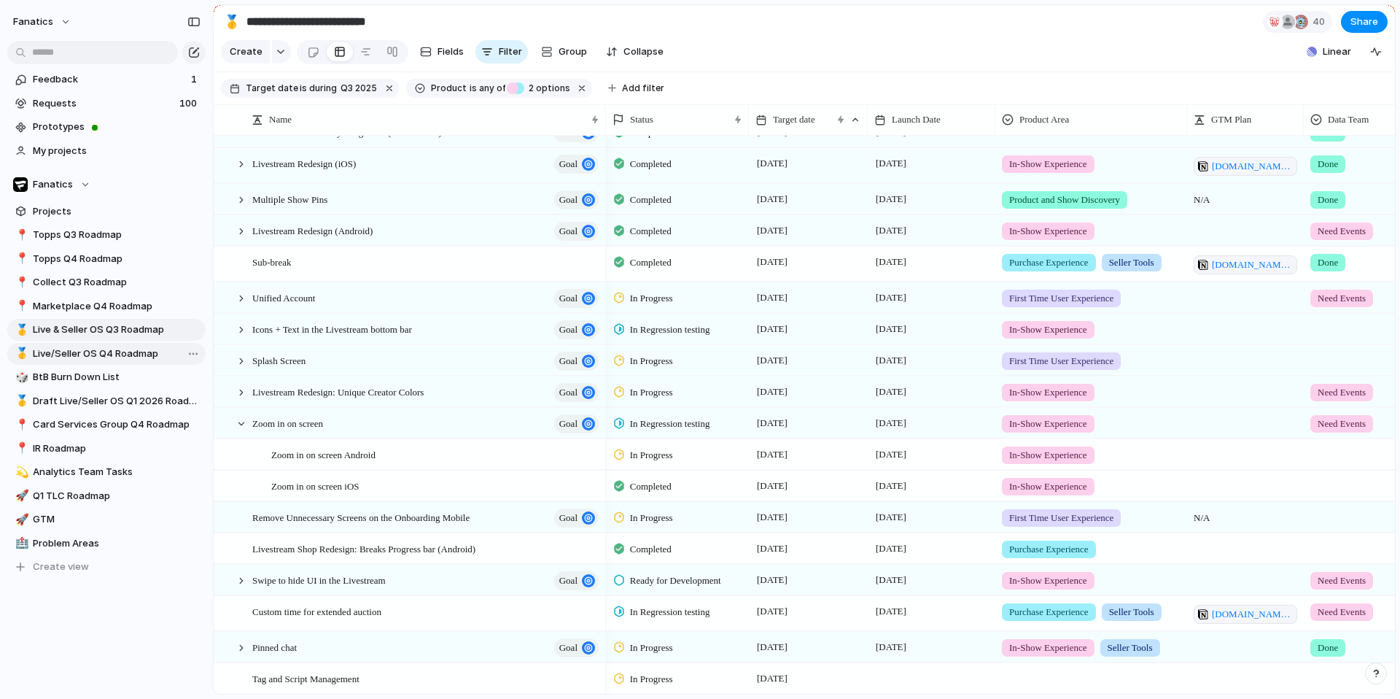
click at [98, 347] on span "Live/Seller OS Q4 Roadmap" at bounding box center [117, 353] width 168 height 15
type input "**********"
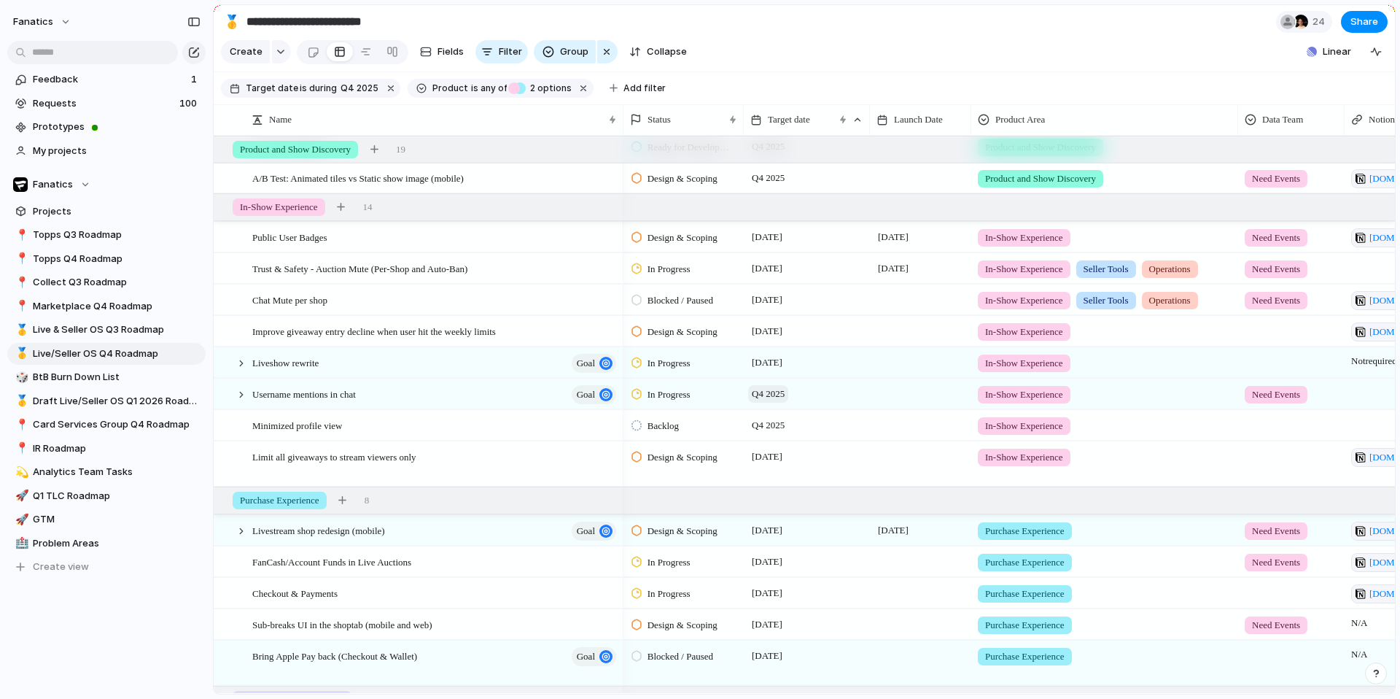
click at [757, 396] on span "Q4 2025" at bounding box center [768, 394] width 40 height 18
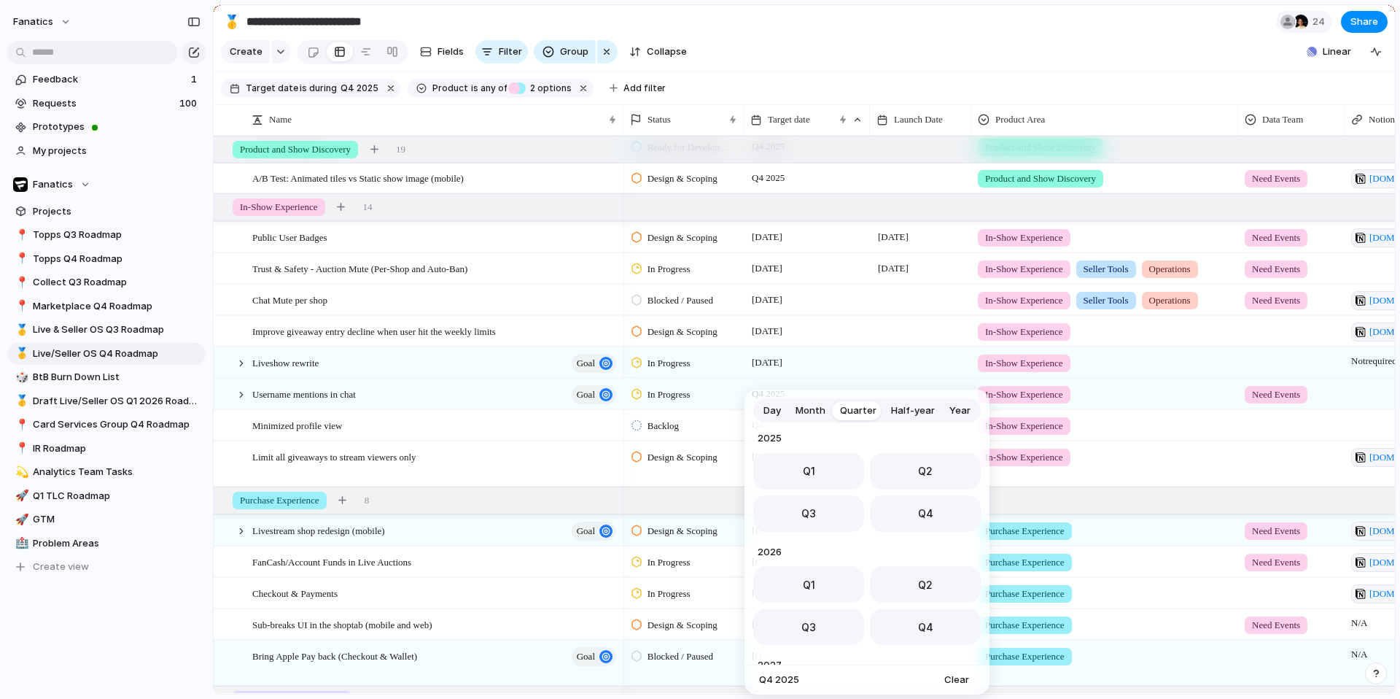
click at [810, 412] on span "Month" at bounding box center [811, 410] width 30 height 15
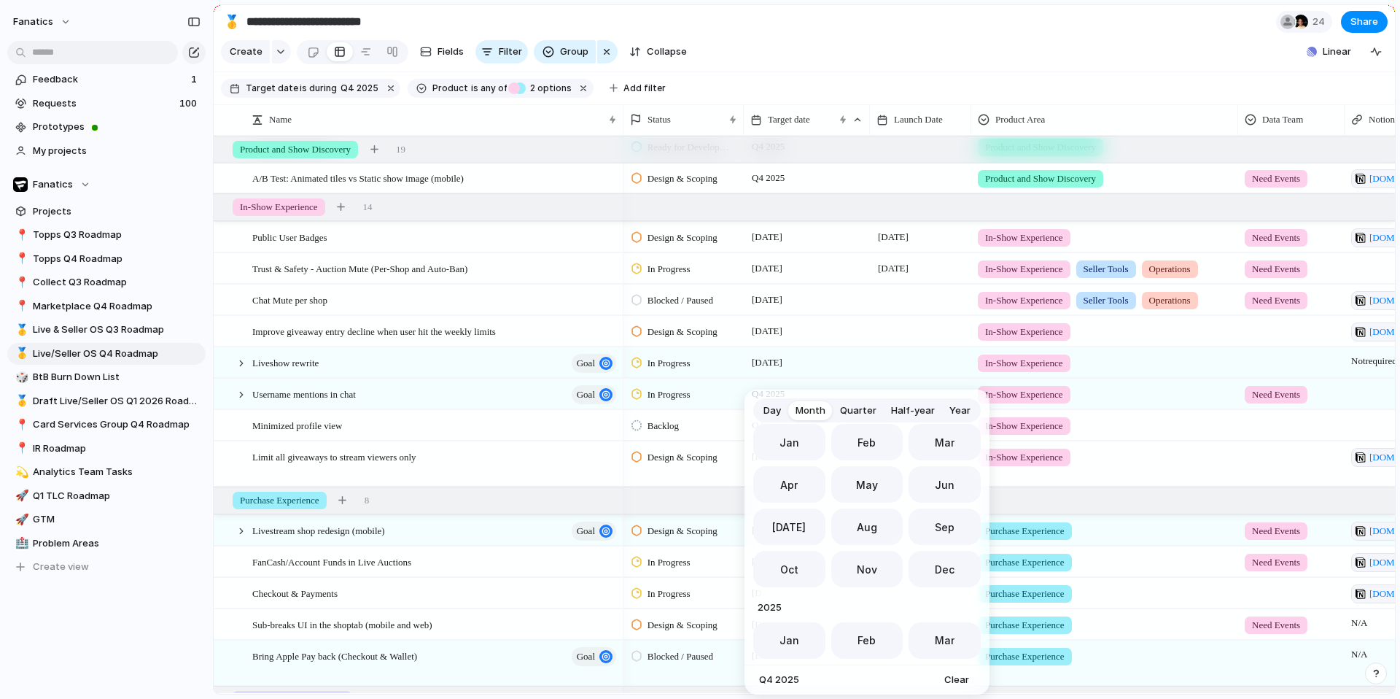
scroll to position [400, 0]
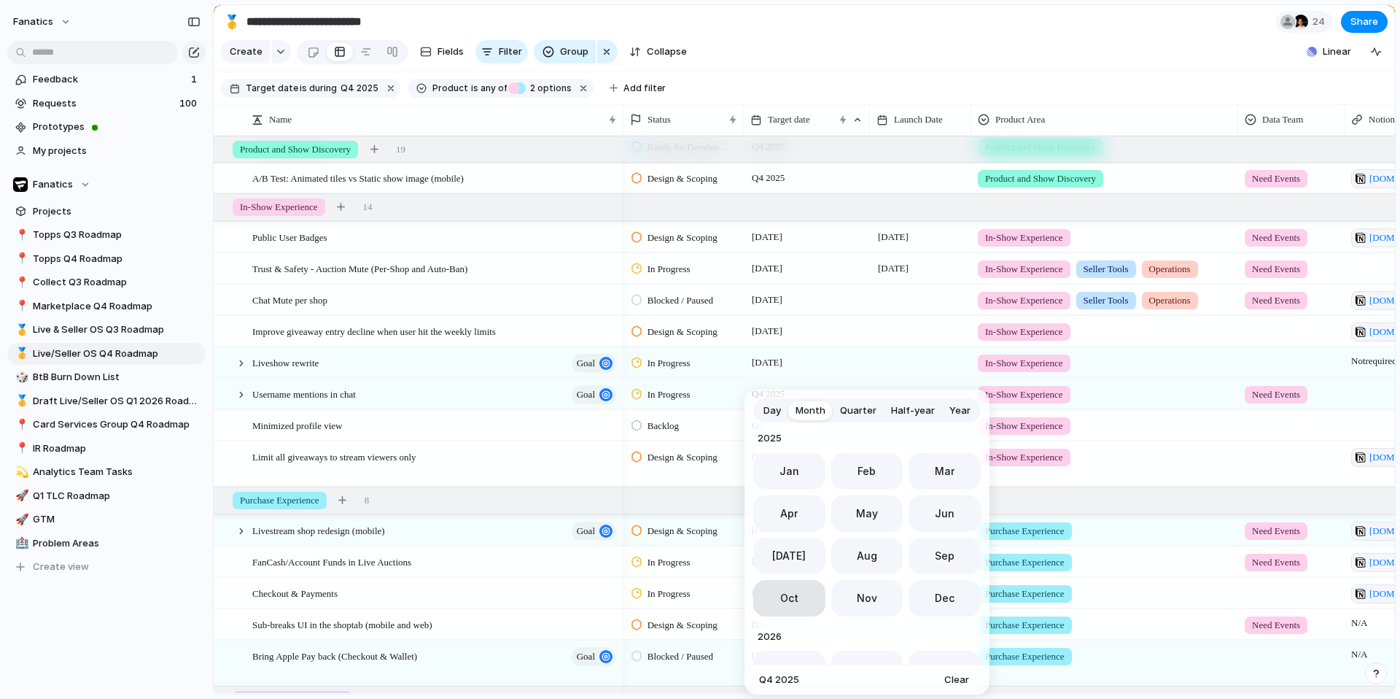
click at [786, 606] on button "Oct" at bounding box center [789, 598] width 72 height 36
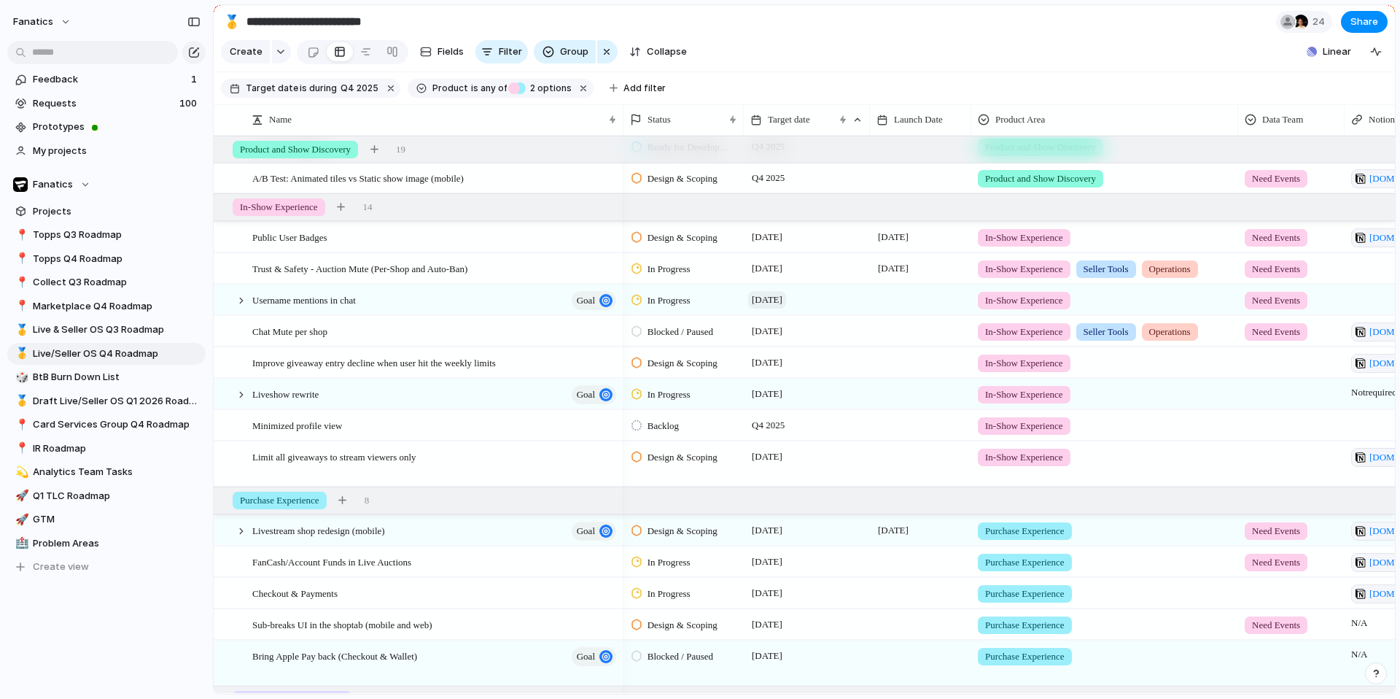
click at [783, 301] on span "[DATE]" at bounding box center [767, 300] width 38 height 18
click at [238, 292] on div "Day Month Quarter Half-year Year [DATE] Feb Mar Apr May Jun [DATE] Aug Sep Oct …" at bounding box center [700, 349] width 1400 height 699
click at [238, 303] on div at bounding box center [241, 300] width 13 height 13
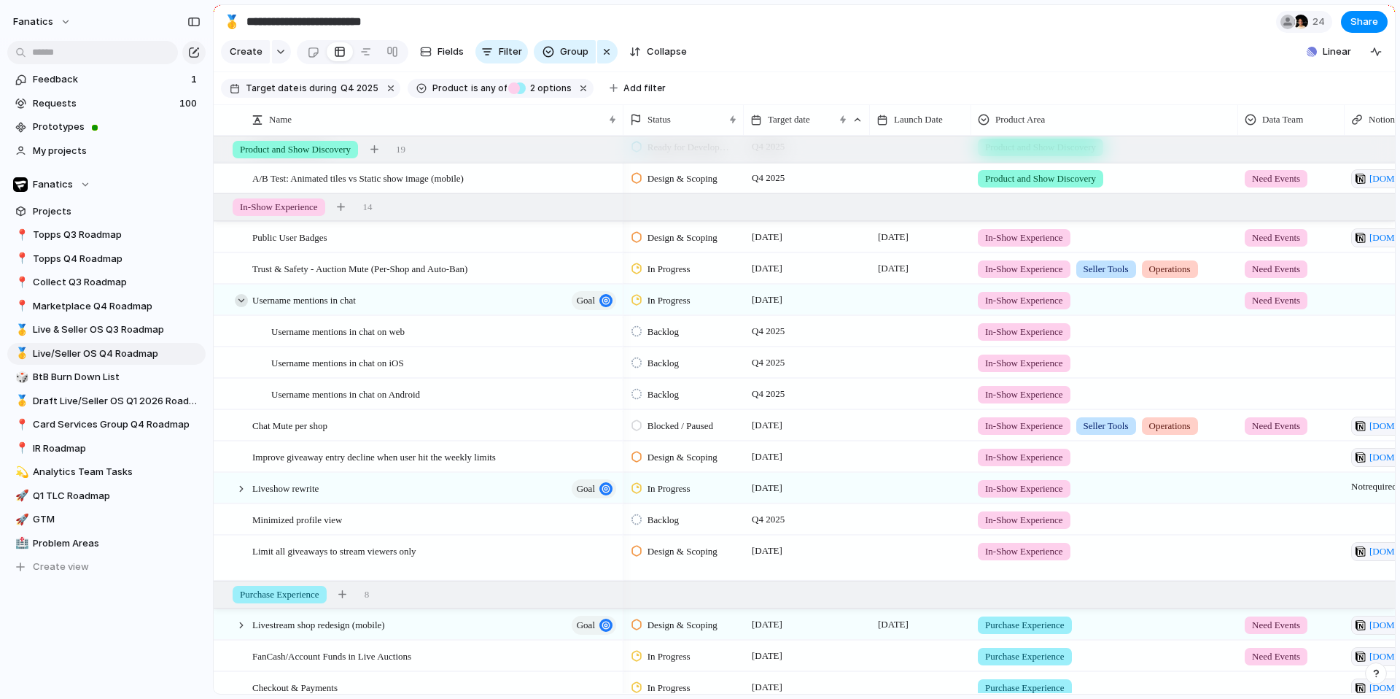
click at [240, 300] on div at bounding box center [241, 300] width 13 height 13
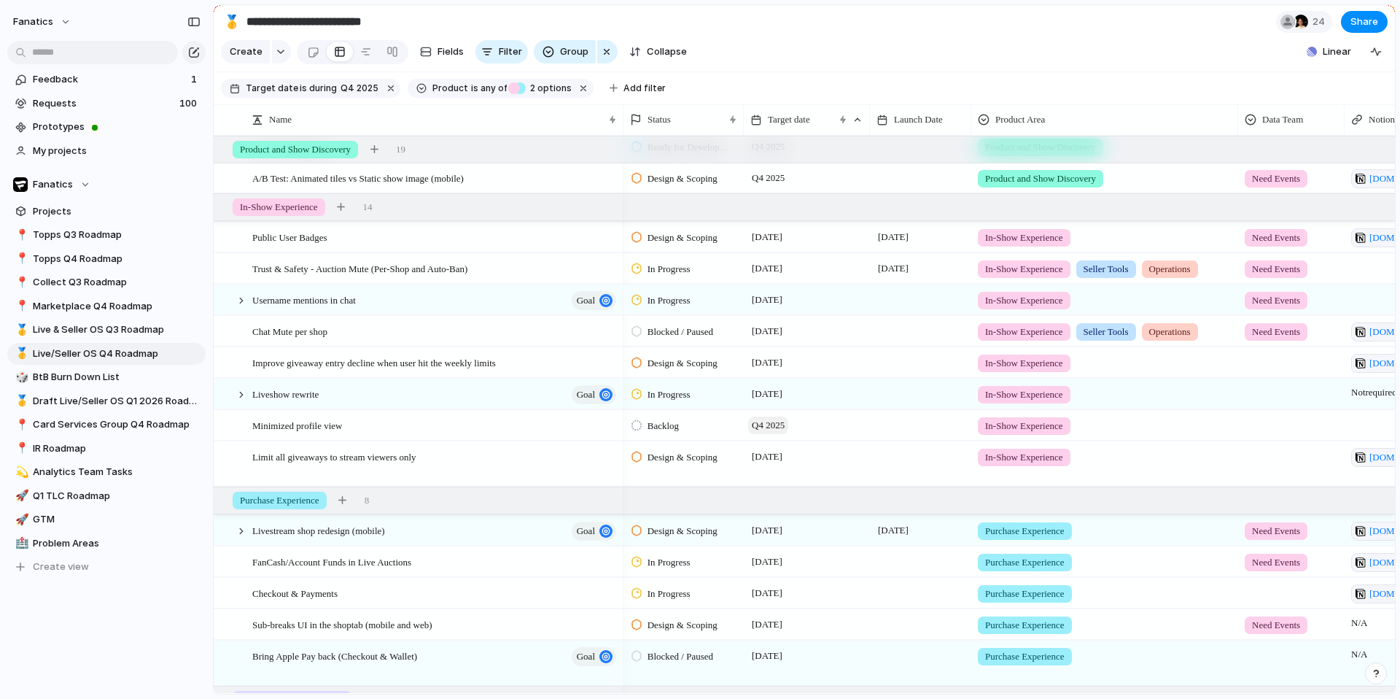
click at [765, 426] on span "Q4 2025" at bounding box center [768, 425] width 40 height 18
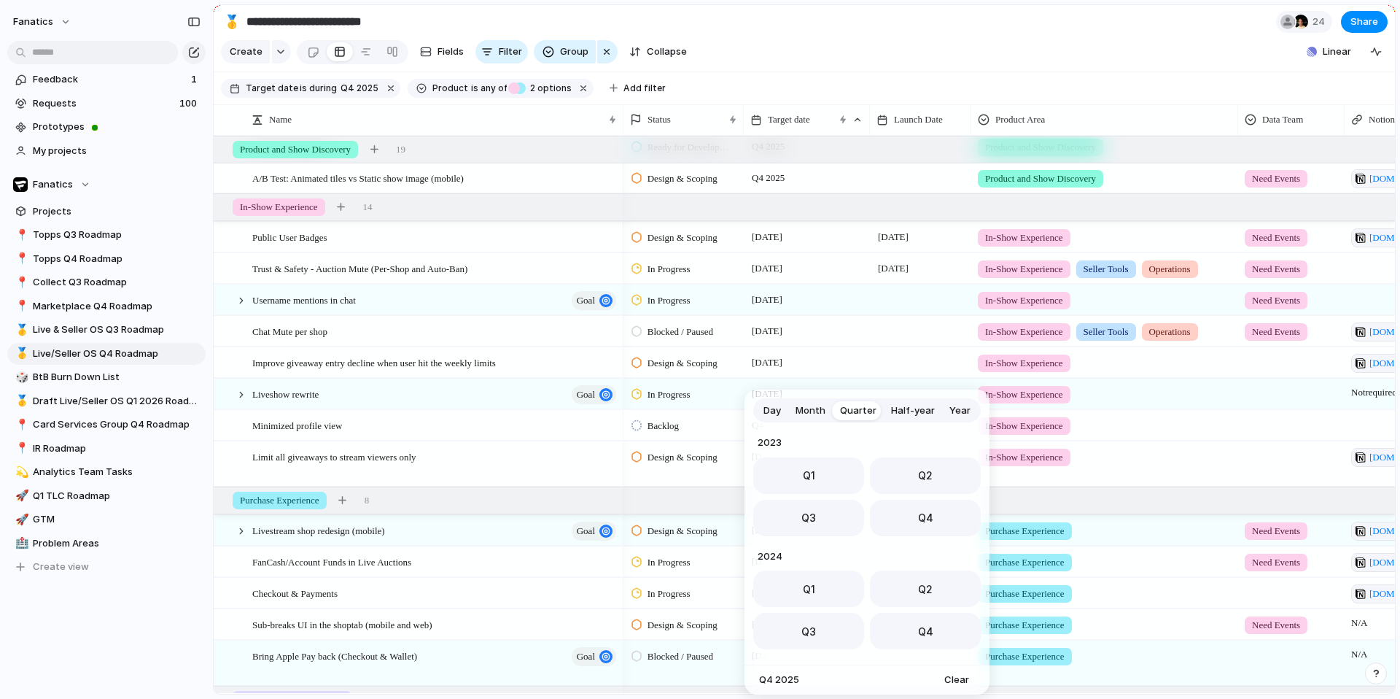
scroll to position [231, 0]
click at [791, 580] on button "Q1" at bounding box center [808, 584] width 111 height 36
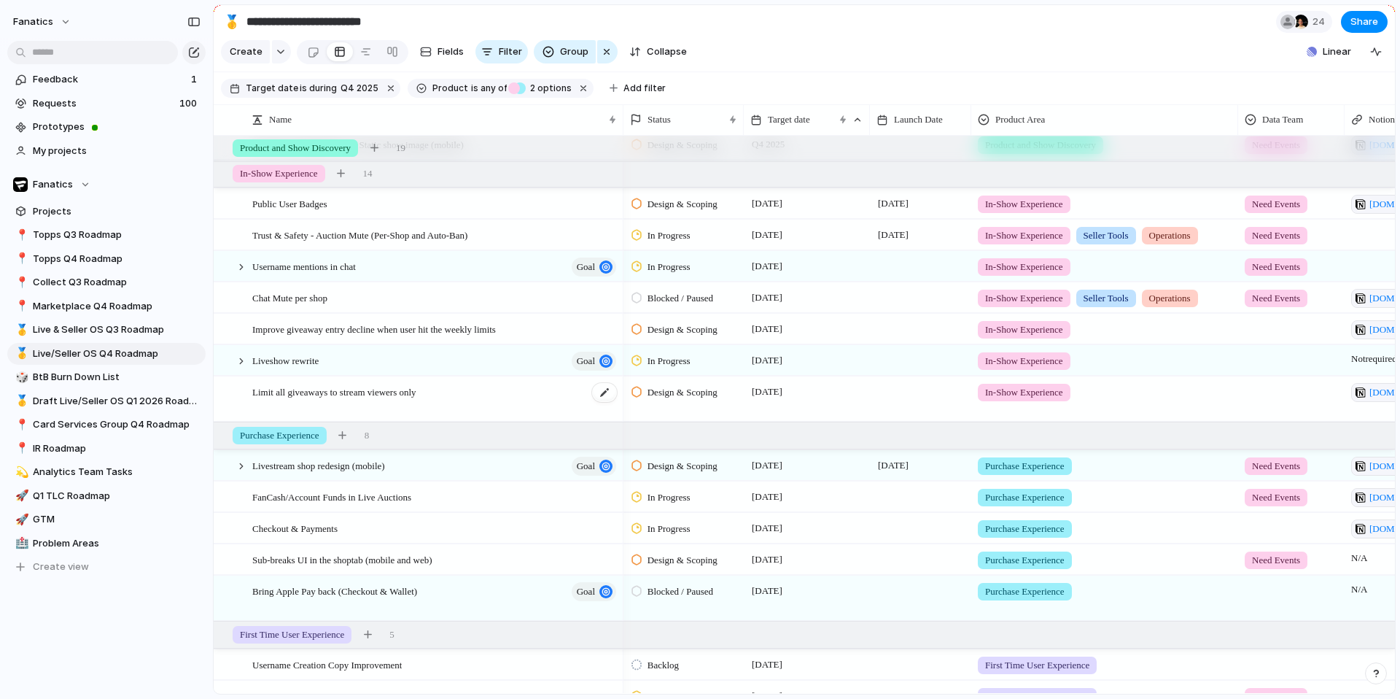
scroll to position [287, 0]
click at [392, 324] on span "Improve giveaway entry decline when user hit the weekly limits" at bounding box center [374, 327] width 244 height 17
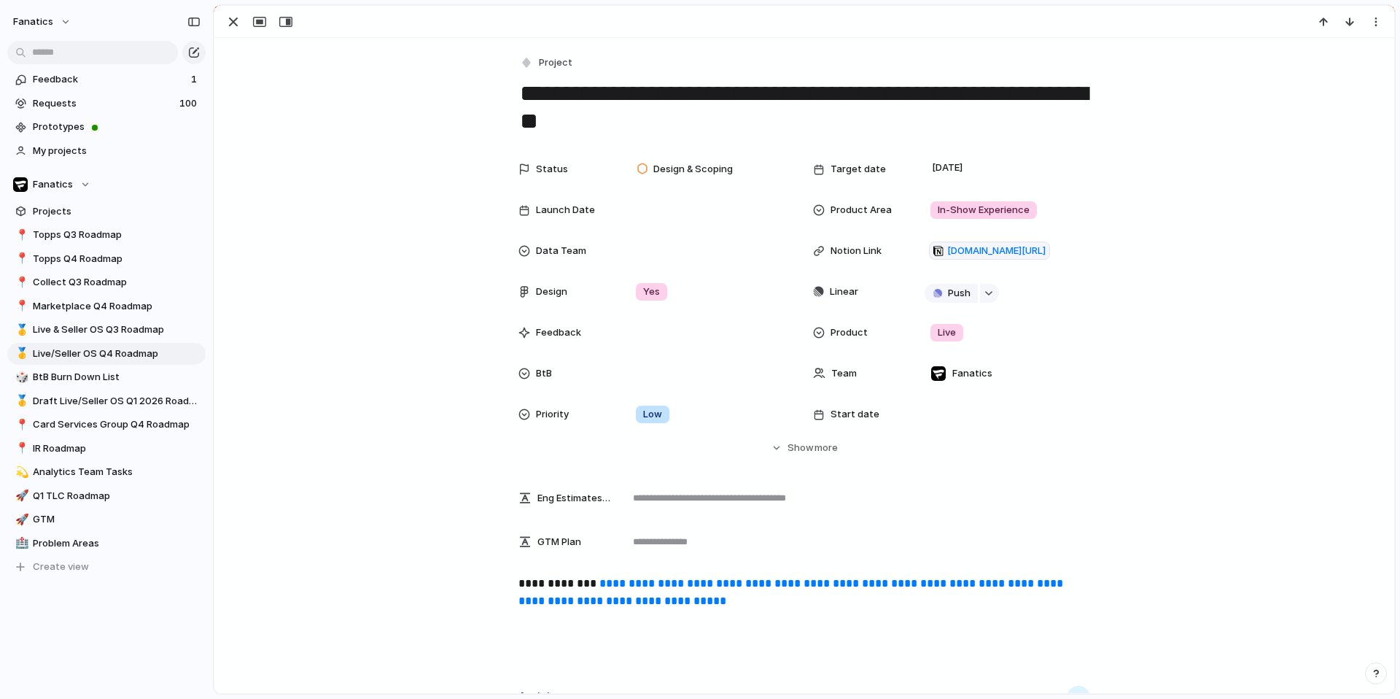
click at [237, 11] on div at bounding box center [804, 22] width 1180 height 32
click at [235, 30] on div "button" at bounding box center [234, 22] width 18 height 18
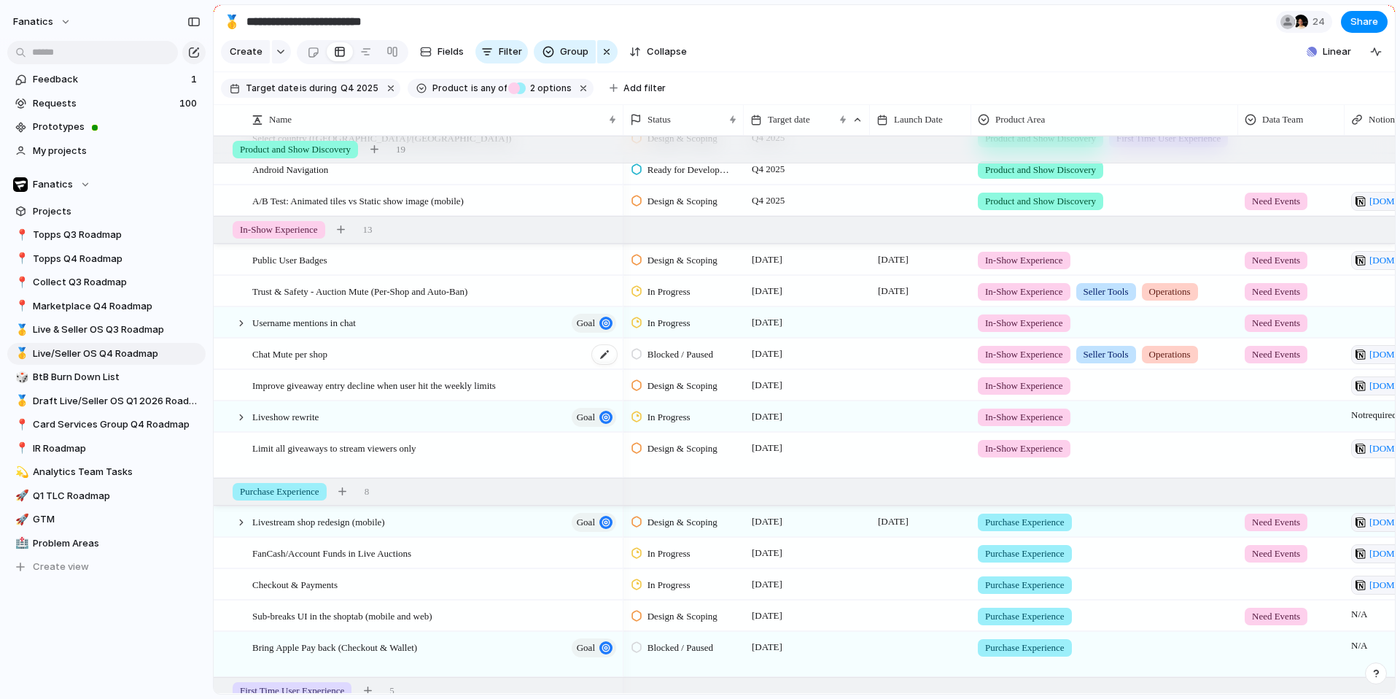
scroll to position [332, 0]
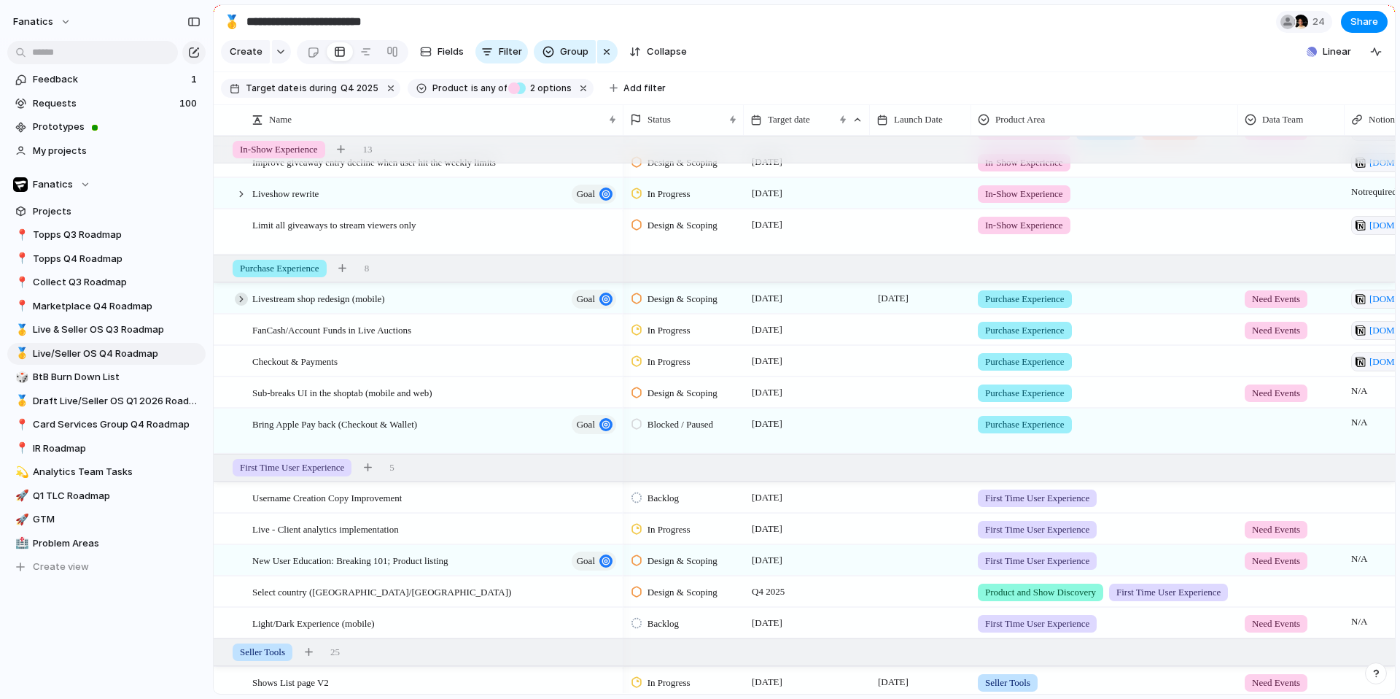
click at [240, 299] on div at bounding box center [241, 298] width 13 height 13
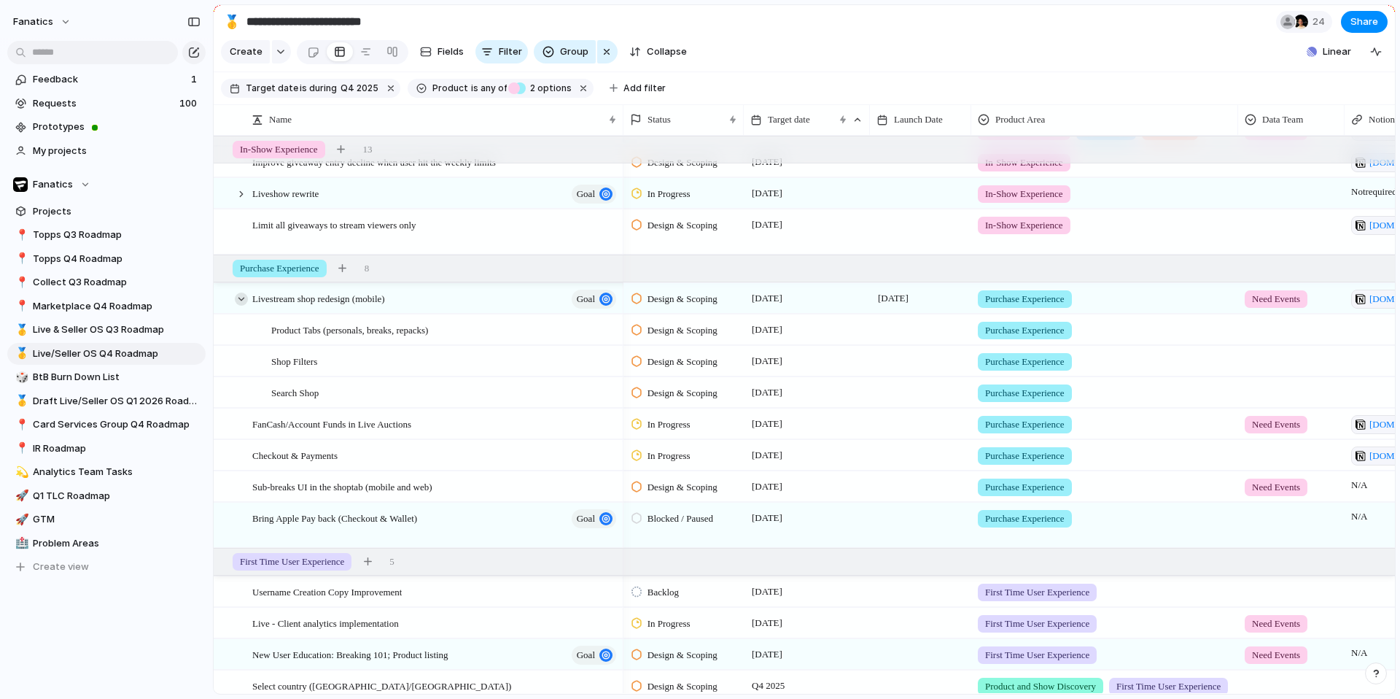
click at [237, 298] on div at bounding box center [241, 298] width 13 height 13
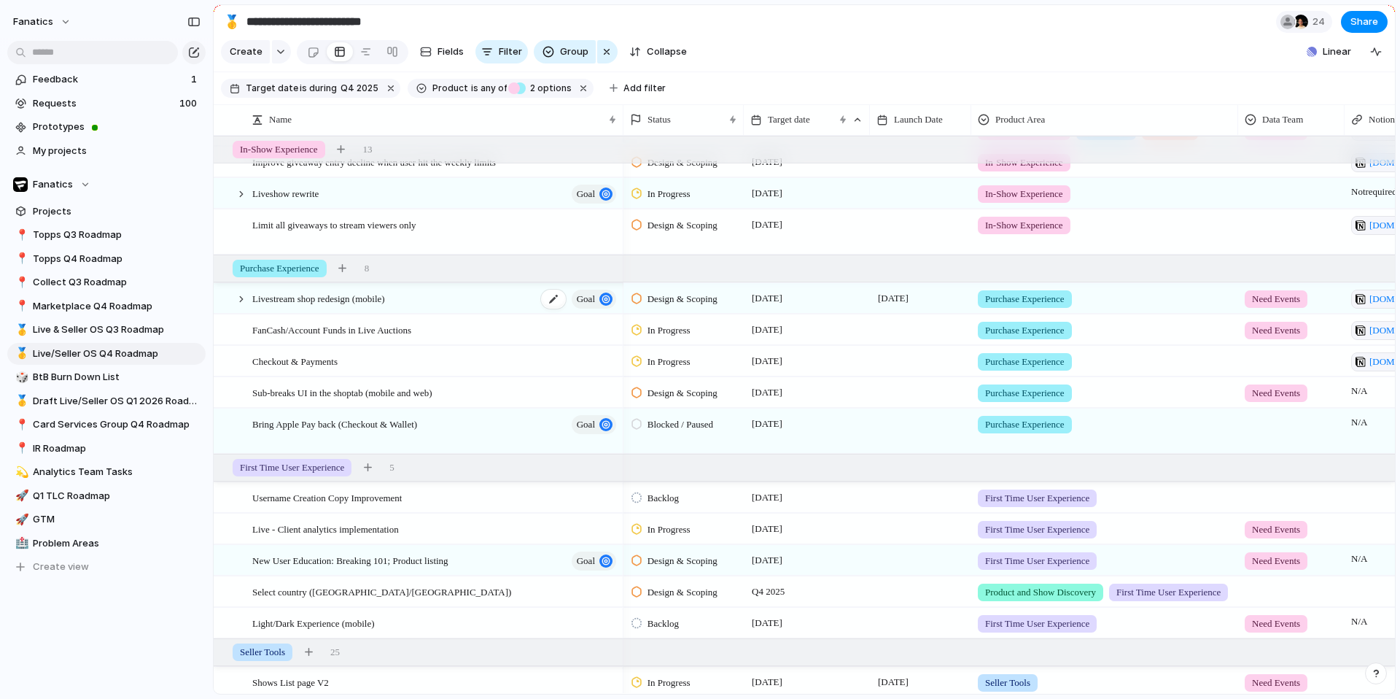
click at [270, 298] on span "Livestream shop redesign (mobile)" at bounding box center [318, 298] width 133 height 17
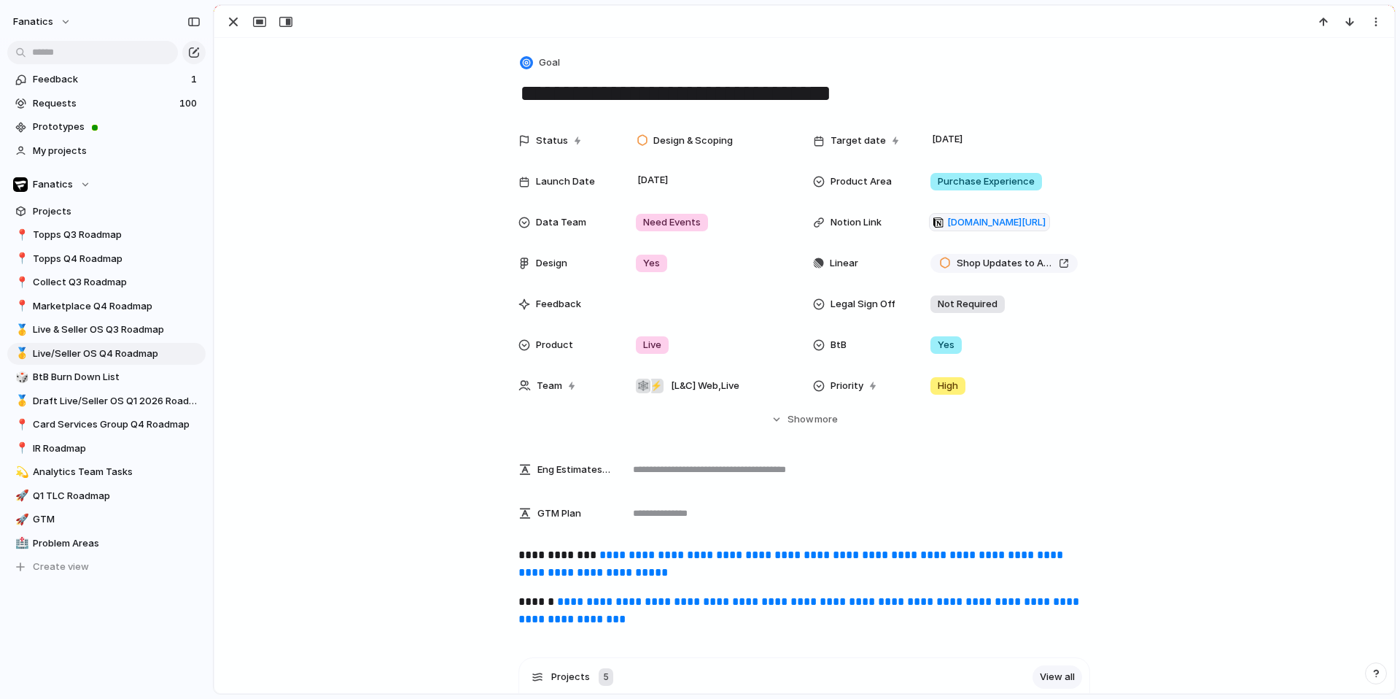
click at [599, 599] on link "**********" at bounding box center [800, 610] width 564 height 28
click at [231, 22] on div "button" at bounding box center [234, 22] width 18 height 18
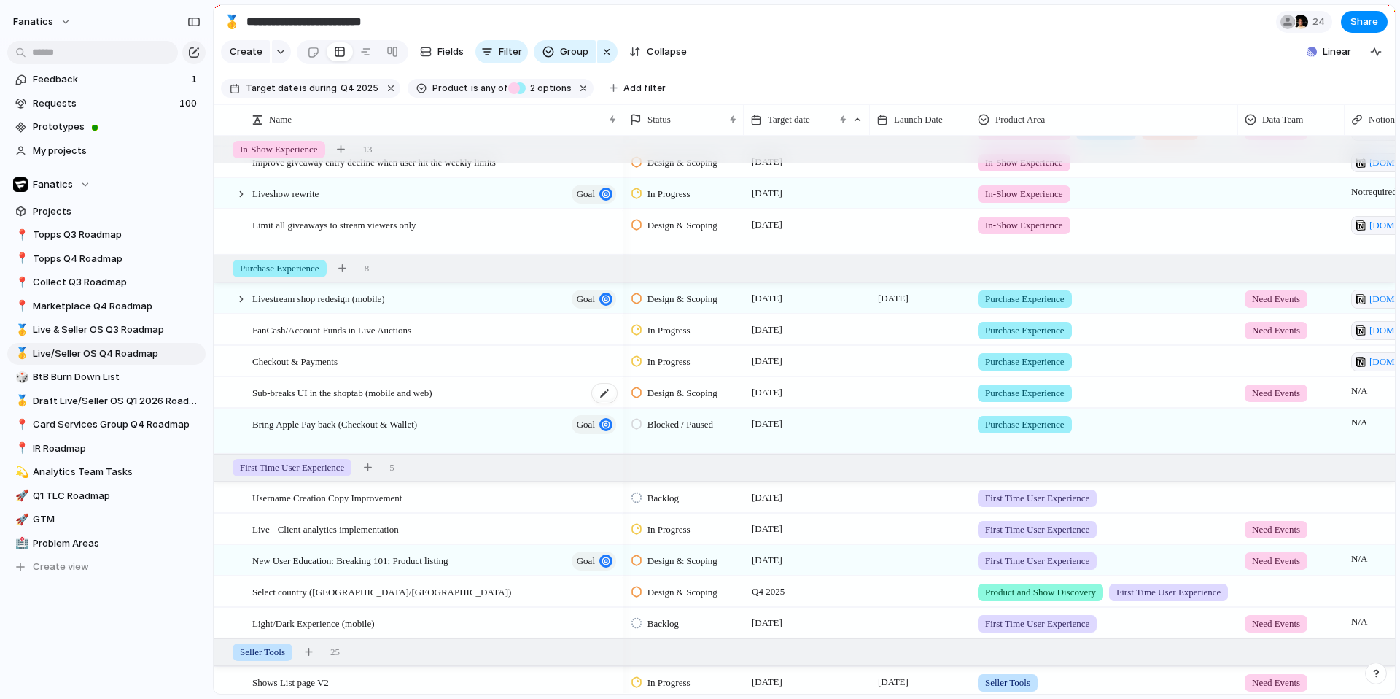
click at [357, 386] on span "Sub-breaks UI in the shoptab (mobile and web)" at bounding box center [342, 392] width 180 height 17
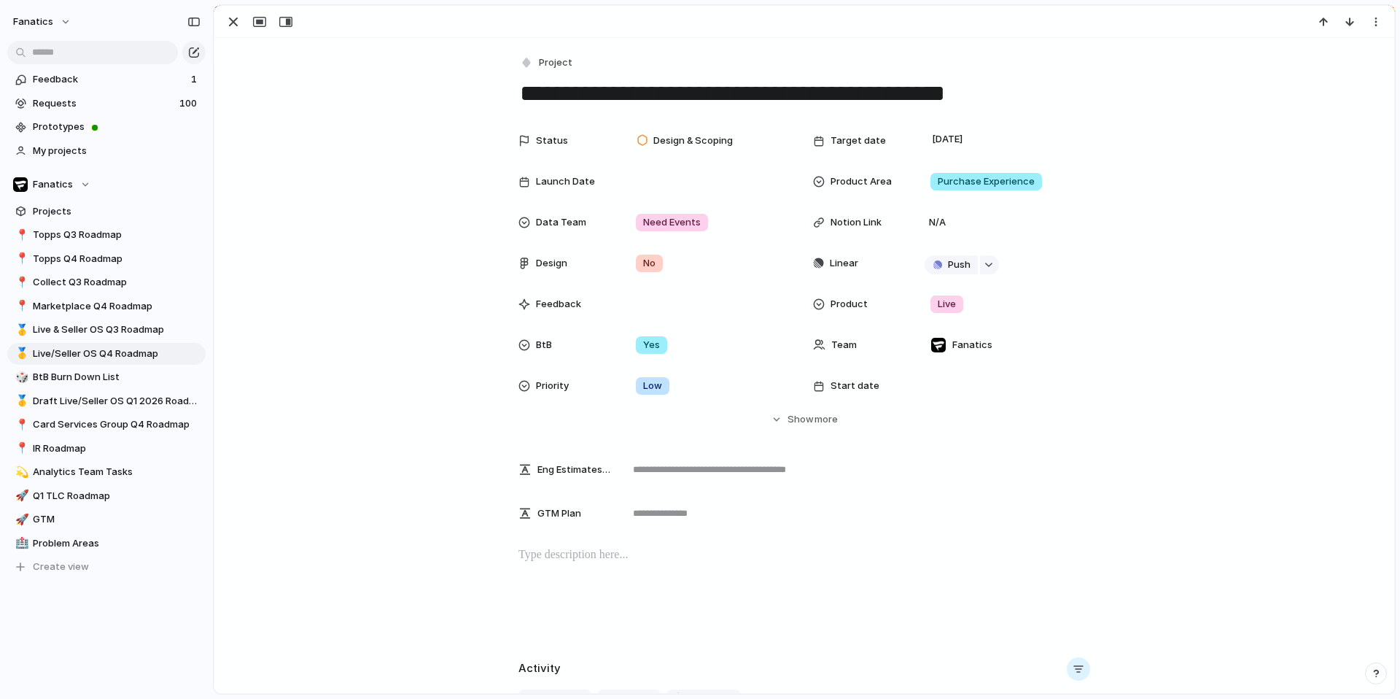
click at [549, 564] on div at bounding box center [804, 592] width 1145 height 93
drag, startPoint x: 825, startPoint y: 90, endPoint x: 1000, endPoint y: 89, distance: 175.0
click at [1000, 90] on textarea "**********" at bounding box center [804, 93] width 572 height 31
click at [230, 20] on div "button" at bounding box center [234, 22] width 18 height 18
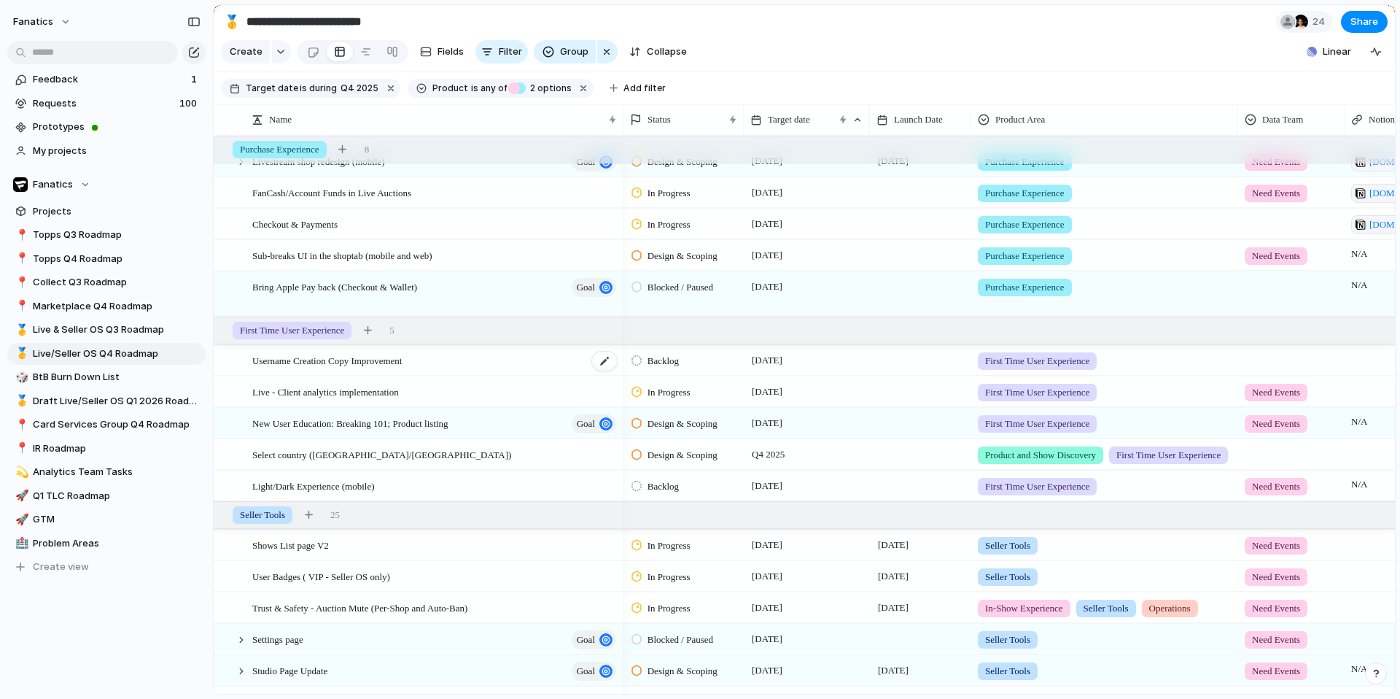
click at [377, 358] on span "Username Creation Copy Improvement" at bounding box center [326, 359] width 149 height 17
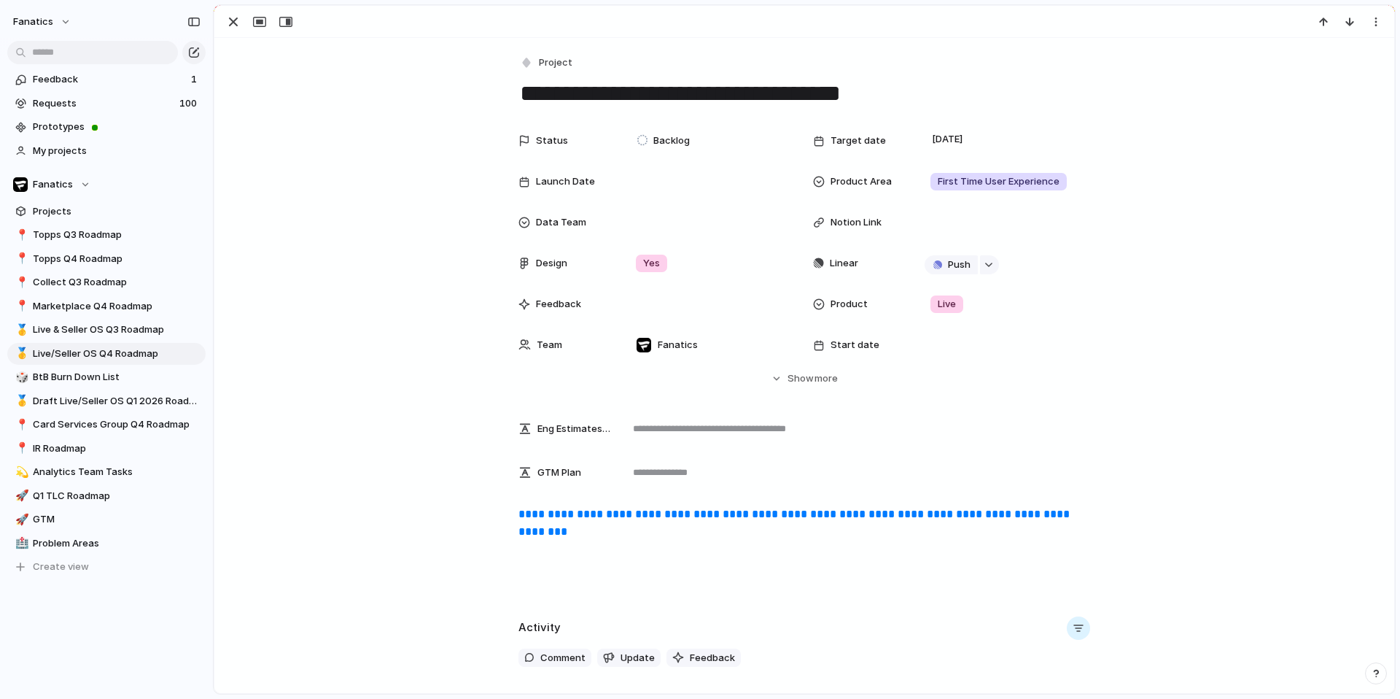
click at [613, 510] on link "**********" at bounding box center [795, 522] width 554 height 28
click at [570, 586] on div "**********" at bounding box center [804, 551] width 1145 height 93
click at [229, 24] on div "button" at bounding box center [234, 22] width 18 height 18
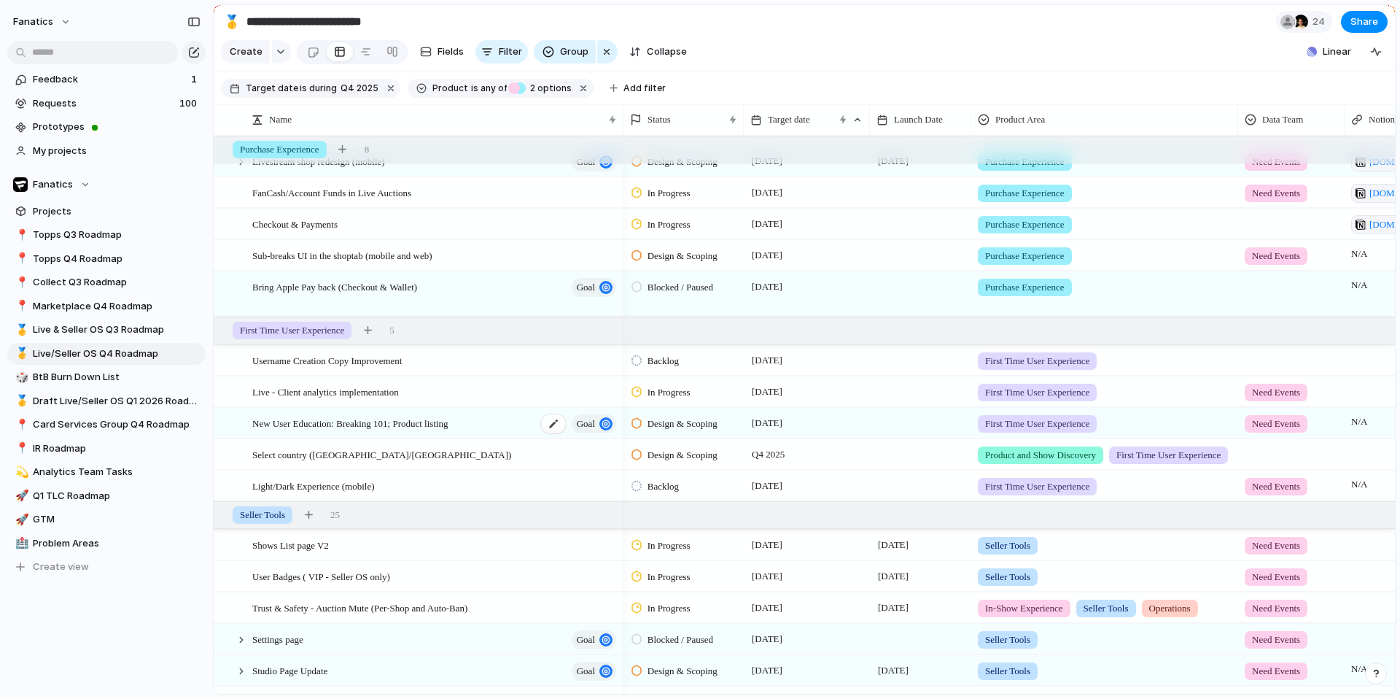
click at [330, 424] on span "New User Education: Breaking 101; Product listing" at bounding box center [350, 422] width 196 height 17
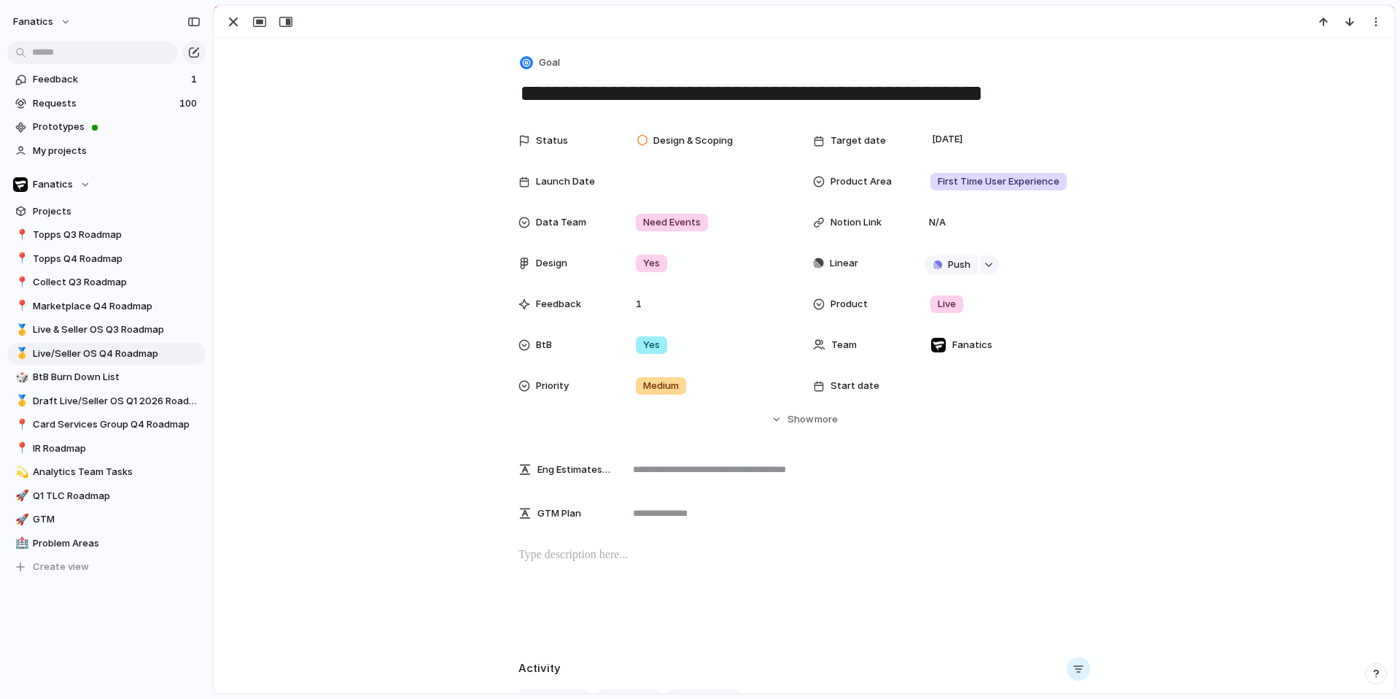
click at [572, 571] on div at bounding box center [804, 592] width 1145 height 93
click at [230, 17] on div "button" at bounding box center [234, 22] width 18 height 18
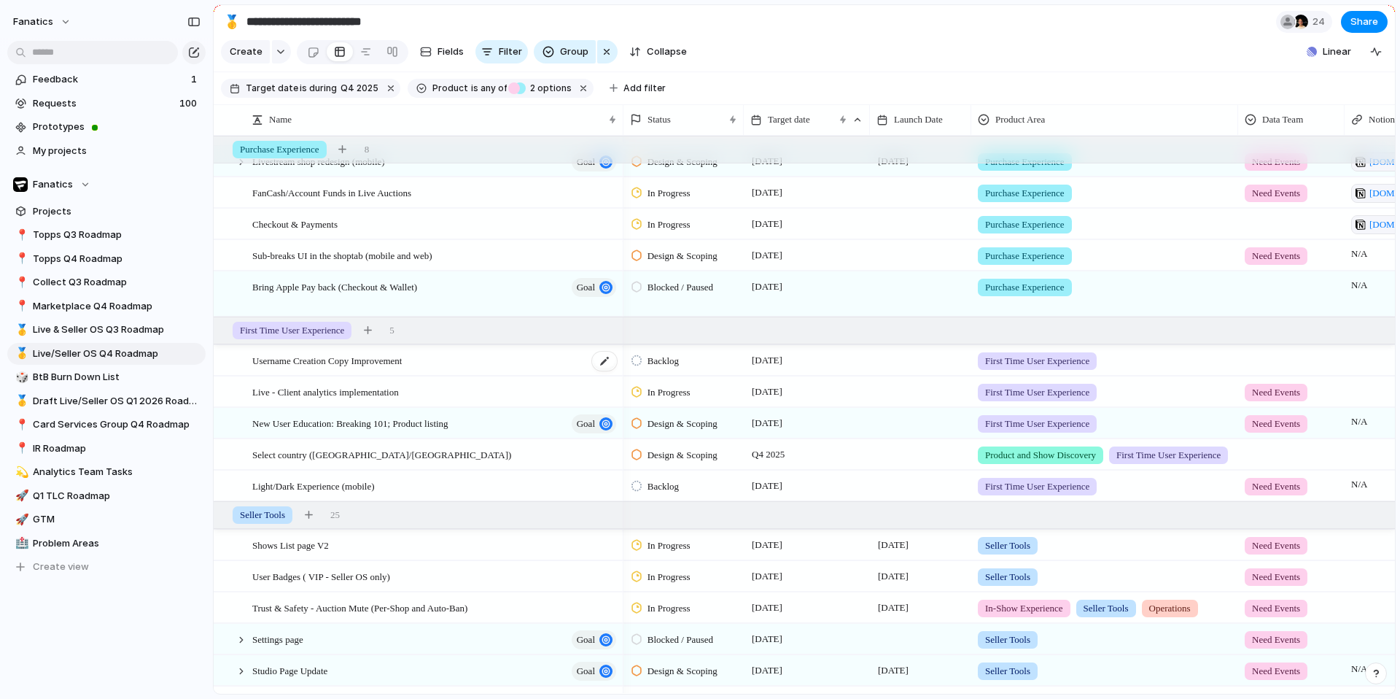
click at [291, 360] on span "Username Creation Copy Improvement" at bounding box center [326, 359] width 149 height 17
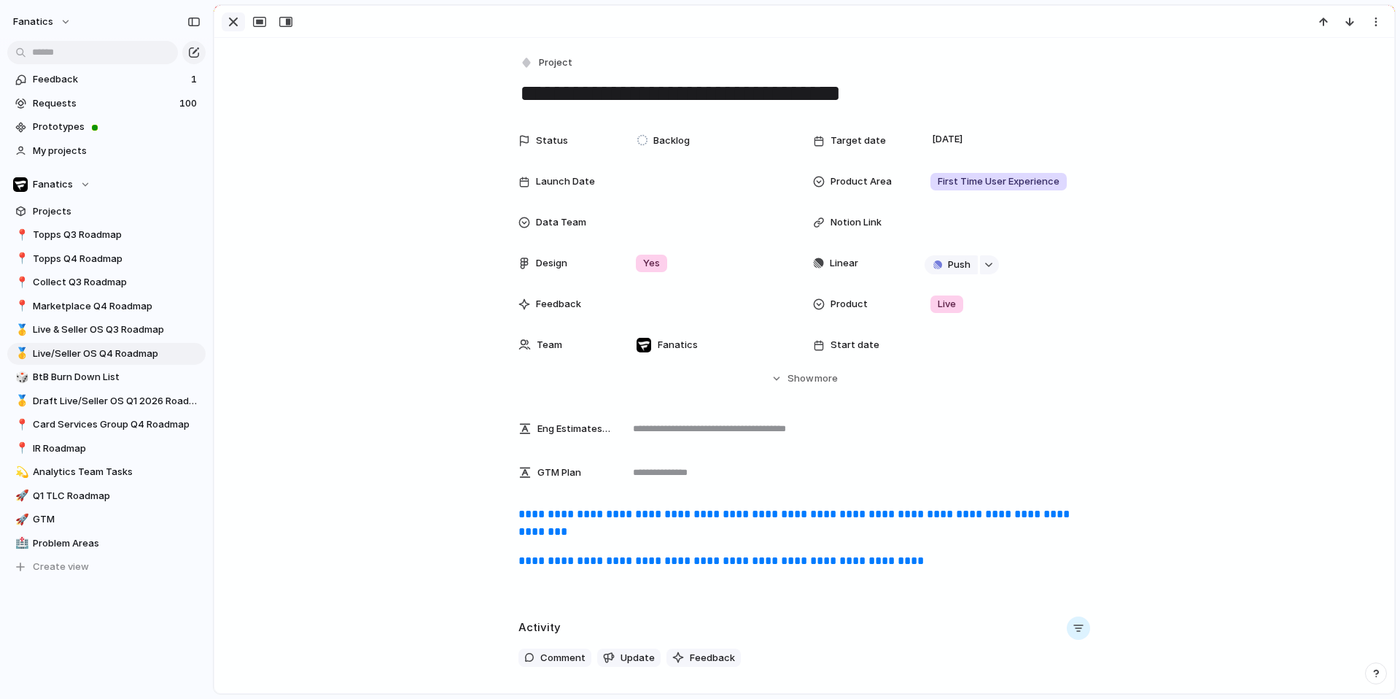
click at [228, 20] on div "button" at bounding box center [234, 22] width 18 height 18
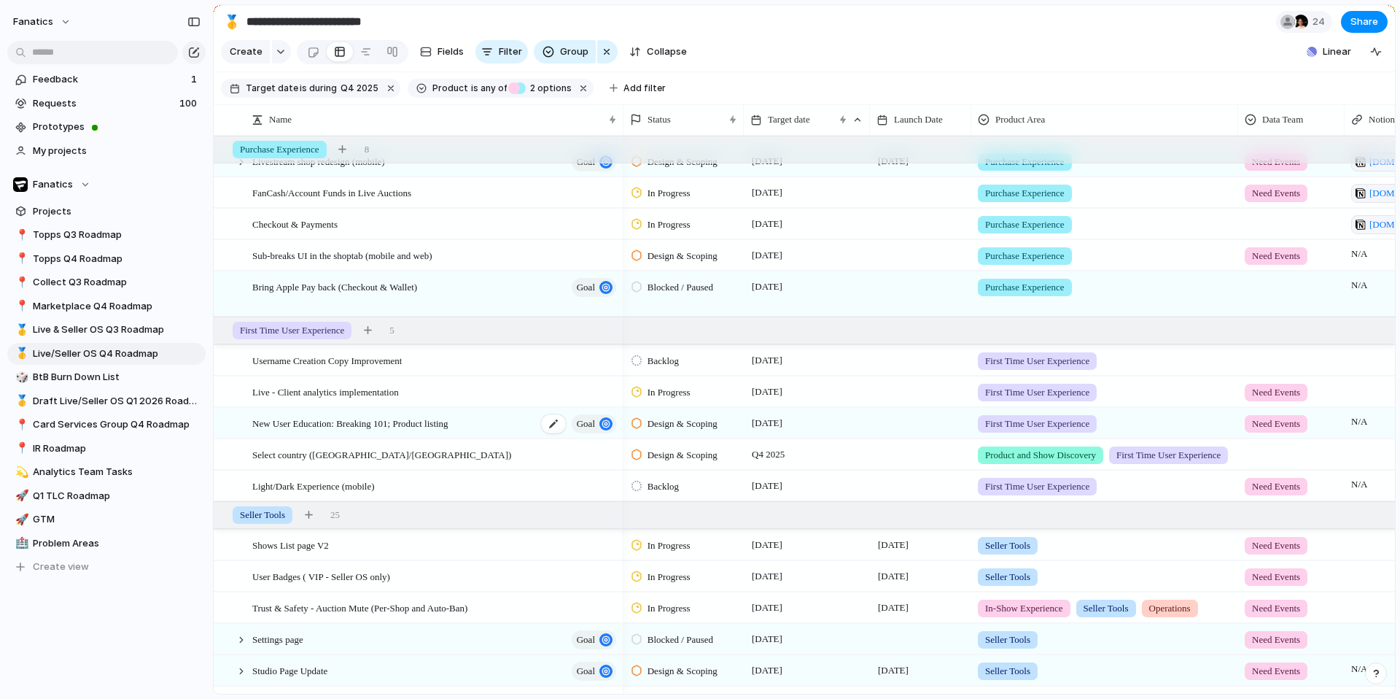
click at [353, 426] on span "New User Education: Breaking 101; Product listing" at bounding box center [350, 422] width 196 height 17
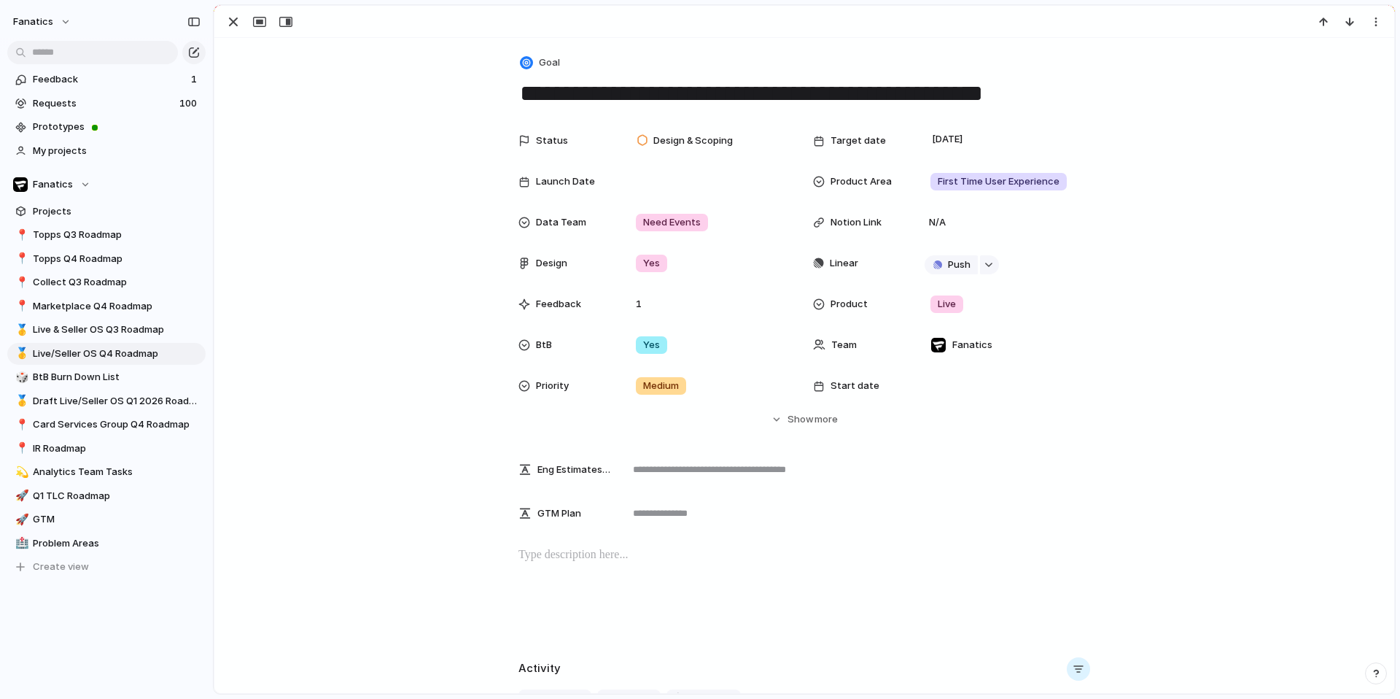
click at [583, 572] on div at bounding box center [804, 592] width 1145 height 93
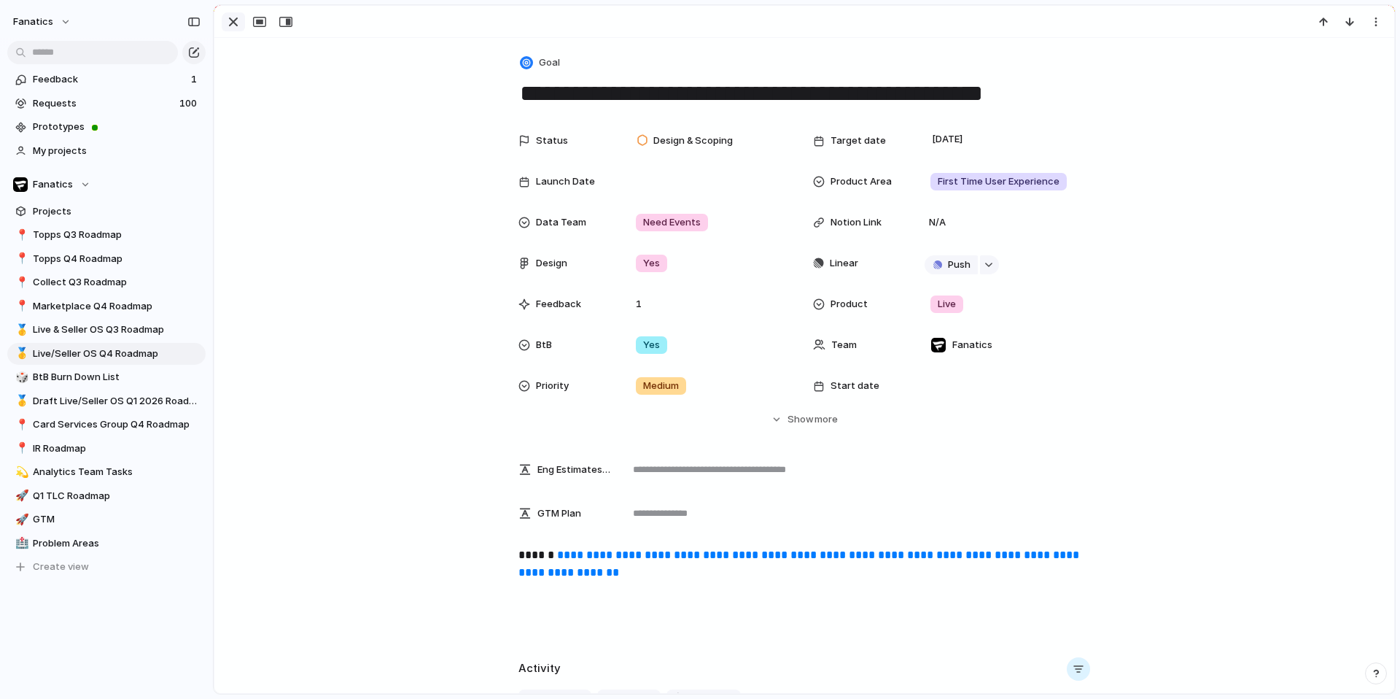
click at [236, 22] on div "button" at bounding box center [234, 22] width 18 height 18
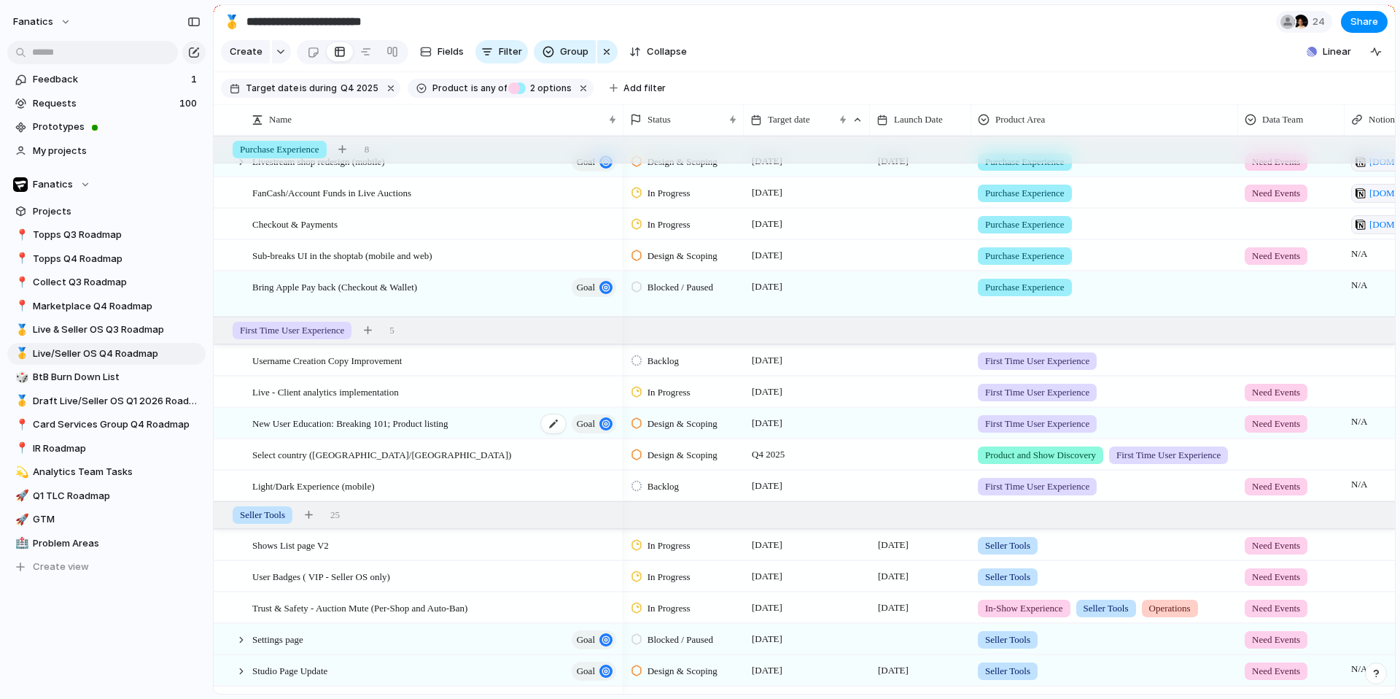
scroll to position [599, 0]
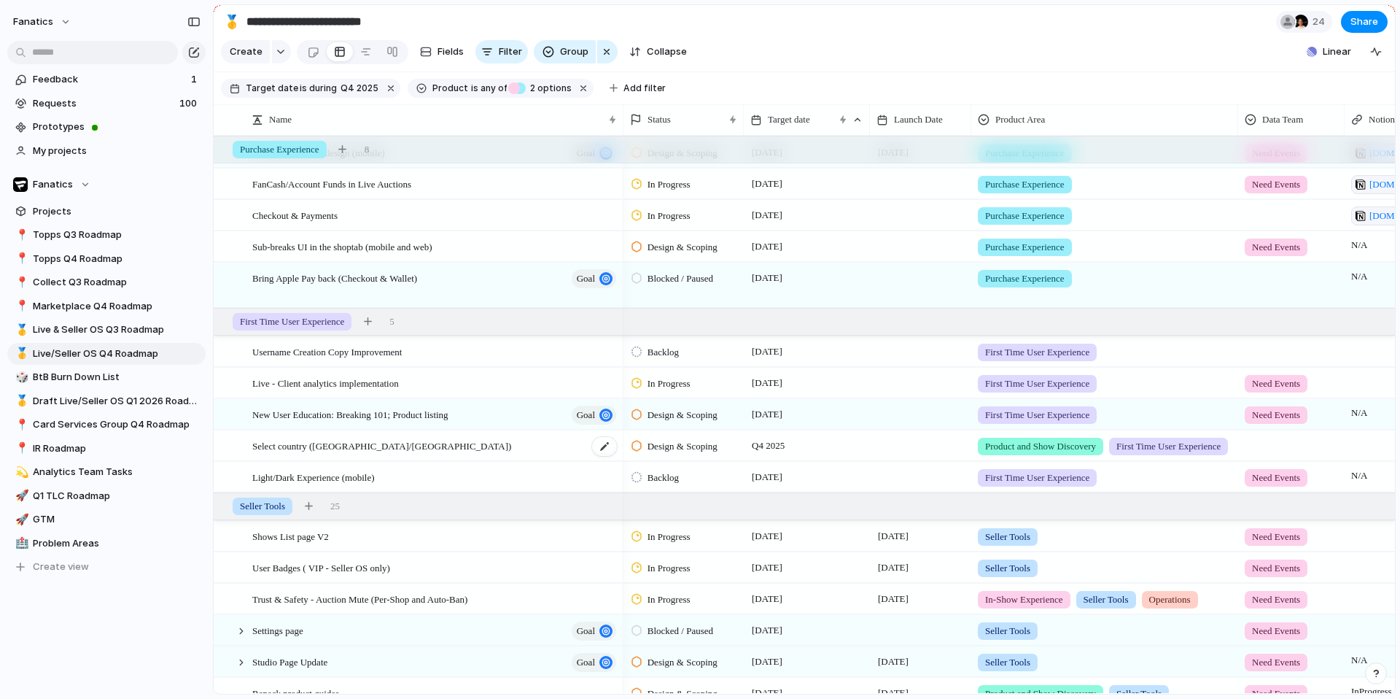
click at [368, 450] on div "Select country ([GEOGRAPHIC_DATA]/[GEOGRAPHIC_DATA])" at bounding box center [435, 446] width 366 height 30
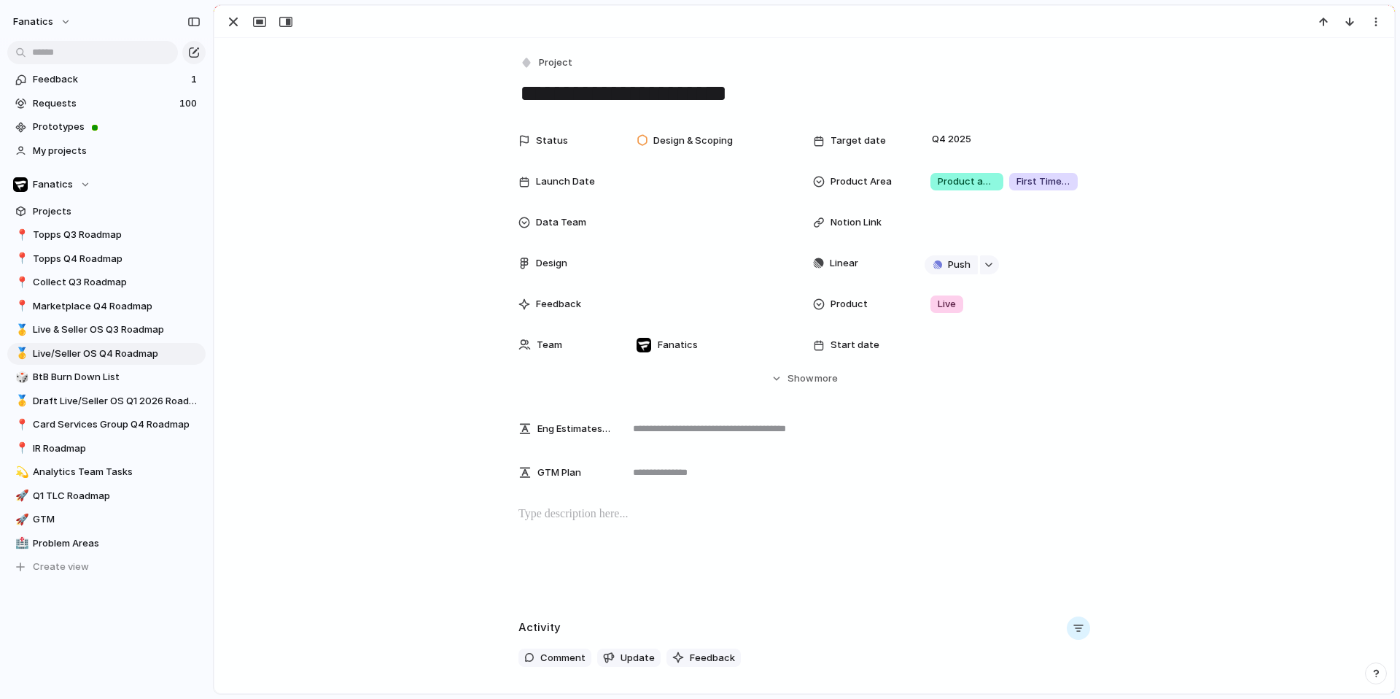
click at [582, 516] on p at bounding box center [804, 514] width 572 height 18
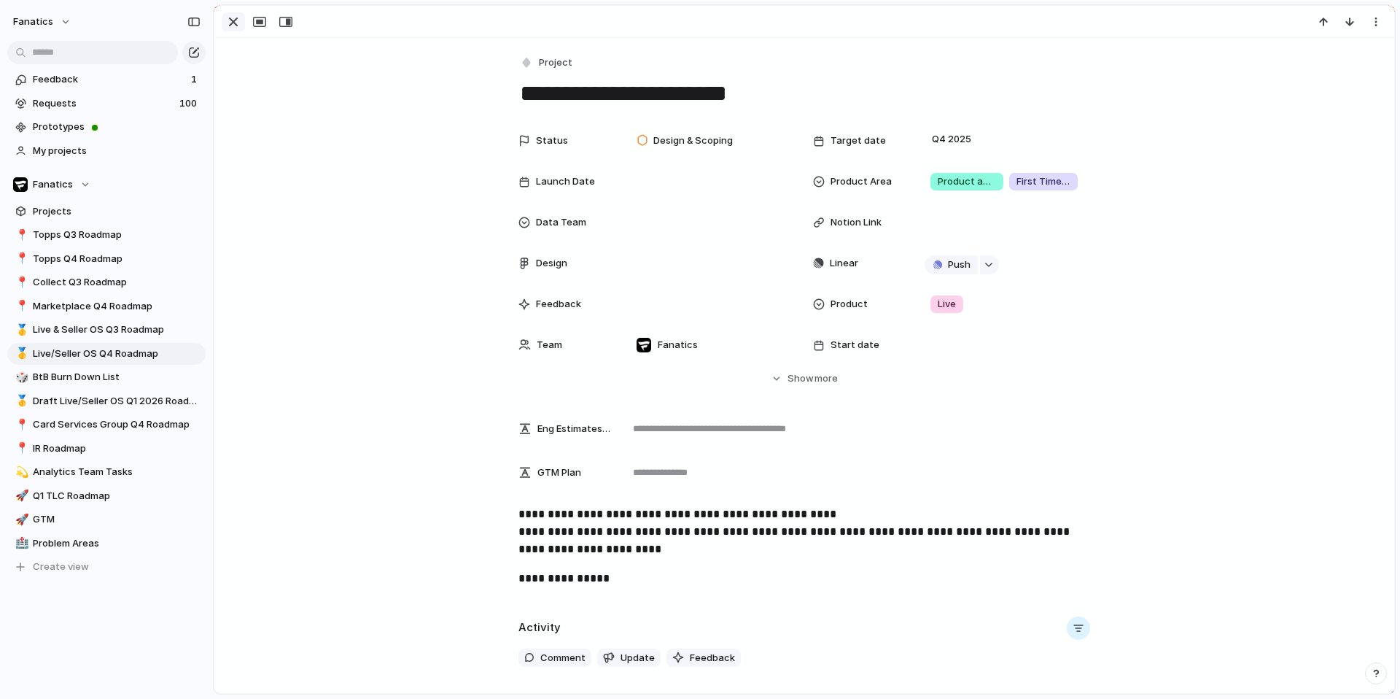
click at [235, 17] on div "button" at bounding box center [234, 22] width 18 height 18
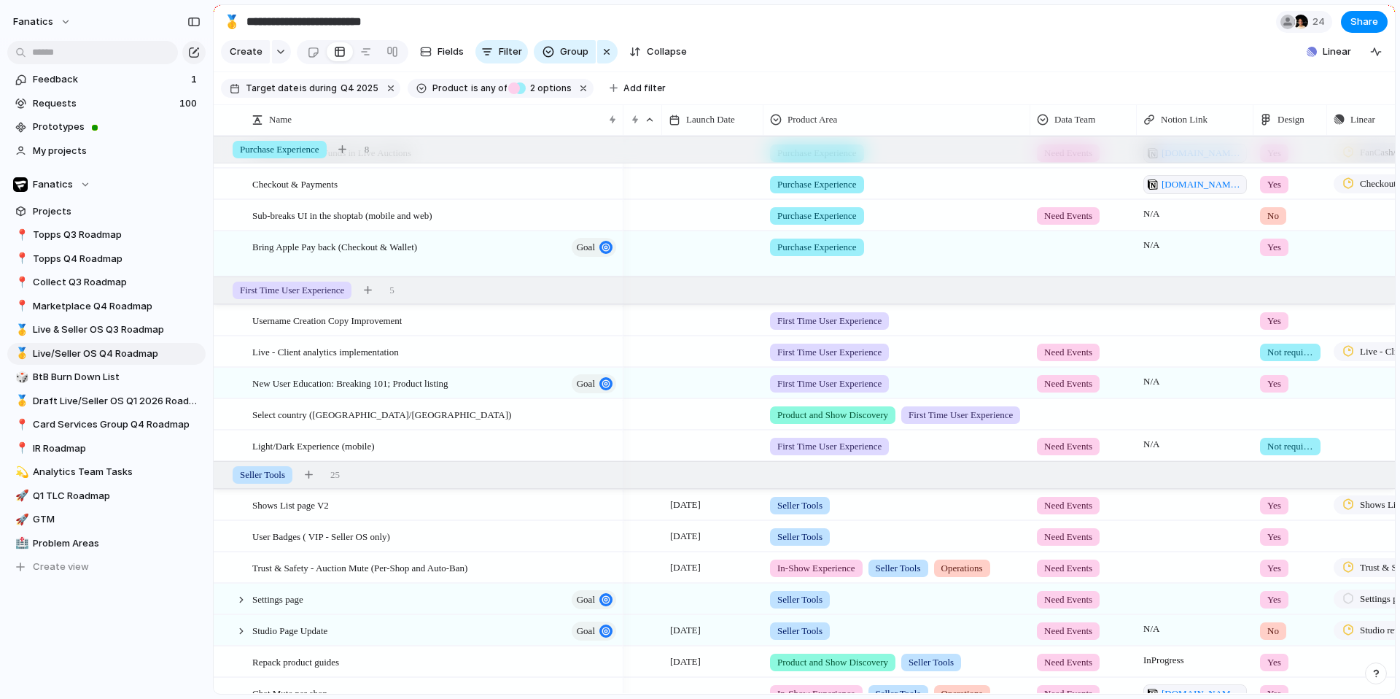
scroll to position [0, 228]
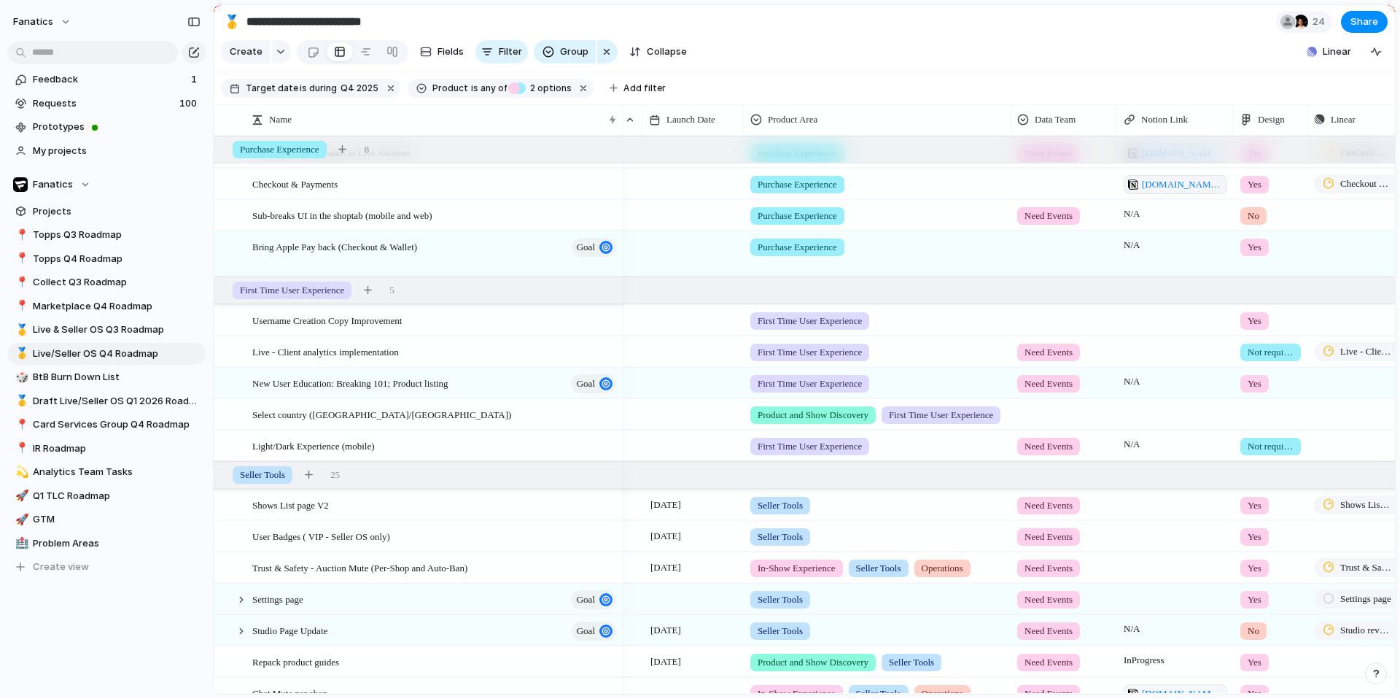
click at [1138, 308] on span at bounding box center [1175, 309] width 115 height 6
type textarea "**********"
click at [1139, 352] on div at bounding box center [1175, 351] width 117 height 30
click at [1135, 360] on div at bounding box center [1175, 351] width 117 height 30
type textarea "***"
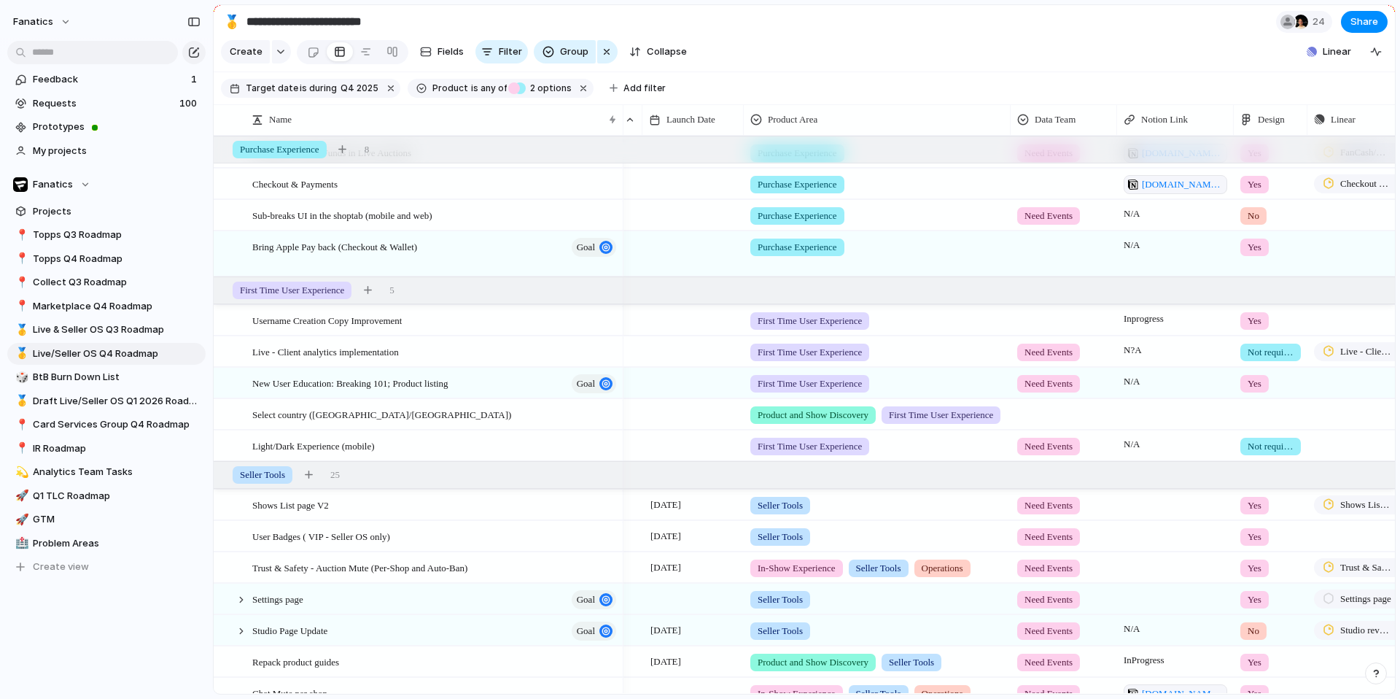
click at [1141, 418] on div at bounding box center [1175, 414] width 117 height 30
type textarea "**********"
click at [1135, 384] on span "N/A" at bounding box center [1175, 378] width 115 height 20
type textarea "**********"
click at [1142, 442] on span "N/A" at bounding box center [1175, 441] width 115 height 20
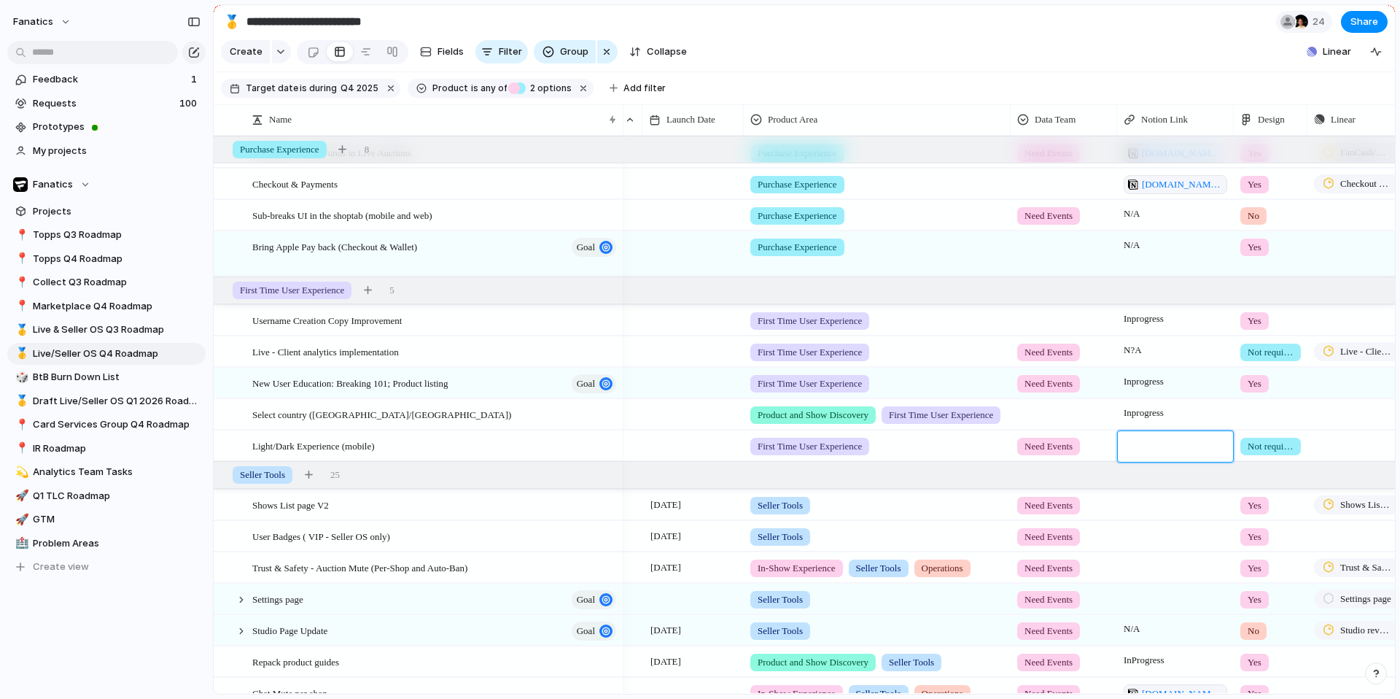
type textarea "**********"
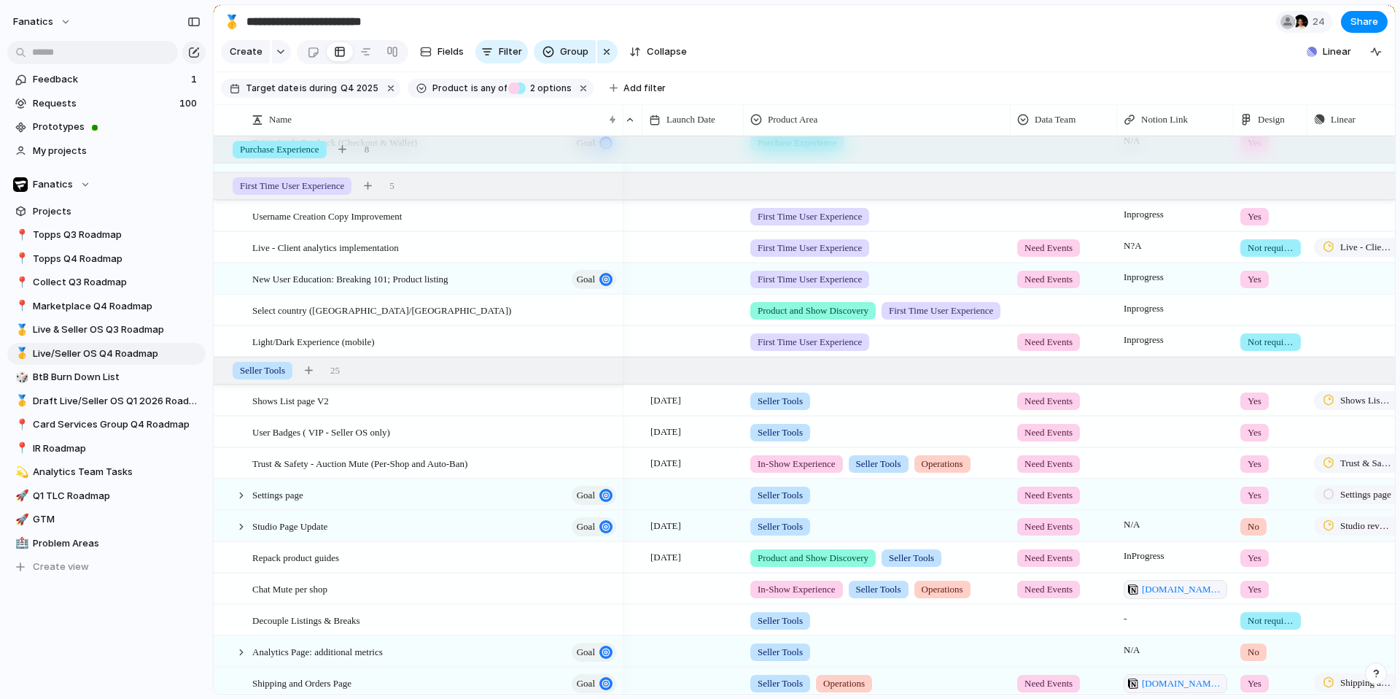
click at [1138, 411] on div at bounding box center [1175, 400] width 117 height 30
type textarea "***"
click at [1137, 437] on div at bounding box center [1175, 431] width 117 height 30
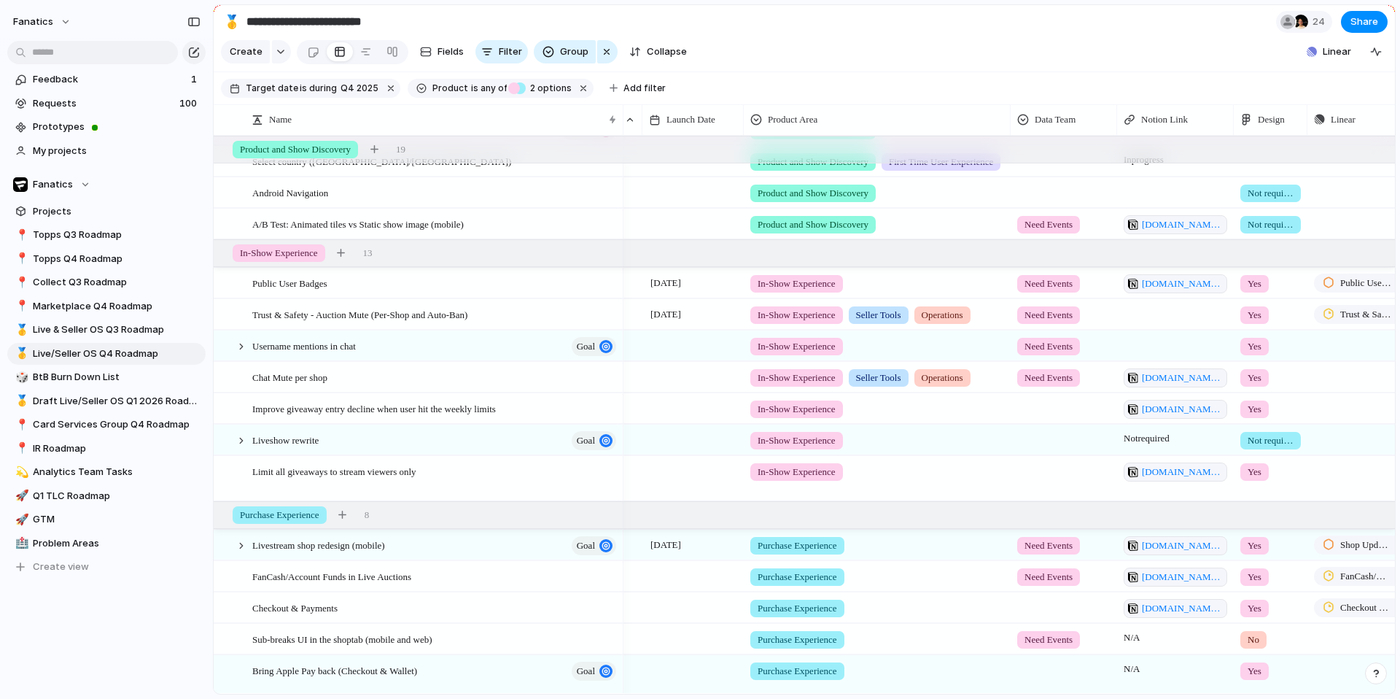
scroll to position [267, 0]
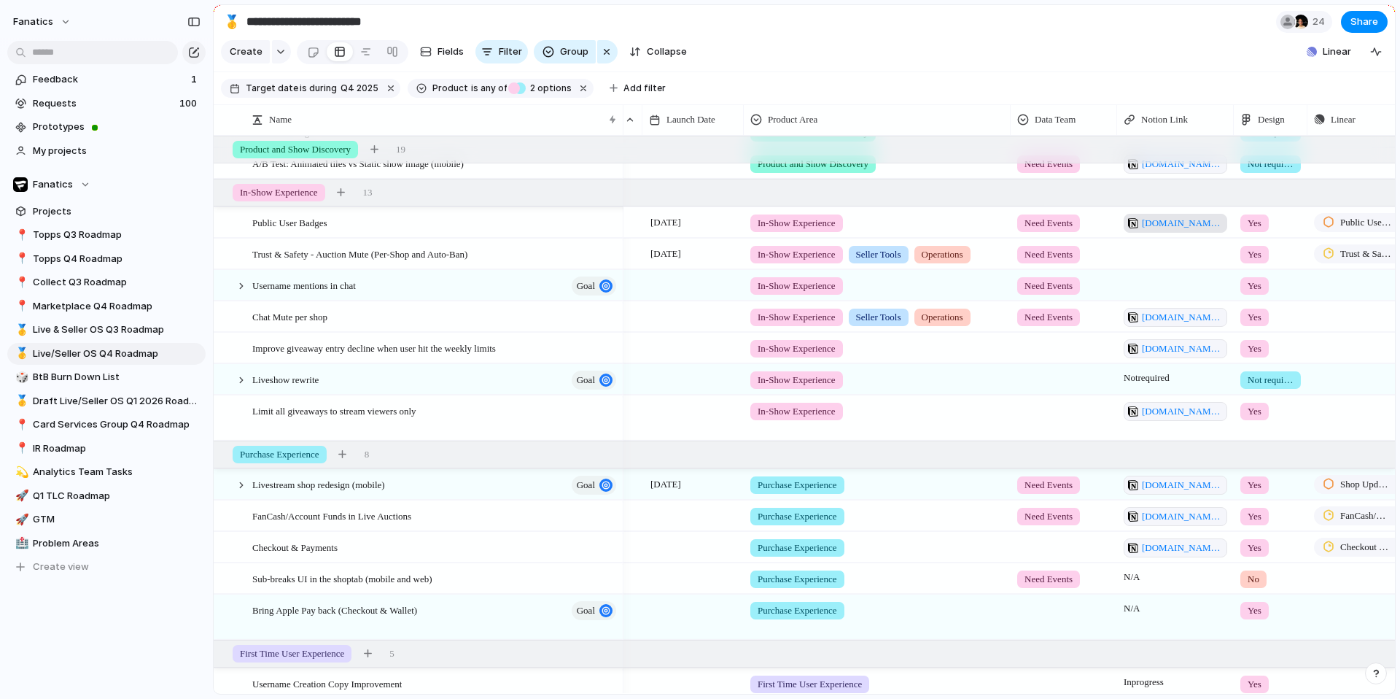
click at [1157, 222] on span "[DOMAIN_NAME][URL]" at bounding box center [1182, 223] width 81 height 15
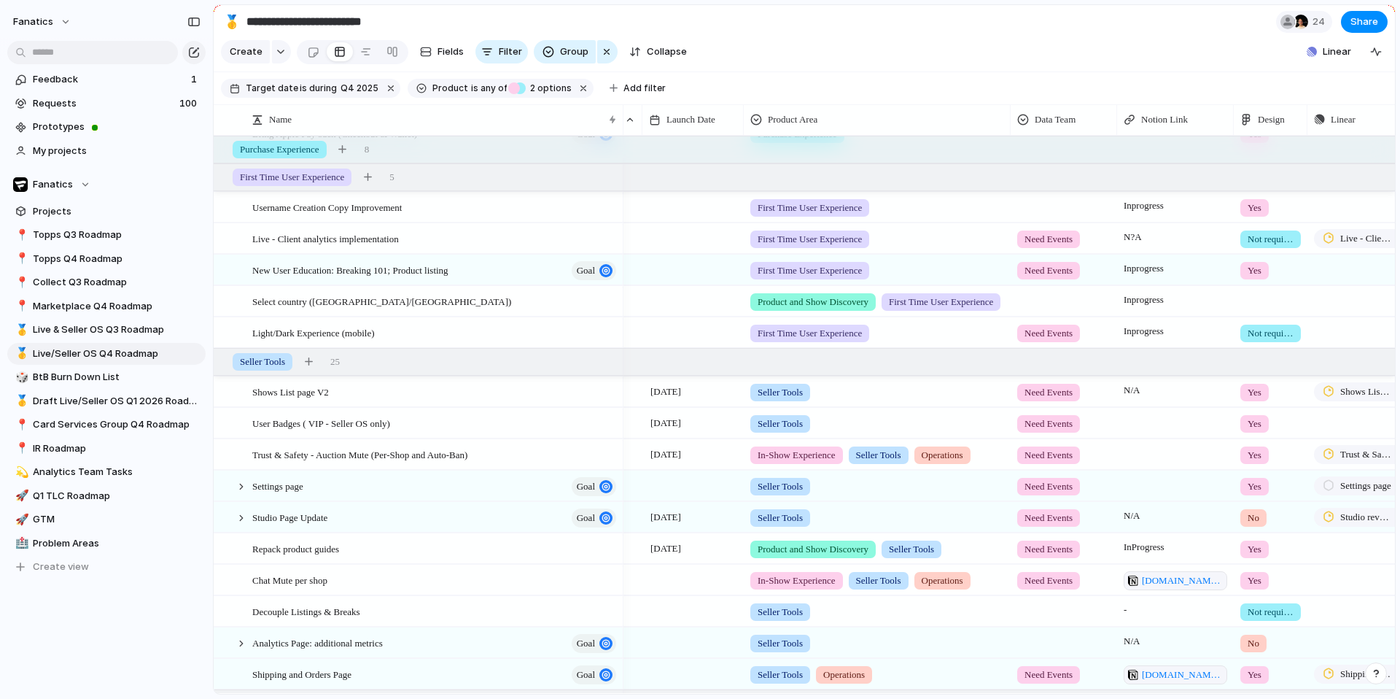
scroll to position [733, 0]
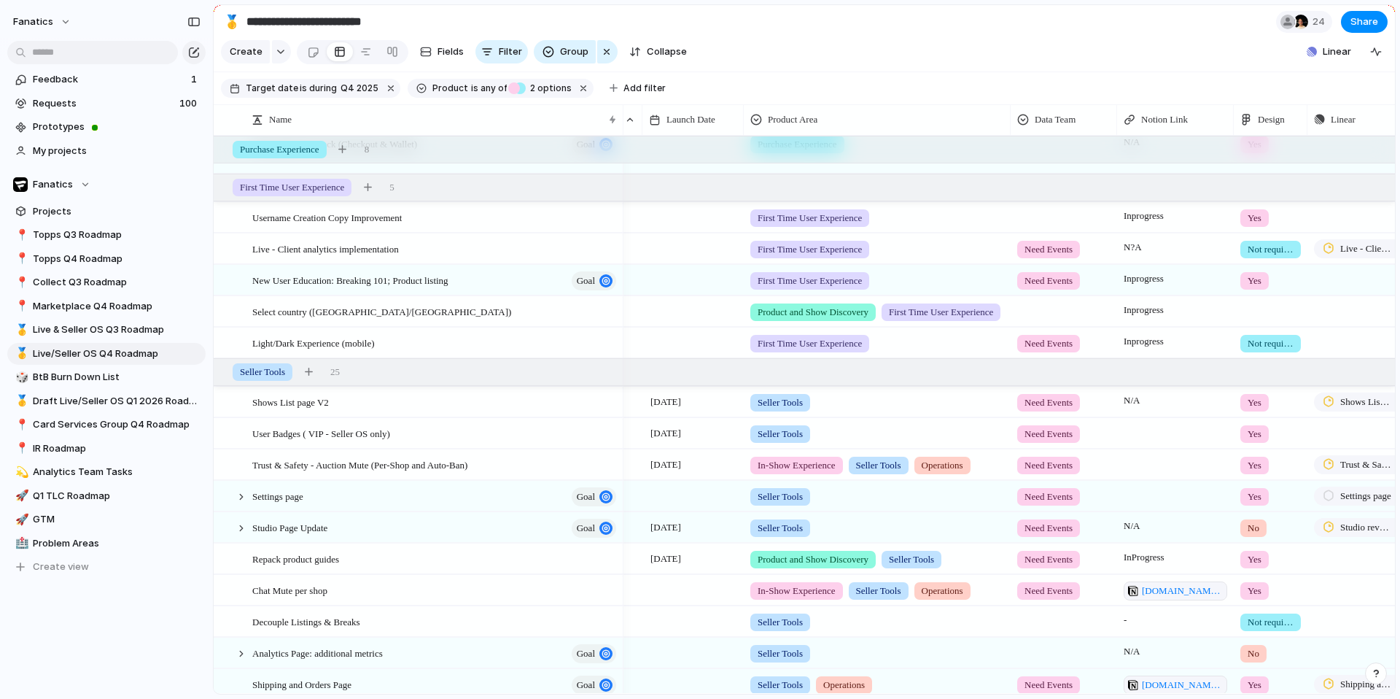
click at [1145, 431] on div at bounding box center [1175, 433] width 117 height 30
type textarea "**********"
click at [424, 467] on span "Trust & Safety - Auction Mute (Per-Shop and Auto-Ban)" at bounding box center [359, 464] width 215 height 17
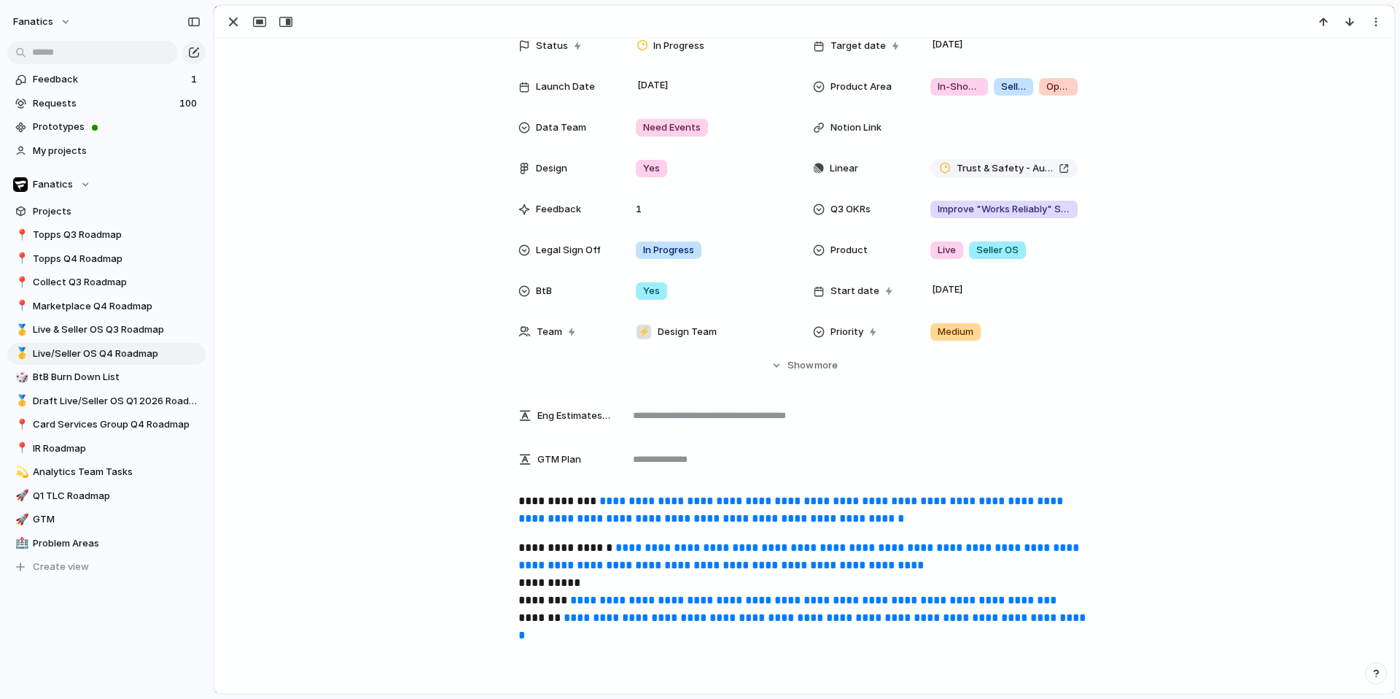
scroll to position [171, 0]
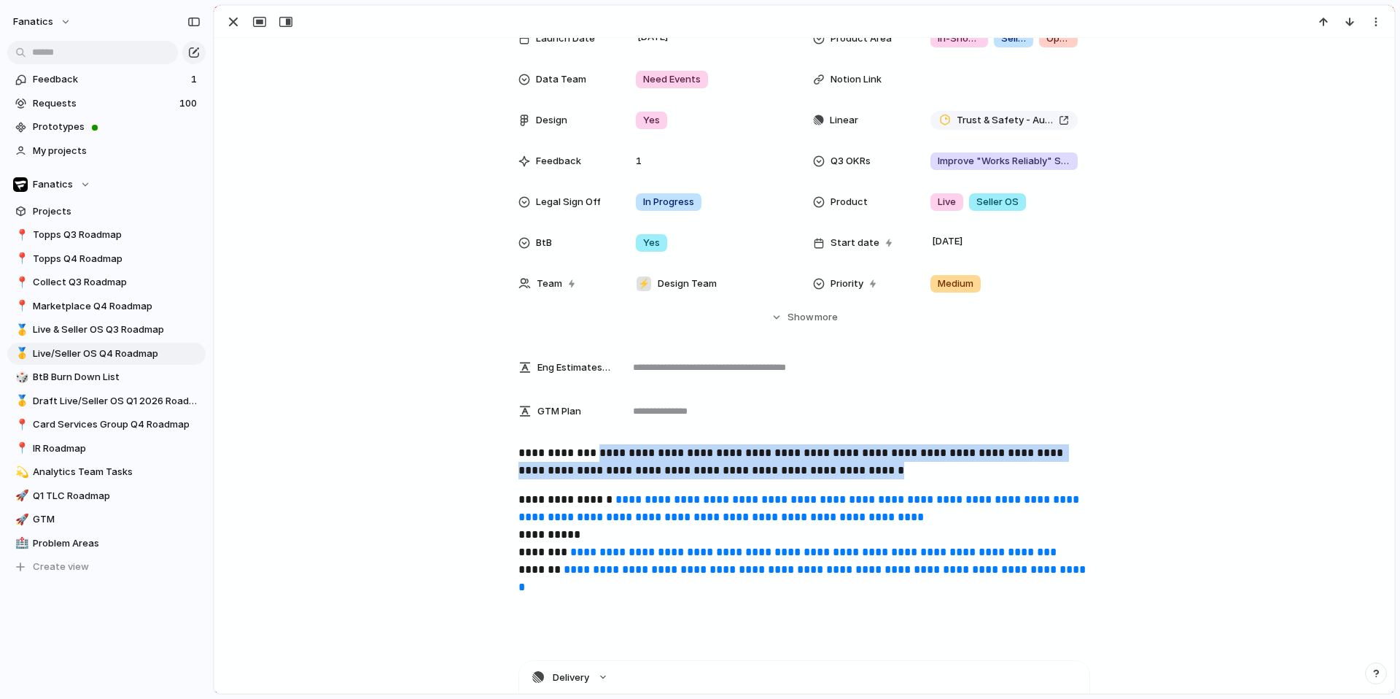
drag, startPoint x: 995, startPoint y: 469, endPoint x: 599, endPoint y: 450, distance: 395.7
click at [599, 450] on p "**********" at bounding box center [804, 461] width 572 height 35
copy link "**********"
click at [225, 15] on div "button" at bounding box center [234, 22] width 18 height 18
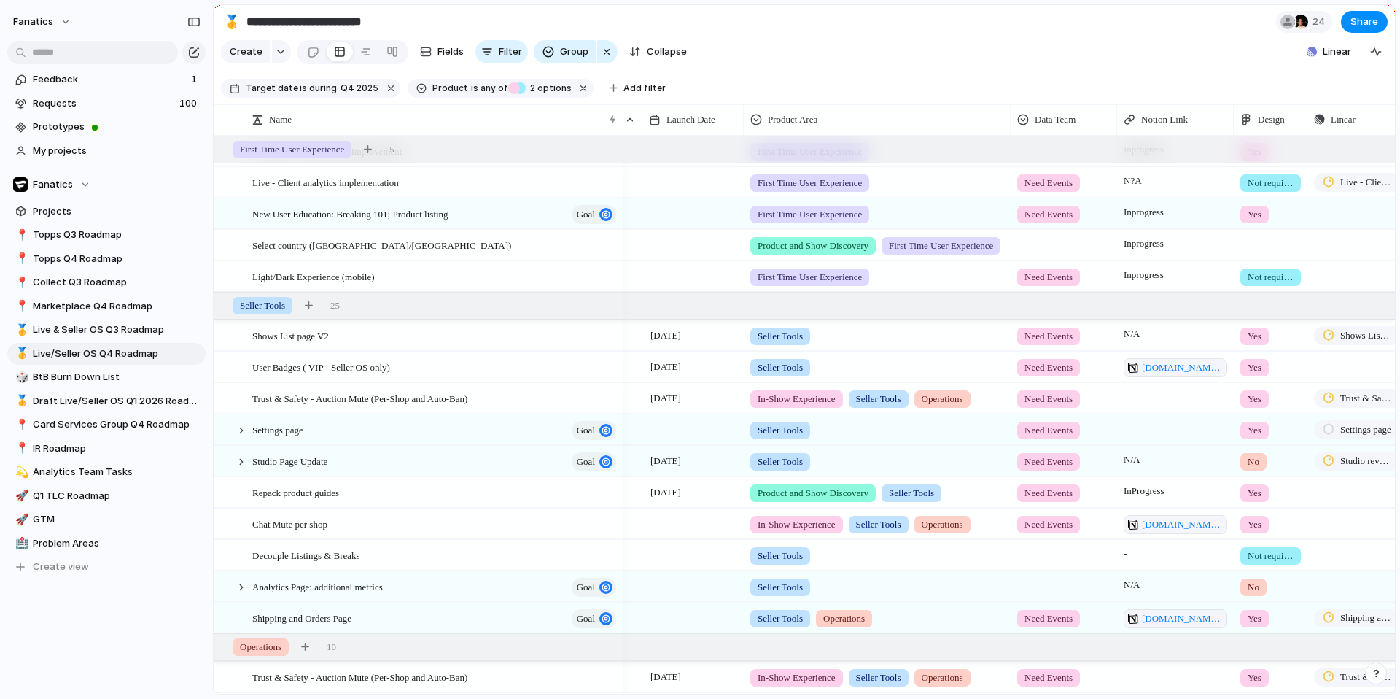
click at [1146, 403] on div at bounding box center [1175, 398] width 117 height 30
type textarea "**********"
type textarea "***"
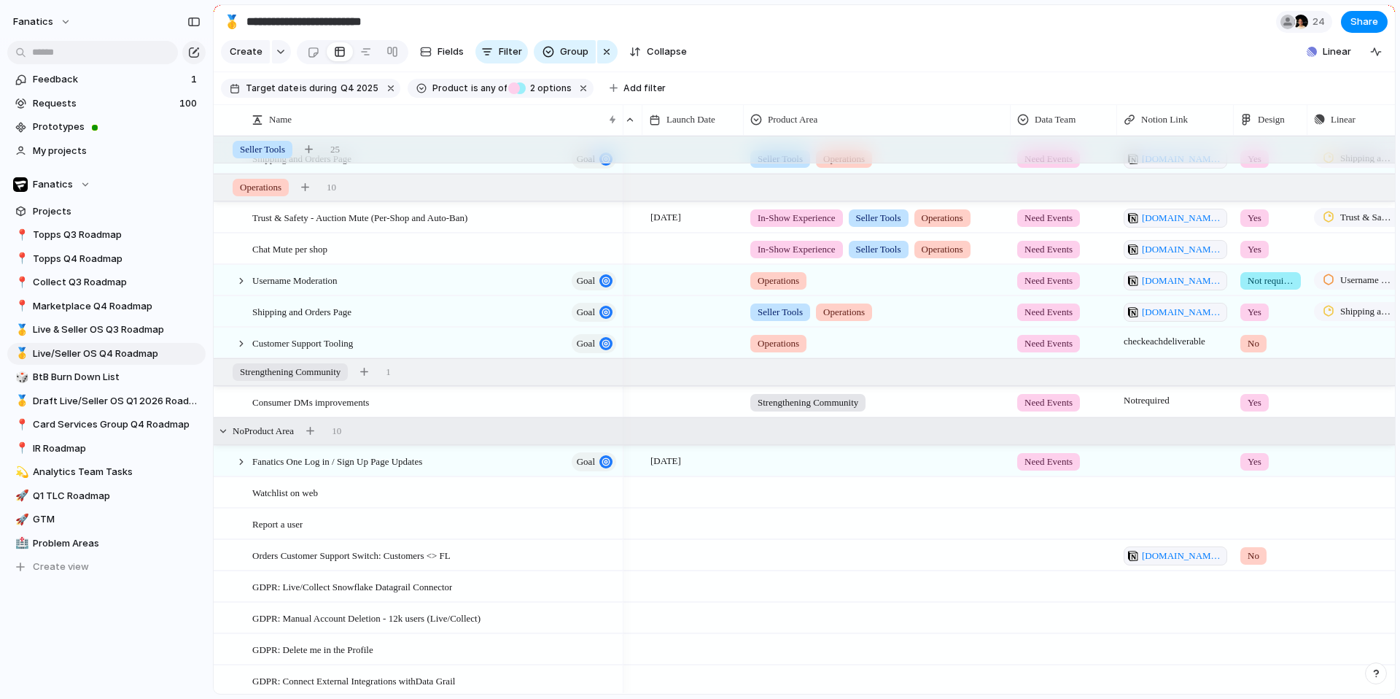
scroll to position [1262, 0]
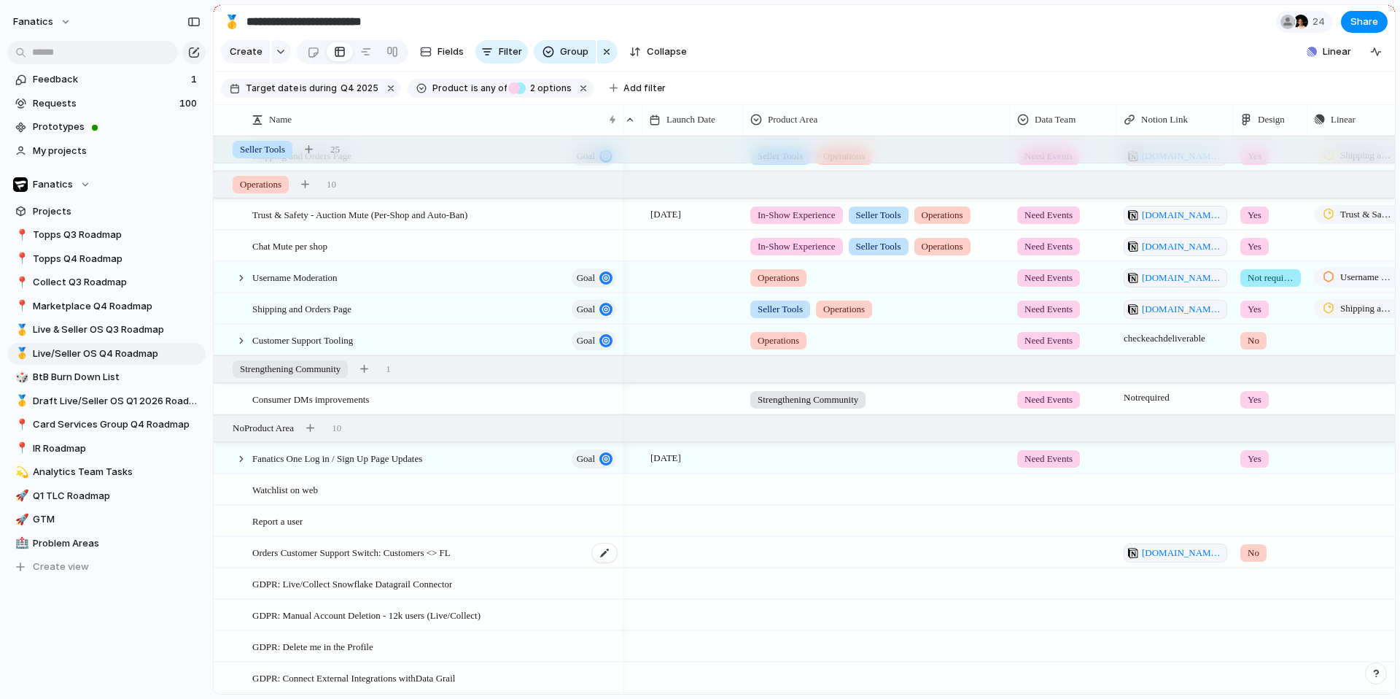
click at [451, 553] on span "Orders Customer Support Switch: Customers <> FL" at bounding box center [351, 551] width 198 height 17
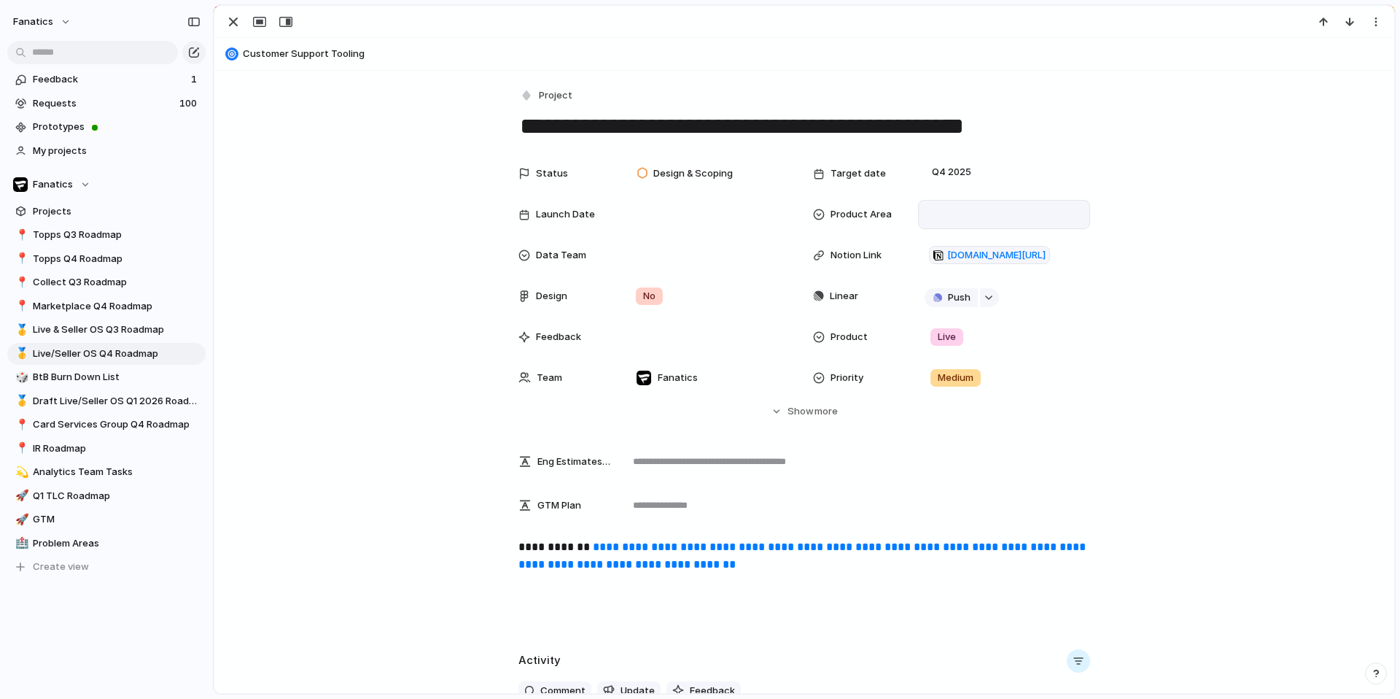
click at [956, 217] on div at bounding box center [1004, 214] width 159 height 16
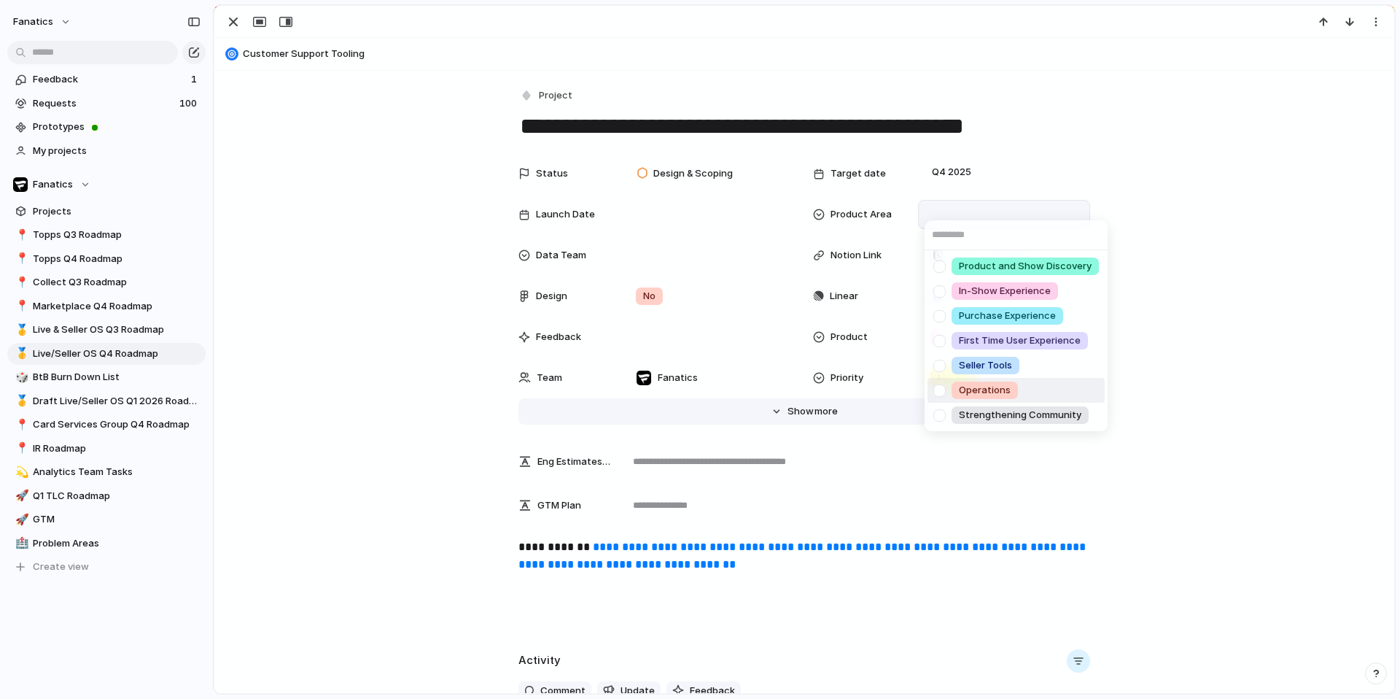
click at [988, 393] on span "Operations" at bounding box center [985, 390] width 52 height 15
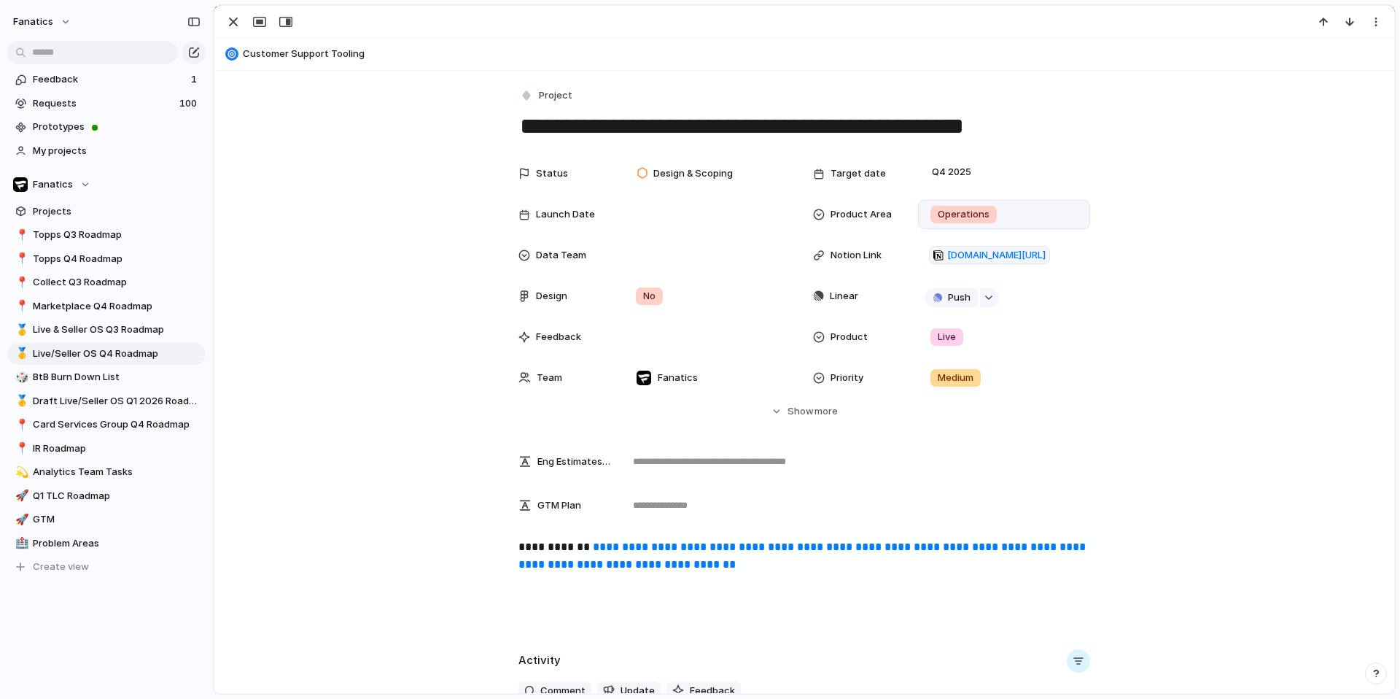
scroll to position [1230, 0]
click at [232, 26] on div "button" at bounding box center [234, 22] width 18 height 18
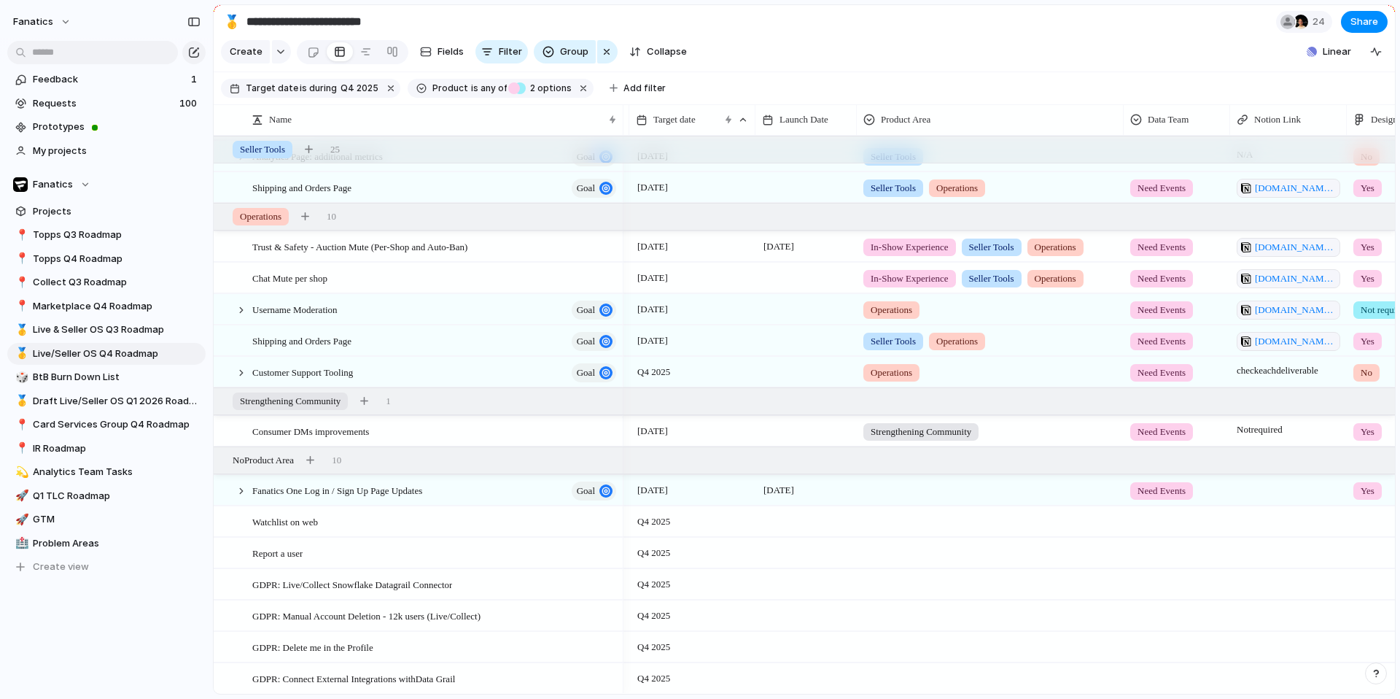
click at [958, 483] on div at bounding box center [990, 487] width 265 height 24
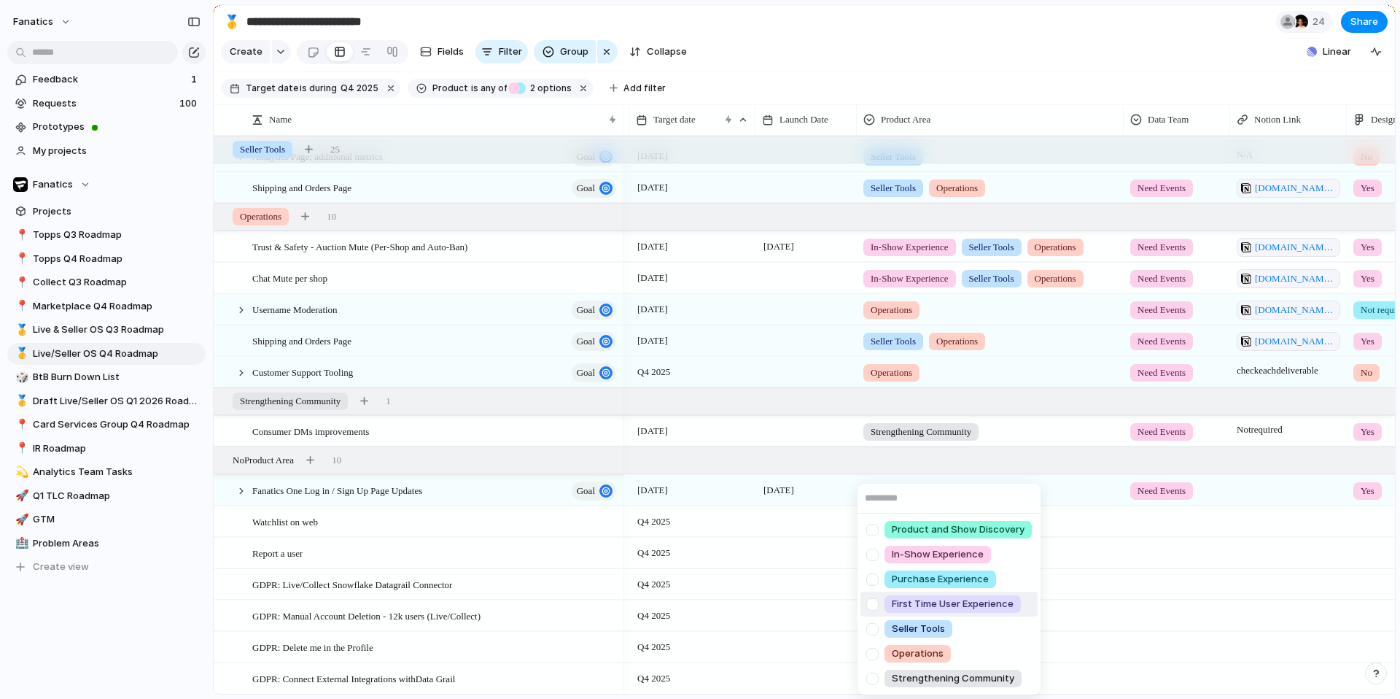
click at [949, 598] on span "First Time User Experience" at bounding box center [953, 604] width 122 height 15
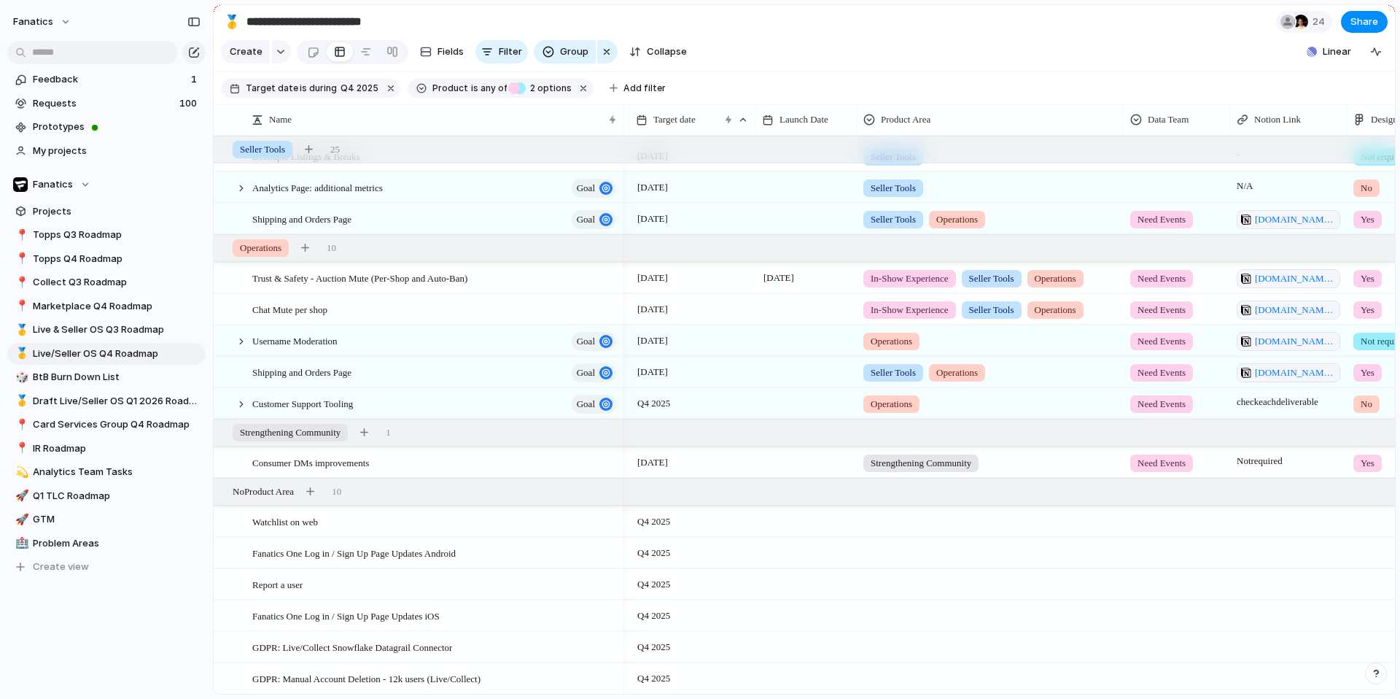
click at [898, 543] on div at bounding box center [990, 550] width 265 height 24
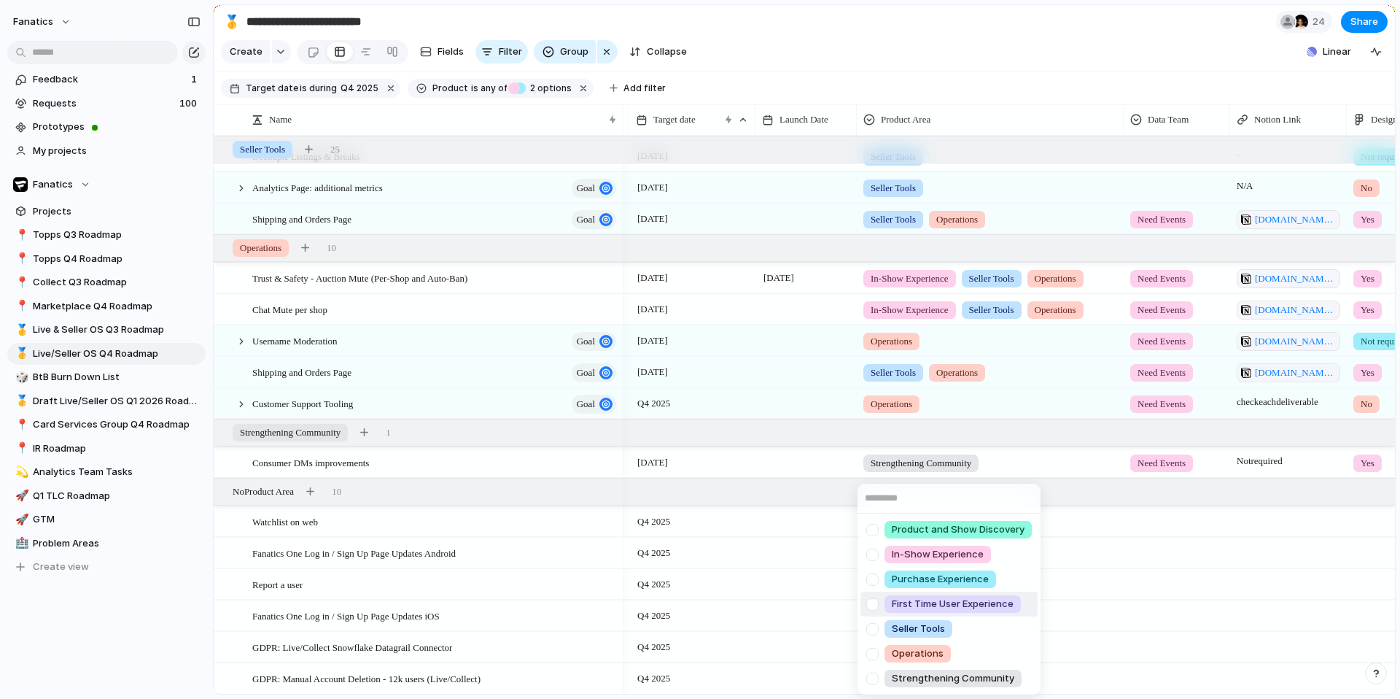
click at [963, 602] on span "First Time User Experience" at bounding box center [953, 604] width 122 height 15
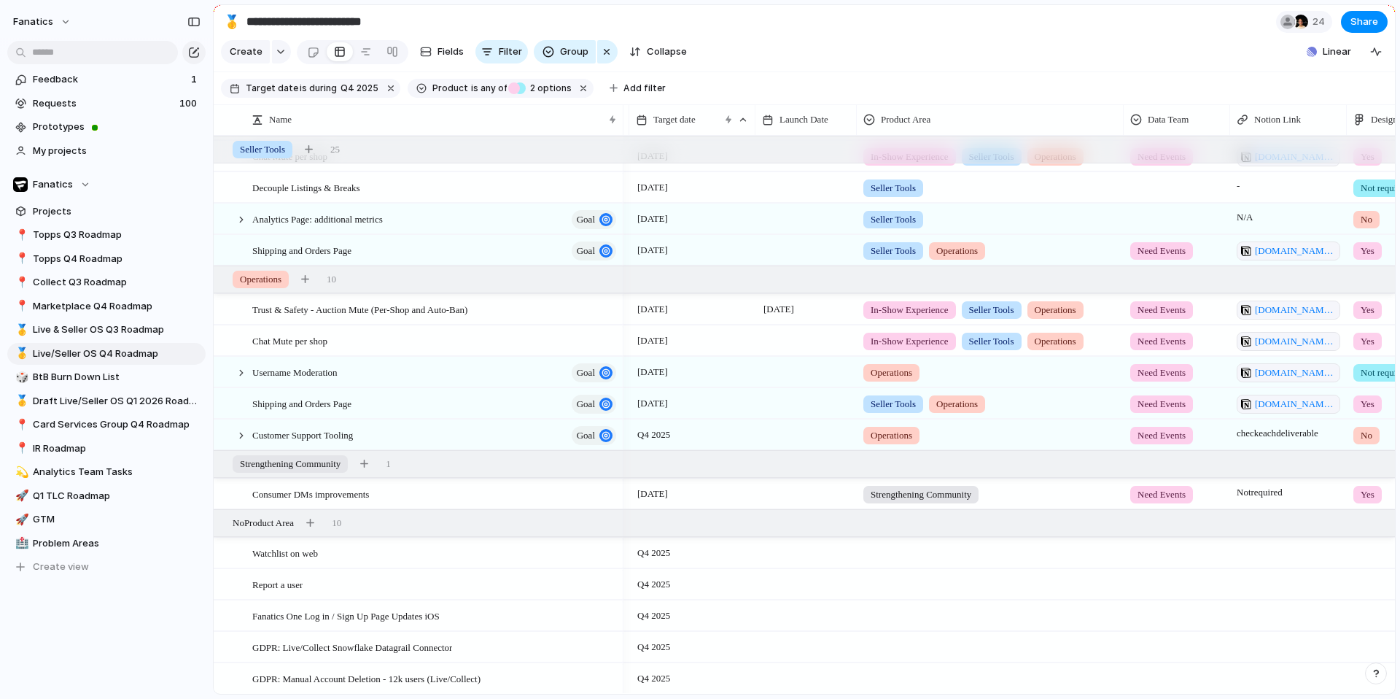
click at [925, 614] on div at bounding box center [990, 613] width 265 height 24
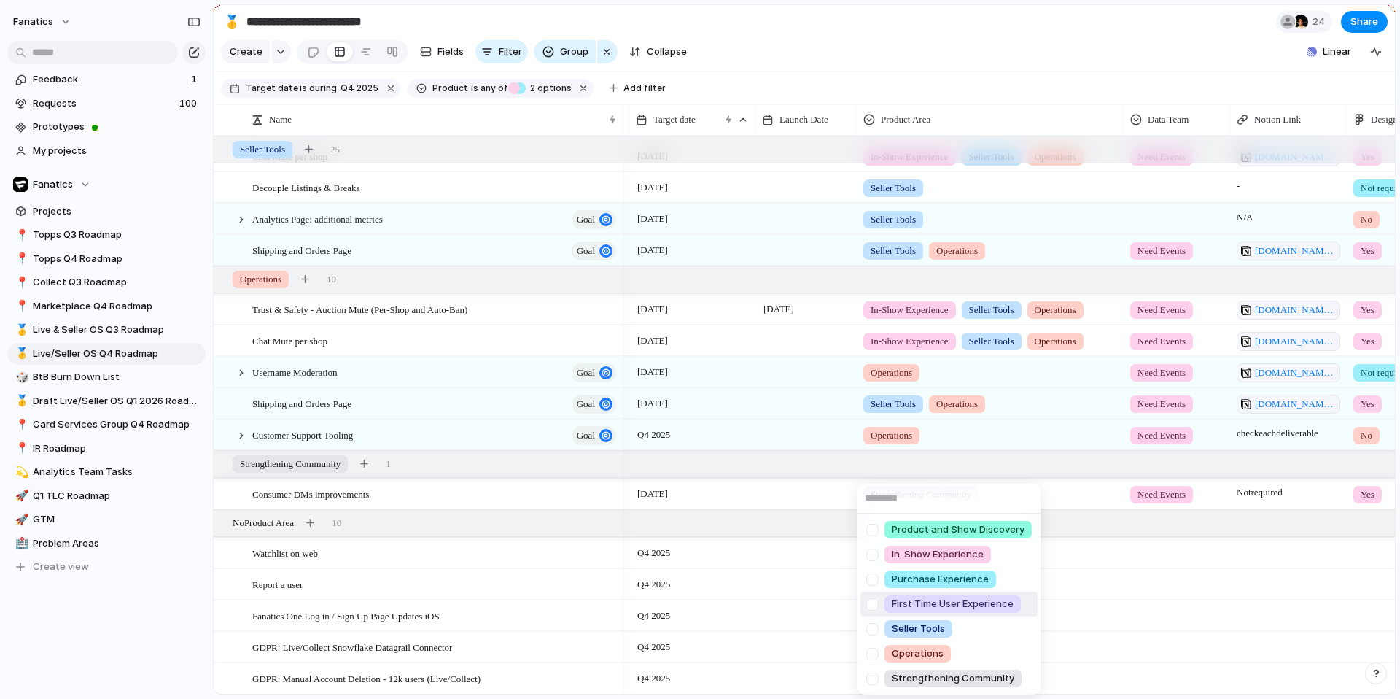
click at [931, 602] on span "First Time User Experience" at bounding box center [953, 604] width 122 height 15
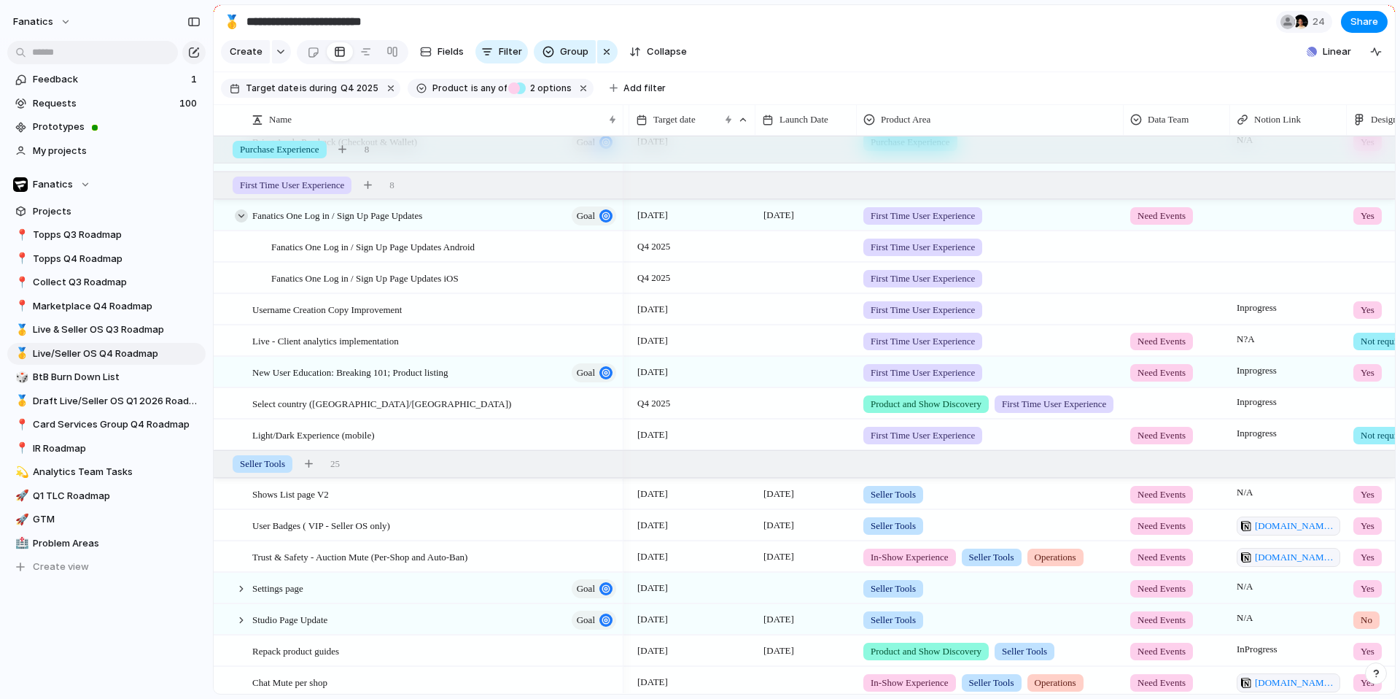
click at [241, 214] on div at bounding box center [241, 215] width 13 height 13
